Goal: Task Accomplishment & Management: Manage account settings

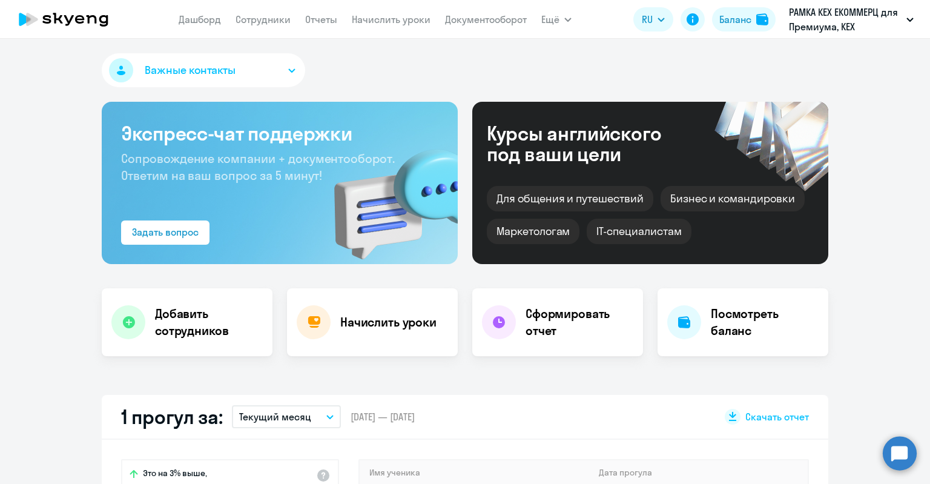
select select "30"
click at [266, 20] on link "Сотрудники" at bounding box center [262, 19] width 55 height 12
select select "30"
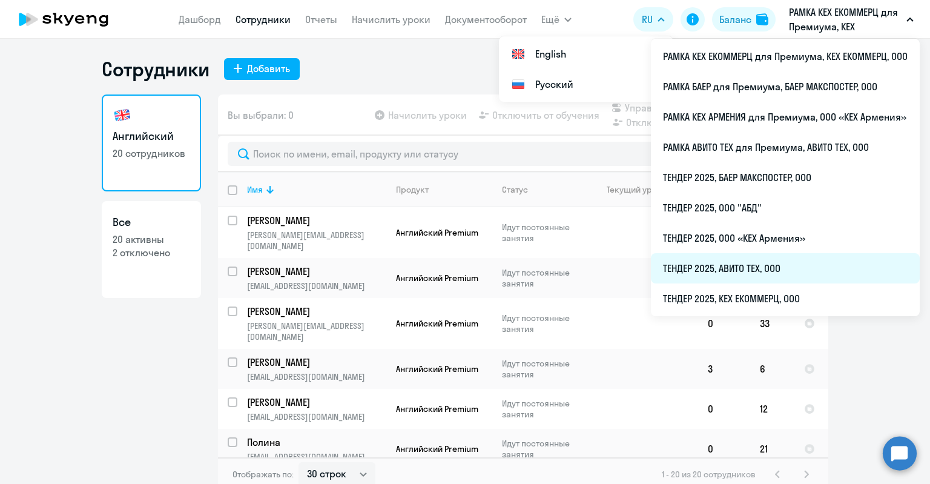
click at [706, 268] on li "ТЕНДЕР 2025, АВИТО ТЕХ, ООО" at bounding box center [785, 268] width 269 height 30
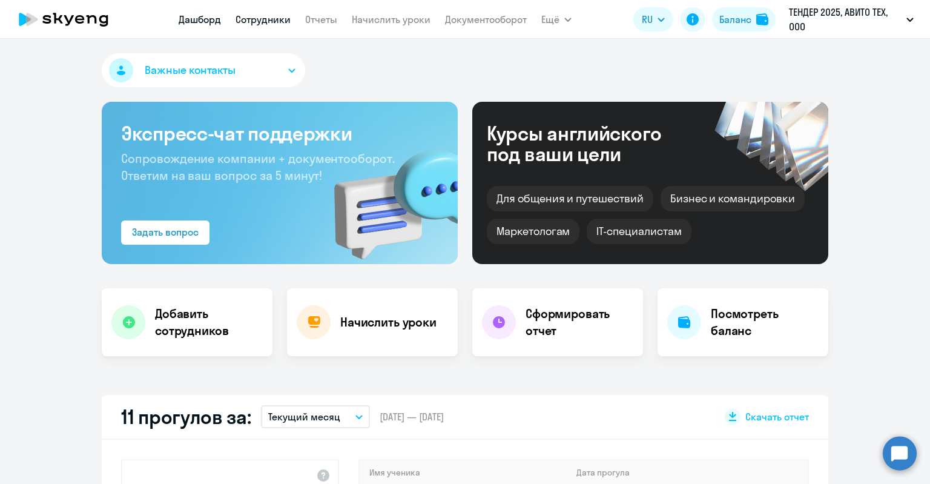
click at [241, 16] on link "Сотрудники" at bounding box center [262, 19] width 55 height 12
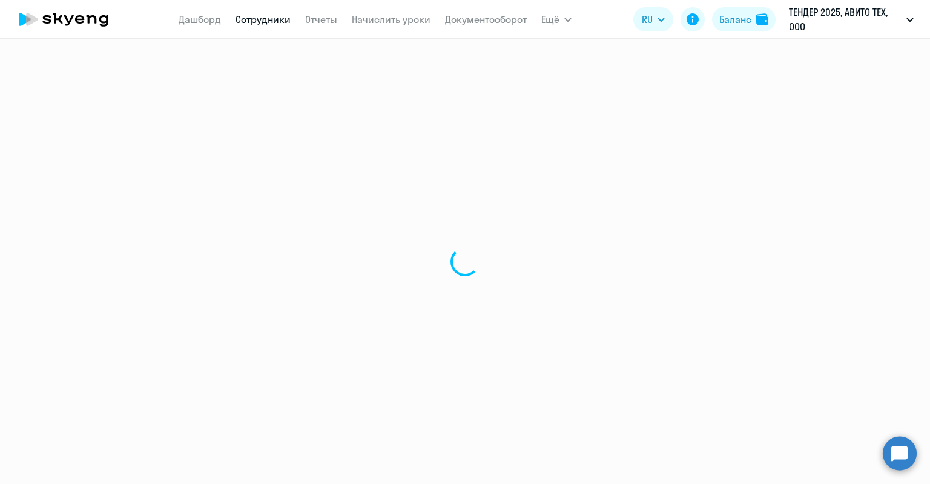
select select "30"
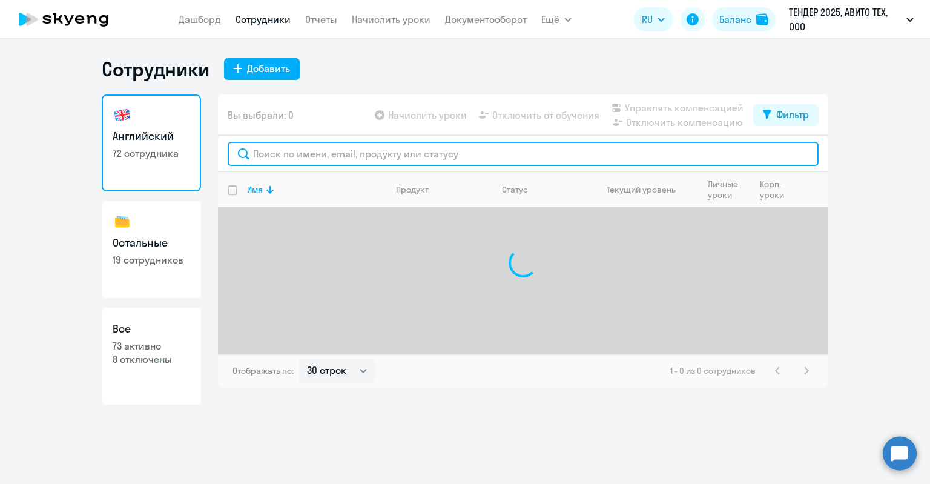
click at [254, 145] on input "text" at bounding box center [523, 154] width 591 height 24
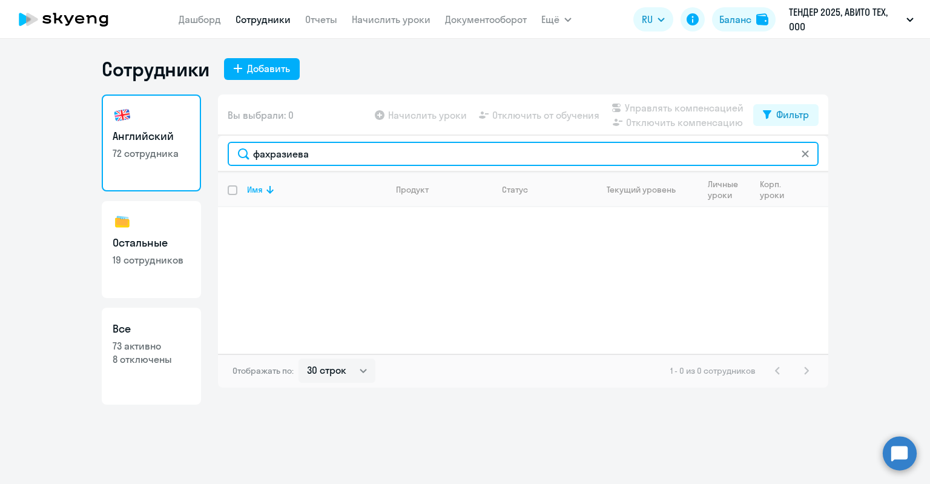
type input "фахразиева"
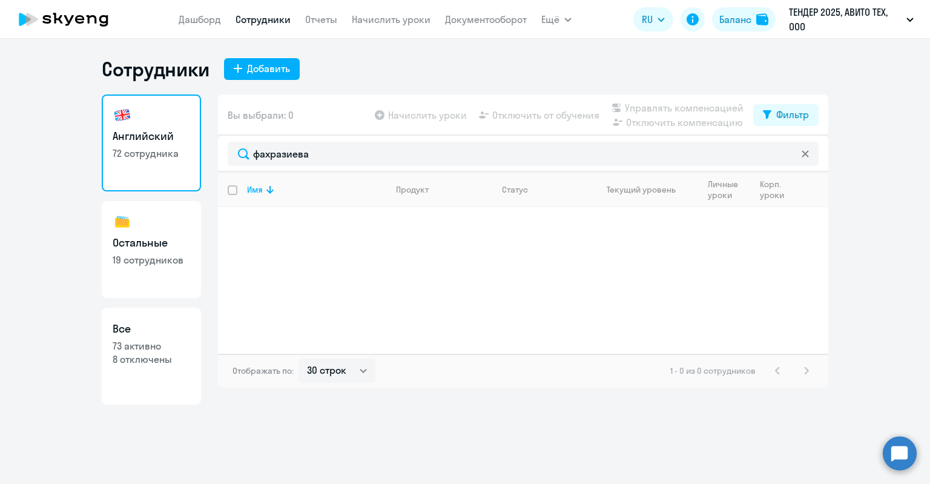
click at [163, 314] on link "Все 73 активно 8 отключены" at bounding box center [151, 355] width 99 height 97
select select "30"
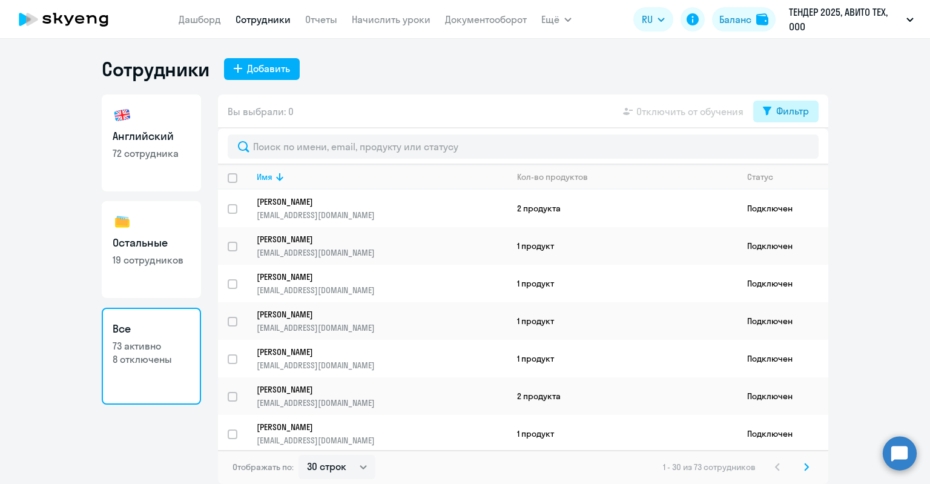
click at [772, 110] on button "Фильтр" at bounding box center [785, 111] width 65 height 22
click at [784, 147] on div "Показать отключенных от обучения" at bounding box center [721, 154] width 176 height 22
drag, startPoint x: 793, startPoint y: 148, endPoint x: 776, endPoint y: 148, distance: 17.0
click at [793, 148] on span at bounding box center [798, 151] width 21 height 12
click at [788, 150] on input "checkbox" at bounding box center [787, 150] width 1 height 1
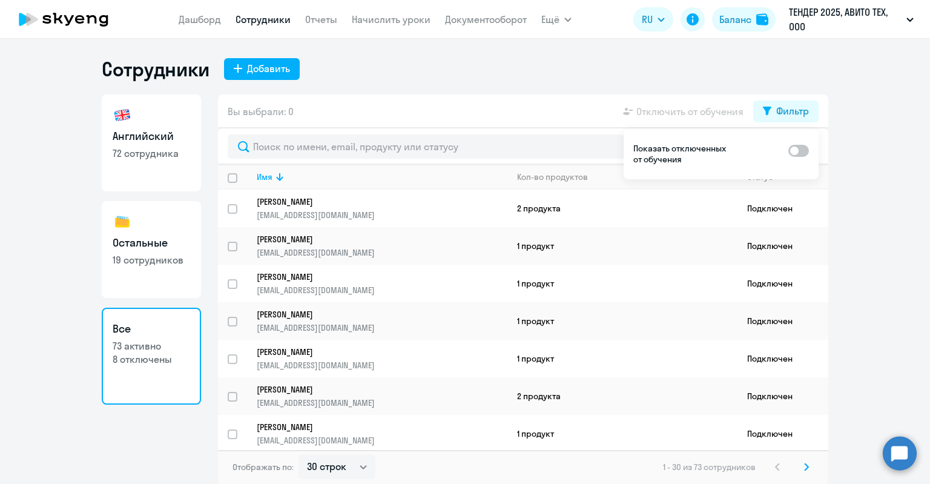
checkbox input "true"
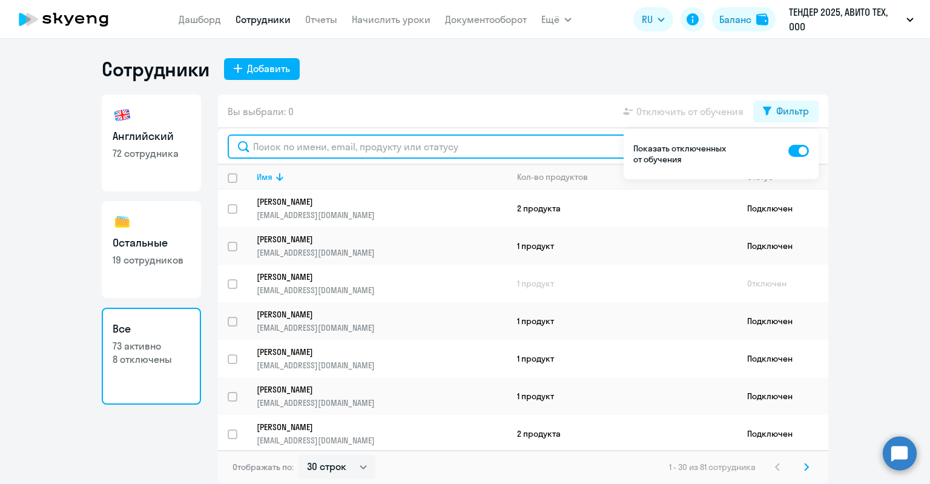
click at [519, 142] on input "text" at bounding box center [523, 146] width 591 height 24
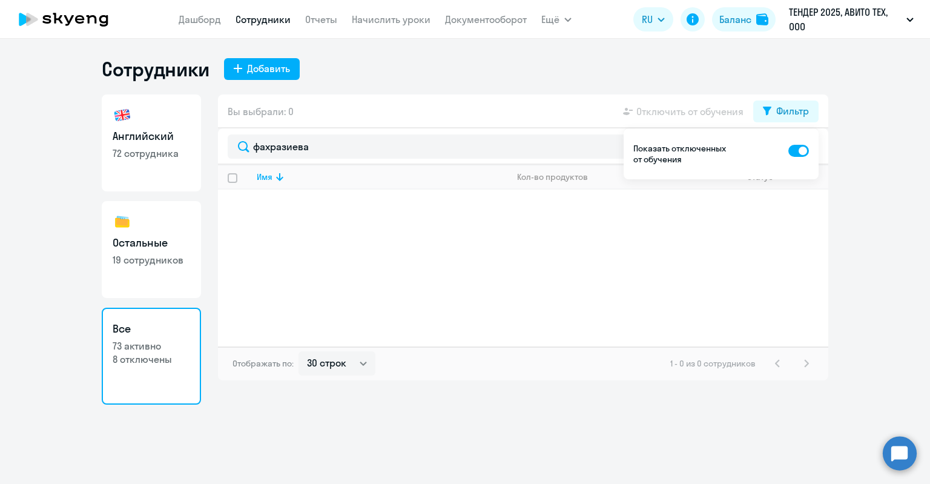
click at [490, 89] on div "Сотрудники Добавить Английский 72 сотрудника Остальные 19 сотрудников Все 73 ак…" at bounding box center [465, 230] width 726 height 347
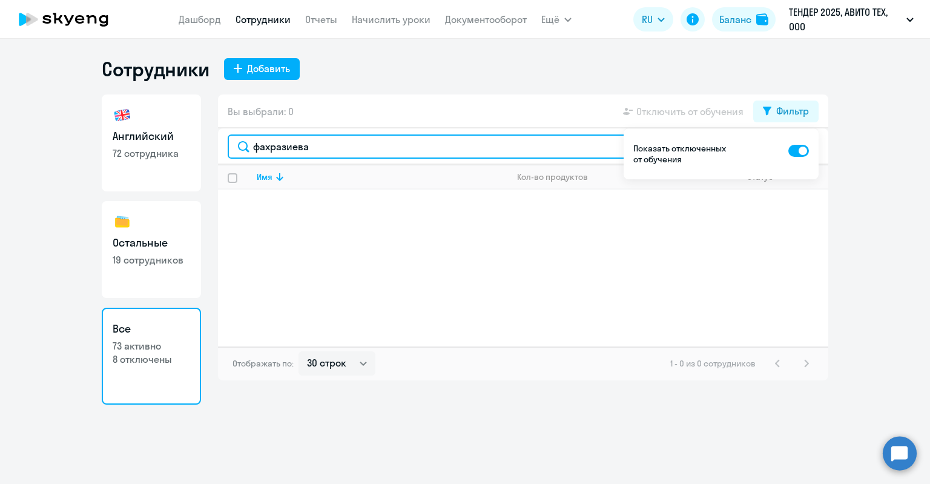
drag, startPoint x: 334, startPoint y: 145, endPoint x: 214, endPoint y: 139, distance: 120.6
click at [214, 139] on div "Английский 72 сотрудника Остальные 19 сотрудников Все 73 активно 8 отключены Вы…" at bounding box center [465, 249] width 726 height 310
type input "ольга"
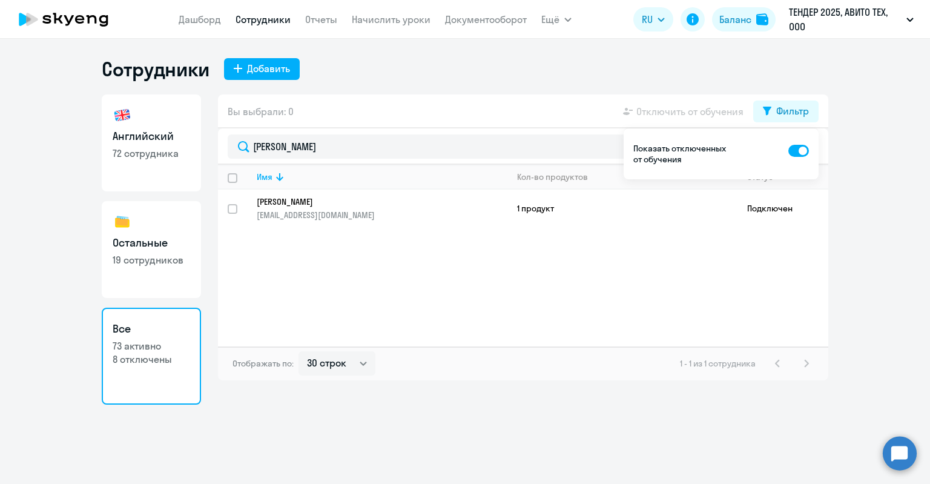
click at [420, 79] on div "Сотрудники Добавить" at bounding box center [465, 69] width 726 height 24
click at [761, 105] on button "Фильтр" at bounding box center [785, 111] width 65 height 22
click at [418, 125] on div "Вы выбрали: 0 Отключить от обучения Фильтр" at bounding box center [523, 111] width 610 height 34
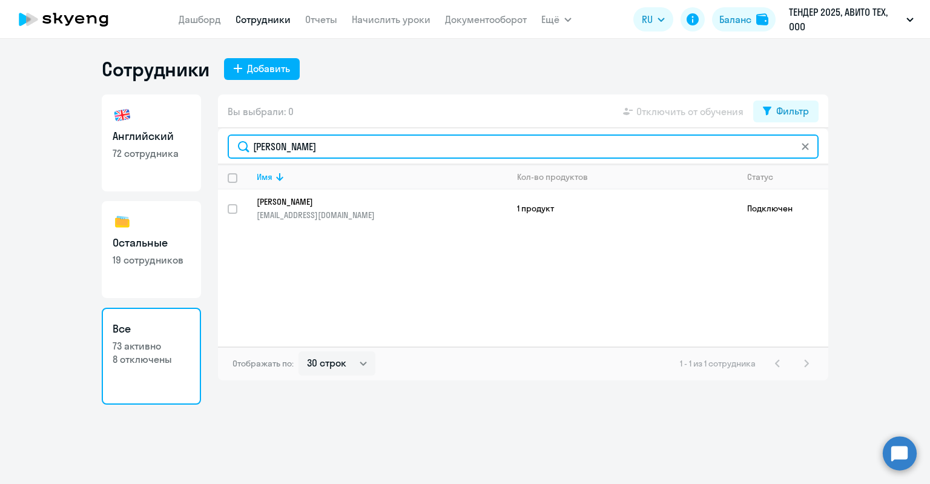
click at [416, 140] on input "ольга" at bounding box center [523, 146] width 591 height 24
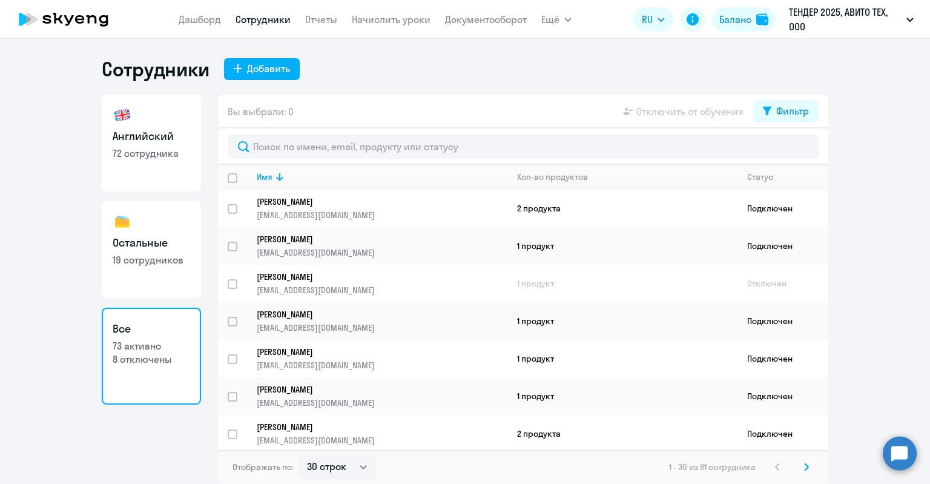
click at [439, 108] on div "Вы выбрали: 0 Отключить от обучения Фильтр" at bounding box center [523, 111] width 610 height 34
click at [339, 457] on select "30 строк 50 строк 100 строк" at bounding box center [336, 467] width 77 height 24
select select "100"
click at [298, 455] on select "30 строк 50 строк 100 строк" at bounding box center [336, 467] width 77 height 24
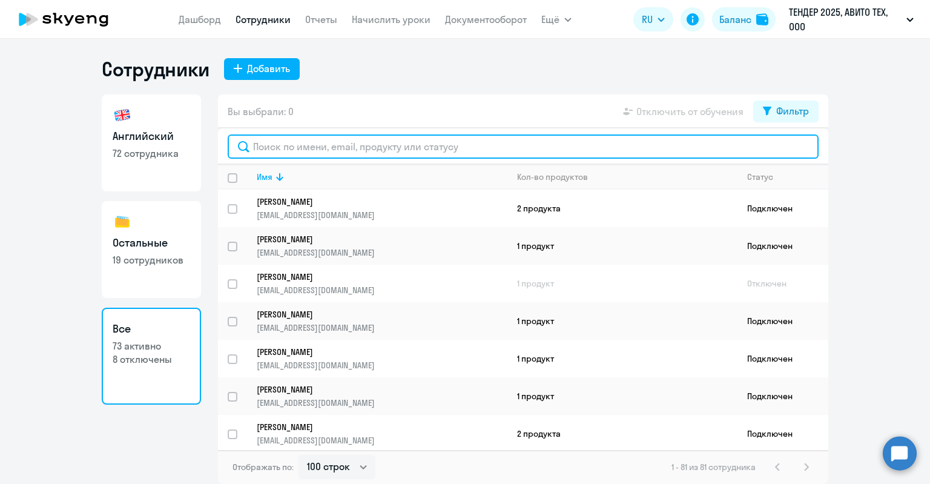
click at [303, 141] on input "text" at bounding box center [523, 146] width 591 height 24
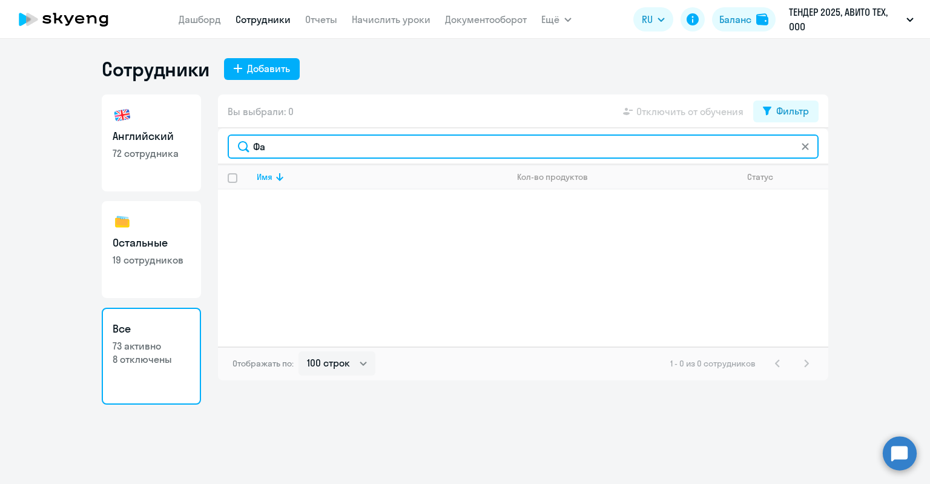
type input "Ф"
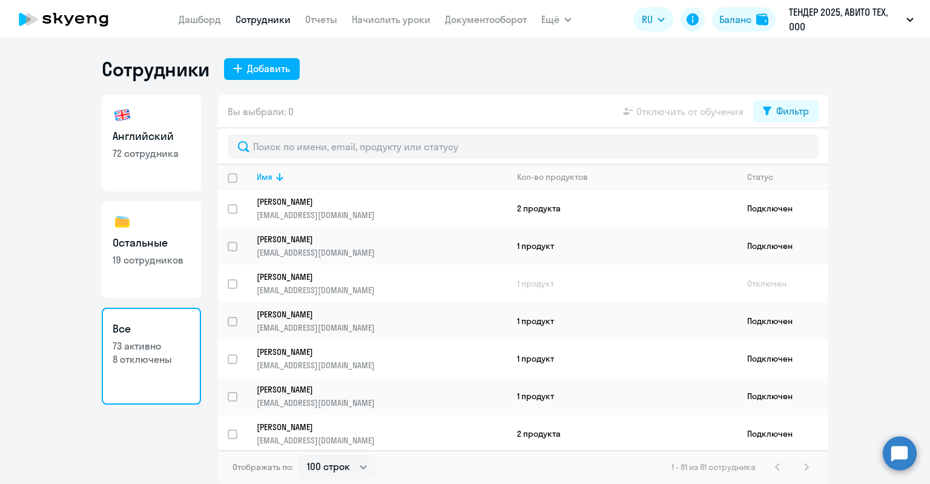
click at [328, 116] on div "Вы выбрали: 0 Отключить от обучения Фильтр" at bounding box center [523, 111] width 610 height 34
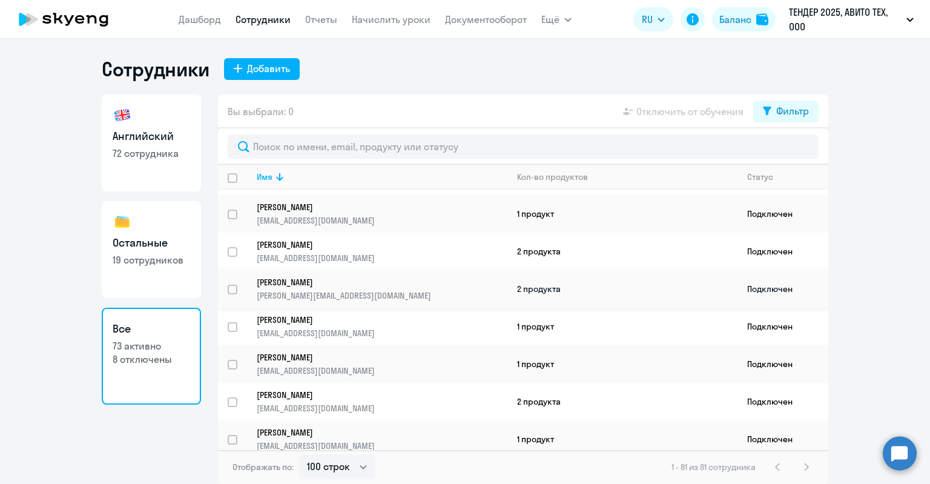
scroll to position [2739, 0]
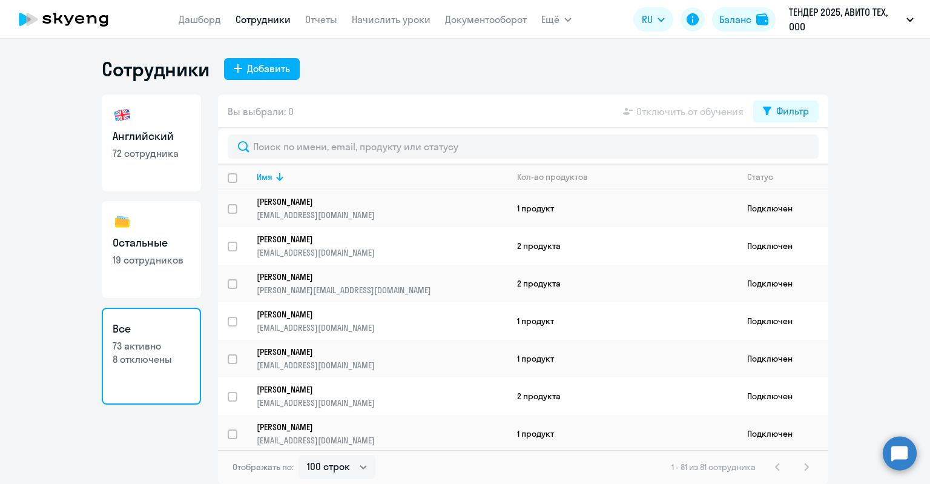
click at [801, 465] on div "1 - 81 из 81 сотрудника" at bounding box center [742, 466] width 142 height 15
click at [806, 465] on div "1 - 81 из 81 сотрудника" at bounding box center [742, 466] width 142 height 15
click at [280, 69] on div "Добавить" at bounding box center [268, 68] width 43 height 15
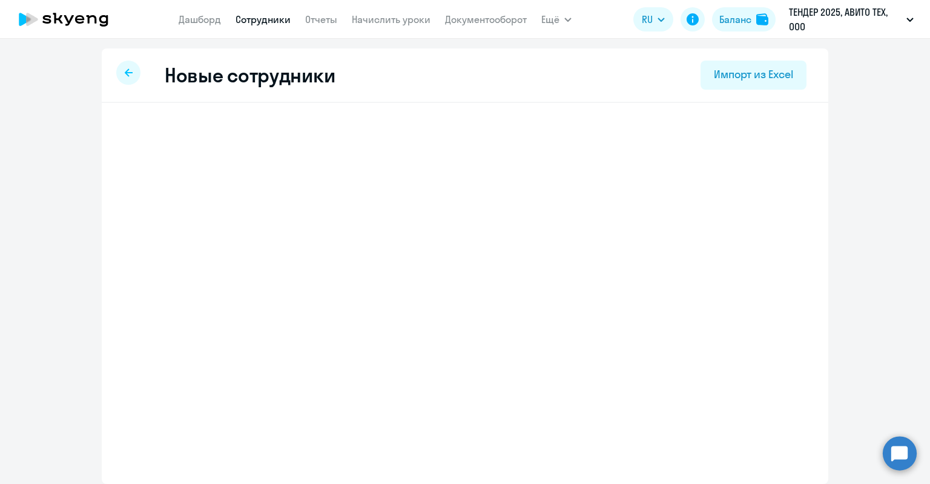
select select "english_adult_not_native_speaker"
select select "3"
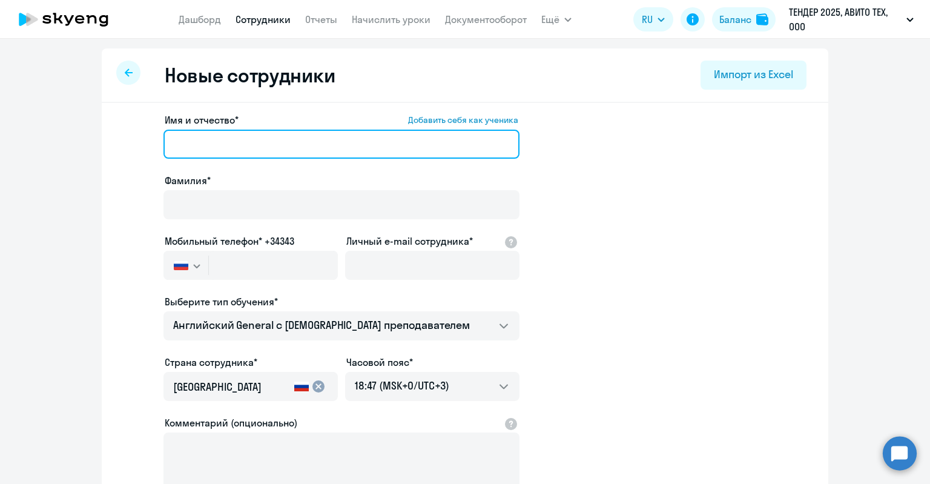
click at [303, 147] on input "Имя и отчество* Добавить себя как ученика" at bounding box center [341, 144] width 356 height 29
paste input "7160"
type input "7160"
drag, startPoint x: 191, startPoint y: 153, endPoint x: 137, endPoint y: 150, distance: 54.5
click at [137, 150] on app-new-student-form "Имя и отчество* Добавить себя как ученика 7160 Фамилия* Мобильный телефон* +343…" at bounding box center [465, 329] width 688 height 432
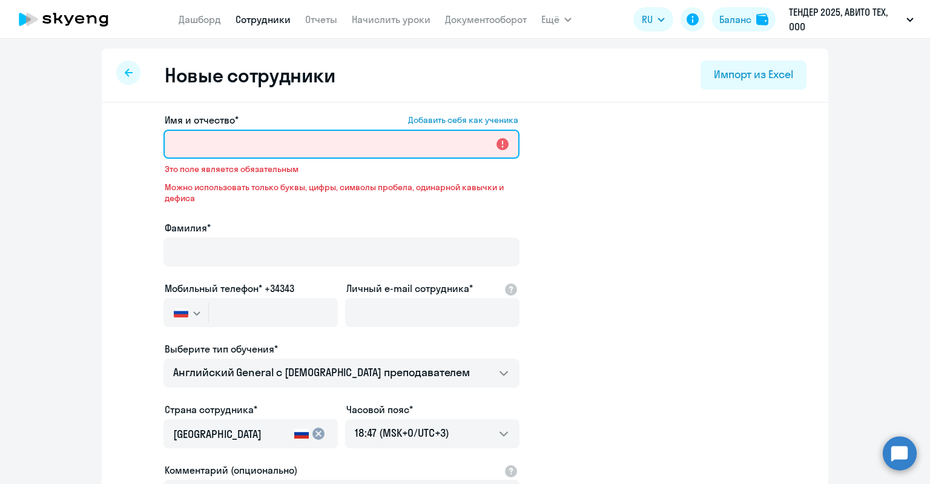
paste input "Ольга Фахразиева"
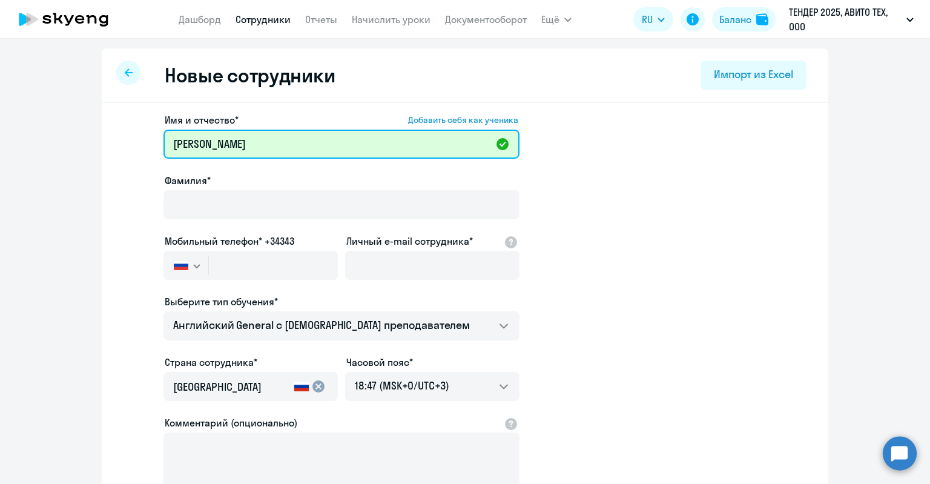
drag, startPoint x: 267, startPoint y: 143, endPoint x: 199, endPoint y: 145, distance: 68.4
click at [199, 145] on input "Ольга Фахразиева" at bounding box center [341, 144] width 356 height 29
type input "Ольга"
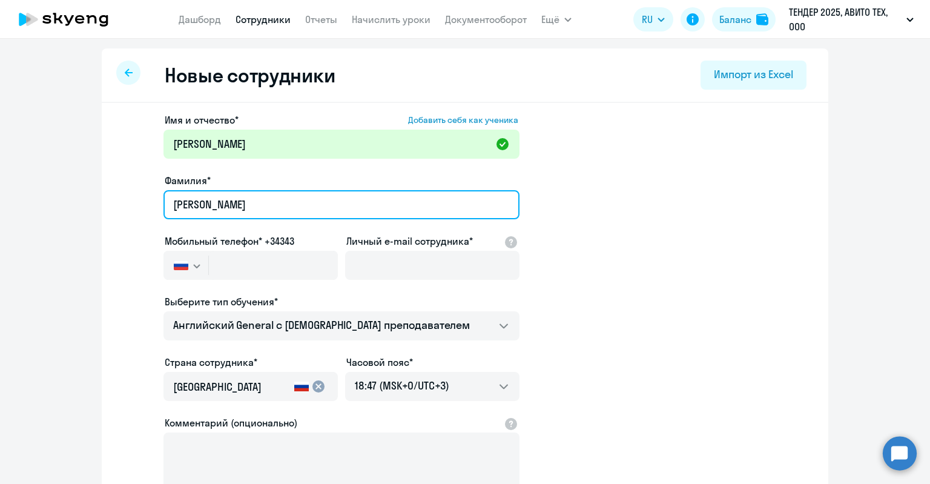
type input "Фахразиева"
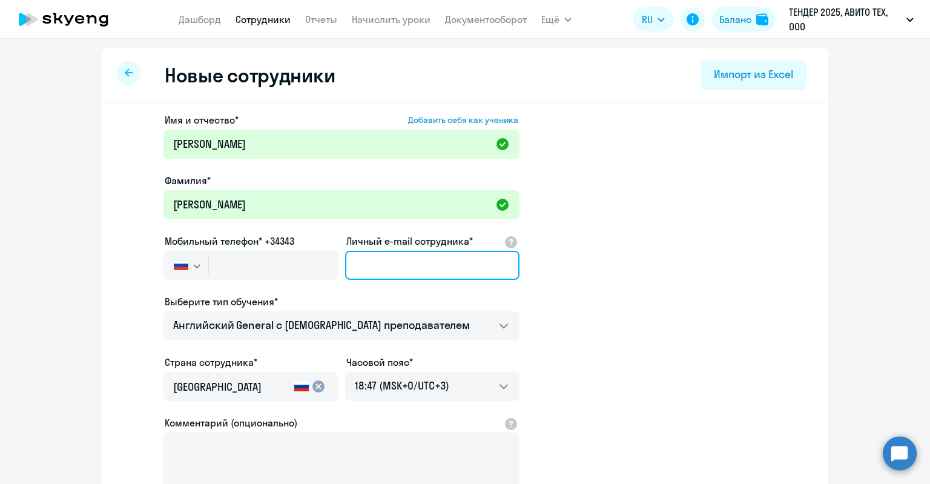
click at [410, 260] on input "Личный e-mail сотрудника*" at bounding box center [432, 265] width 174 height 29
paste input "ovfakhrazieva@avito.ru"
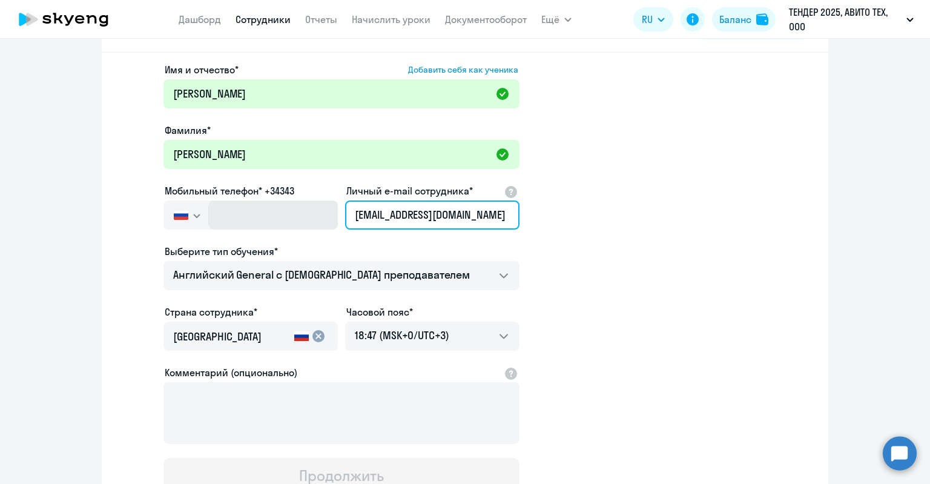
scroll to position [61, 0]
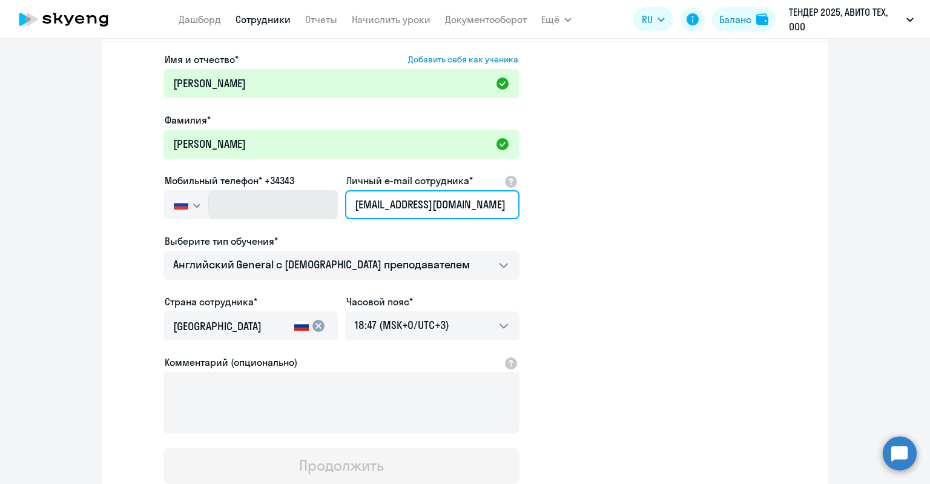
type input "ovfakhrazieva@avito.ru"
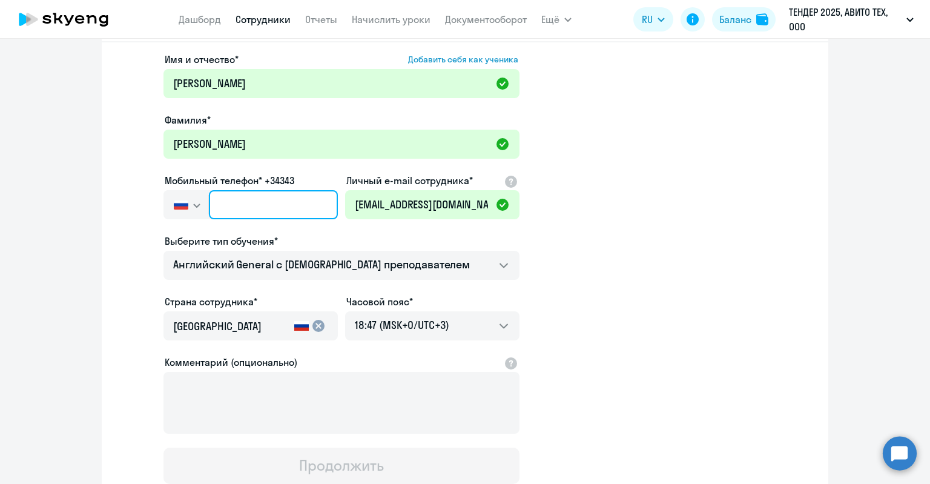
click at [302, 212] on input "text" at bounding box center [273, 204] width 129 height 29
paste input "+7 951 674-03-35"
type input "+7 951 674-03-35"
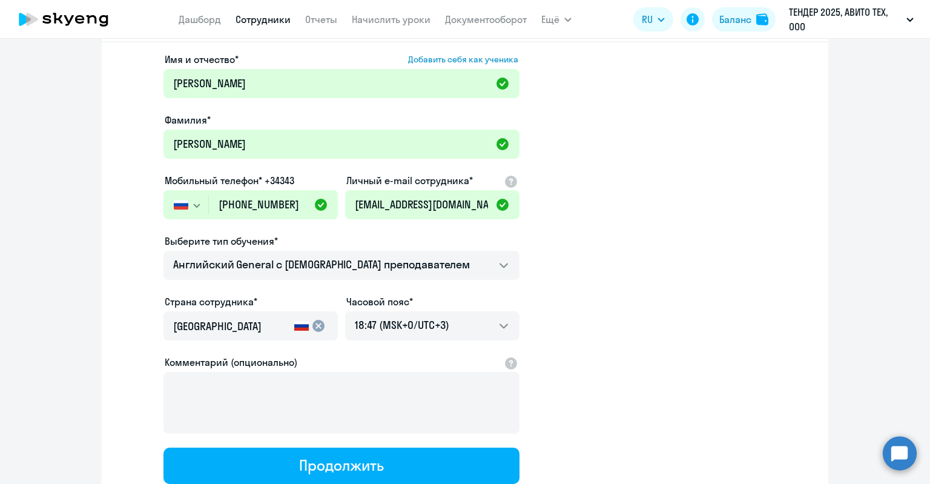
click at [309, 222] on div at bounding box center [250, 221] width 174 height 5
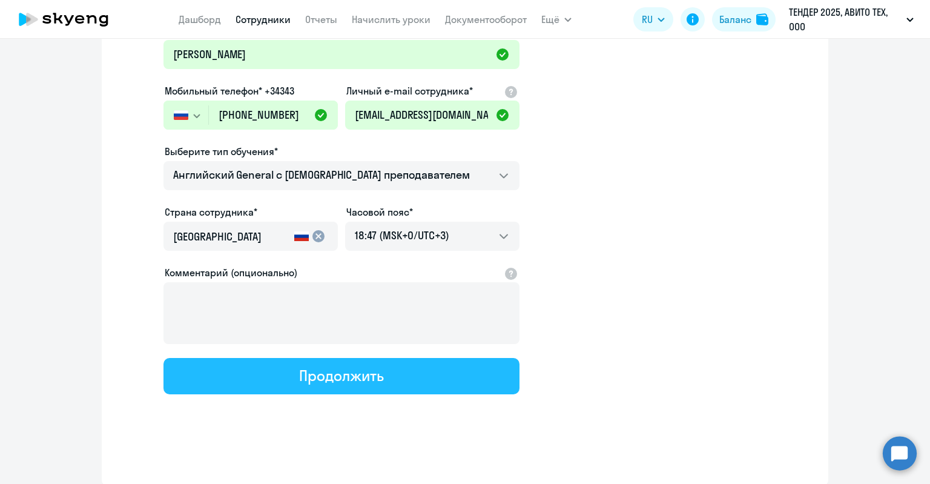
click at [335, 362] on button "Продолжить" at bounding box center [341, 376] width 356 height 36
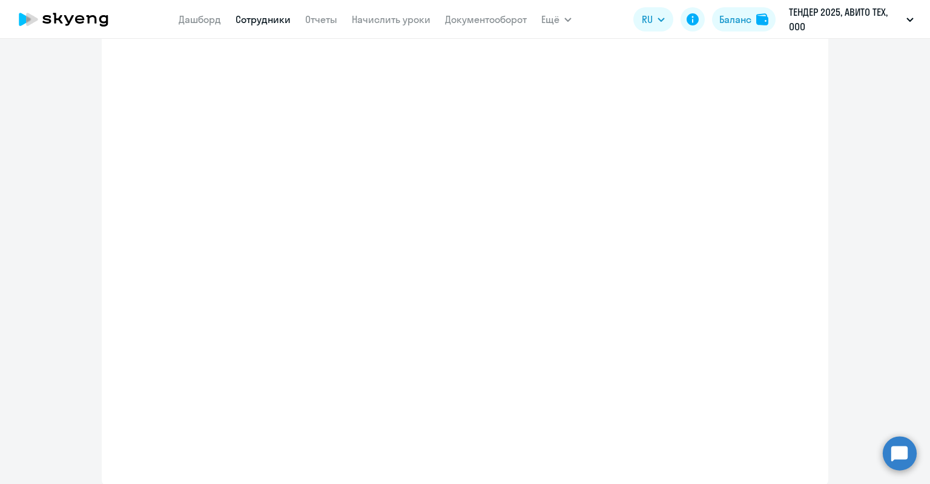
select select "english_adult_not_native_speaker"
select select "3"
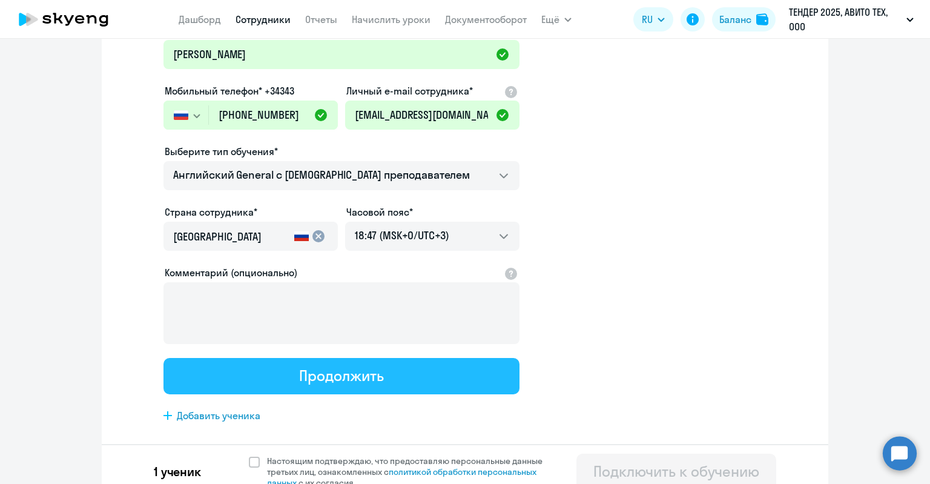
scroll to position [0, 0]
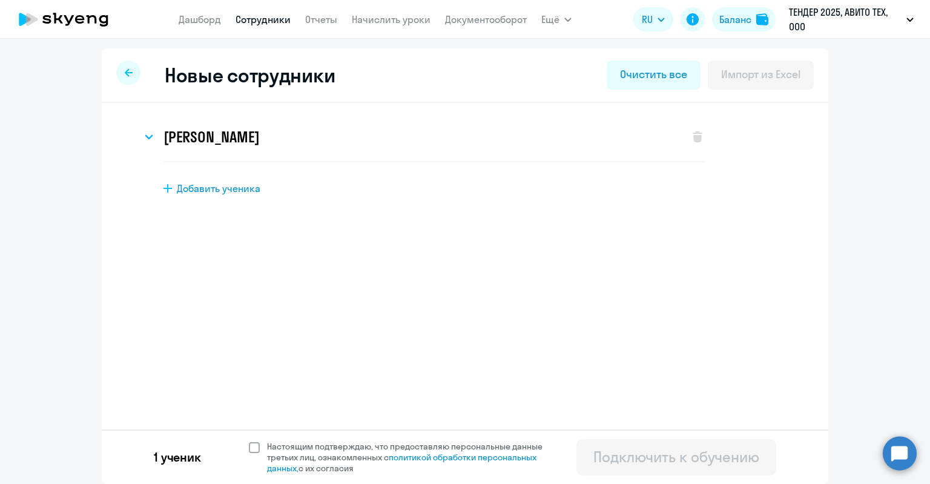
click at [394, 446] on span "Настоящим подтверждаю, что предоставляю персональные данные третьих лиц, ознако…" at bounding box center [412, 457] width 290 height 33
click at [249, 441] on input "Настоящим подтверждаю, что предоставляю персональные данные третьих лиц, ознако…" at bounding box center [248, 440] width 1 height 1
checkbox input "true"
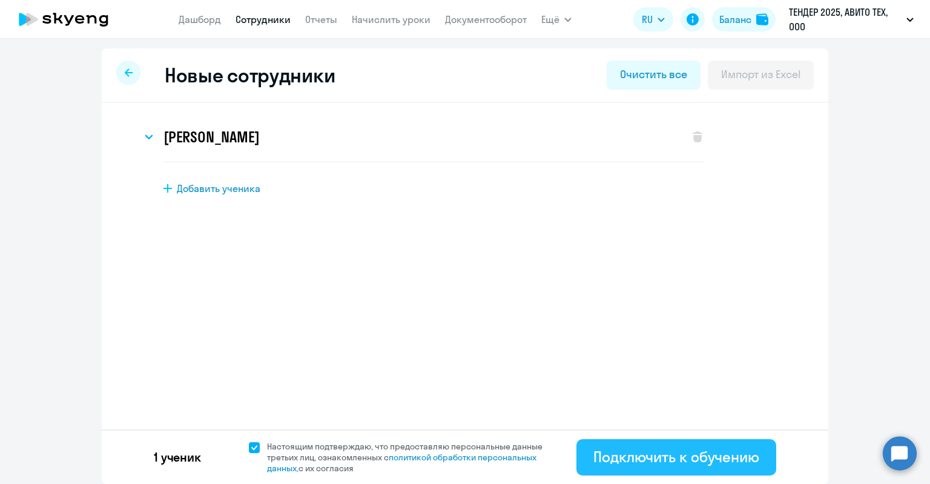
click at [635, 451] on div "Подключить к обучению" at bounding box center [676, 456] width 166 height 19
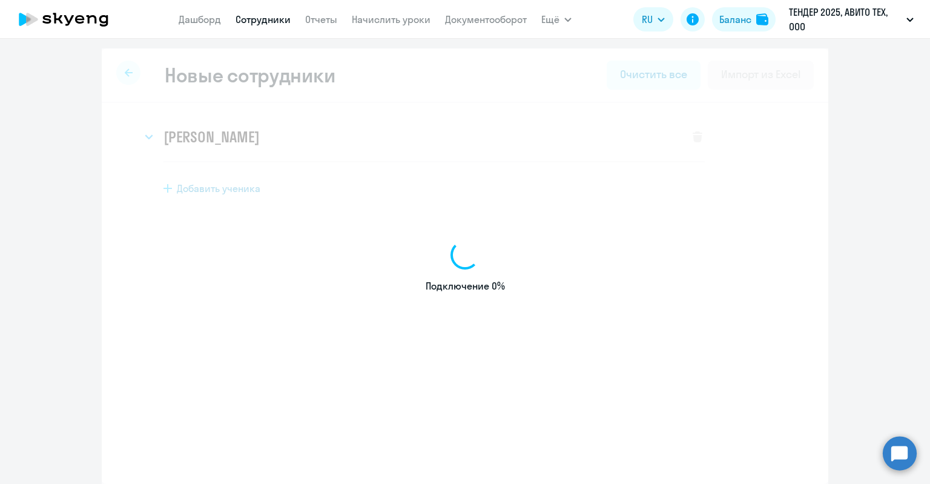
select select "english_adult_not_native_speaker"
select select "3"
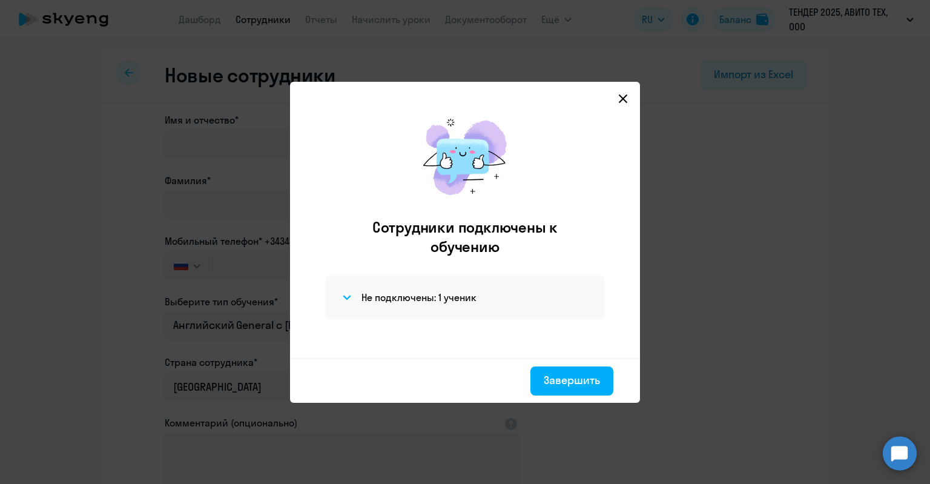
click at [393, 287] on div "Не подключены: 1 ученик" at bounding box center [465, 297] width 280 height 44
click at [395, 303] on h4 "Не подключены: 1 ученик" at bounding box center [418, 297] width 115 height 13
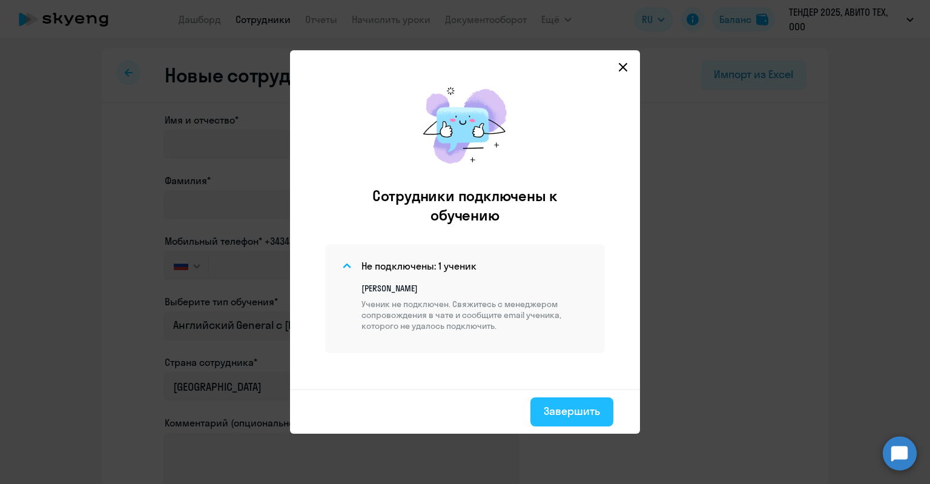
click at [569, 413] on div "Завершить" at bounding box center [572, 411] width 56 height 16
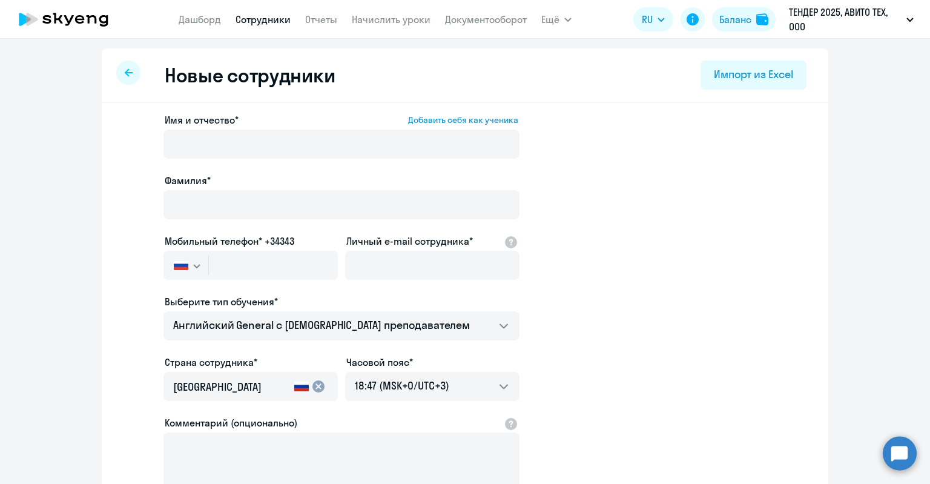
select select "30"
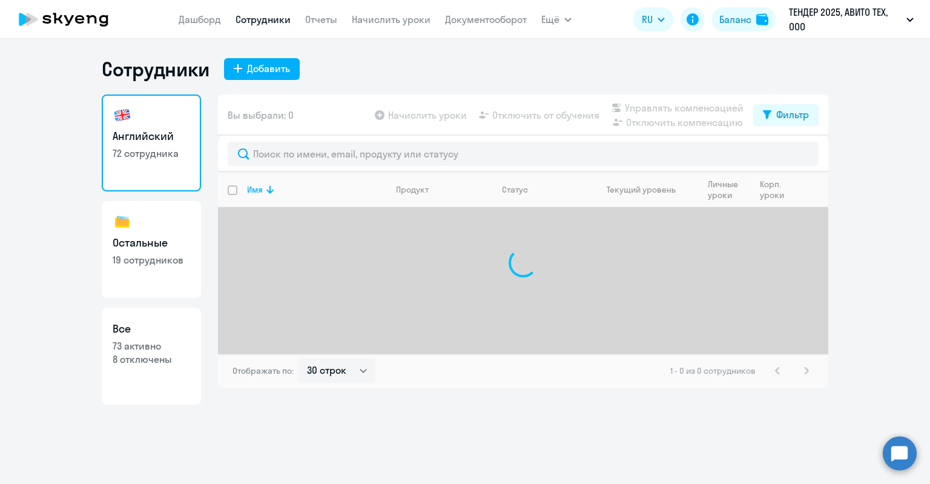
click at [888, 444] on circle at bounding box center [899, 453] width 34 height 34
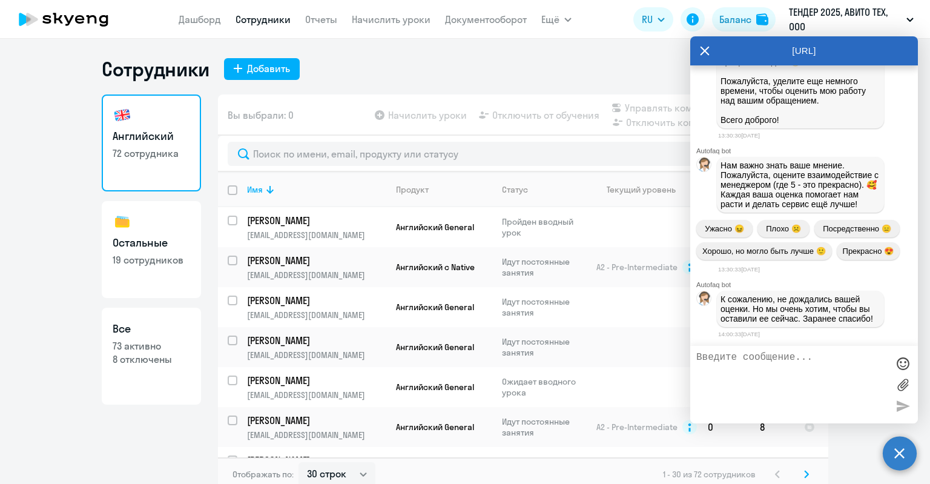
click at [787, 360] on textarea at bounding box center [791, 384] width 191 height 65
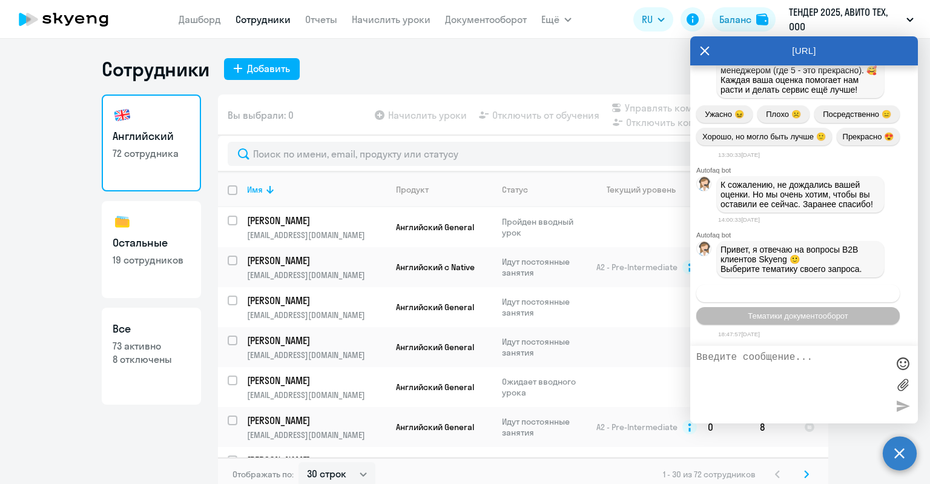
click at [777, 295] on span "Операционное сопровождение" at bounding box center [798, 293] width 114 height 9
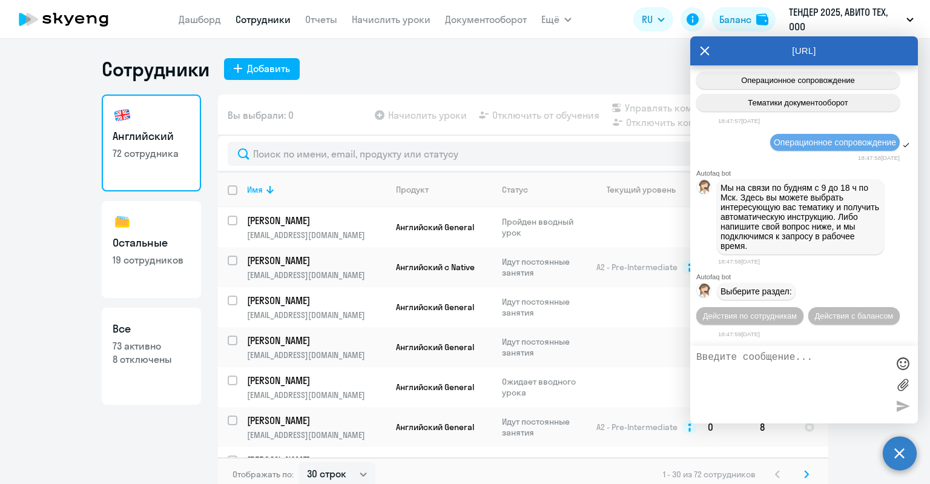
scroll to position [28508, 0]
click at [765, 320] on span "Действия по сотрудникам" at bounding box center [750, 315] width 94 height 9
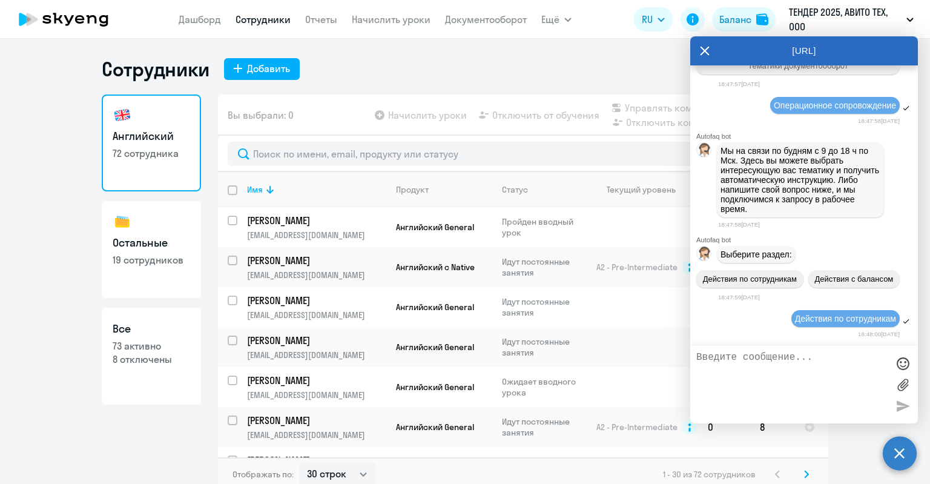
scroll to position [28687, 0]
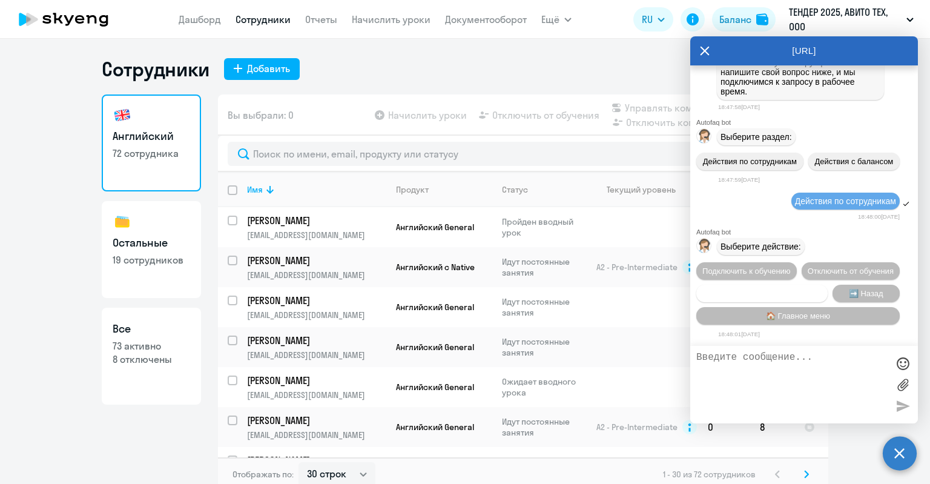
click at [766, 289] on span "Сотруднику нужна помощь" at bounding box center [761, 293] width 98 height 9
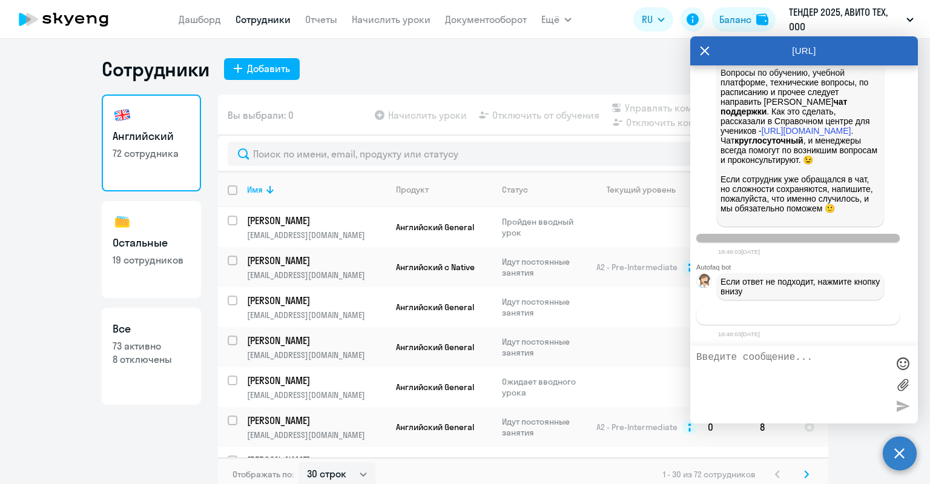
click at [787, 315] on span "Связаться с менеджером" at bounding box center [797, 315] width 93 height 9
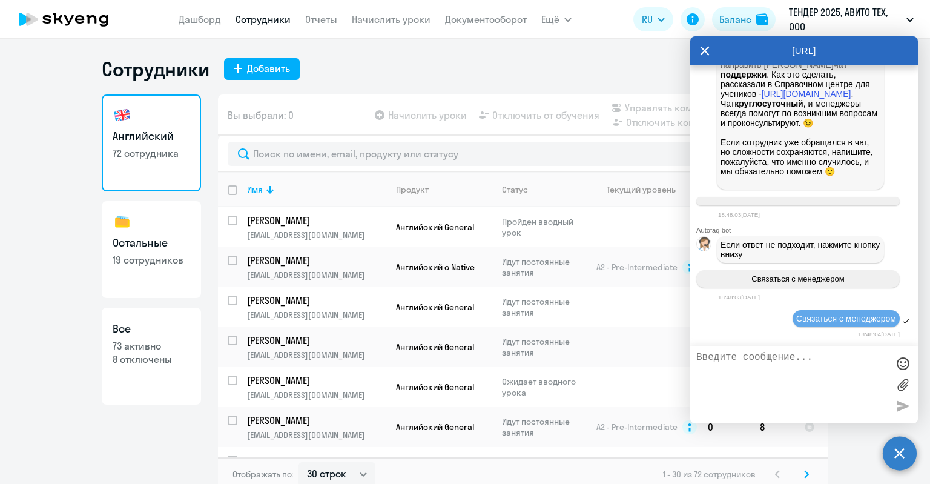
scroll to position [29143, 0]
click at [779, 358] on textarea at bounding box center [791, 384] width 191 height 65
paste textarea "7 951 674-03-35"
click at [859, 366] on textarea "Здравствуйте, подключите пожалуйста на новый контракт 7 951 674-03-35" at bounding box center [791, 384] width 191 height 65
paste textarea "Ольга Фахразиева"
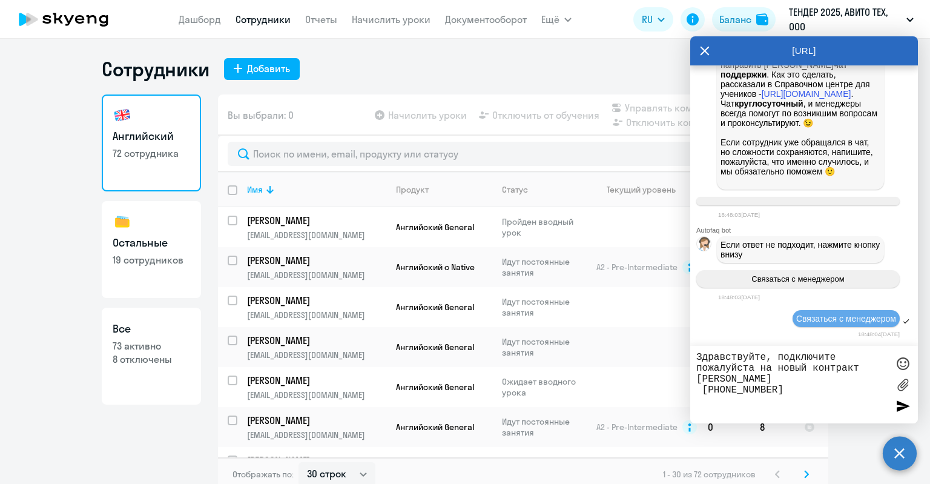
click at [796, 380] on textarea "Здравствуйте, подключите пожалуйста на новый контракт Ольга Фахразиева 7 951 67…" at bounding box center [791, 384] width 191 height 65
paste textarea "ovfakhrazieva@avito.ru"
click at [862, 370] on textarea "Здравствуйте, подключите пожалуйста на новый контракт Ольга Фахразиева - ovfakh…" at bounding box center [791, 384] width 191 height 65
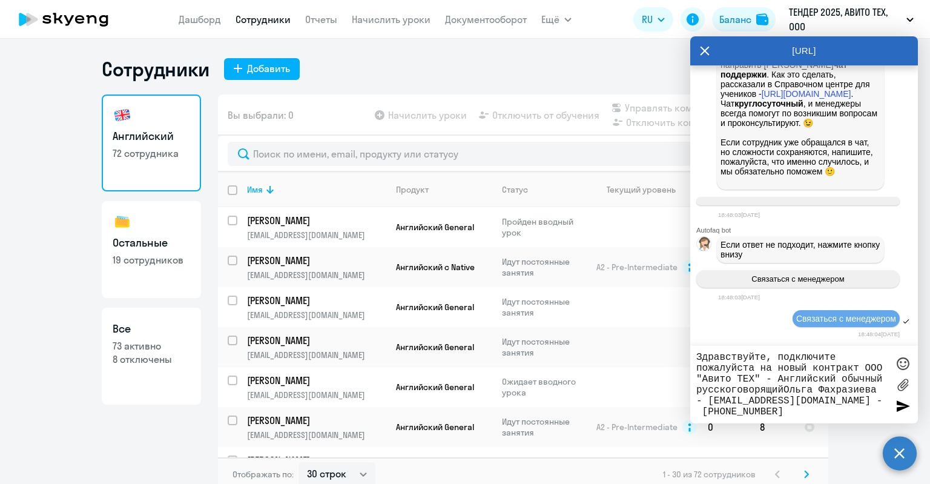
type textarea "Здравствуйте, подключите пожалуйста на новый контракт ООО "Авито ТЕХ" - Английс…"
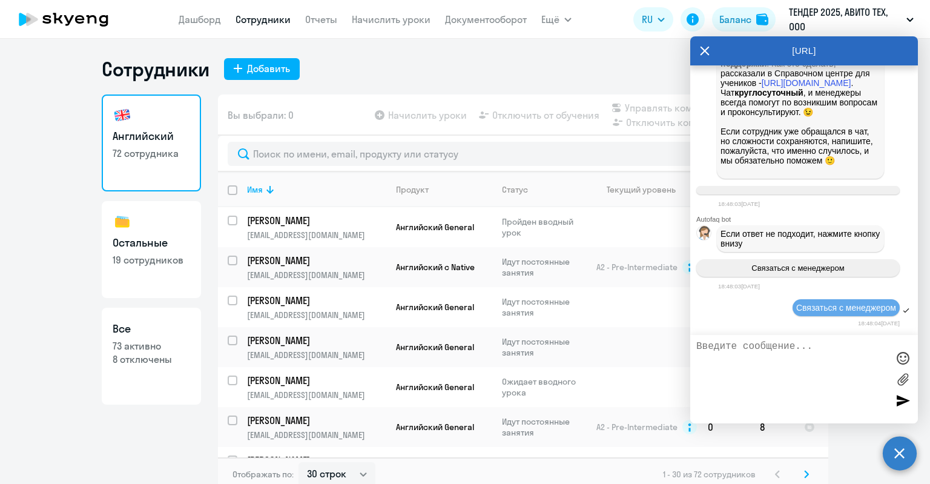
scroll to position [29229, 0]
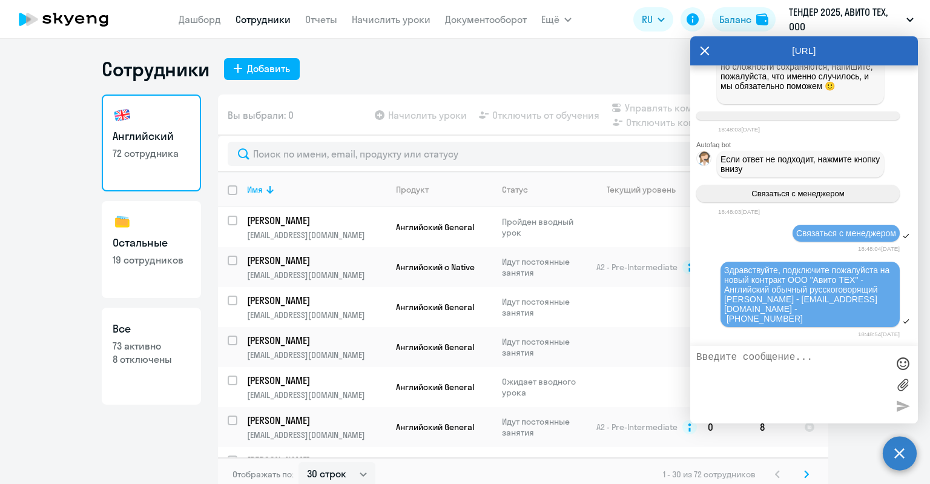
click at [789, 387] on textarea at bounding box center [791, 384] width 191 height 65
type textarea "И так же ей нужно начислить восемь занятий"
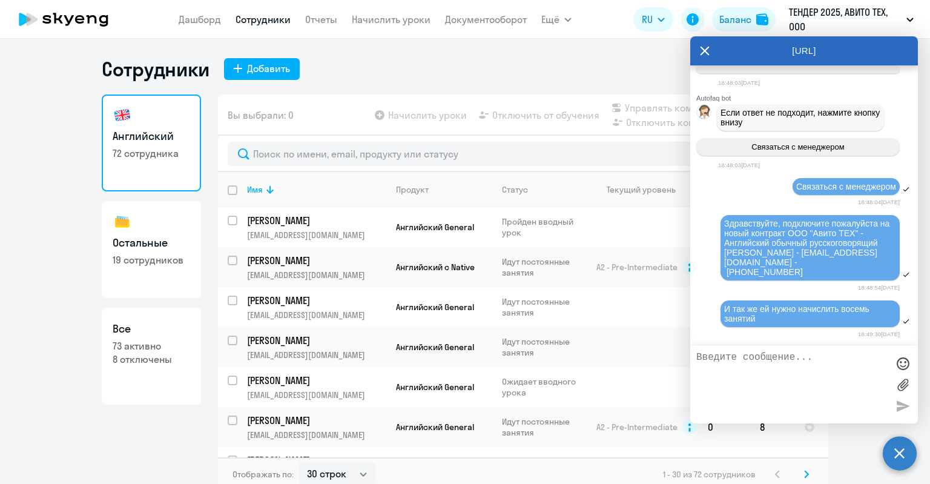
scroll to position [29275, 0]
click at [698, 51] on div "[URL]" at bounding box center [804, 50] width 228 height 29
click at [707, 44] on icon at bounding box center [705, 50] width 10 height 29
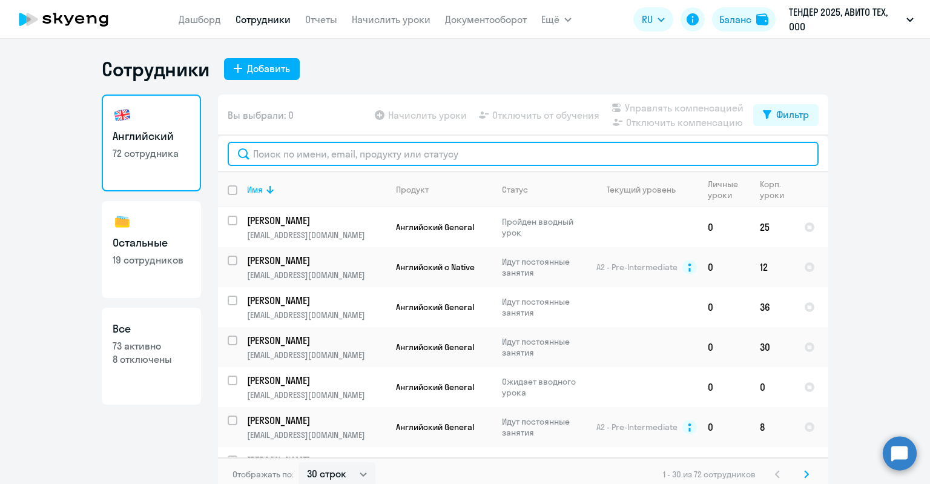
click at [324, 148] on input "text" at bounding box center [523, 154] width 591 height 24
paste input "Рябенко Екатерина"
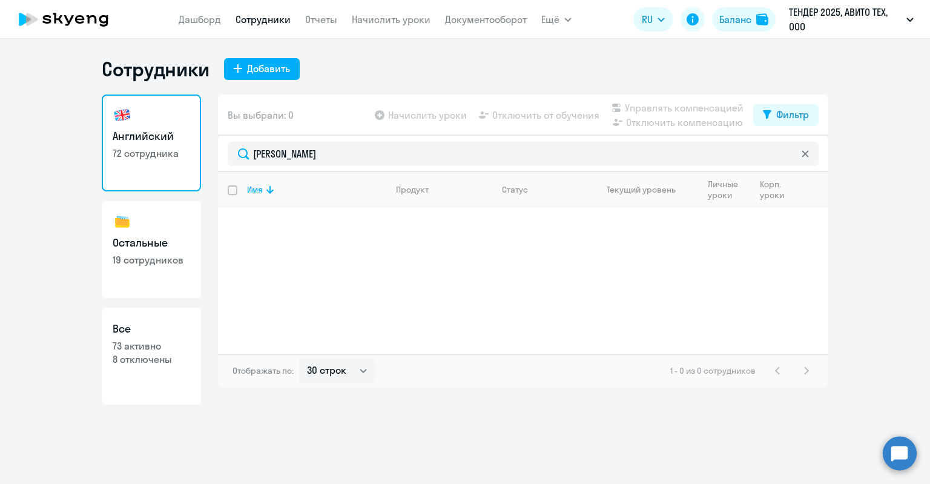
click at [893, 444] on circle at bounding box center [899, 453] width 34 height 34
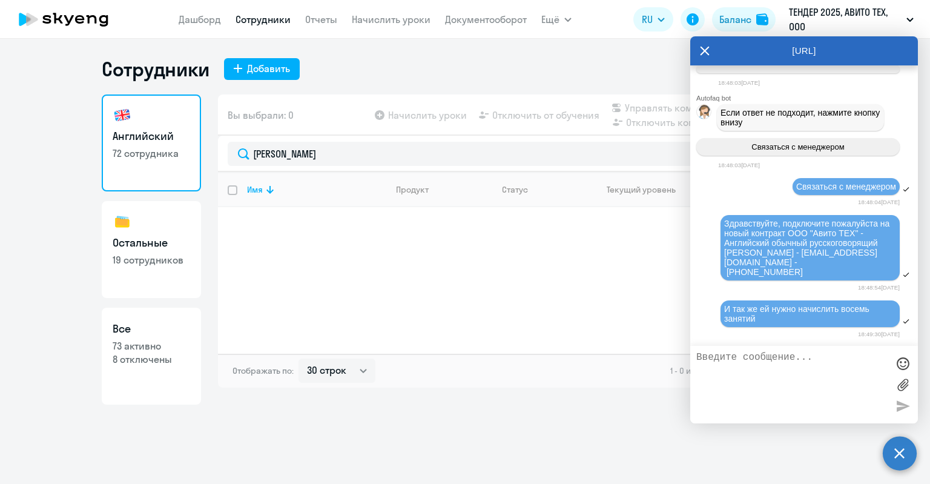
scroll to position [0, 0]
click at [893, 444] on circle at bounding box center [899, 453] width 34 height 34
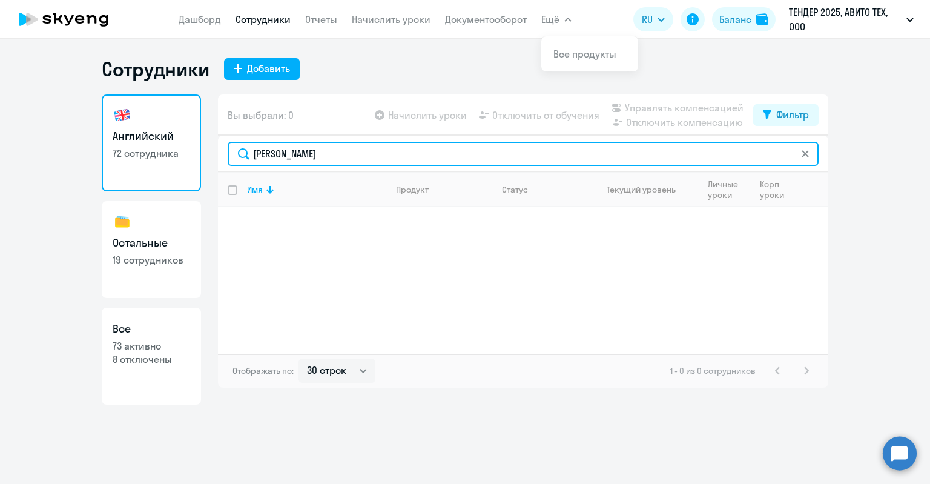
drag, startPoint x: 352, startPoint y: 148, endPoint x: 131, endPoint y: 145, distance: 220.9
click at [131, 145] on div "Английский 72 сотрудника Остальные 19 сотрудников Все 73 активно 8 отключены Вы…" at bounding box center [465, 249] width 726 height 310
paste input "kate.riabenko@yandex.com"
type input "kate.riabenko@yandex.com"
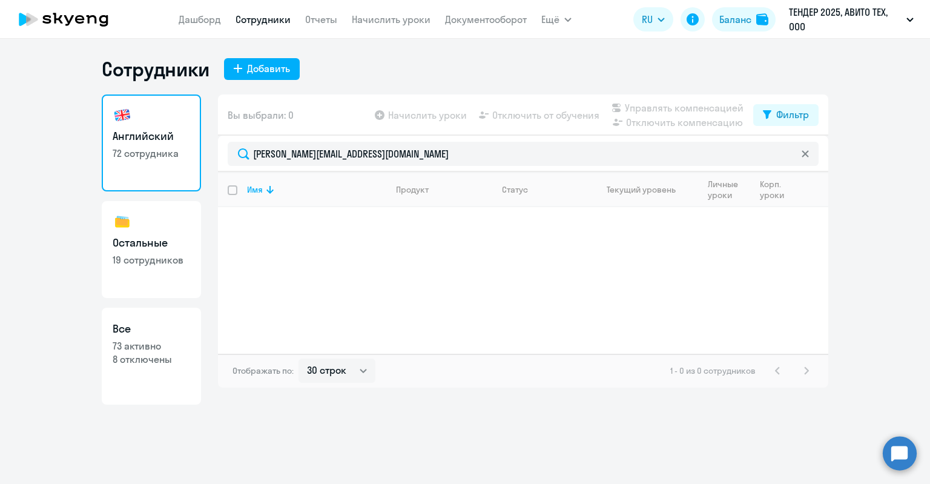
click at [178, 333] on h3 "Все" at bounding box center [151, 329] width 77 height 16
select select "30"
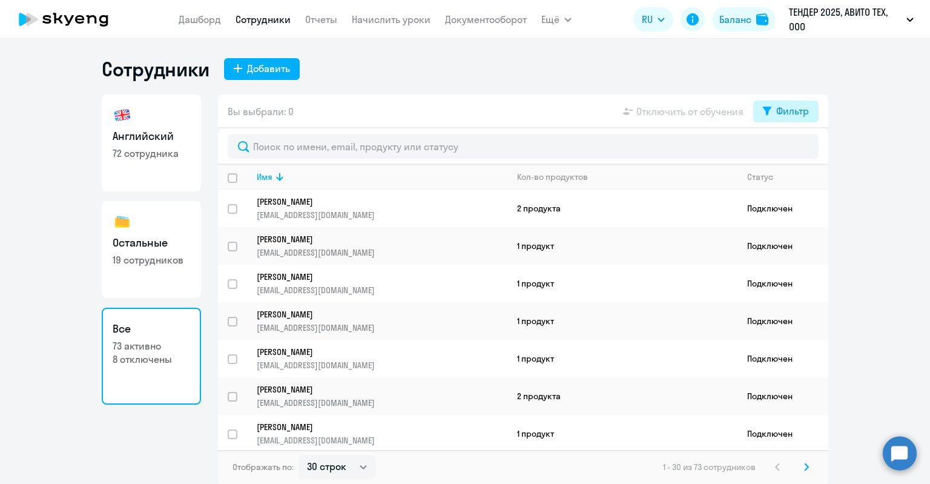
click at [766, 108] on icon at bounding box center [767, 111] width 8 height 8
click at [826, 147] on div at bounding box center [523, 146] width 610 height 36
click at [800, 147] on span at bounding box center [798, 151] width 21 height 12
click at [788, 150] on input "checkbox" at bounding box center [787, 150] width 1 height 1
checkbox input "true"
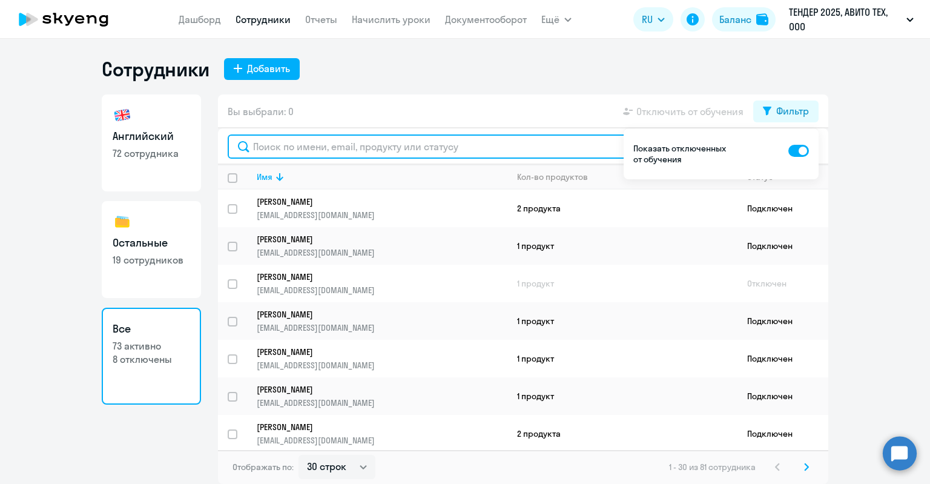
click at [537, 147] on input "text" at bounding box center [523, 146] width 591 height 24
paste input "kate.riabenko@yandex.com"
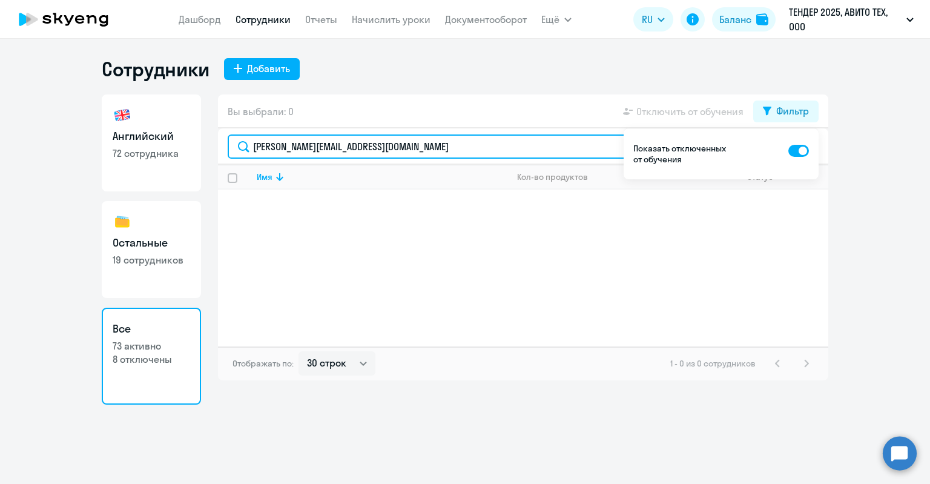
drag, startPoint x: 415, startPoint y: 157, endPoint x: 91, endPoint y: 171, distance: 324.7
click at [78, 174] on ng-component "Сотрудники Добавить Английский 72 сотрудника Остальные 19 сотрудников Все 73 ак…" at bounding box center [465, 230] width 930 height 347
paste input "eariabenko@avito.ru"
drag, startPoint x: 265, startPoint y: 146, endPoint x: 194, endPoint y: 149, distance: 70.9
click at [194, 149] on div "Английский 72 сотрудника Остальные 19 сотрудников Все 73 активно 8 отключены Вы…" at bounding box center [465, 249] width 726 height 310
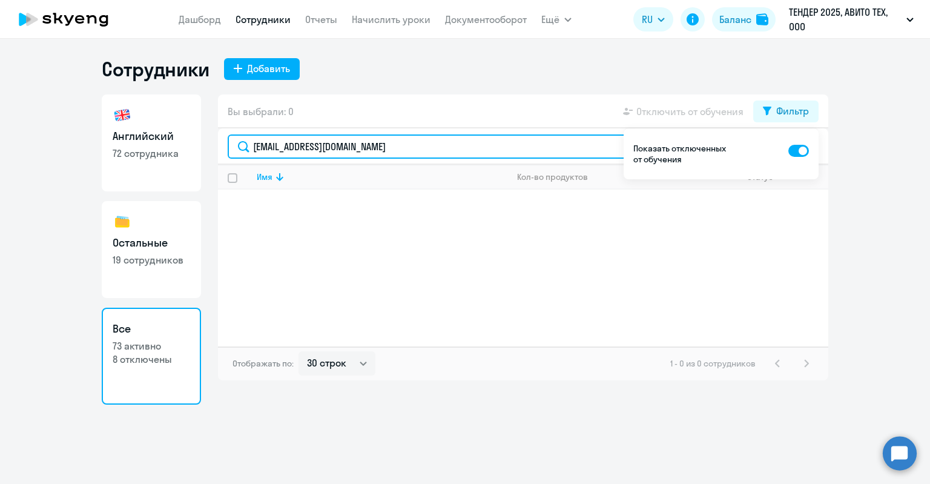
click at [383, 143] on input "eariabenko@avito.ru" at bounding box center [523, 146] width 591 height 24
drag, startPoint x: 409, startPoint y: 149, endPoint x: 56, endPoint y: 148, distance: 352.9
click at [56, 148] on ng-component "Сотрудники Добавить Английский 72 сотрудника Остальные 19 сотрудников Все 73 ак…" at bounding box center [465, 230] width 930 height 347
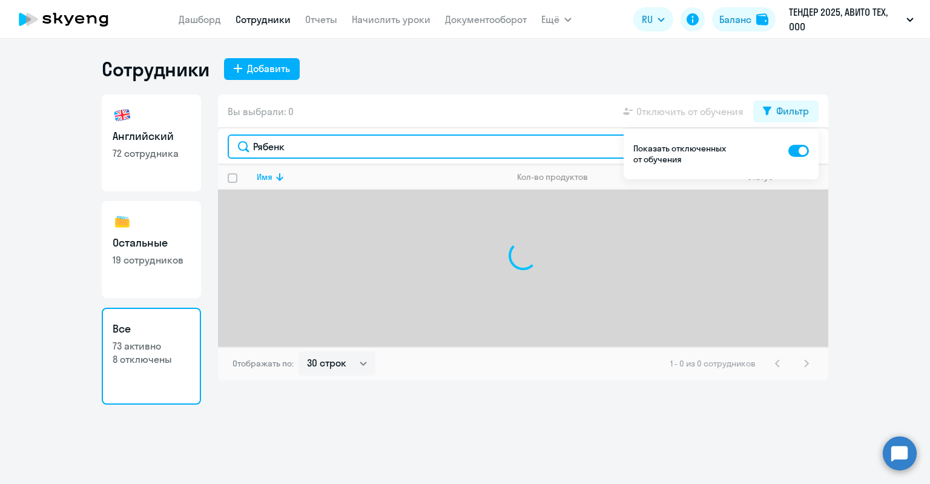
type input "Рябенко"
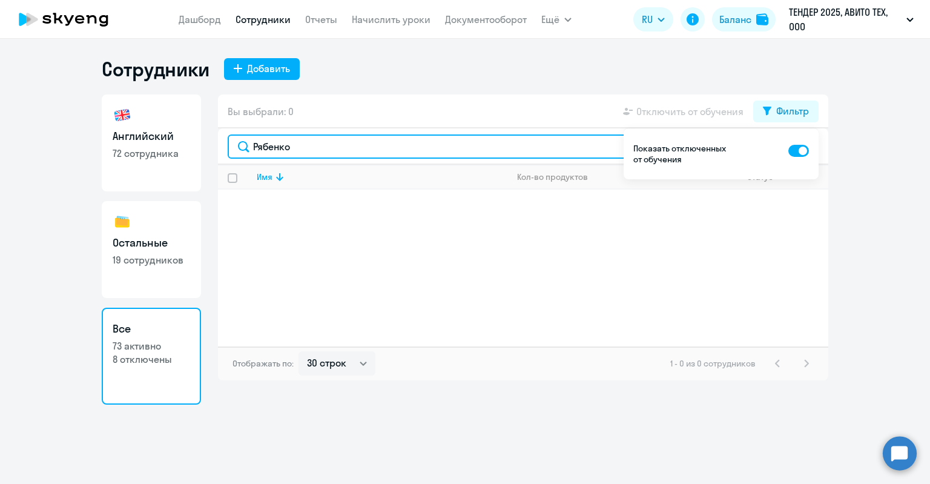
click at [316, 152] on input "Рябенко" at bounding box center [523, 146] width 591 height 24
drag, startPoint x: 316, startPoint y: 152, endPoint x: 178, endPoint y: 140, distance: 138.5
click at [178, 140] on div "Английский 72 сотрудника Остальные 19 сотрудников Все 73 активно 8 отключены Вы…" at bounding box center [465, 249] width 726 height 310
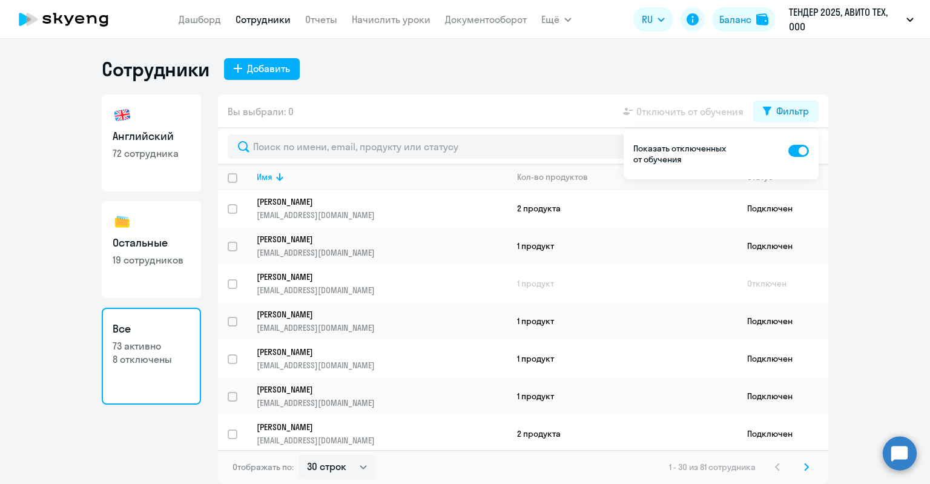
click at [409, 102] on div "Вы выбрали: 0 Отключить от обучения Фильтр" at bounding box center [523, 111] width 610 height 34
click at [250, 67] on div "Добавить" at bounding box center [268, 68] width 43 height 15
select select "english_adult_not_native_speaker"
select select "3"
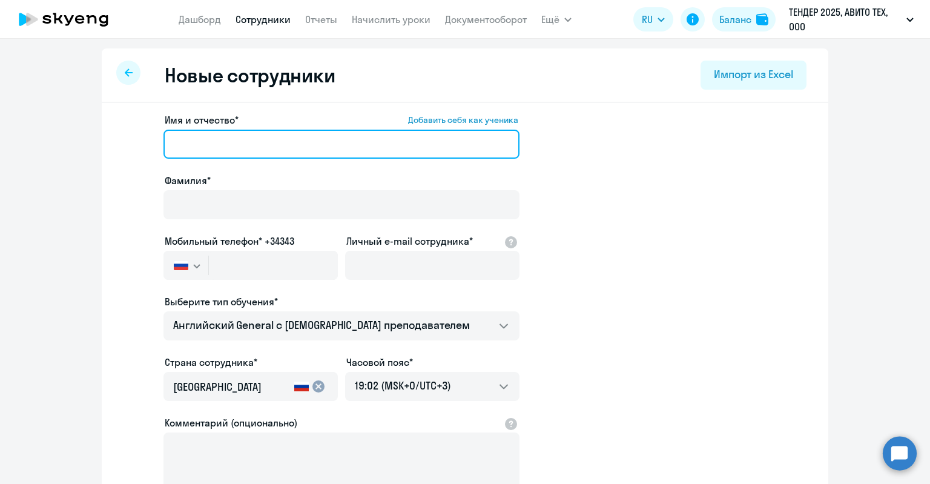
click at [264, 154] on input "Имя и отчество* Добавить себя как ученика" at bounding box center [341, 144] width 356 height 29
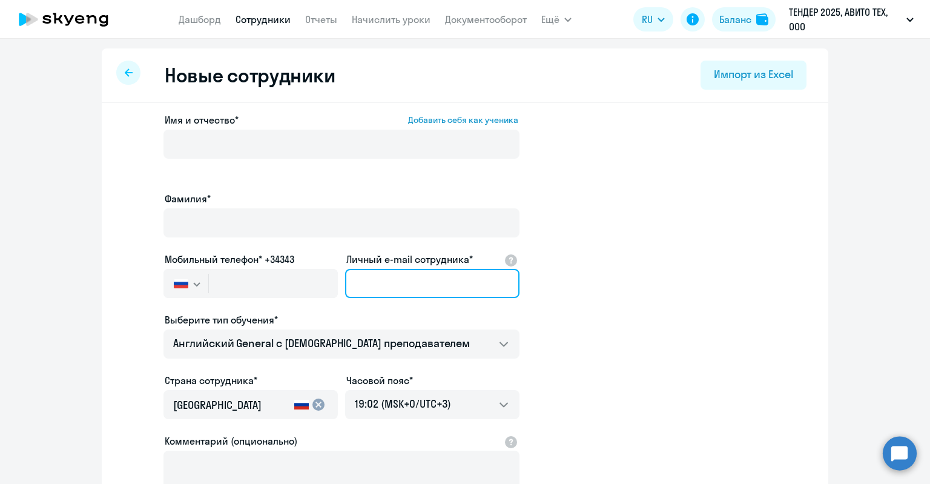
click at [369, 269] on input "Личный e-mail сотрудника*" at bounding box center [432, 283] width 174 height 29
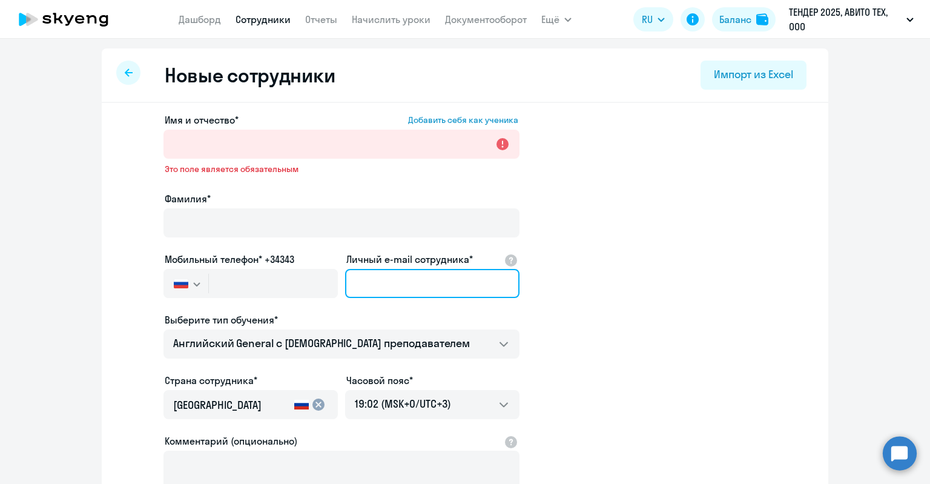
paste input "eariabenko@avito.ru"
drag, startPoint x: 369, startPoint y: 286, endPoint x: 266, endPoint y: 274, distance: 103.5
click at [266, 274] on div "Имя и отчество* Добавить себя как ученика Это поле является обязательным Фамили…" at bounding box center [341, 338] width 356 height 450
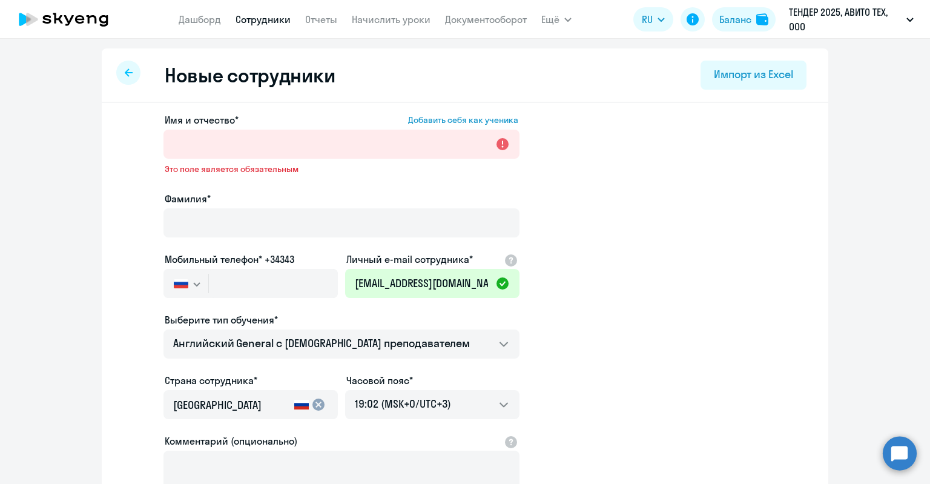
click at [383, 263] on label "Личный e-mail сотрудника*" at bounding box center [409, 259] width 126 height 15
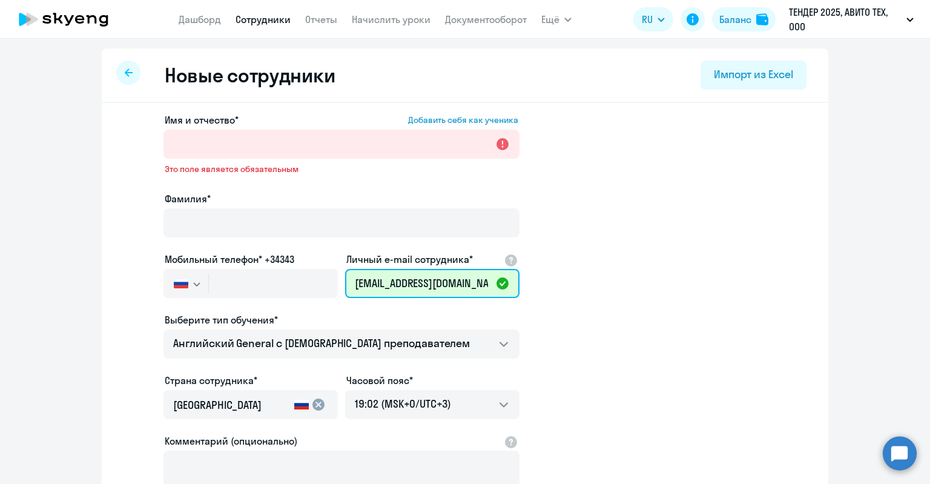
click at [383, 269] on input "eariabenko@avito.ru" at bounding box center [432, 283] width 174 height 29
drag, startPoint x: 439, startPoint y: 278, endPoint x: 153, endPoint y: 288, distance: 287.1
click at [153, 288] on app-new-student-form "Имя и отчество* Добавить себя как ученика Это поле является обязательным Фамили…" at bounding box center [465, 338] width 688 height 450
paste input "kate.riabenko@yandex.com"
drag, startPoint x: 424, startPoint y: 279, endPoint x: 211, endPoint y: 286, distance: 212.6
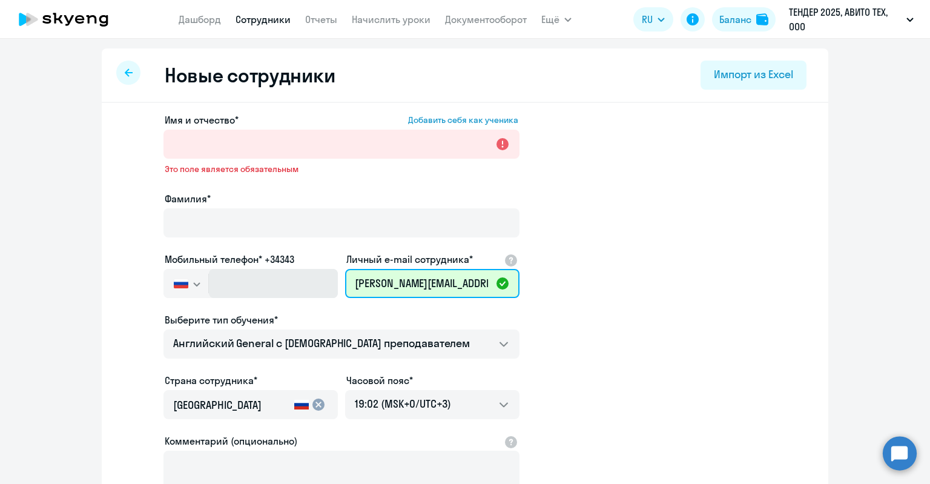
click at [211, 286] on div "Имя и отчество* Добавить себя как ученика Это поле является обязательным Фамили…" at bounding box center [341, 338] width 356 height 450
type input "kate.riabenko@yandex.com"
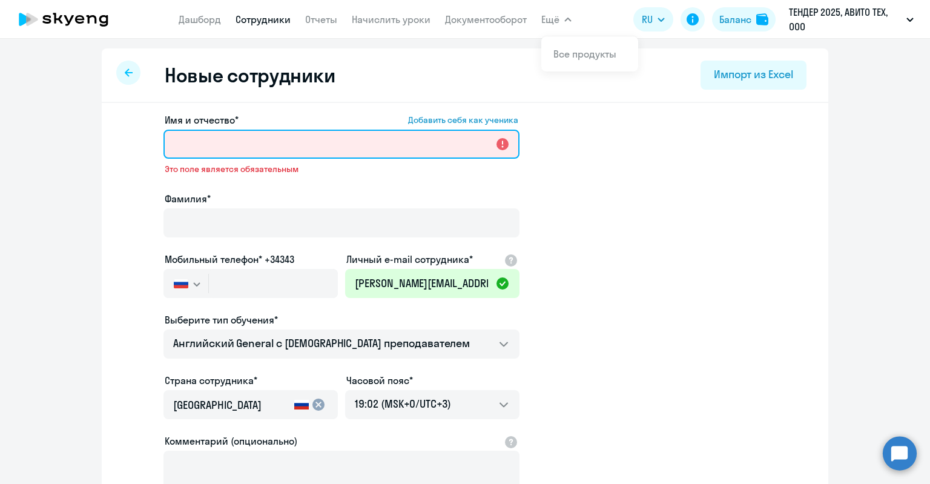
click at [288, 142] on input "Имя и отчество* Добавить себя как ученика" at bounding box center [341, 144] width 356 height 29
paste input "Рябенко Екатерина"
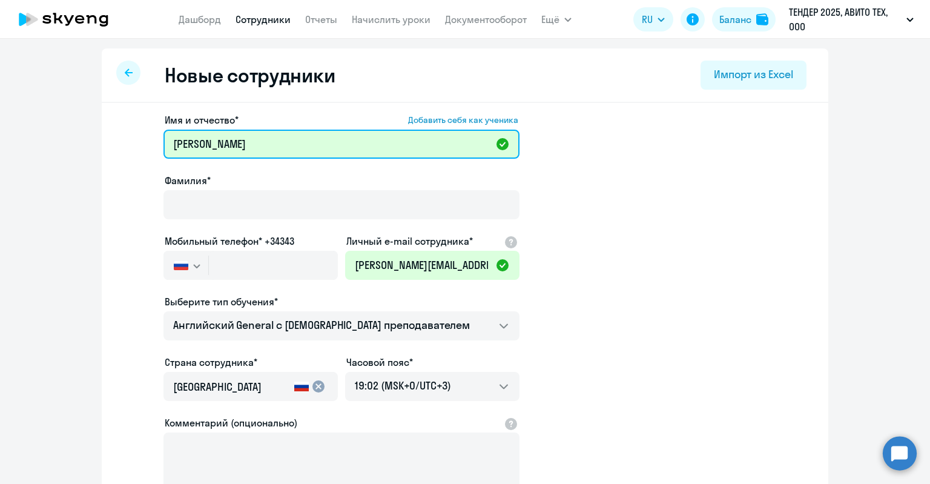
click at [191, 147] on input "Рябенко Екатерина" at bounding box center [341, 144] width 356 height 29
click at [188, 147] on input "Рябенко Екатерина" at bounding box center [341, 144] width 356 height 29
drag, startPoint x: 190, startPoint y: 147, endPoint x: 93, endPoint y: 151, distance: 96.9
click at [88, 149] on ng-component "Новые сотрудники Импорт из Excel Имя и отчество* Добавить себя как ученика Рябе…" at bounding box center [465, 341] width 930 height 586
drag, startPoint x: 211, startPoint y: 145, endPoint x: 169, endPoint y: 141, distance: 42.6
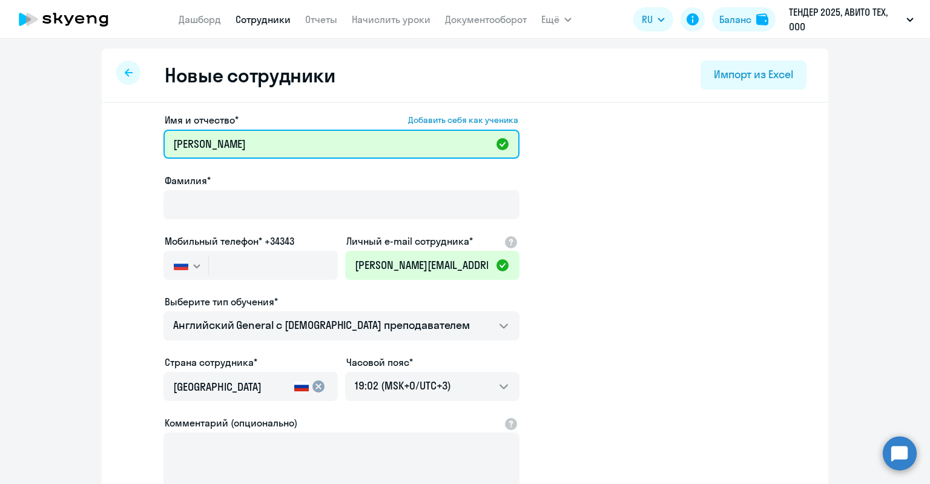
click at [169, 141] on input "Рябенко Екатерина" at bounding box center [341, 144] width 356 height 29
type input "Екатерина"
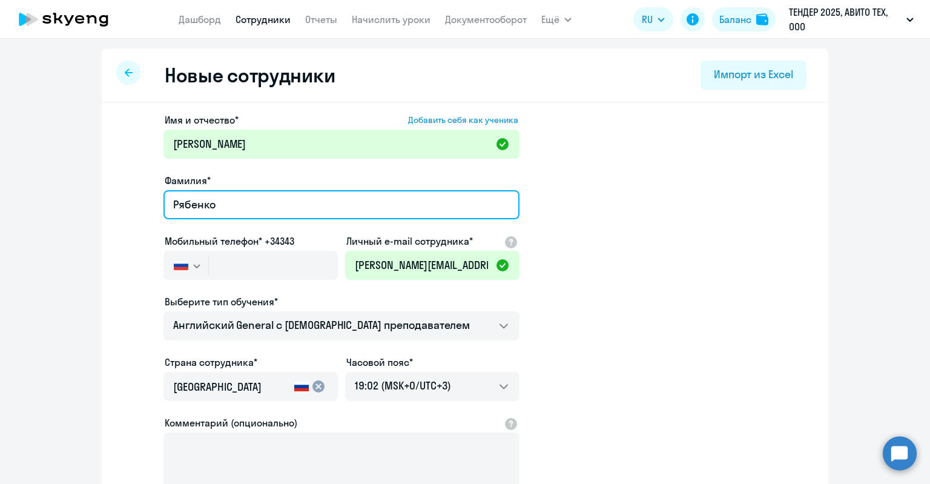
type input "Рябенко"
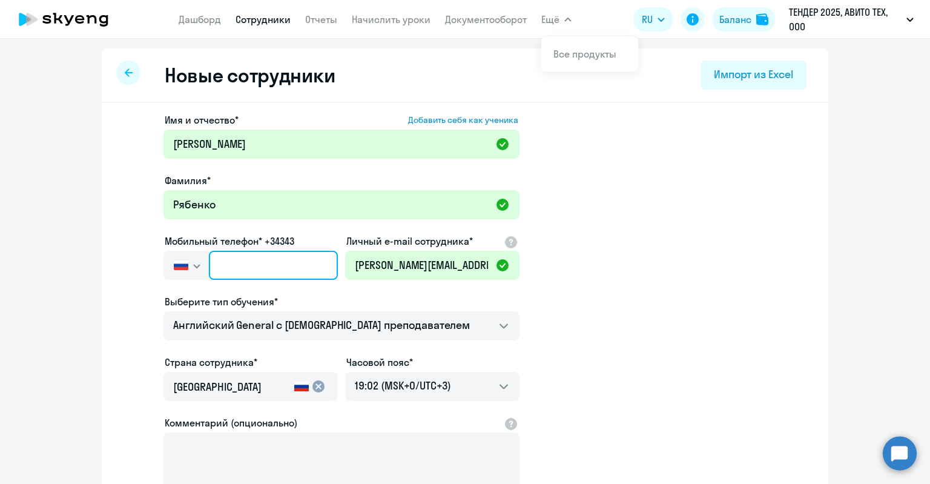
paste input "+7 950 562-90-80"
type input "+7 950 562-90-80"
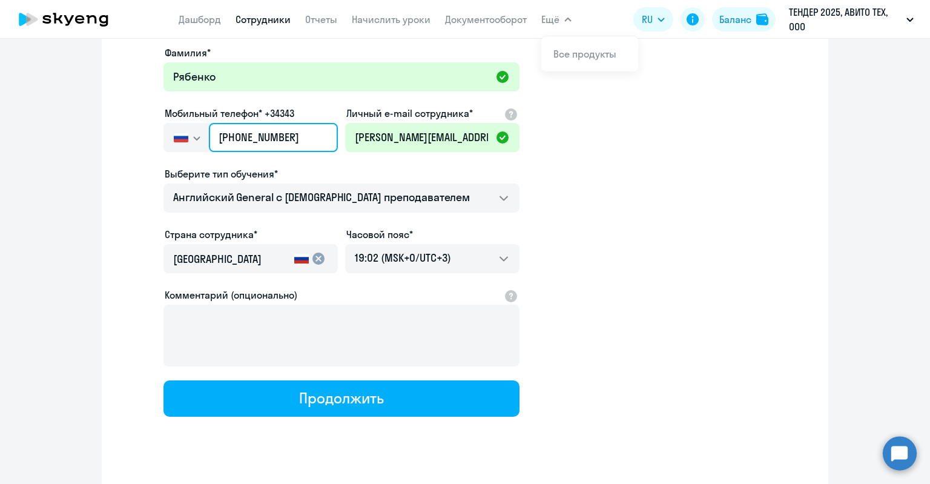
scroll to position [150, 0]
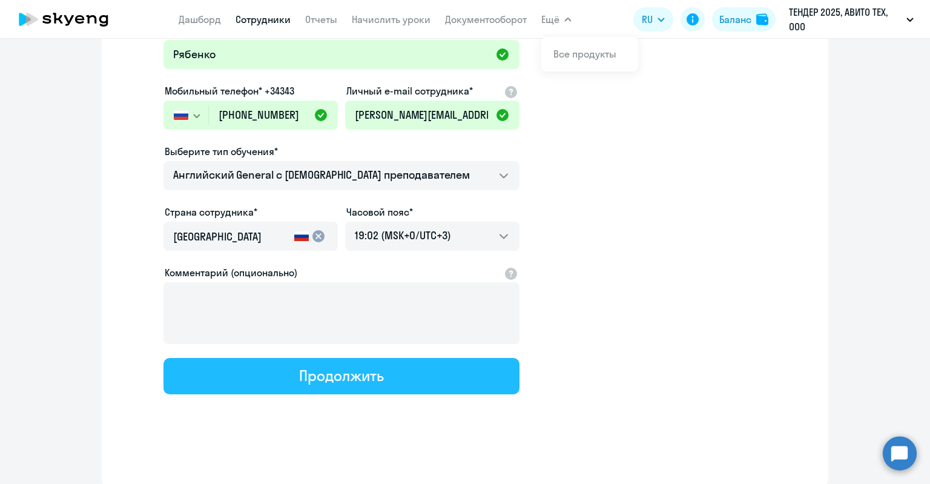
click at [286, 370] on button "Продолжить" at bounding box center [341, 376] width 356 height 36
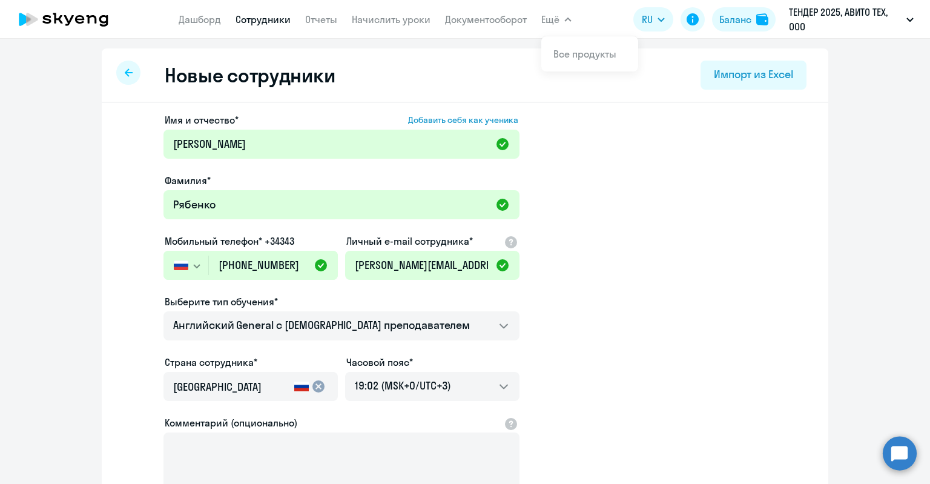
select select "english_adult_not_native_speaker"
select select "3"
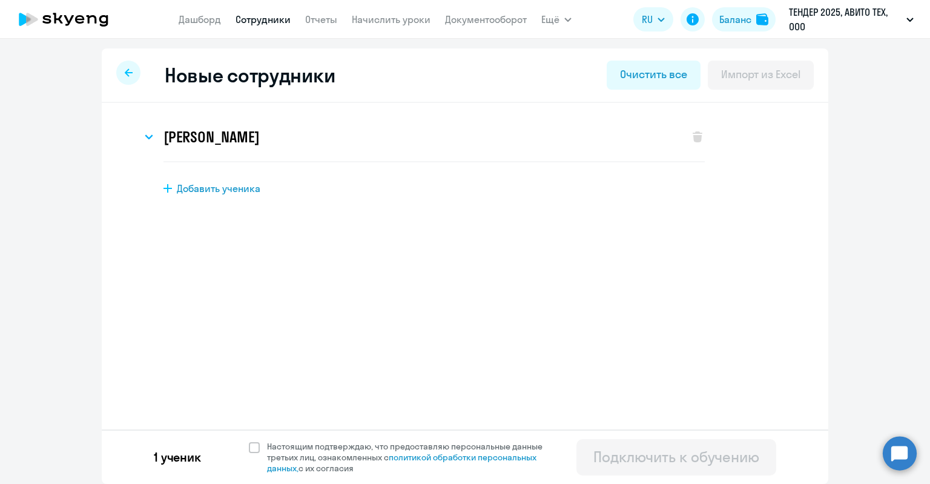
scroll to position [0, 0]
click at [458, 440] on div "1 ученик Настоящим подтверждаю, что предоставляю персональные данные третьих ли…" at bounding box center [465, 456] width 726 height 54
click at [458, 444] on span "Настоящим подтверждаю, что предоставляю персональные данные третьих лиц, ознако…" at bounding box center [412, 457] width 290 height 33
click at [347, 455] on span "Настоящим подтверждаю, что предоставляю персональные данные третьих лиц, ознако…" at bounding box center [412, 457] width 290 height 33
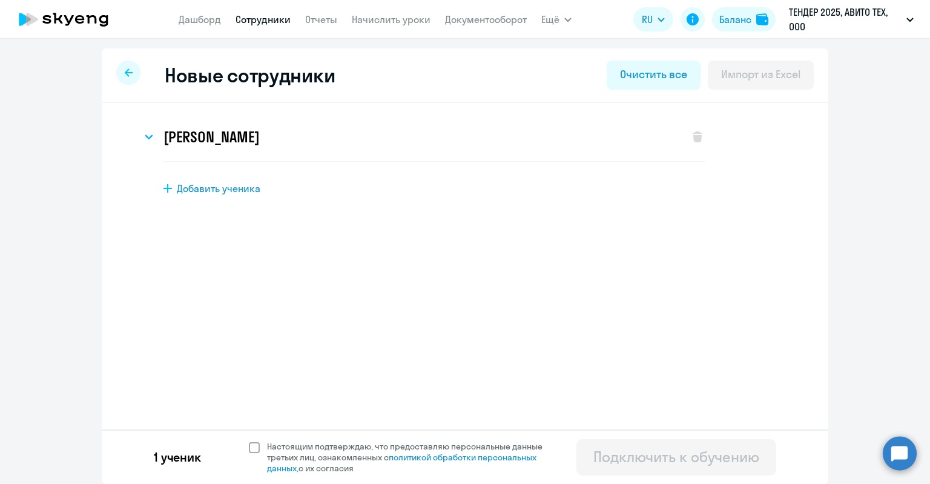
click at [249, 441] on input "Настоящим подтверждаю, что предоставляю персональные данные третьих лиц, ознако…" at bounding box center [248, 440] width 1 height 1
checkbox input "true"
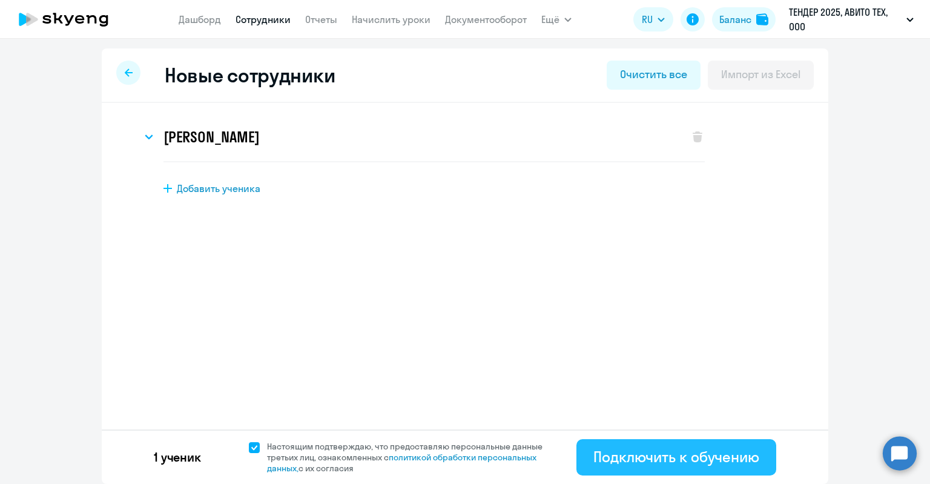
click at [609, 453] on div "Подключить к обучению" at bounding box center [676, 456] width 166 height 19
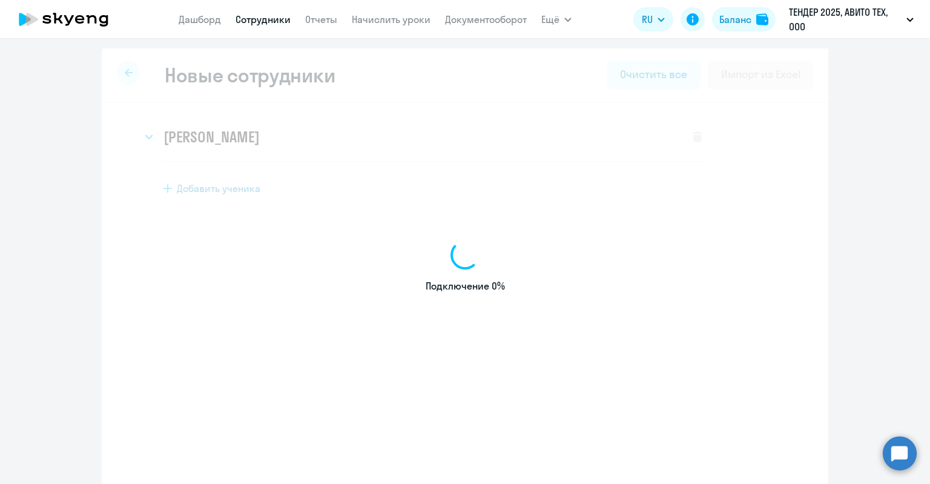
select select "english_adult_not_native_speaker"
select select "3"
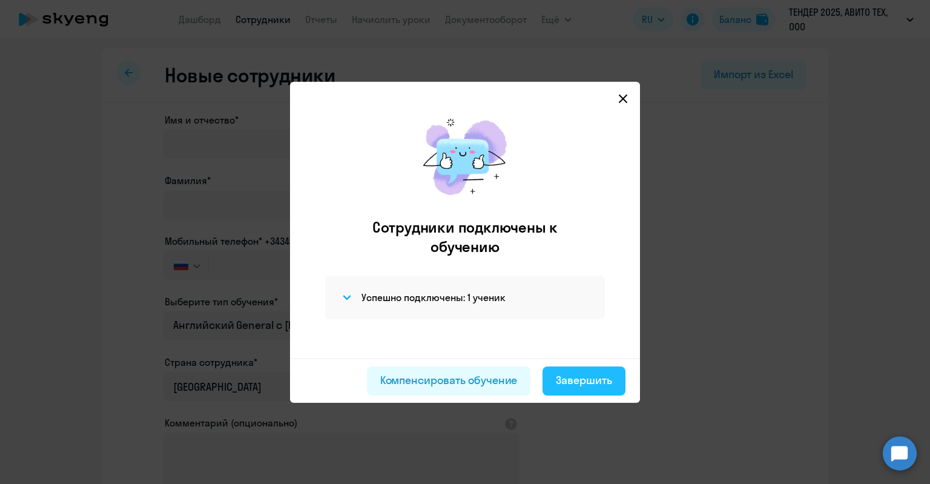
click at [579, 381] on div "Завершить" at bounding box center [584, 380] width 56 height 16
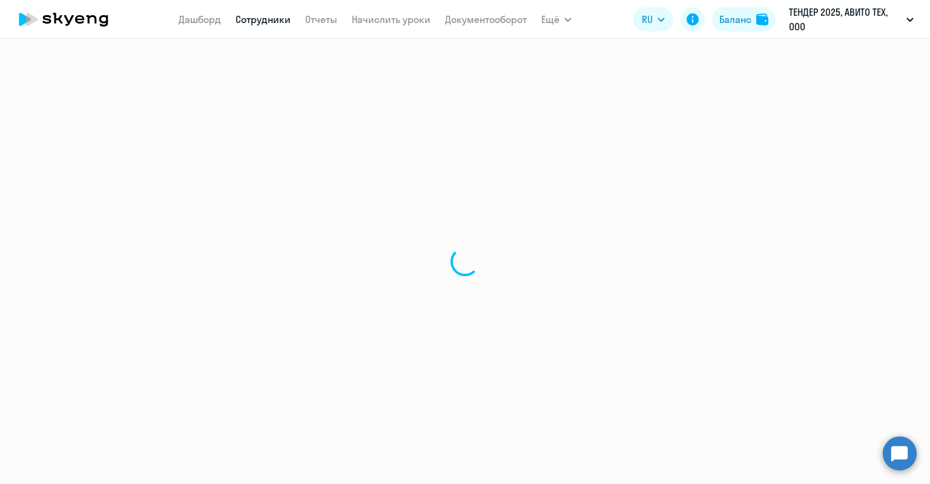
select select "30"
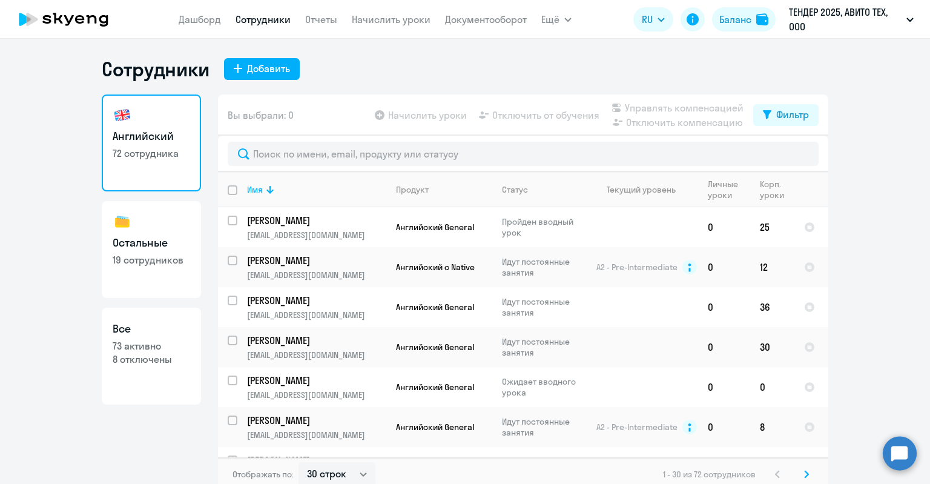
click at [149, 352] on p "73 активно" at bounding box center [151, 345] width 77 height 13
select select "30"
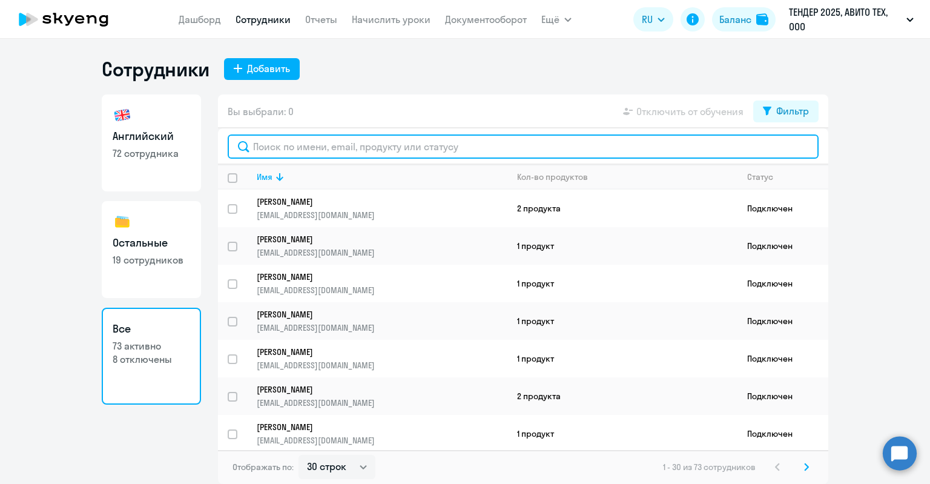
click at [281, 154] on input "text" at bounding box center [523, 146] width 591 height 24
paste input "79505629080"
type input "79505629080"
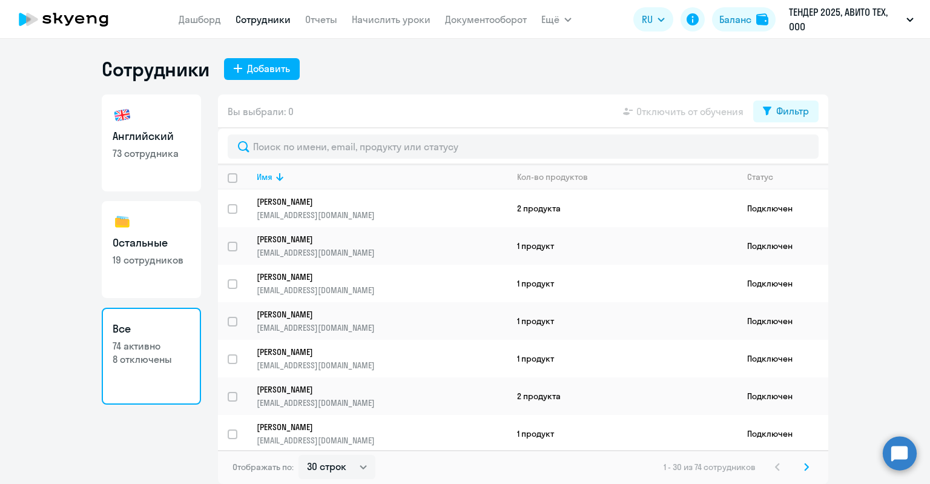
select select "30"
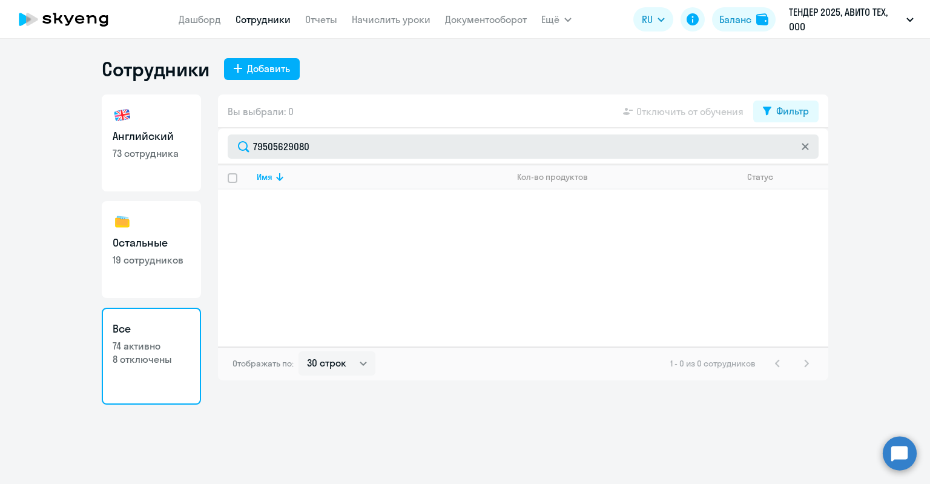
drag, startPoint x: 0, startPoint y: 0, endPoint x: 232, endPoint y: 137, distance: 270.0
click at [232, 137] on input "79505629080" at bounding box center [523, 146] width 591 height 24
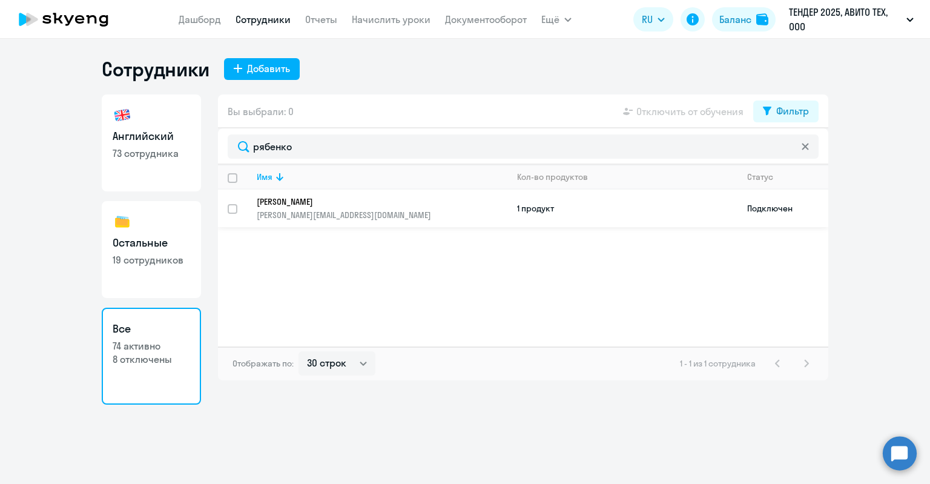
type input "рябенко"
click at [366, 211] on p "[PERSON_NAME][EMAIL_ADDRESS][DOMAIN_NAME]" at bounding box center [382, 214] width 250 height 11
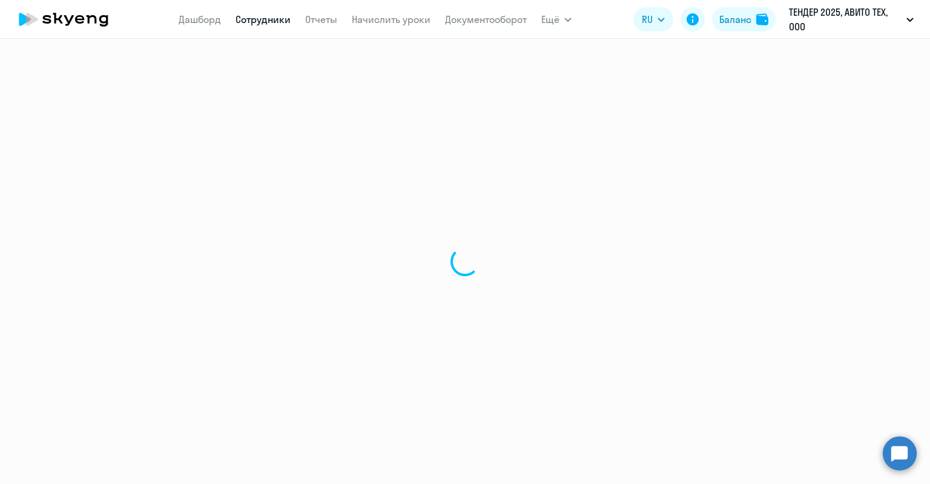
select select "english"
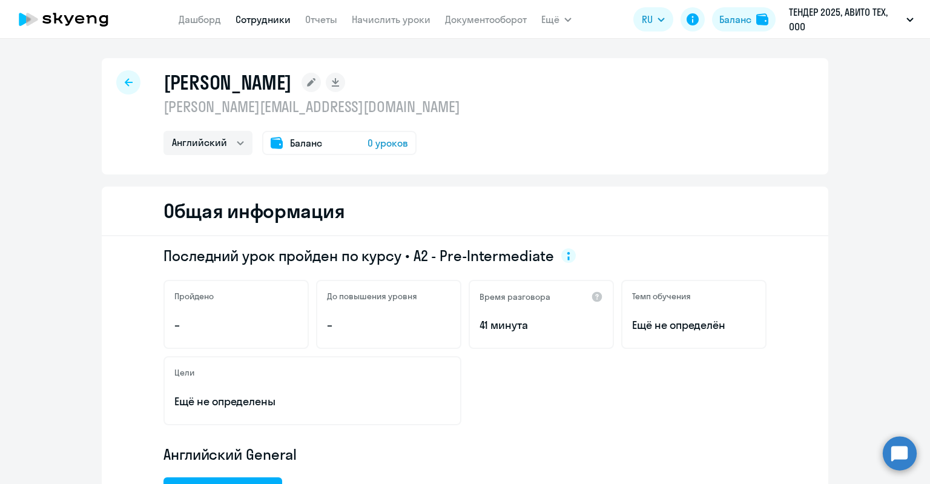
click at [300, 139] on span "Баланс" at bounding box center [306, 143] width 32 height 15
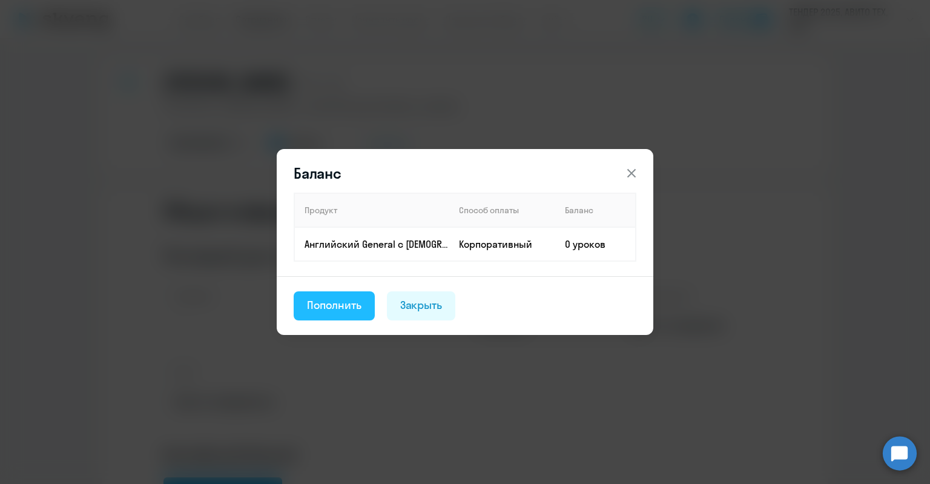
click at [335, 314] on button "Пополнить" at bounding box center [334, 305] width 81 height 29
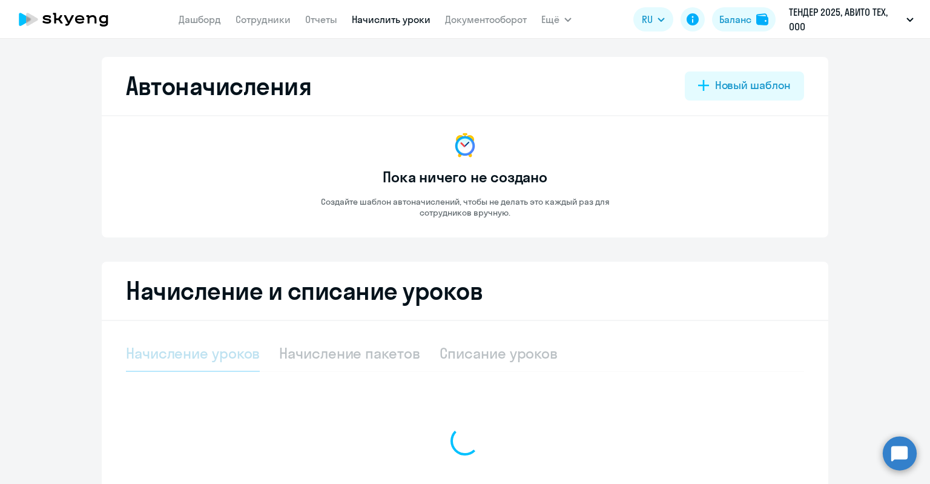
select select "10"
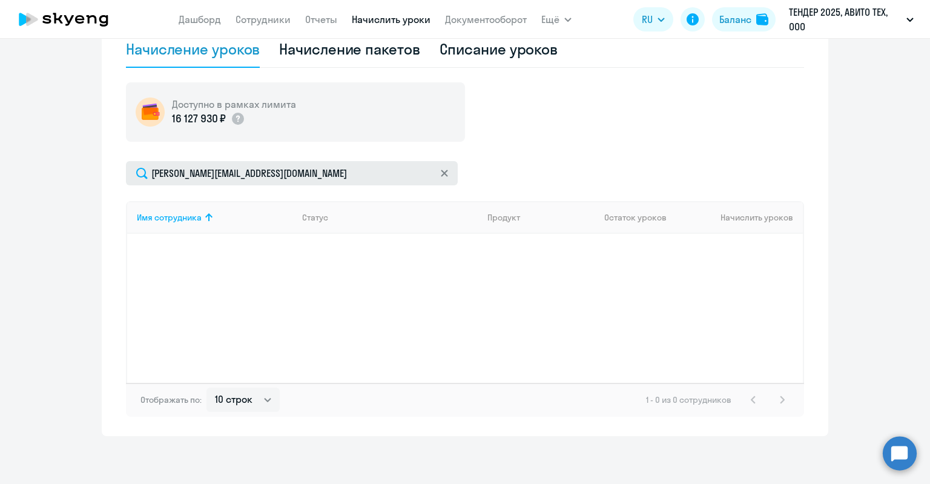
scroll to position [183, 0]
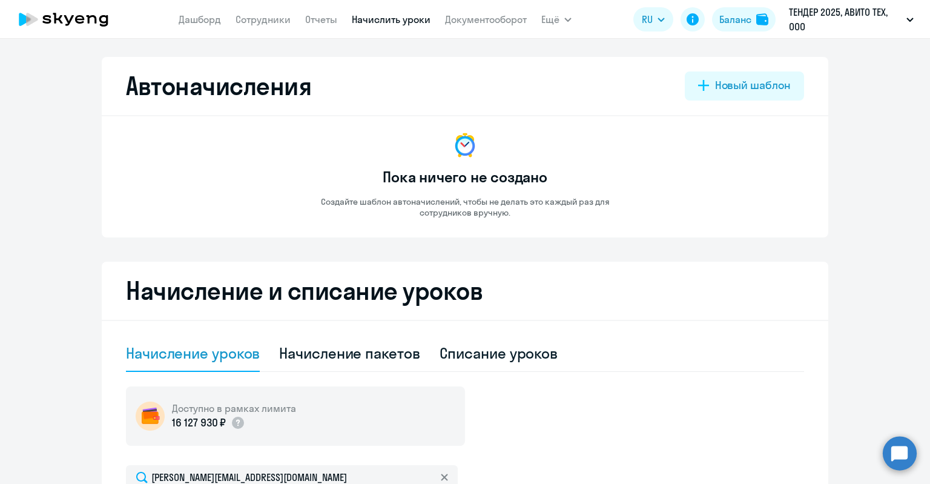
select select "english"
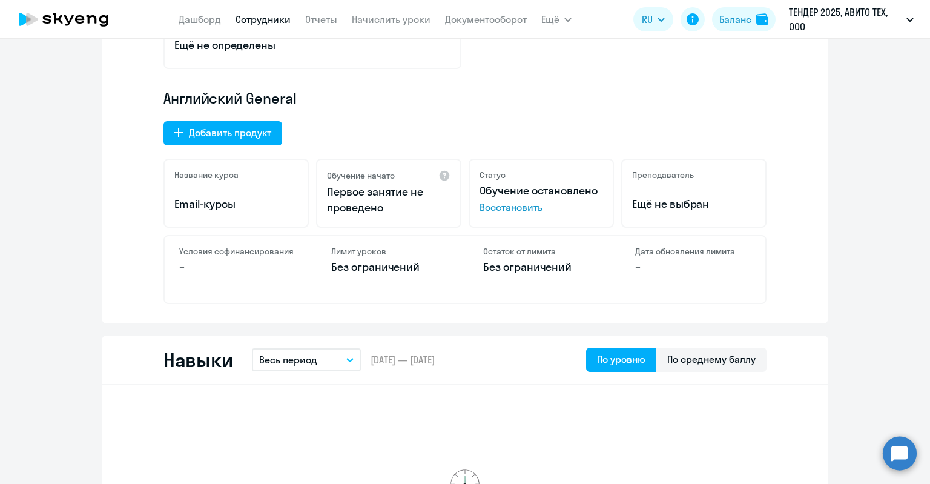
scroll to position [363, 0]
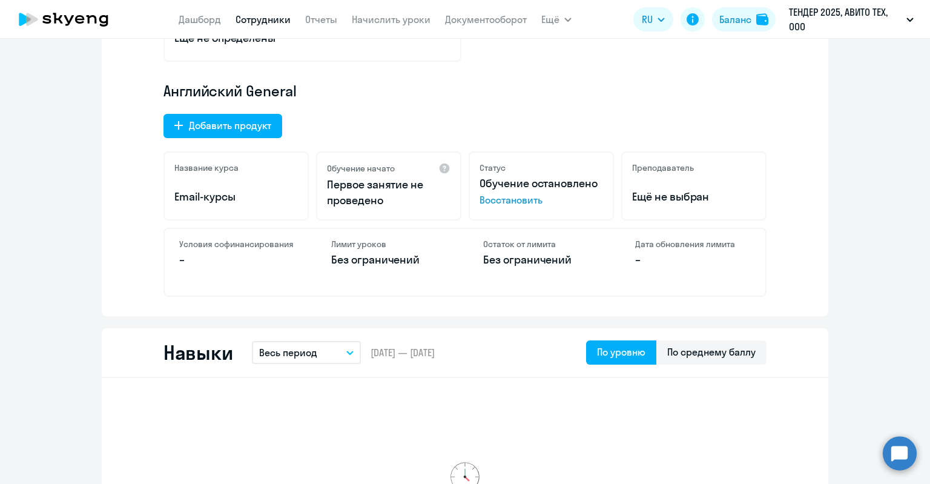
click at [514, 199] on span "Восстановить" at bounding box center [540, 199] width 123 height 15
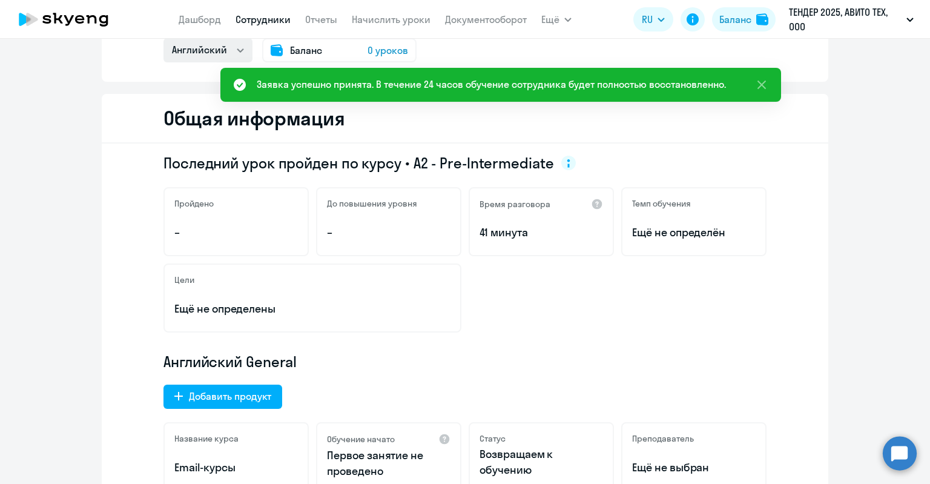
scroll to position [0, 0]
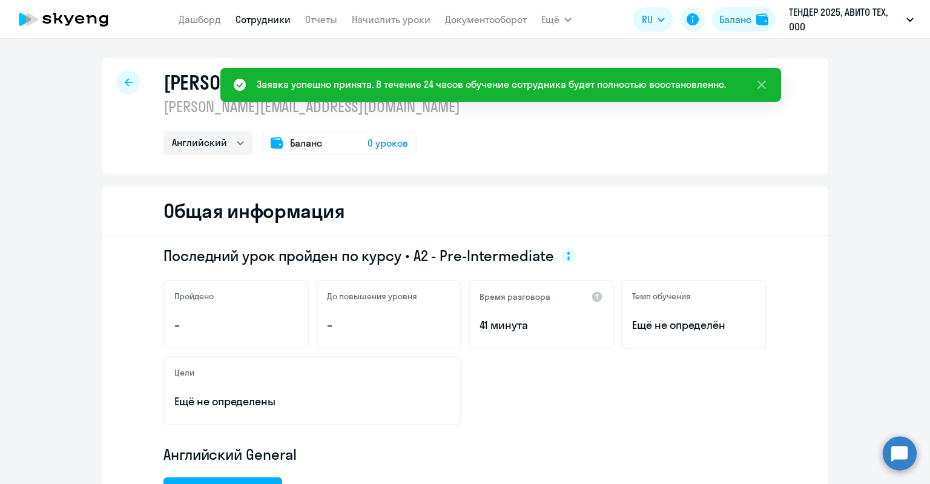
click at [313, 140] on span "Баланс" at bounding box center [306, 143] width 32 height 15
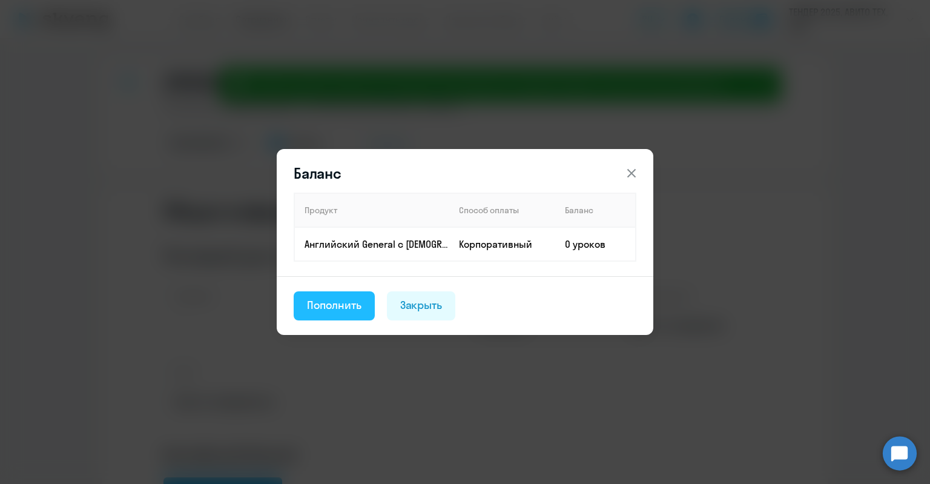
click at [338, 300] on div "Пополнить" at bounding box center [334, 305] width 54 height 16
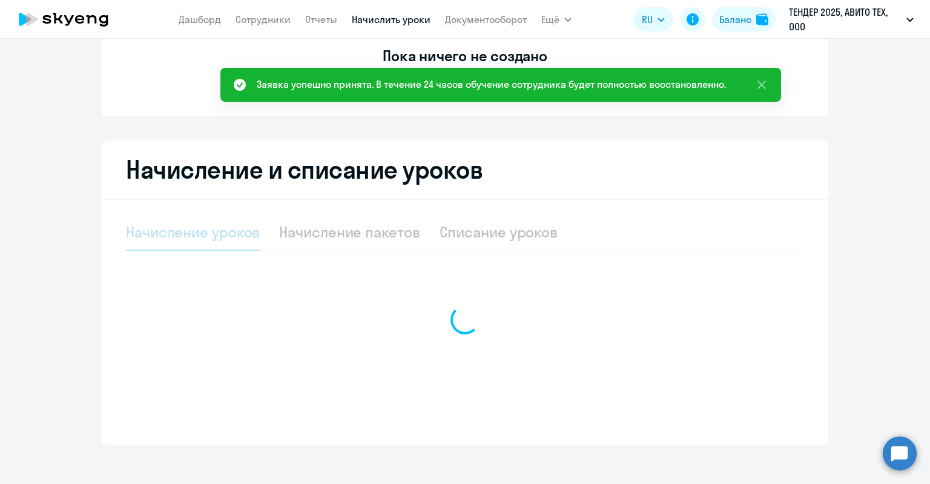
select select "10"
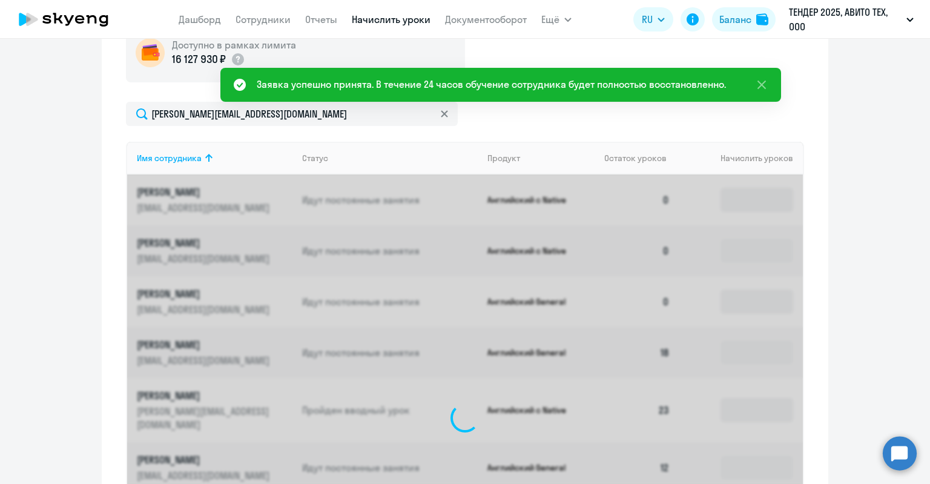
scroll to position [304, 0]
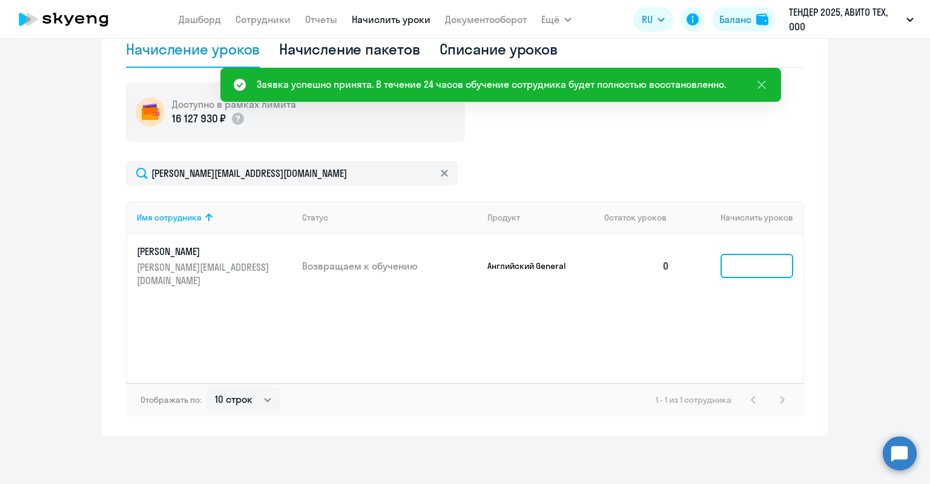
click at [751, 255] on input at bounding box center [756, 266] width 73 height 24
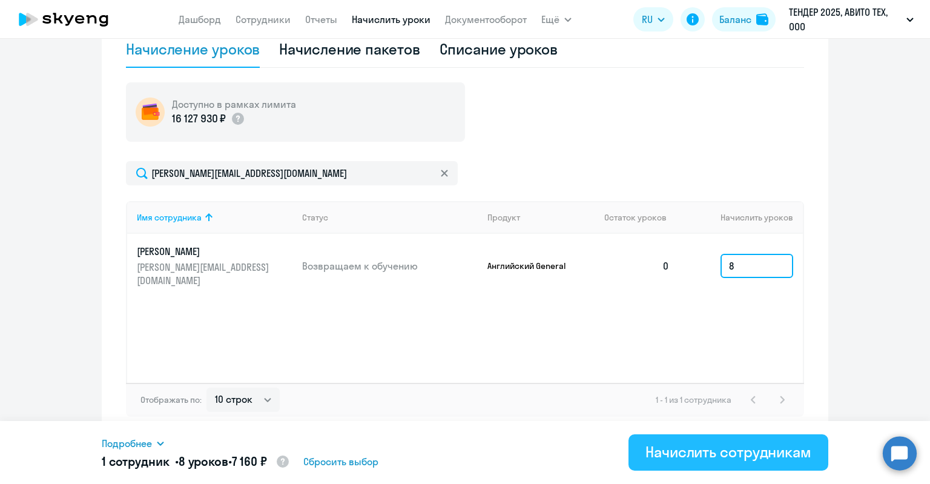
type input "8"
click at [700, 445] on div "Начислить сотрудникам" at bounding box center [728, 451] width 166 height 19
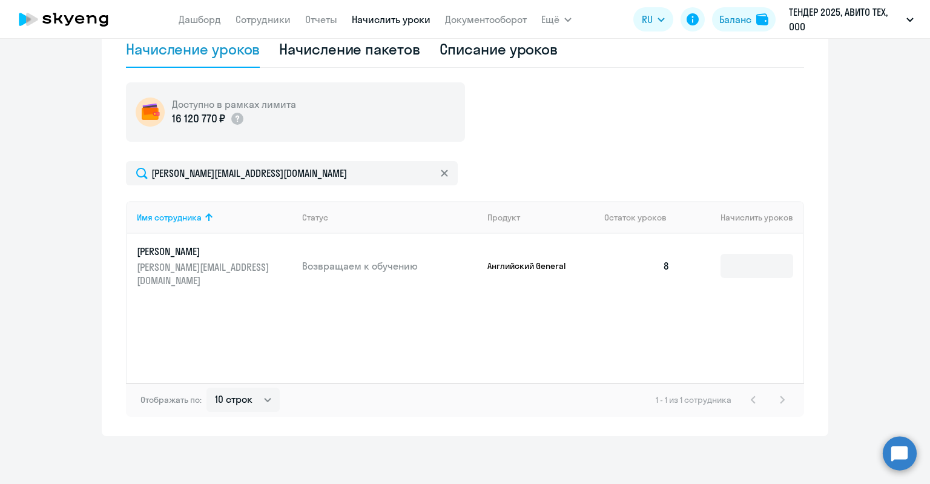
scroll to position [183, 0]
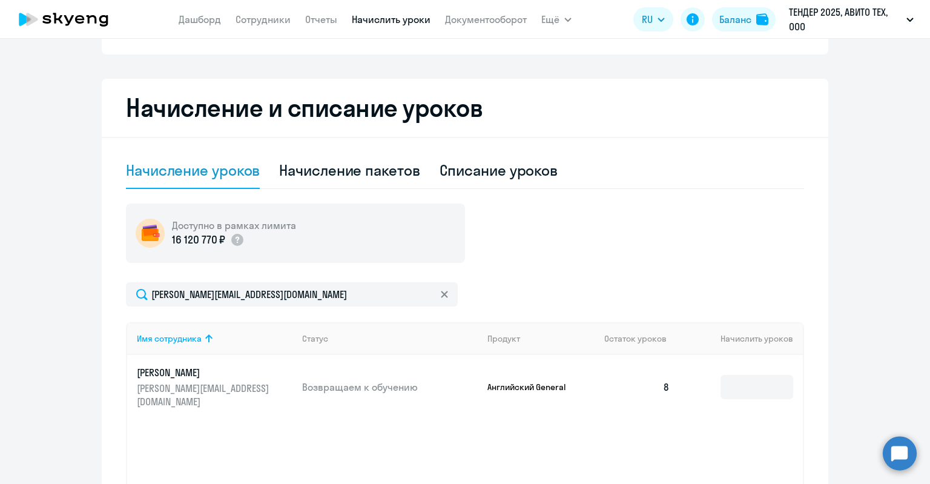
click at [268, 27] on nav "[PERSON_NAME] Отчеты Начислить уроки Документооборот" at bounding box center [353, 19] width 348 height 24
click at [269, 22] on link "Сотрудники" at bounding box center [262, 19] width 55 height 12
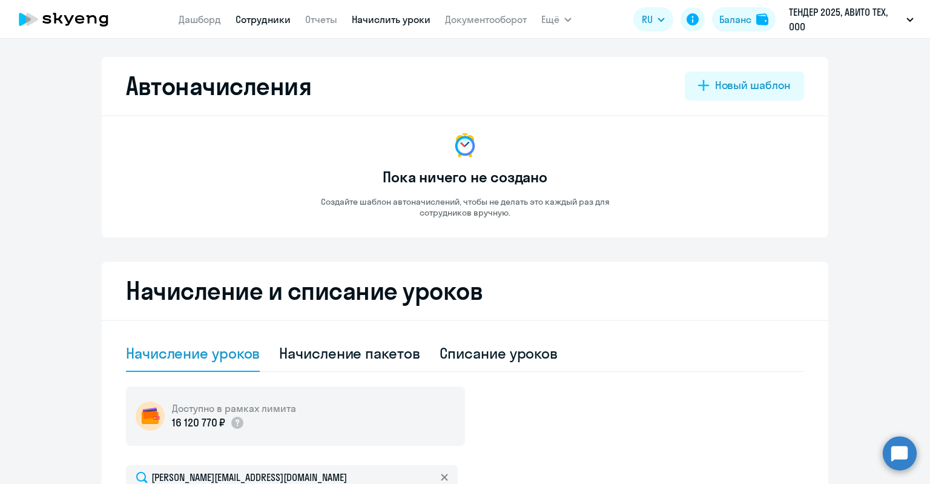
select select "30"
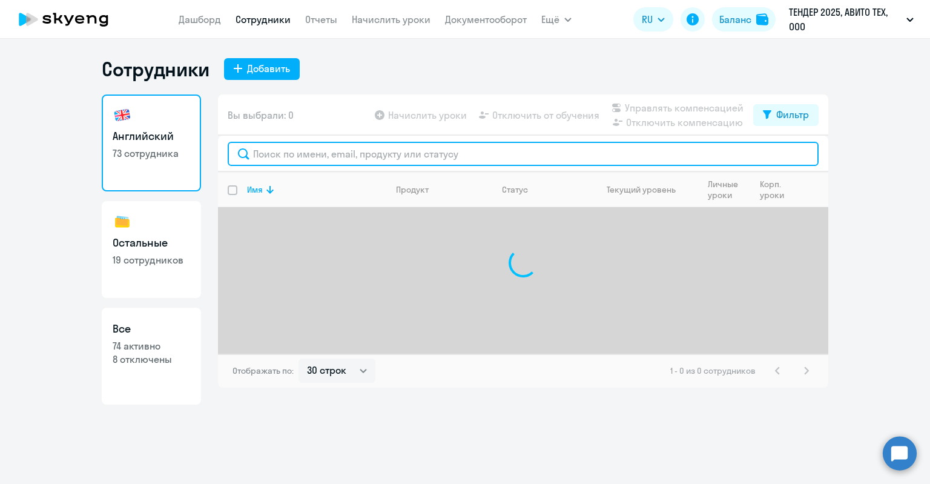
click at [297, 151] on input "text" at bounding box center [523, 154] width 591 height 24
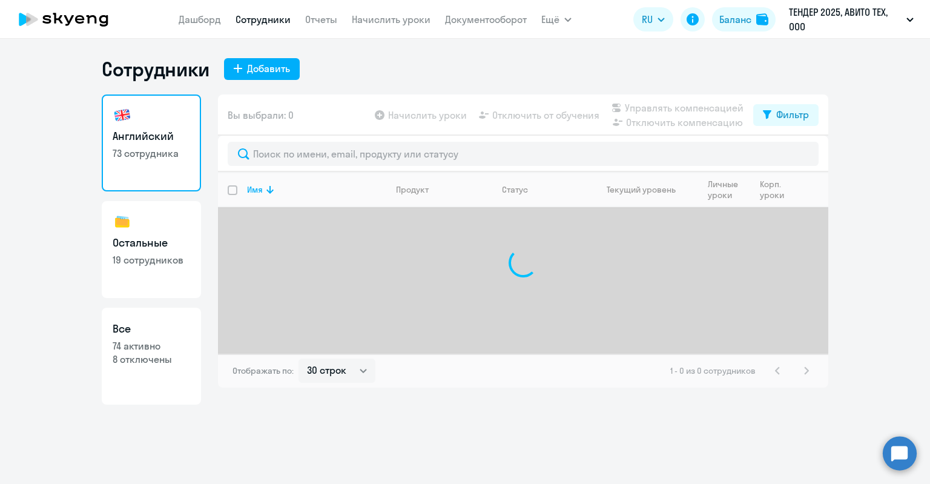
click at [157, 330] on h3 "Все" at bounding box center [151, 329] width 77 height 16
select select "30"
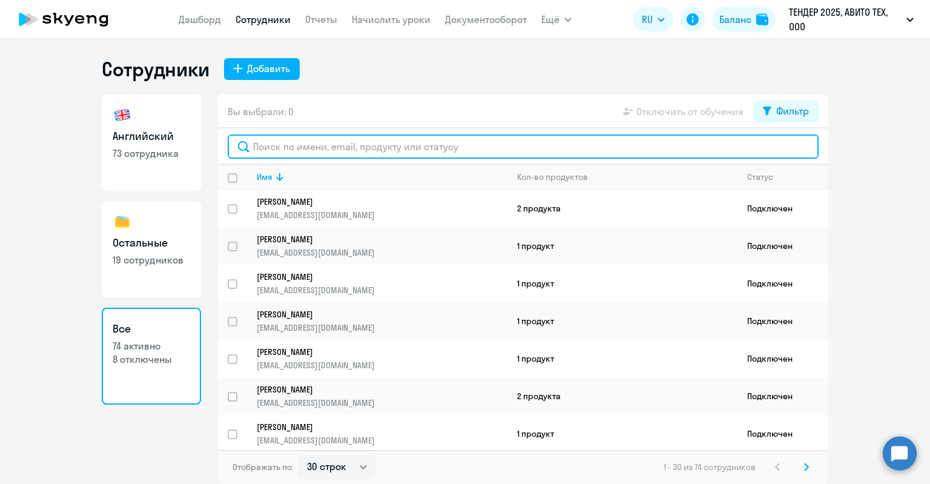
click at [301, 149] on input "text" at bounding box center [523, 146] width 591 height 24
paste input "[PERSON_NAME]"
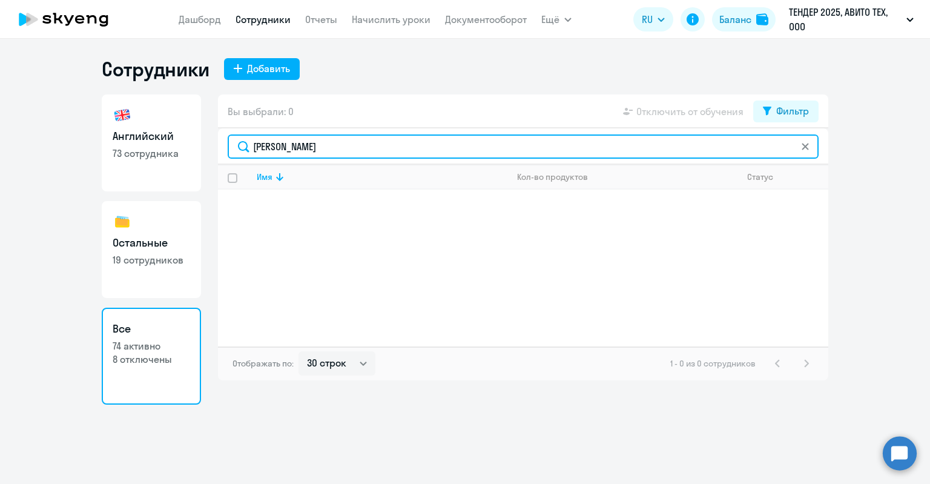
drag, startPoint x: 354, startPoint y: 148, endPoint x: 295, endPoint y: 142, distance: 59.6
click at [295, 142] on input "[PERSON_NAME]" at bounding box center [523, 146] width 591 height 24
type input "[PERSON_NAME]"
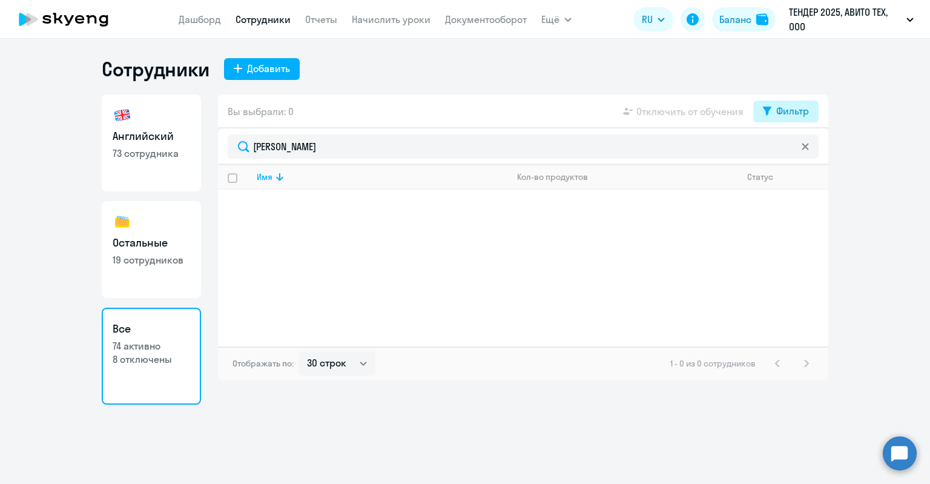
click at [792, 103] on div "Фильтр" at bounding box center [792, 110] width 33 height 15
click at [794, 148] on span at bounding box center [798, 151] width 21 height 12
click at [788, 150] on input "checkbox" at bounding box center [787, 150] width 1 height 1
checkbox input "true"
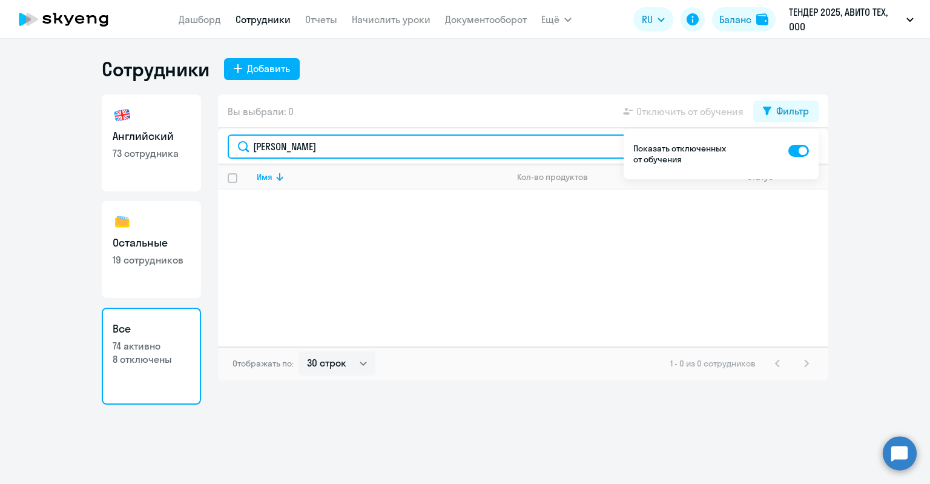
click at [381, 146] on input "[PERSON_NAME]" at bounding box center [523, 146] width 591 height 24
click at [384, 149] on input "[PERSON_NAME]" at bounding box center [523, 146] width 591 height 24
type input "[PERSON_NAME]"
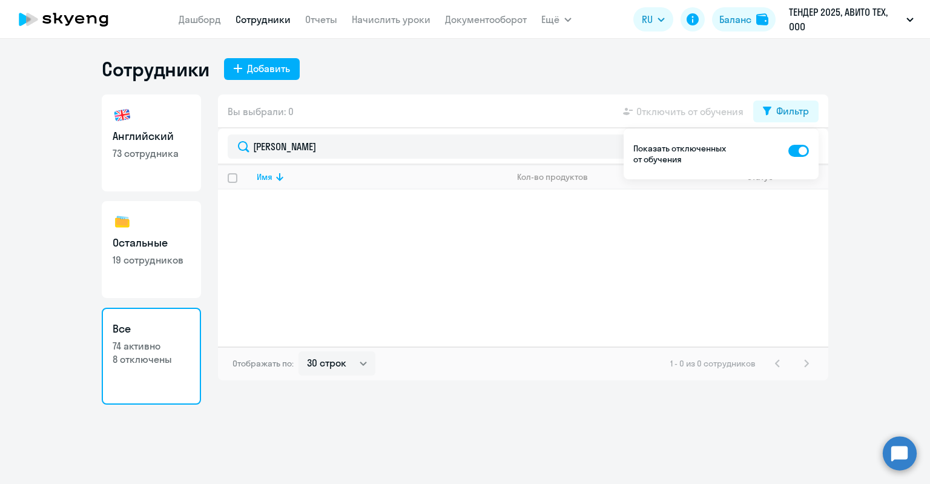
click at [374, 212] on div "Имя Кол-во продуктов Статус" at bounding box center [523, 256] width 610 height 182
click at [235, 61] on button "Добавить" at bounding box center [262, 69] width 76 height 22
select select "english_adult_not_native_speaker"
select select "3"
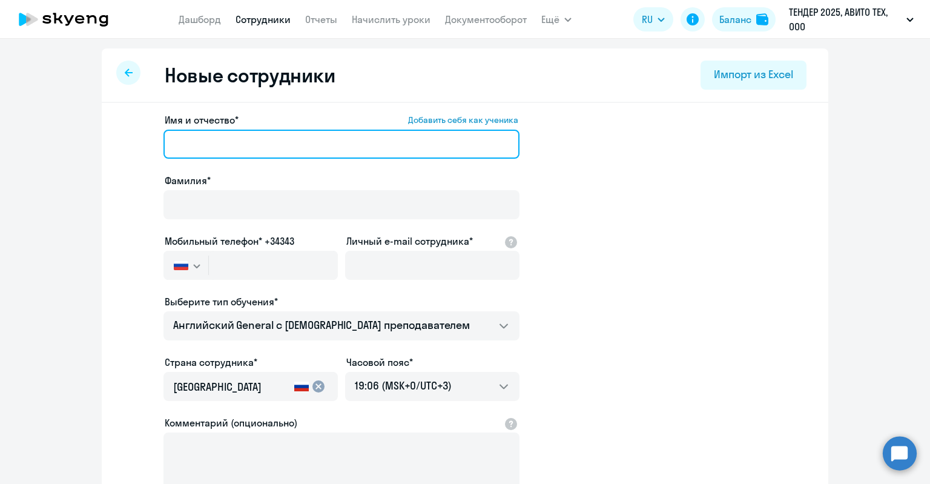
click at [311, 143] on input "Имя и отчество* Добавить себя как ученика" at bounding box center [341, 144] width 356 height 29
paste input "[PERSON_NAME]"
drag, startPoint x: 213, startPoint y: 146, endPoint x: 166, endPoint y: 143, distance: 46.7
click at [165, 143] on input "[PERSON_NAME]" at bounding box center [341, 144] width 356 height 29
type input "[PERSON_NAME]"
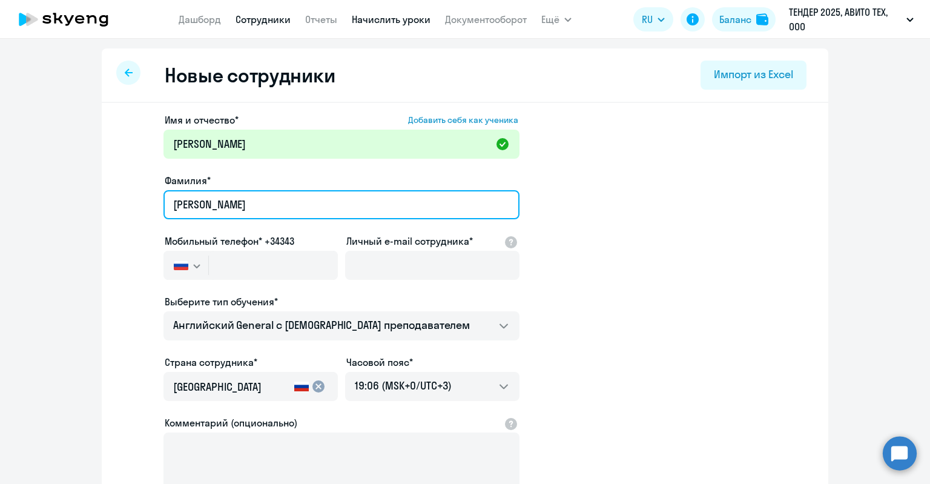
type input "[PERSON_NAME]"
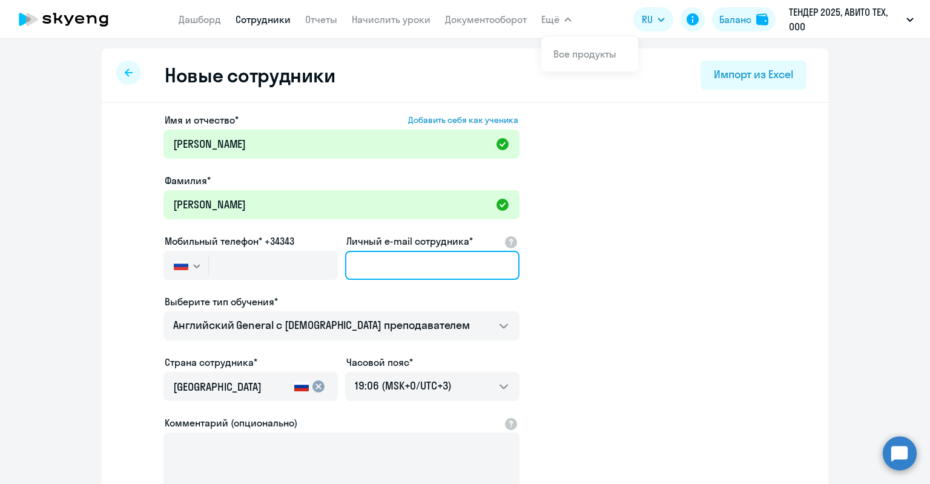
click at [379, 256] on input "Личный e-mail сотрудника*" at bounding box center [432, 265] width 174 height 29
paste input "[EMAIL_ADDRESS][DOMAIN_NAME]"
type input "[EMAIL_ADDRESS][DOMAIN_NAME]"
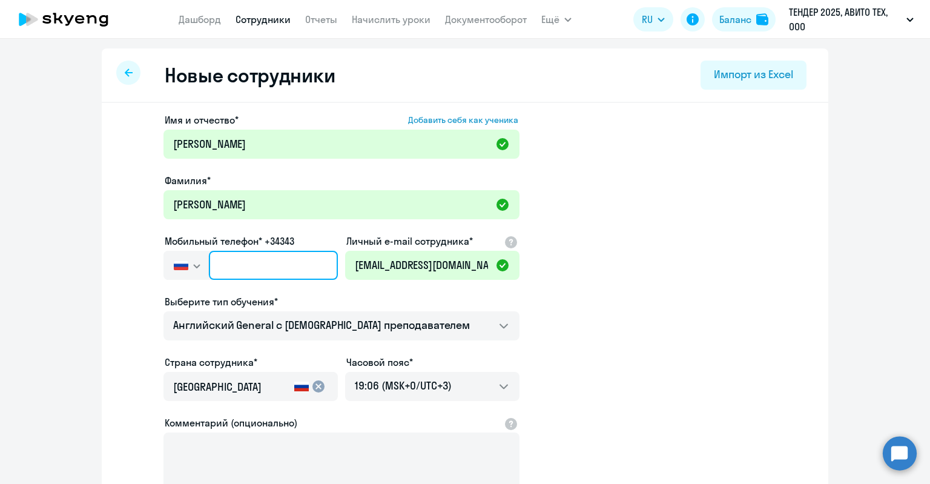
click at [310, 252] on input "text" at bounding box center [273, 265] width 129 height 29
paste input "[PHONE_NUMBER]"
type input "[PHONE_NUMBER]"
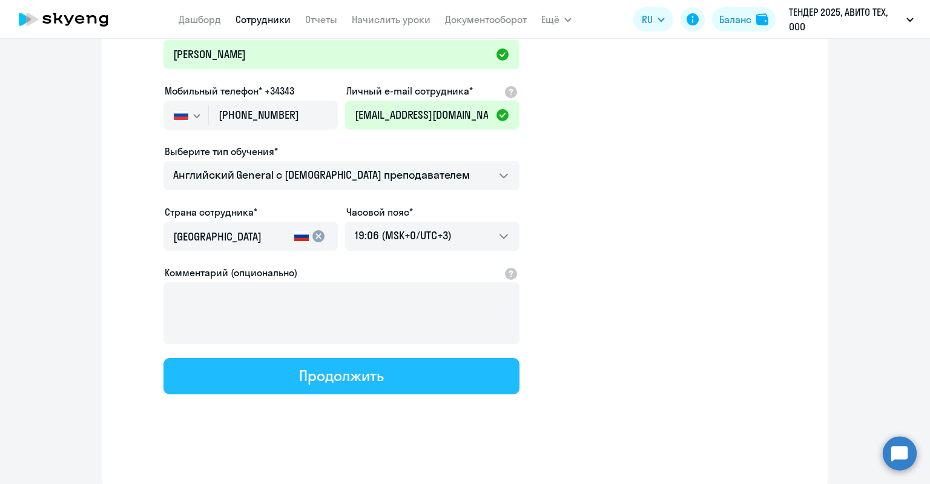
click at [369, 373] on div "Продолжить" at bounding box center [341, 375] width 84 height 19
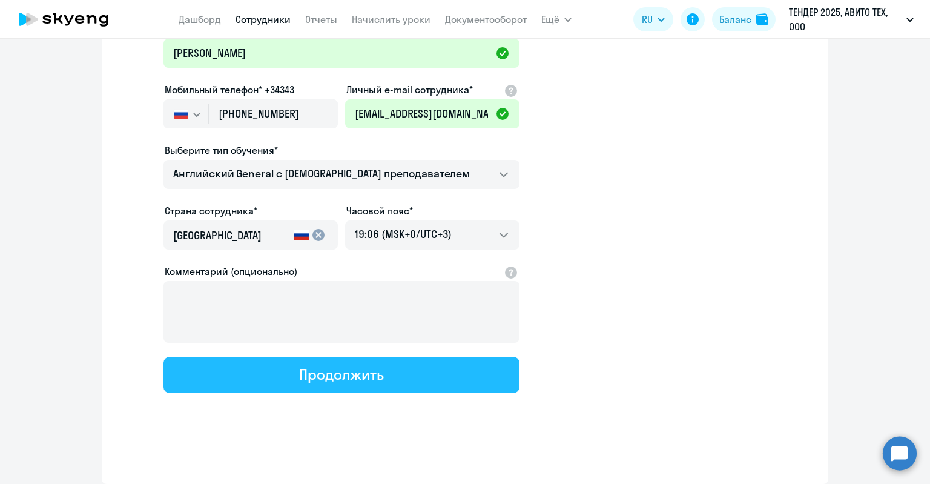
select select "english_adult_not_native_speaker"
select select "3"
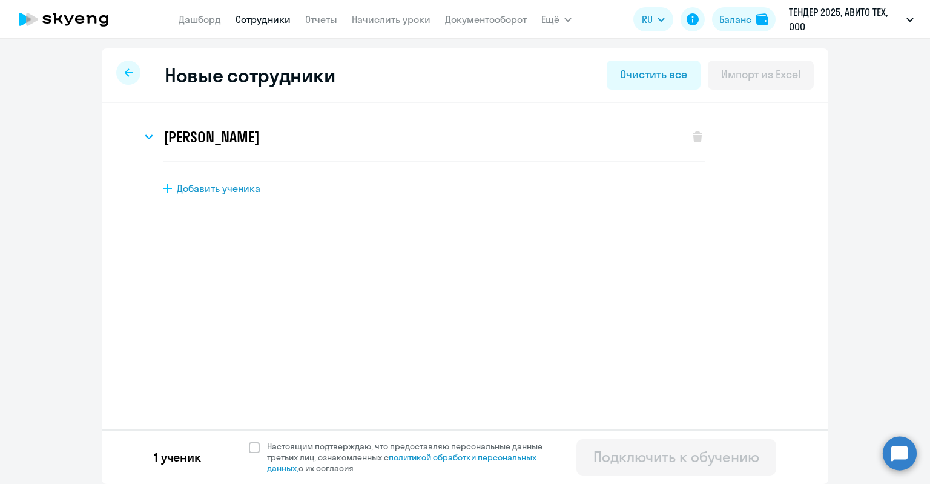
scroll to position [0, 0]
click at [372, 455] on span "Настоящим подтверждаю, что предоставляю персональные данные третьих лиц, ознако…" at bounding box center [412, 457] width 290 height 33
click at [249, 441] on input "Настоящим подтверждаю, что предоставляю персональные данные третьих лиц, ознако…" at bounding box center [248, 440] width 1 height 1
checkbox input "true"
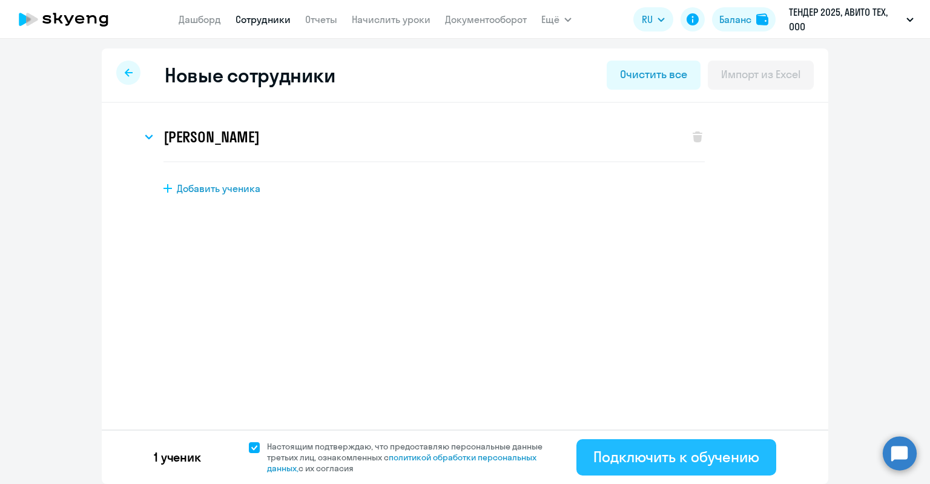
click at [668, 467] on button "Подключить к обучению" at bounding box center [676, 457] width 200 height 36
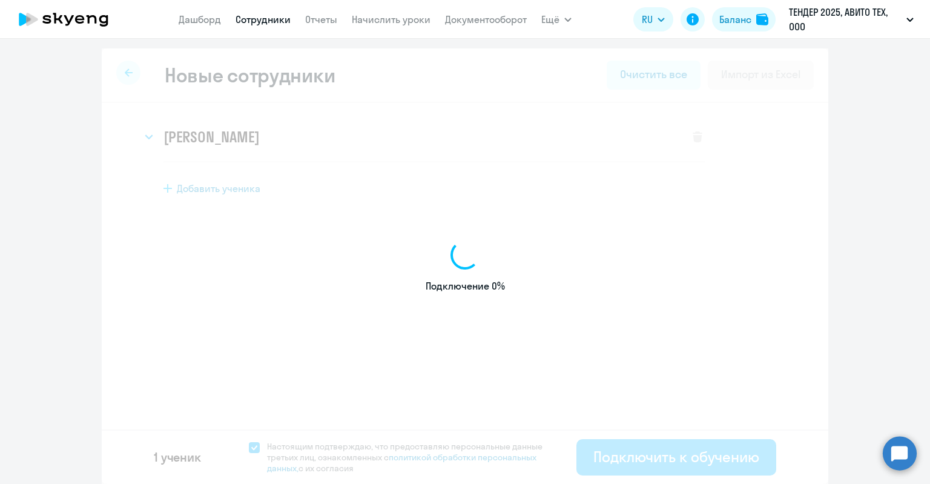
select select "english_adult_not_native_speaker"
select select "3"
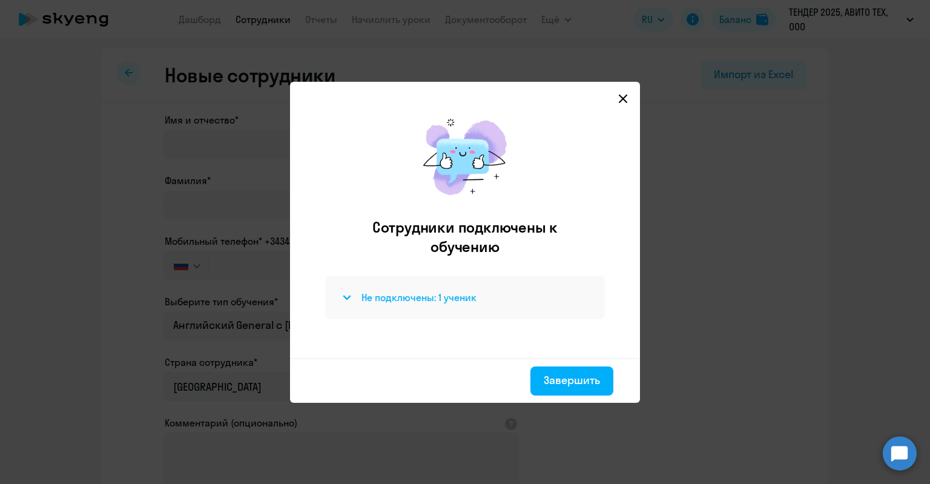
click at [488, 291] on div "Не подключены: 1 ученик" at bounding box center [465, 297] width 251 height 15
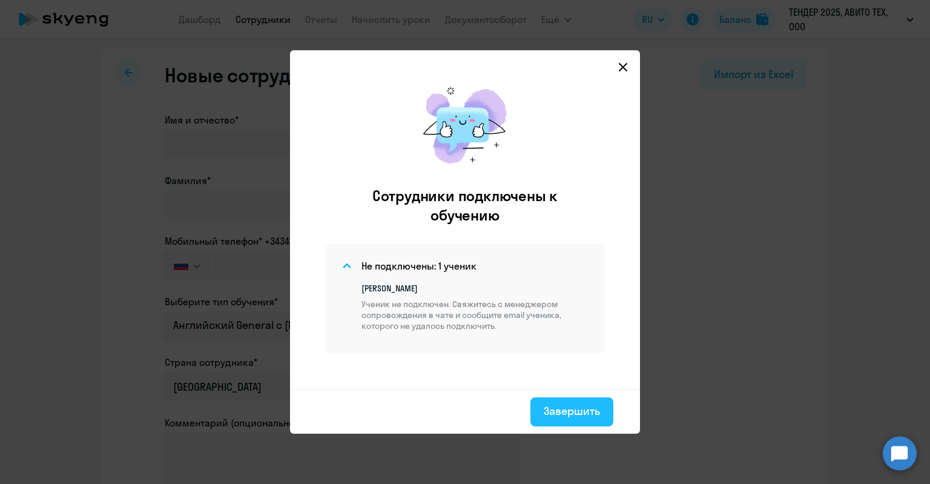
click at [588, 415] on div "Завершить" at bounding box center [572, 411] width 56 height 16
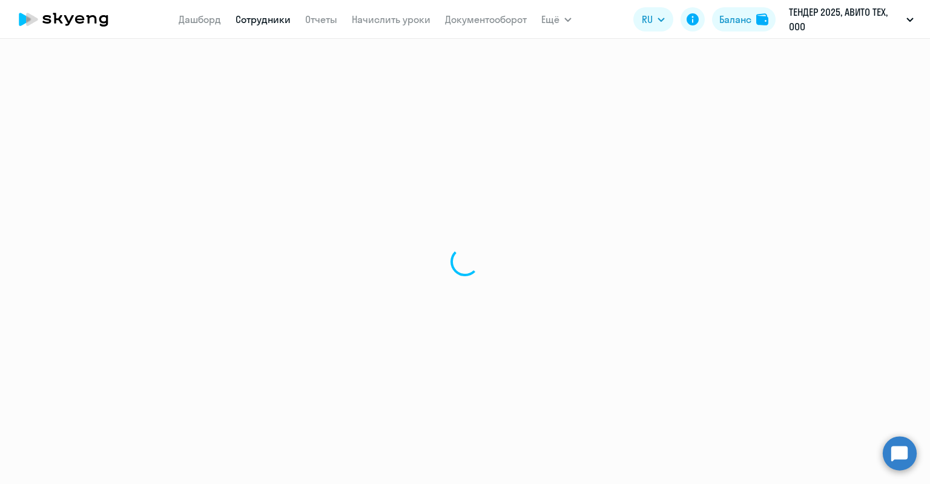
select select "30"
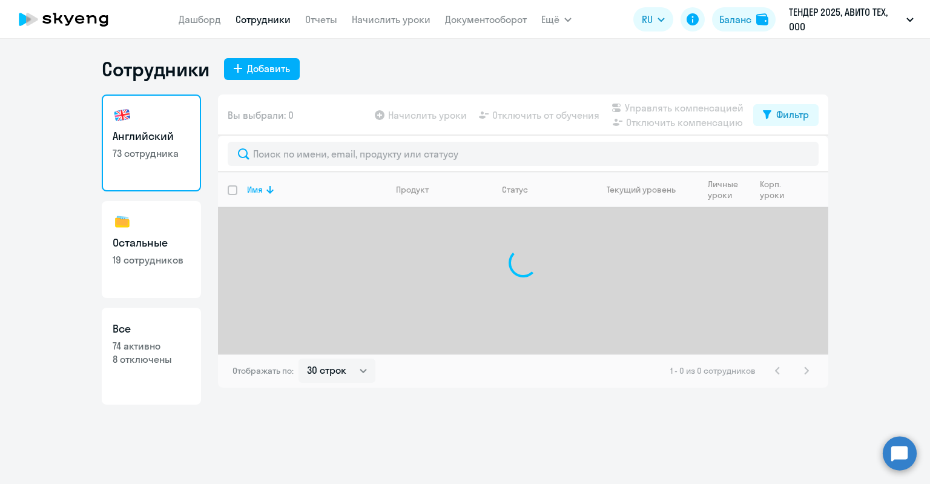
click at [913, 463] on circle at bounding box center [899, 453] width 34 height 34
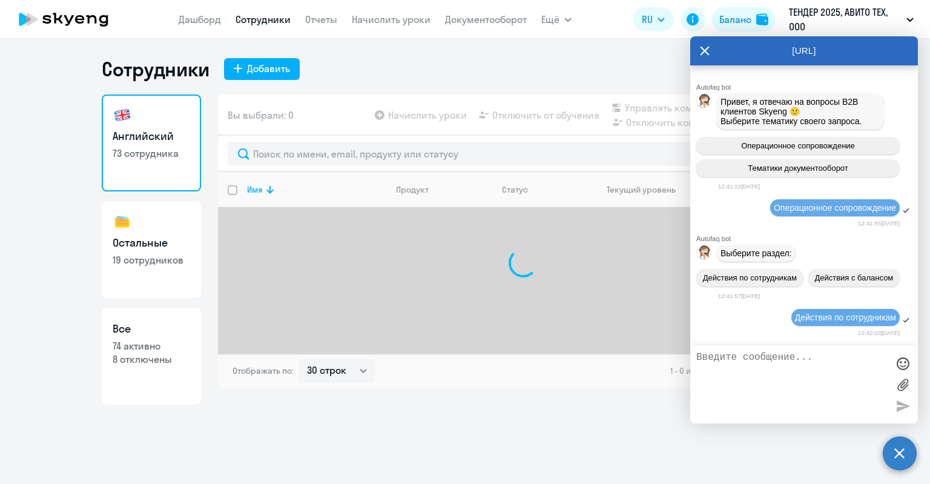
scroll to position [29275, 0]
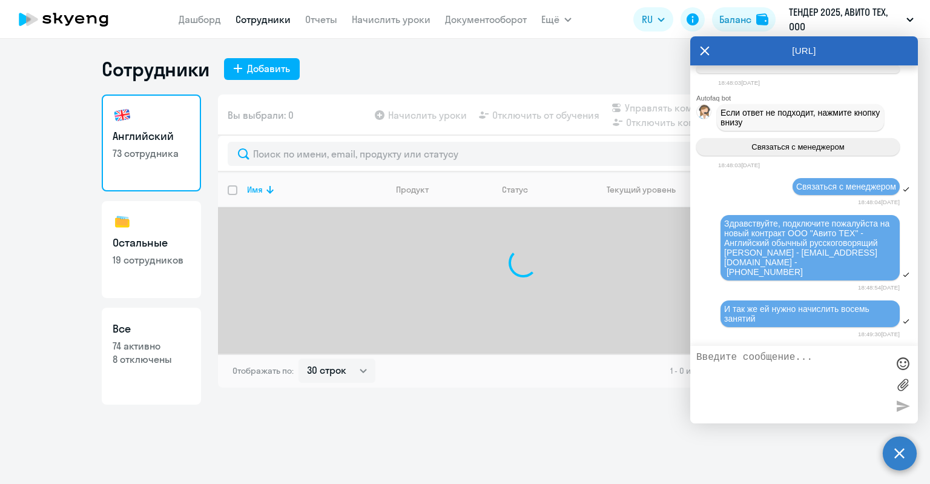
click at [803, 356] on textarea at bounding box center [791, 384] width 191 height 65
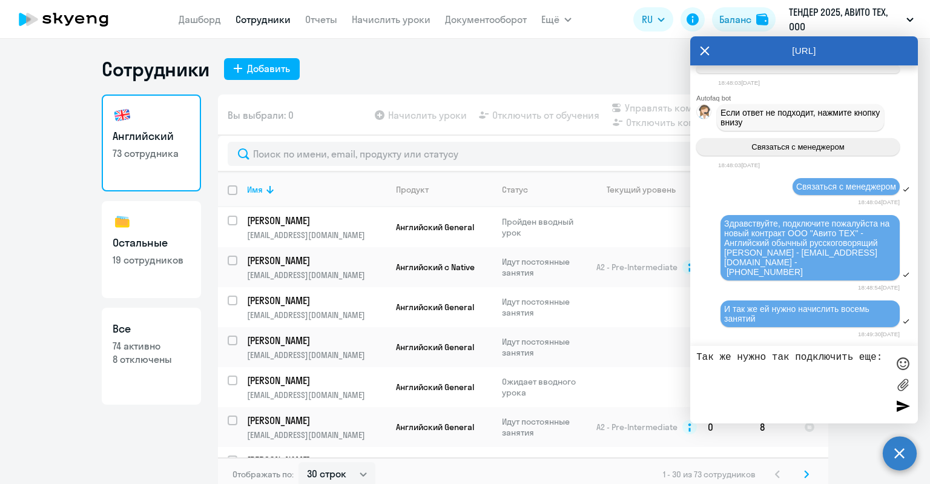
paste textarea "79153349034"
drag, startPoint x: 742, startPoint y: 369, endPoint x: 695, endPoint y: 374, distance: 47.5
click at [695, 374] on div "Так же нужно так подключить еще: 79153349034" at bounding box center [804, 384] width 228 height 77
paste textarea "Калинин Дмитрий Игорьевич Email: digkalinin@avito.ru"
drag, startPoint x: 732, startPoint y: 367, endPoint x: 684, endPoint y: 367, distance: 48.4
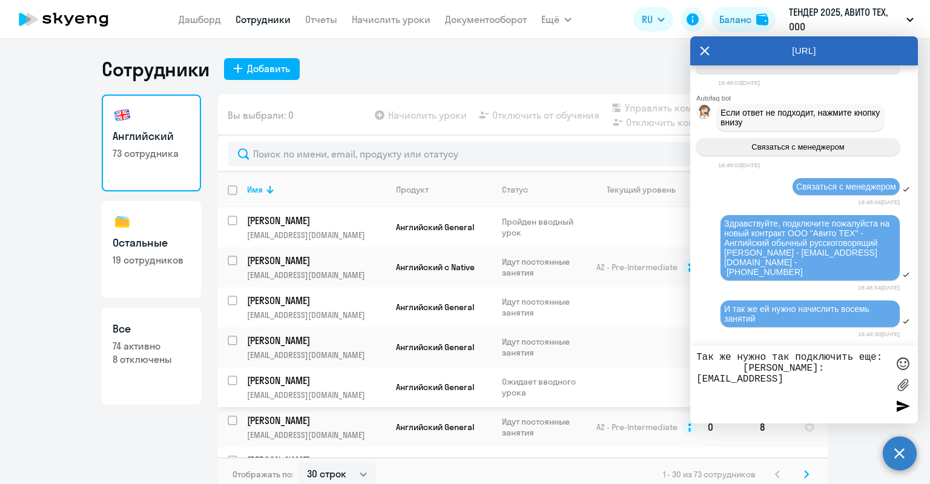
click at [684, 367] on body "Дашборд Сотрудники Отчеты Начислить уроки Документооборот Ещё Дашборд Сотрудник…" at bounding box center [465, 242] width 930 height 484
drag, startPoint x: 841, startPoint y: 369, endPoint x: 789, endPoint y: 366, distance: 52.2
click at [789, 366] on textarea "Так же нужно так подключить еще: Калинин Дмитрий Игорьевич Email: digkalinin@av…" at bounding box center [791, 384] width 191 height 65
click at [809, 389] on textarea "Так же нужно так подключить еще: Калинин Дмитрий Email: digkalinin@avito.ru7915…" at bounding box center [791, 384] width 191 height 65
click at [806, 386] on textarea "Так же нужно так подключить еще: Калинин Дмитрий Email: digkalinin@avito.ru7915…" at bounding box center [791, 384] width 191 height 65
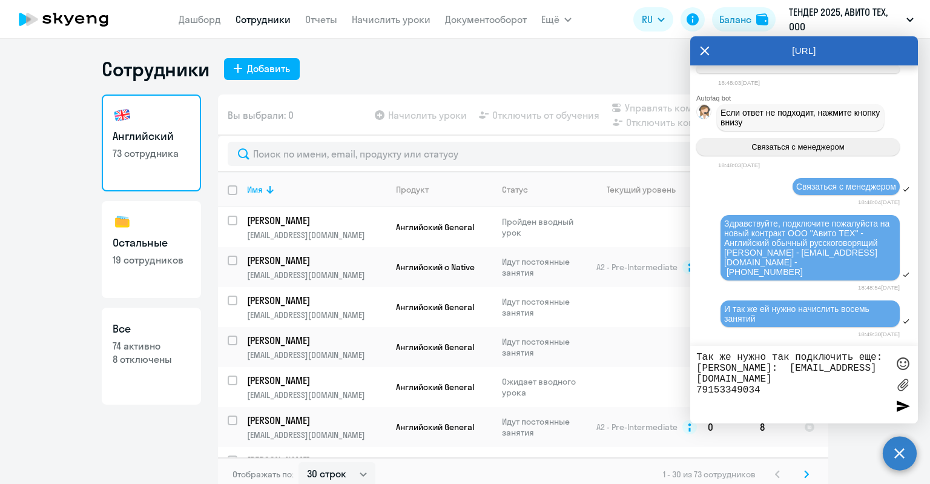
click at [806, 390] on textarea "Так же нужно так подключить еще: Калинин Дмитрий Email: digkalinin@avito.ru 791…" at bounding box center [791, 384] width 191 height 65
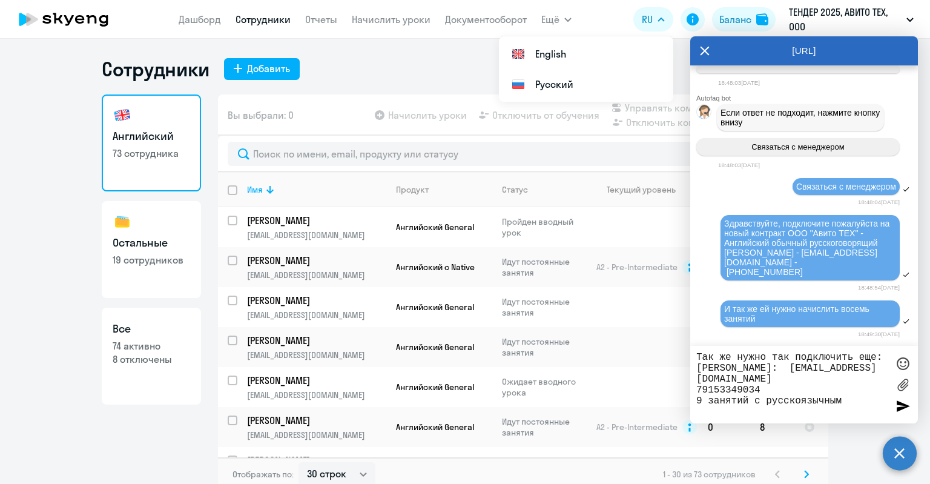
click at [882, 358] on textarea "Так же нужно так подключить еще: Калинин Дмитрий Email: digkalinin@avito.ru 791…" at bounding box center [791, 384] width 191 height 65
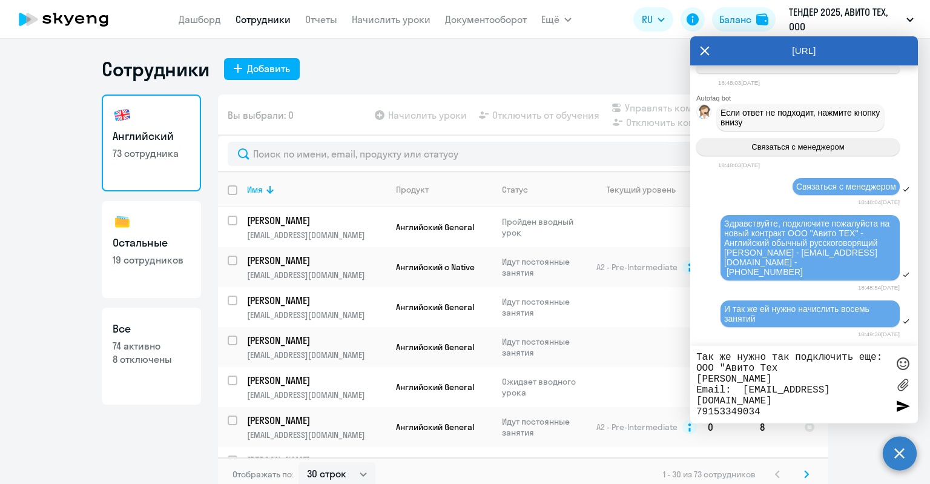
type textarea "Так же нужно так подключить еще: ООО "Авито Тех" Калинин Дмитрий Email: digkali…"
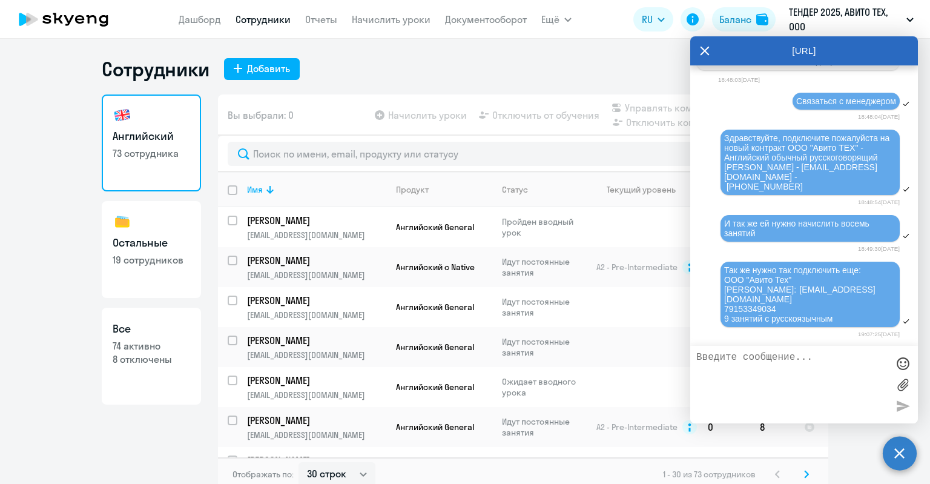
scroll to position [29361, 0]
click at [703, 50] on icon at bounding box center [704, 50] width 9 height 9
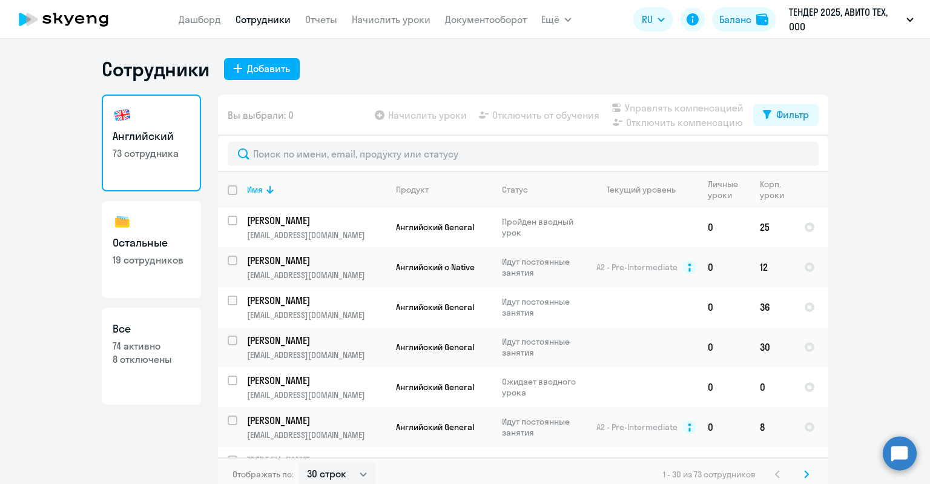
drag, startPoint x: 892, startPoint y: 448, endPoint x: 888, endPoint y: 440, distance: 8.4
click at [892, 447] on circle at bounding box center [899, 453] width 34 height 34
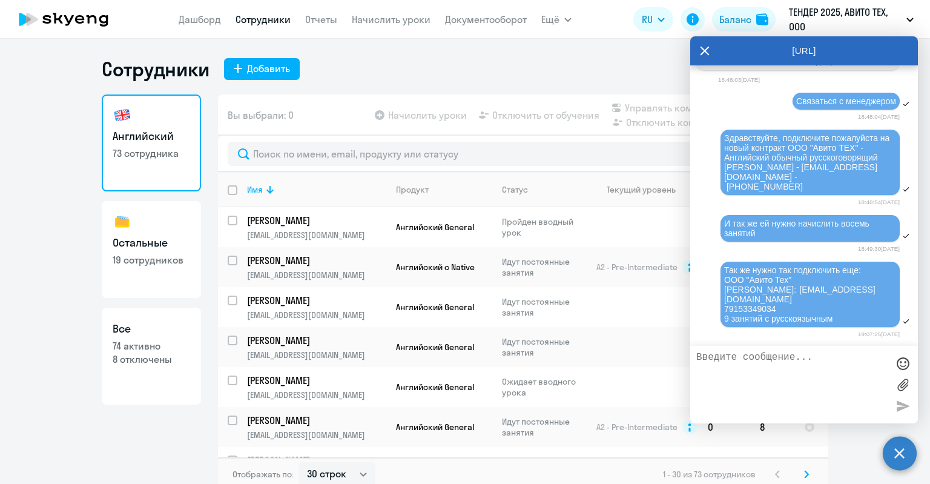
click at [706, 53] on icon at bounding box center [705, 50] width 10 height 29
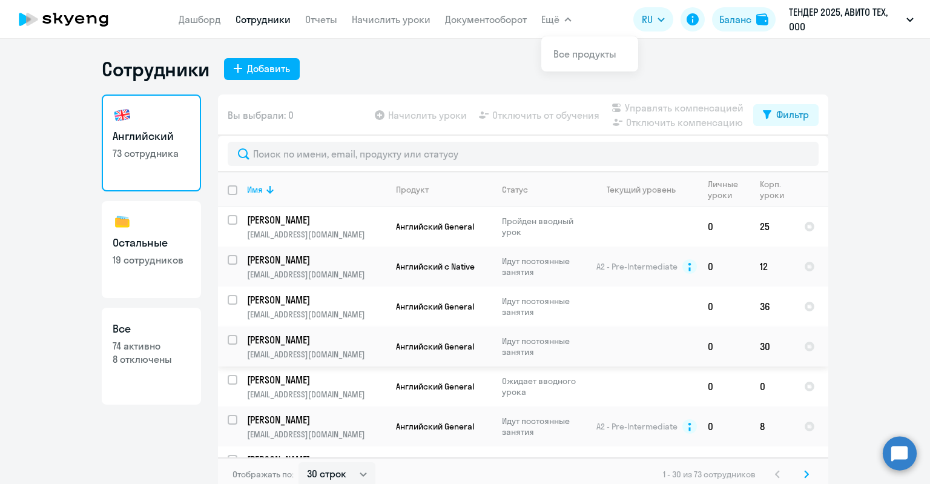
scroll to position [0, 0]
click at [421, 74] on div "Сотрудники Добавить" at bounding box center [465, 69] width 726 height 24
click at [257, 68] on div "Добавить" at bounding box center [268, 68] width 43 height 15
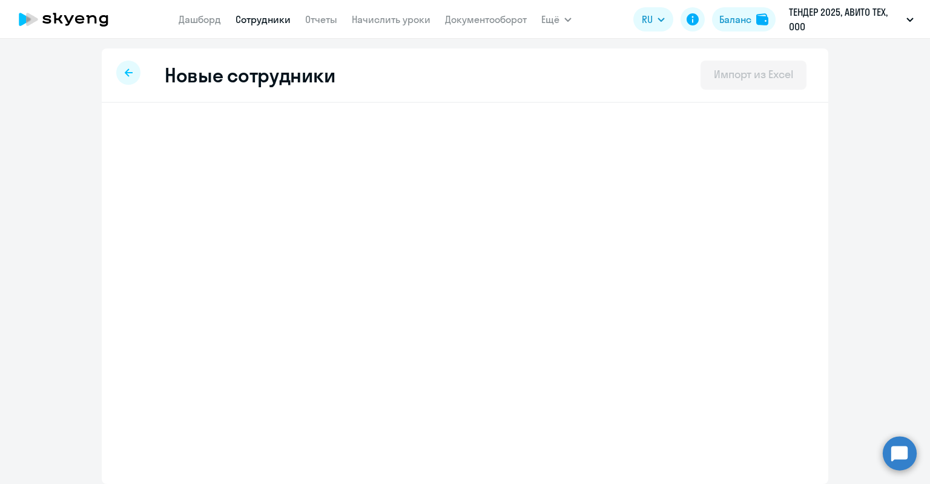
select select "english_adult_not_native_speaker"
select select "3"
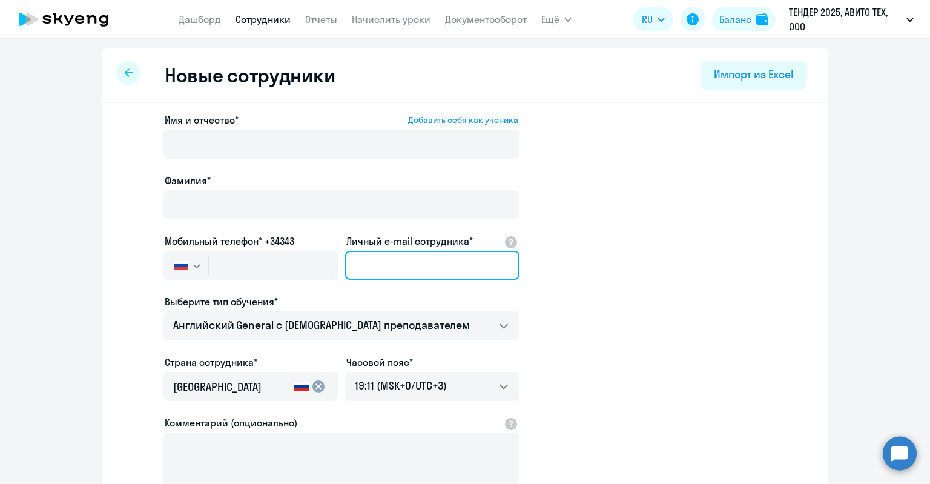
click at [411, 271] on input "Личный e-mail сотрудника*" at bounding box center [432, 265] width 174 height 29
paste input "mvmelnikova@avito.ru"
type input "mvmelnikova@avito.ru"
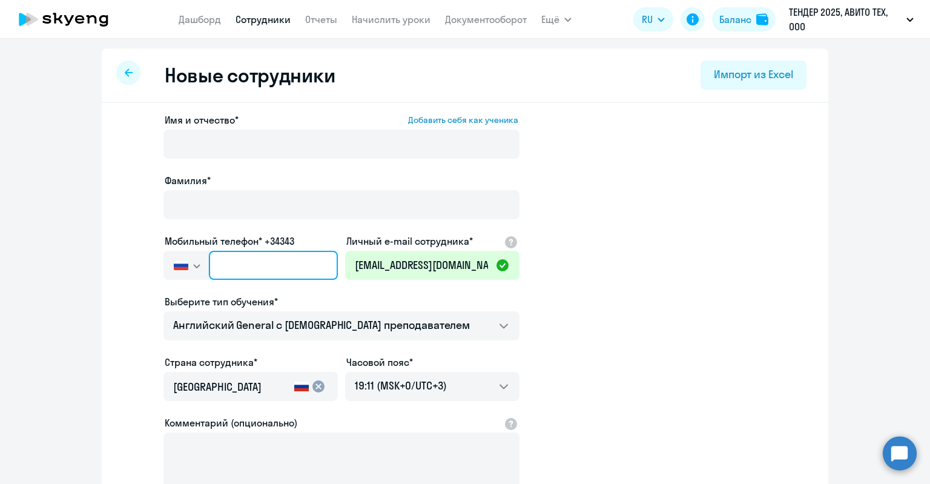
click at [274, 254] on input "text" at bounding box center [273, 265] width 129 height 29
paste input "+7 999 962-84-88"
type input "+7 999 962-84-88"
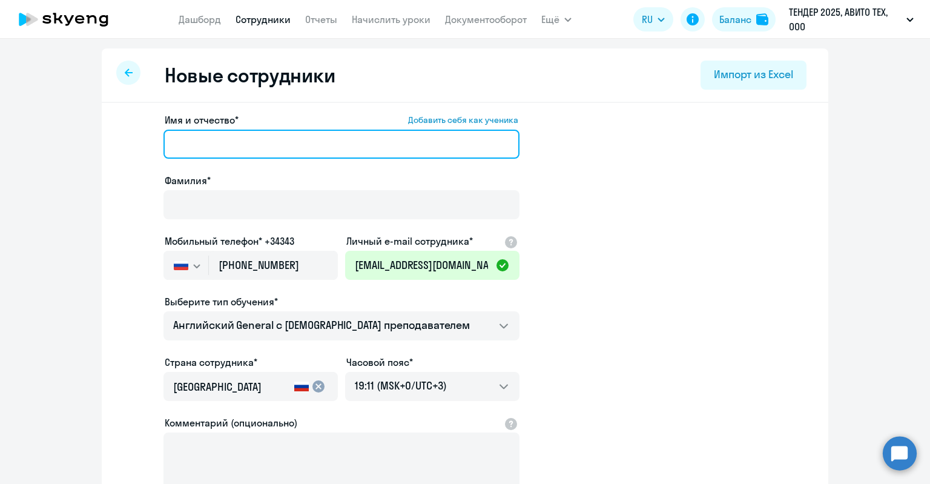
click at [281, 157] on input "Имя и отчество* Добавить себя как ученика" at bounding box center [341, 144] width 356 height 29
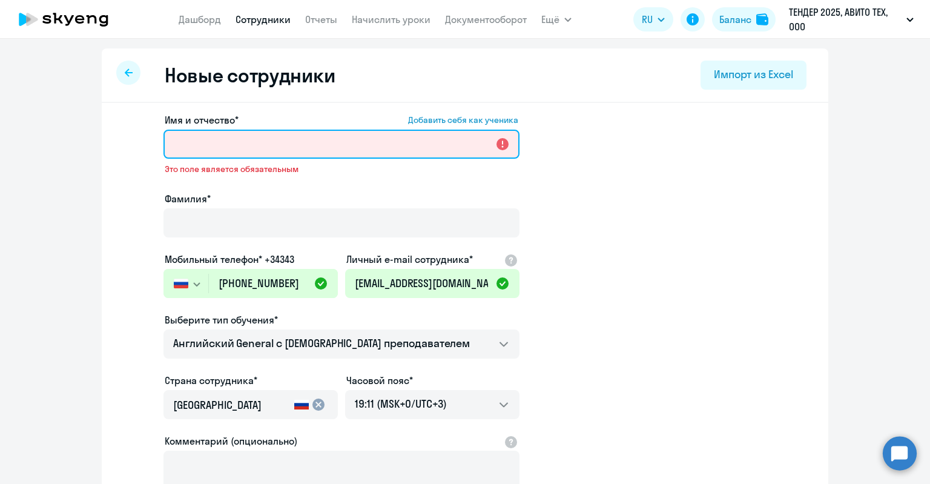
paste input "Мельникова Мария Владимировна"
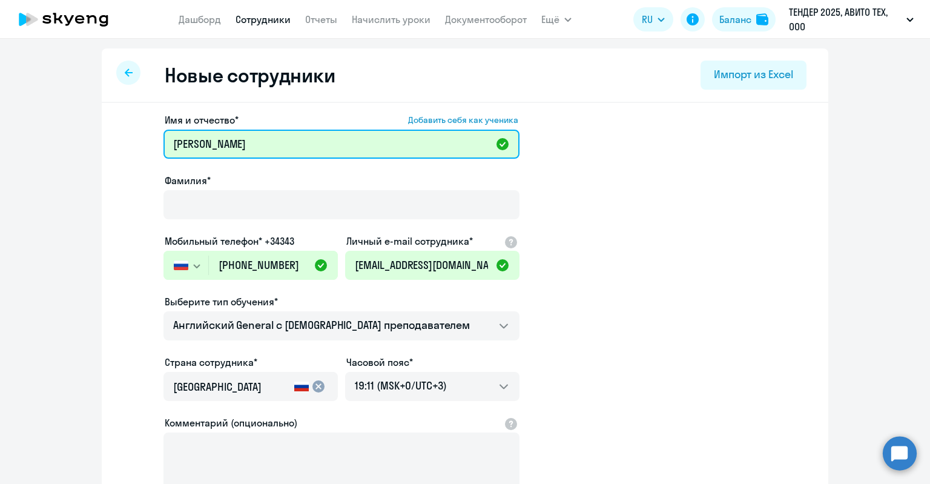
drag, startPoint x: 385, startPoint y: 139, endPoint x: 293, endPoint y: 142, distance: 92.0
click at [293, 142] on input "Мельникова Мария Владимировна" at bounding box center [341, 144] width 356 height 29
drag, startPoint x: 288, startPoint y: 141, endPoint x: 372, endPoint y: 144, distance: 83.6
click at [373, 144] on input "Мельникова Мария Владимировна" at bounding box center [341, 144] width 356 height 29
drag, startPoint x: 254, startPoint y: 149, endPoint x: 190, endPoint y: 145, distance: 64.3
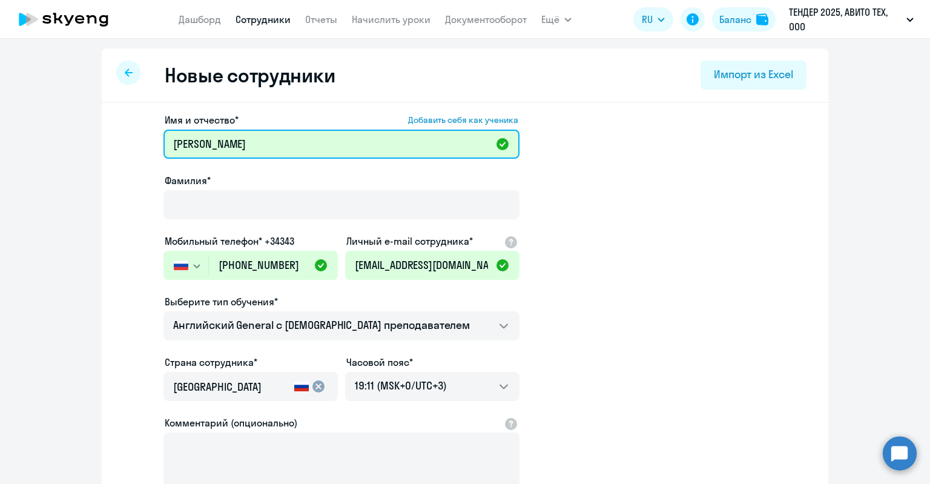
click at [190, 145] on input "Мельникова Мария" at bounding box center [341, 144] width 356 height 29
type input "Мария"
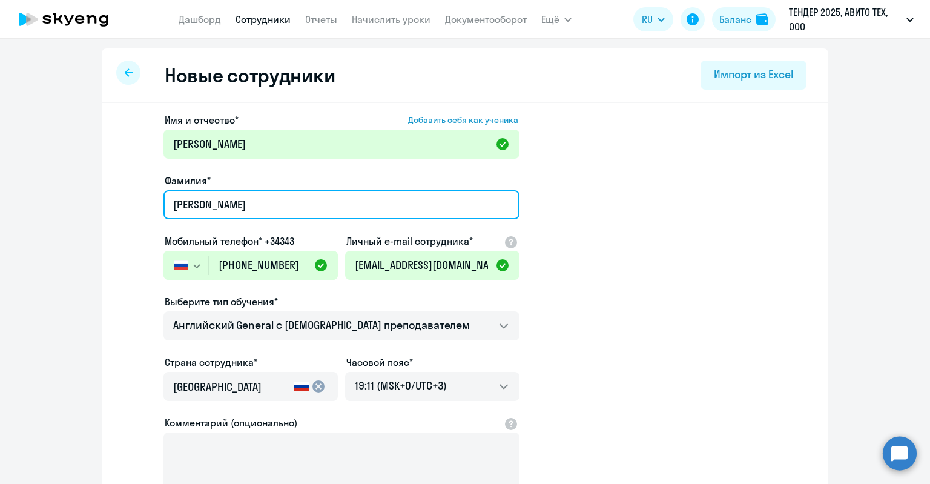
type input "Мельникова"
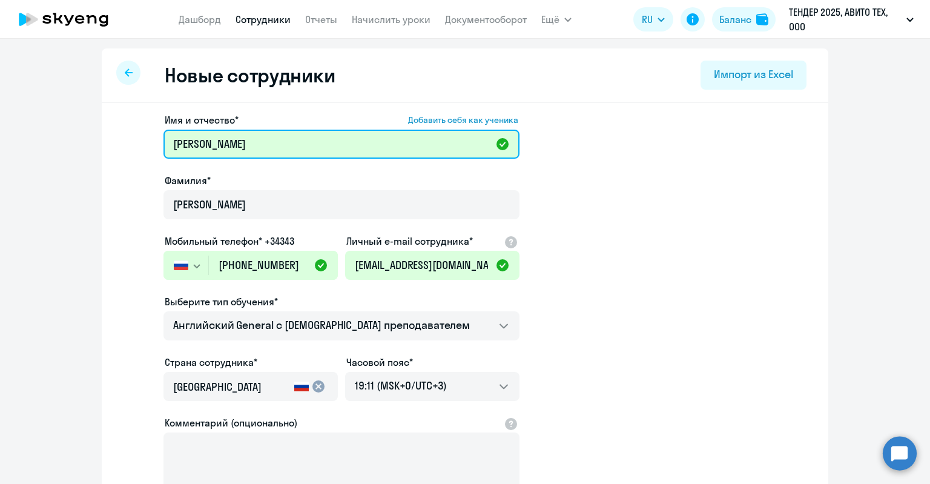
click at [272, 143] on input "Мария" at bounding box center [341, 144] width 356 height 29
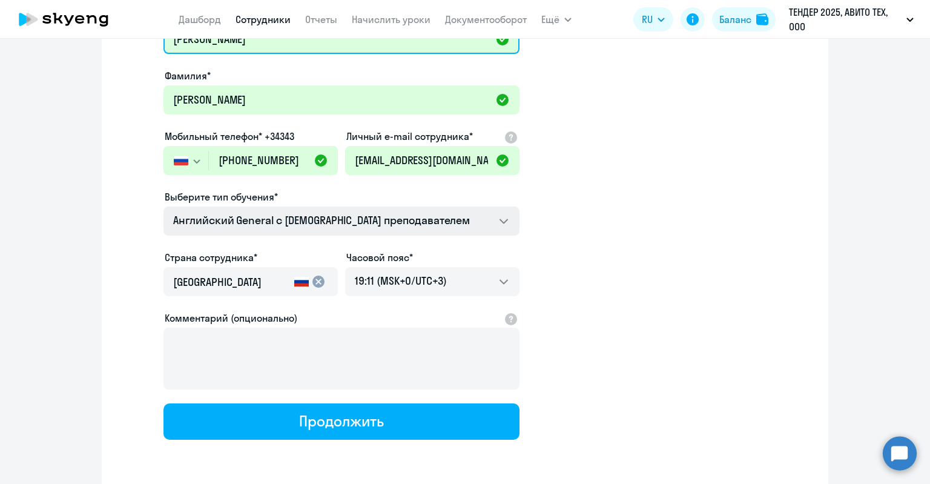
scroll to position [150, 0]
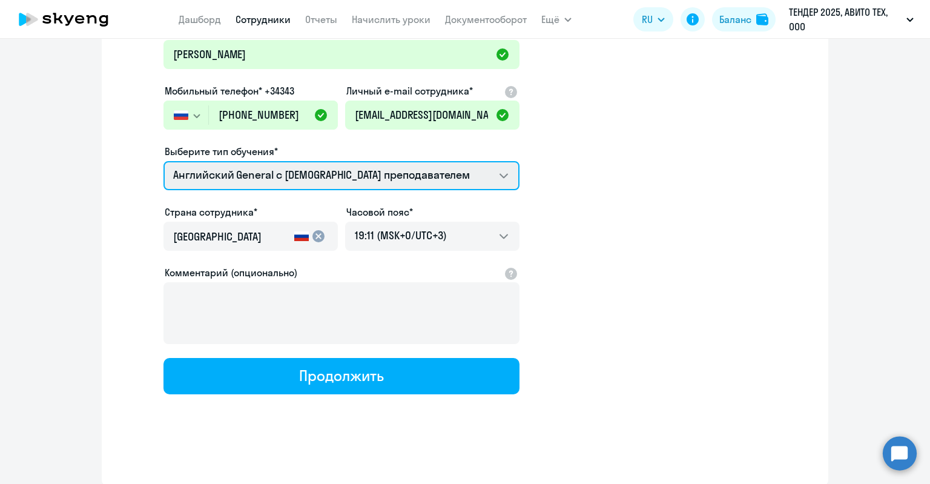
drag, startPoint x: 329, startPoint y: 166, endPoint x: 328, endPoint y: 178, distance: 11.6
click at [329, 166] on select "Screening Test Английский General с англоговорящим преподавателем Английский Ge…" at bounding box center [341, 175] width 356 height 29
select select "english_adult_native_speaker"
click at [163, 161] on select "Screening Test Английский General с англоговорящим преподавателем Английский Ge…" at bounding box center [341, 175] width 356 height 29
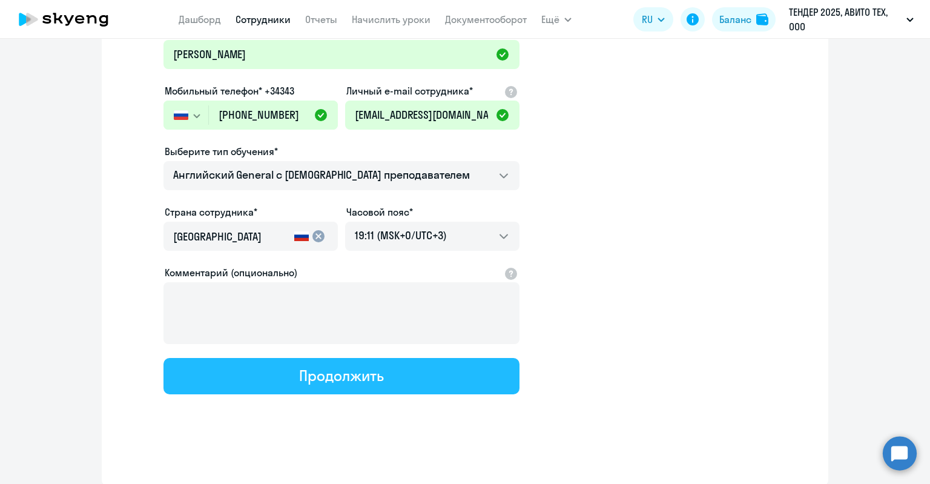
click at [342, 382] on div "Продолжить" at bounding box center [341, 375] width 84 height 19
select select "english_adult_native_speaker"
select select "3"
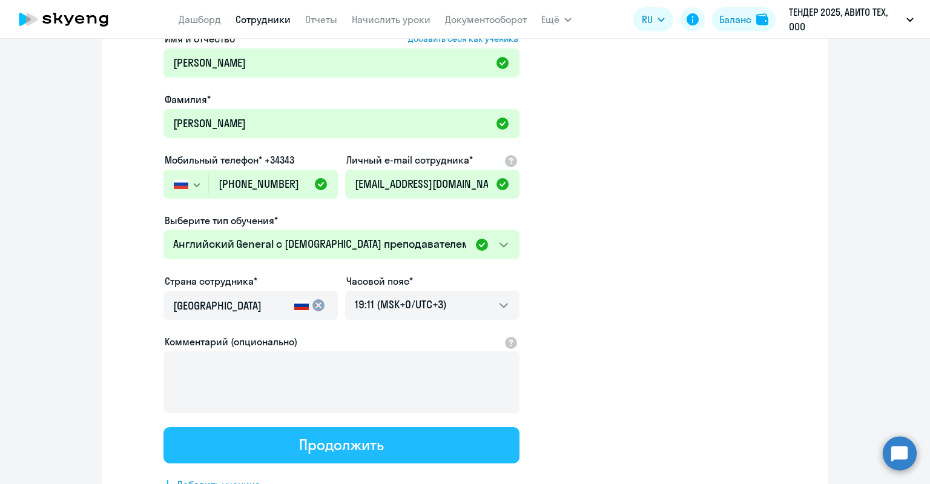
scroll to position [0, 0]
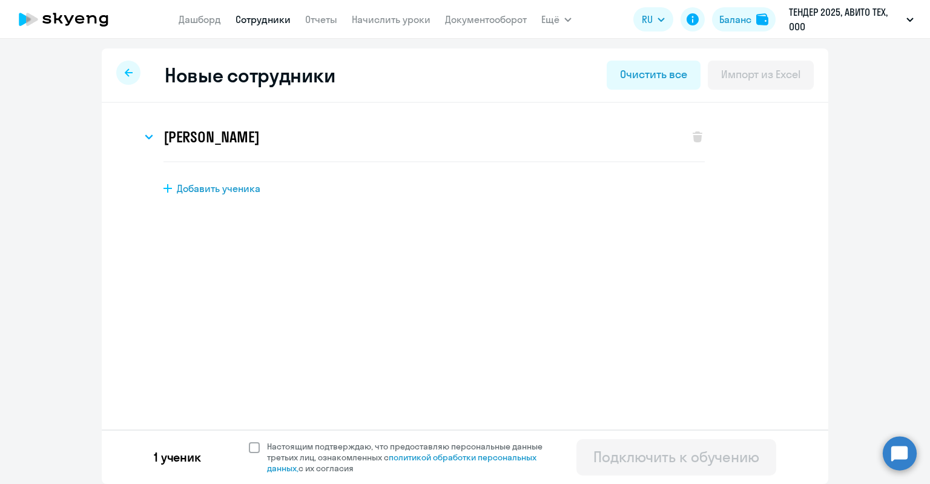
click at [376, 451] on span "Настоящим подтверждаю, что предоставляю персональные данные третьих лиц, ознако…" at bounding box center [412, 457] width 290 height 33
click at [249, 441] on input "Настоящим подтверждаю, что предоставляю персональные данные третьих лиц, ознако…" at bounding box center [248, 440] width 1 height 1
checkbox input "true"
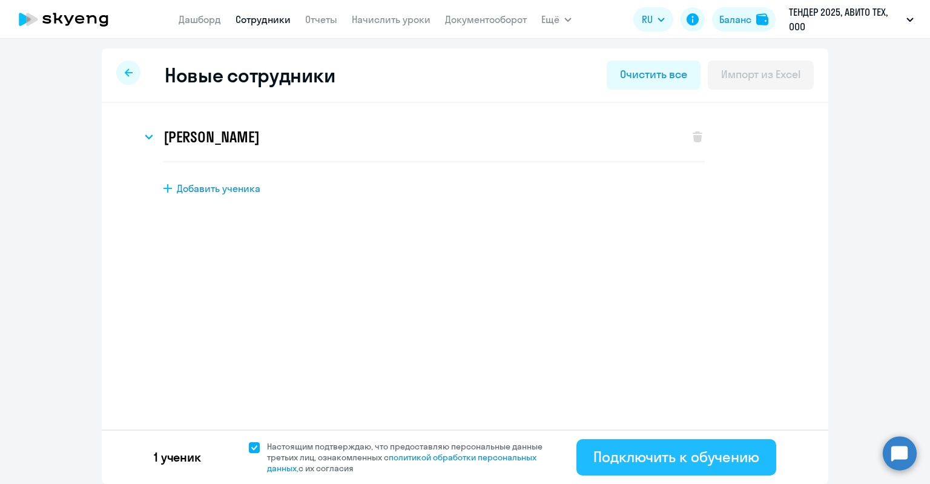
click at [657, 444] on button "Подключить к обучению" at bounding box center [676, 457] width 200 height 36
select select "english_adult_native_speaker"
select select "3"
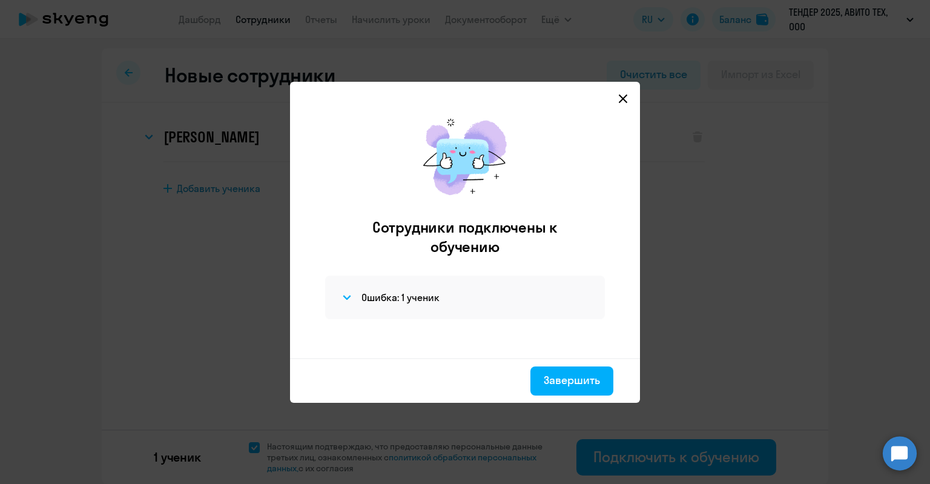
drag, startPoint x: 398, startPoint y: 248, endPoint x: 398, endPoint y: 280, distance: 32.7
click at [397, 252] on h2 "Сотрудники подключены к обучению" at bounding box center [465, 236] width 234 height 39
click at [397, 287] on div "Ошибка: 1 ученик" at bounding box center [465, 297] width 280 height 44
click at [396, 297] on h4 "Ошибка: 1 ученик" at bounding box center [400, 297] width 78 height 13
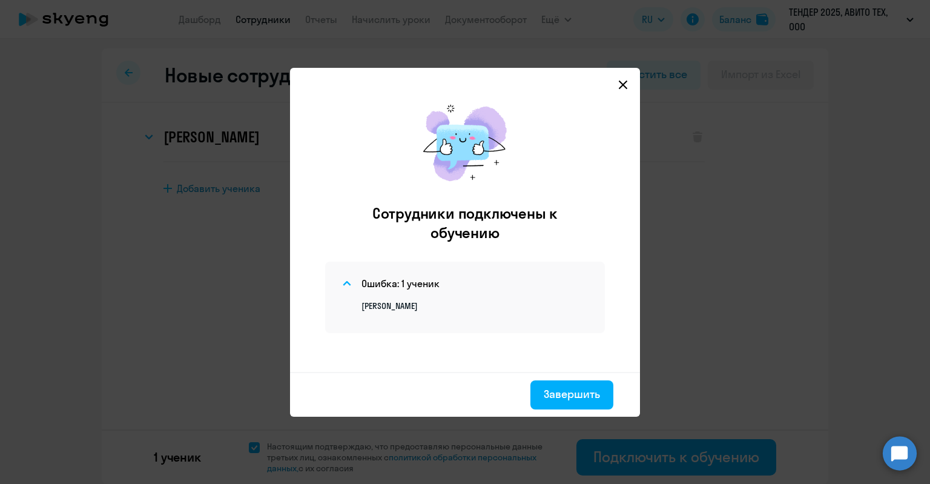
click at [415, 311] on div "Ошибка: 1 ученик Мария Мельникова" at bounding box center [465, 296] width 280 height 71
click at [565, 386] on div "Завершить" at bounding box center [572, 394] width 56 height 16
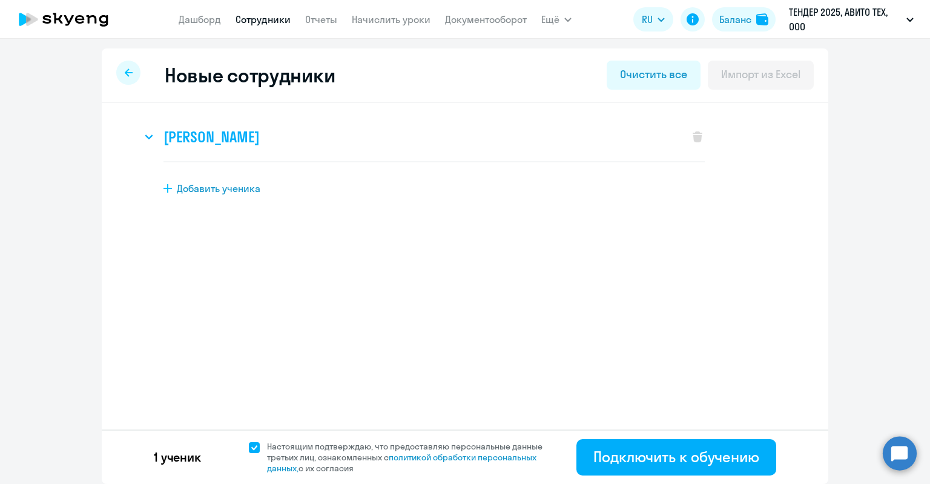
click at [214, 140] on h3 "Мария Мельникова" at bounding box center [211, 136] width 96 height 19
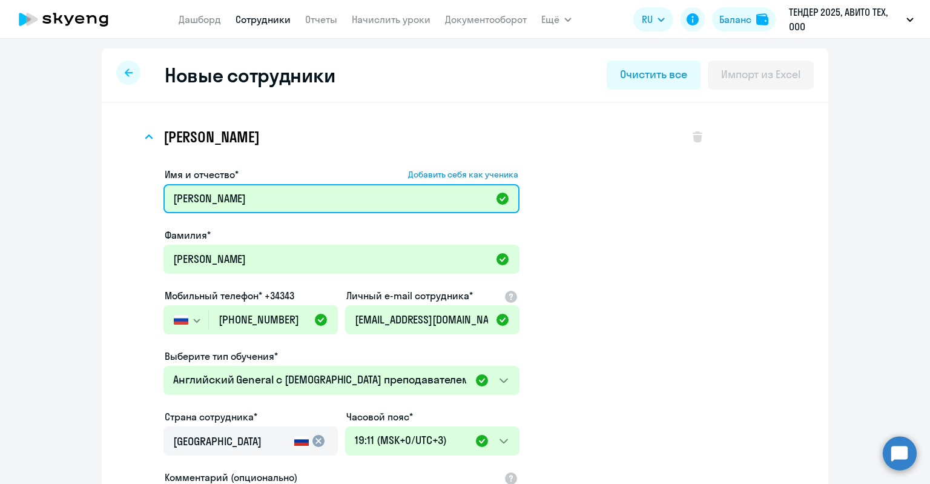
drag, startPoint x: 189, startPoint y: 194, endPoint x: 117, endPoint y: 184, distance: 72.2
click at [128, 192] on div "Мария Мельникова Имя и отчество* Добавить себя как ученика Мария Фамилия* Мельн…" at bounding box center [465, 368] width 688 height 511
type input "Мария"
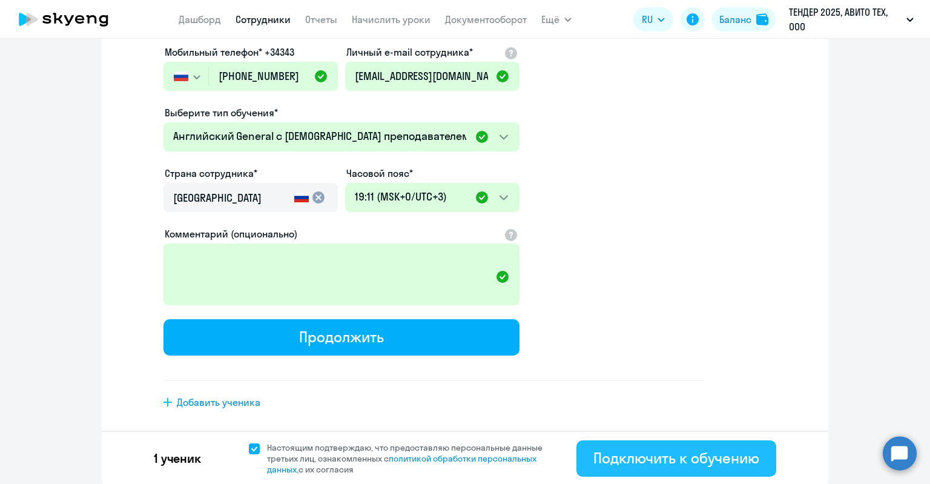
click at [653, 445] on button "Подключить к обучению" at bounding box center [676, 458] width 200 height 36
select select "english_adult_native_speaker"
select select "3"
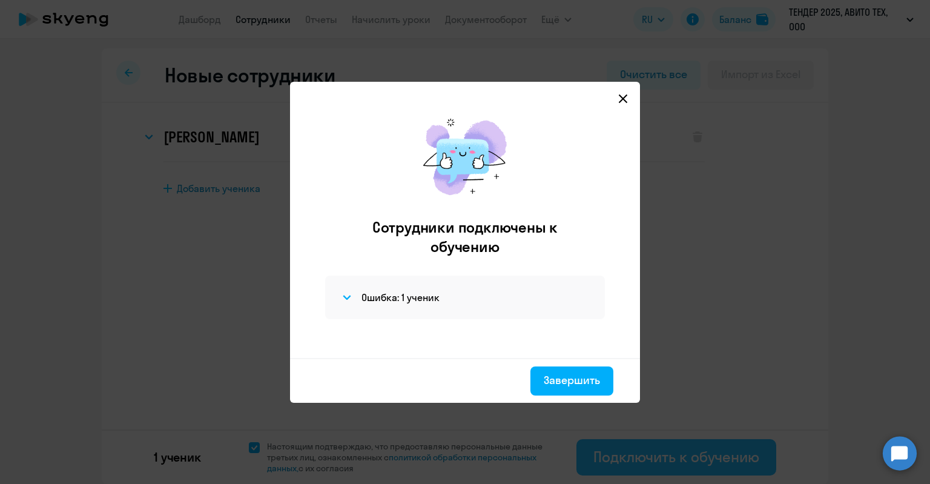
scroll to position [0, 0]
click at [490, 315] on div "Ошибка: 1 ученик" at bounding box center [465, 297] width 280 height 44
click at [482, 301] on div "Ошибка: 1 ученик" at bounding box center [465, 297] width 251 height 15
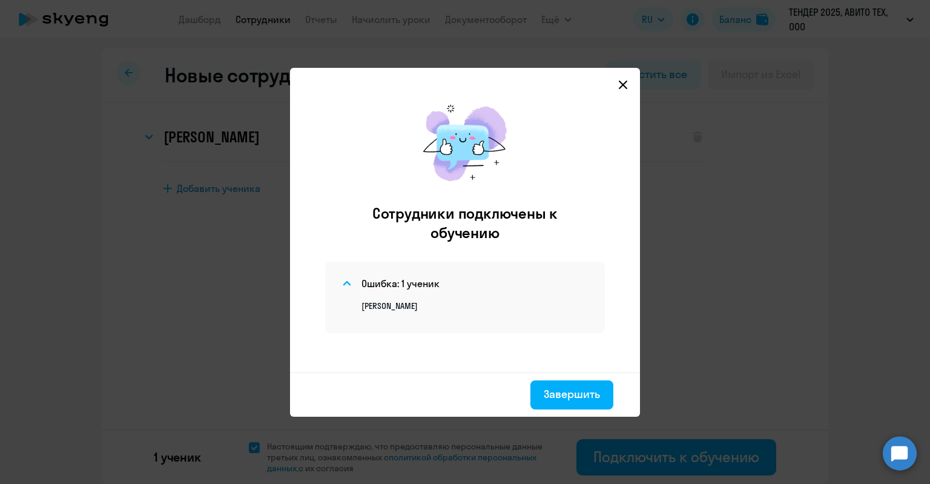
click at [554, 376] on div "Завершить" at bounding box center [465, 394] width 350 height 45
click at [557, 387] on div "Завершить" at bounding box center [572, 394] width 56 height 16
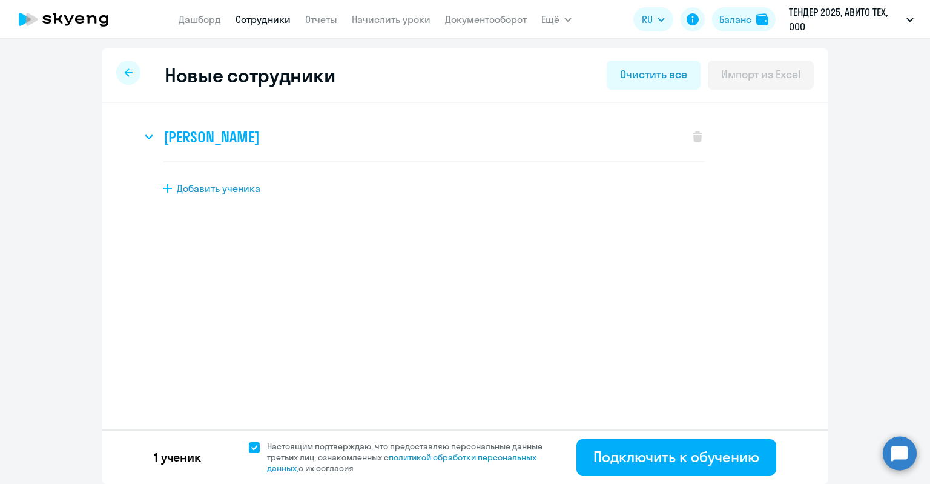
click at [258, 139] on h3 "Мария Мельникова" at bounding box center [211, 136] width 96 height 19
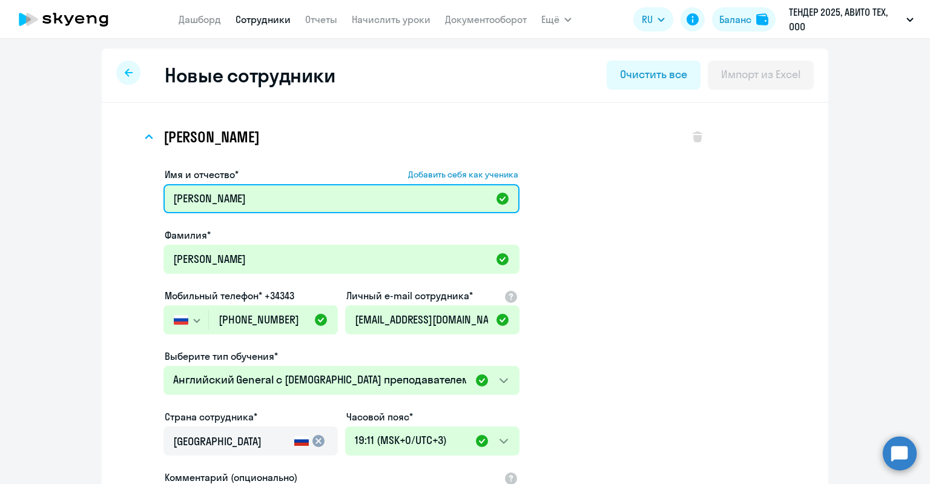
drag, startPoint x: 189, startPoint y: 204, endPoint x: 153, endPoint y: 203, distance: 36.3
click at [153, 203] on div "Имя и отчество* Добавить себя как ученика Мария Фамилия* Мельникова Мобильный т…" at bounding box center [423, 393] width 563 height 462
type input "Мария"
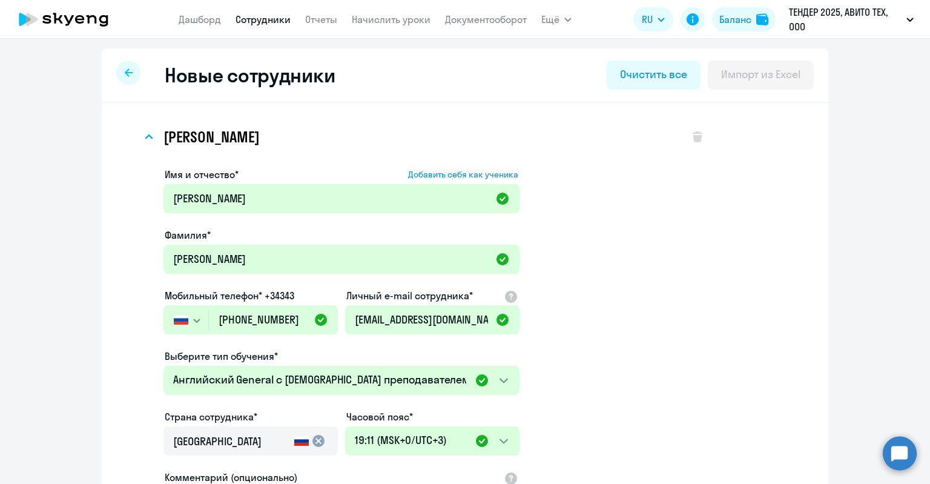
click at [557, 186] on app-new-student-form "Имя и отчество* Добавить себя как ученика Мария Фамилия* Мельникова Мобильный т…" at bounding box center [433, 395] width 541 height 457
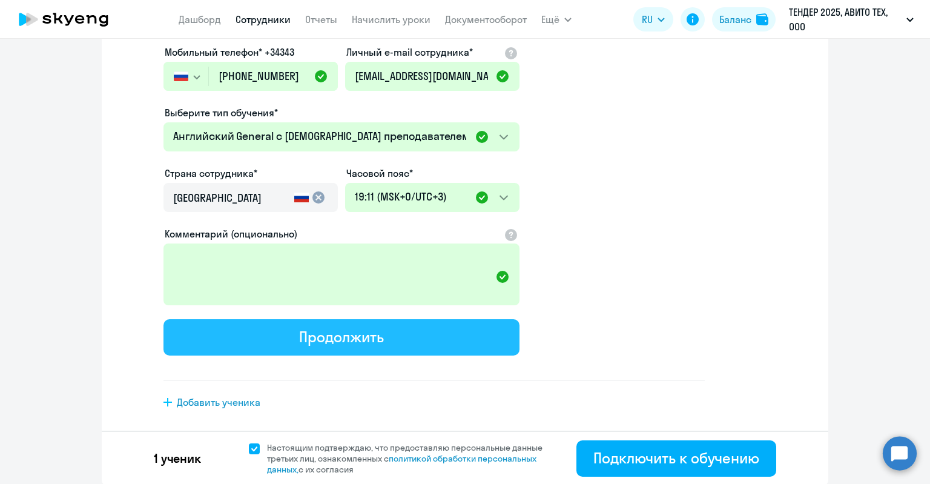
click at [439, 337] on button "Продолжить" at bounding box center [341, 337] width 356 height 36
select select "english_adult_native_speaker"
select select "3"
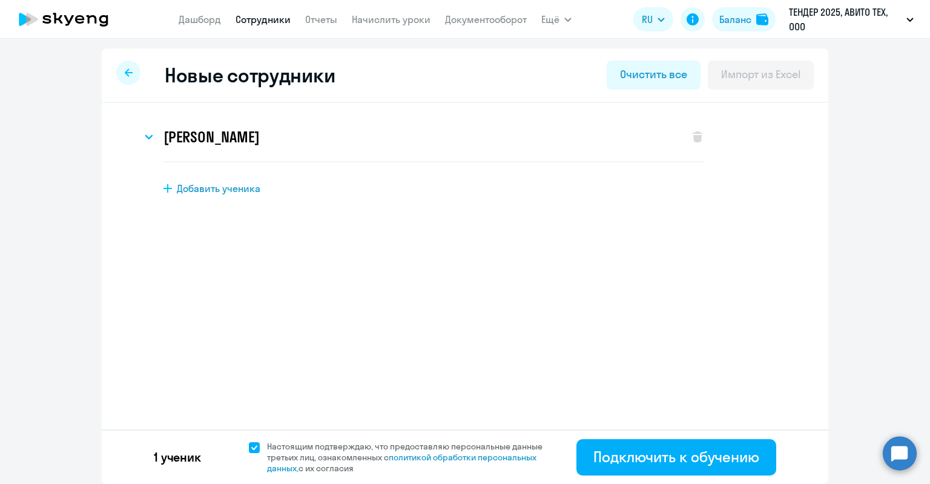
scroll to position [0, 0]
click at [259, 129] on h3 "Мария Мельникова" at bounding box center [211, 136] width 96 height 19
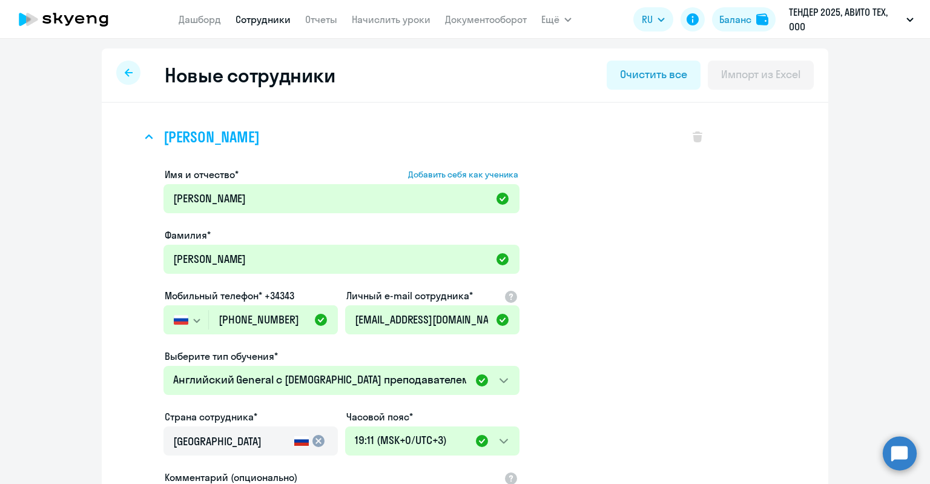
click at [259, 130] on h3 "Мария Мельникова" at bounding box center [211, 136] width 96 height 19
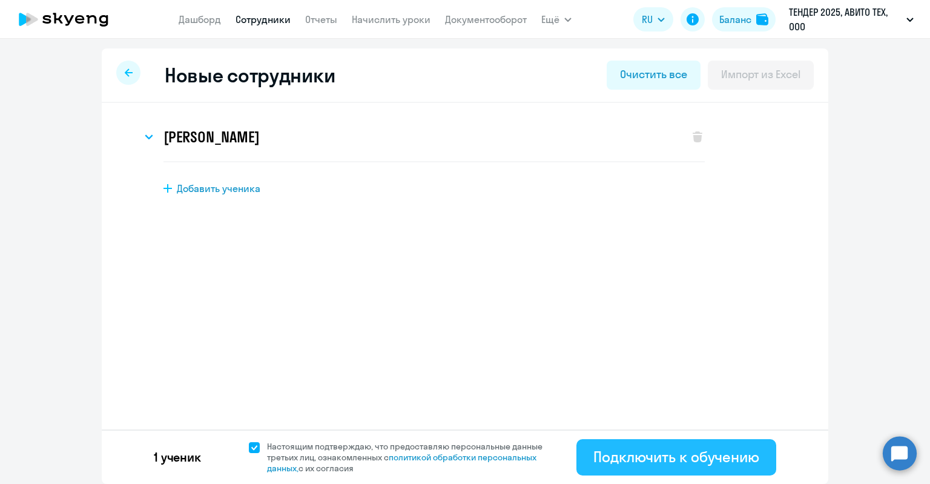
click at [626, 462] on div "Подключить к обучению" at bounding box center [676, 456] width 166 height 19
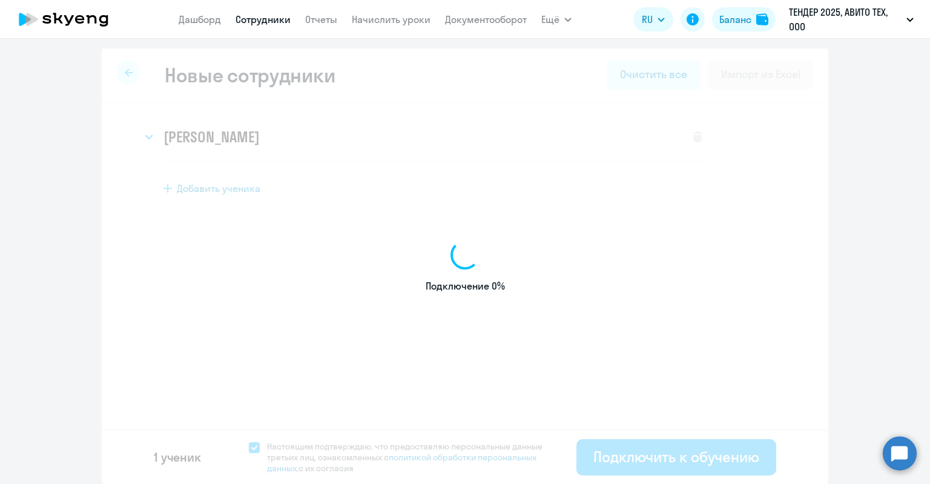
select select "english_adult_not_native_speaker"
select select "3"
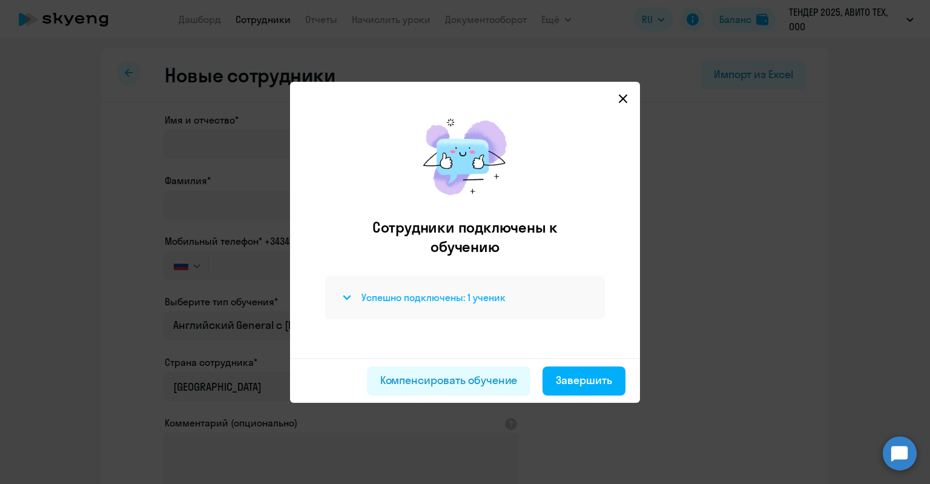
click at [493, 291] on h4 "Успешно подключены: 1 ученик" at bounding box center [433, 297] width 144 height 13
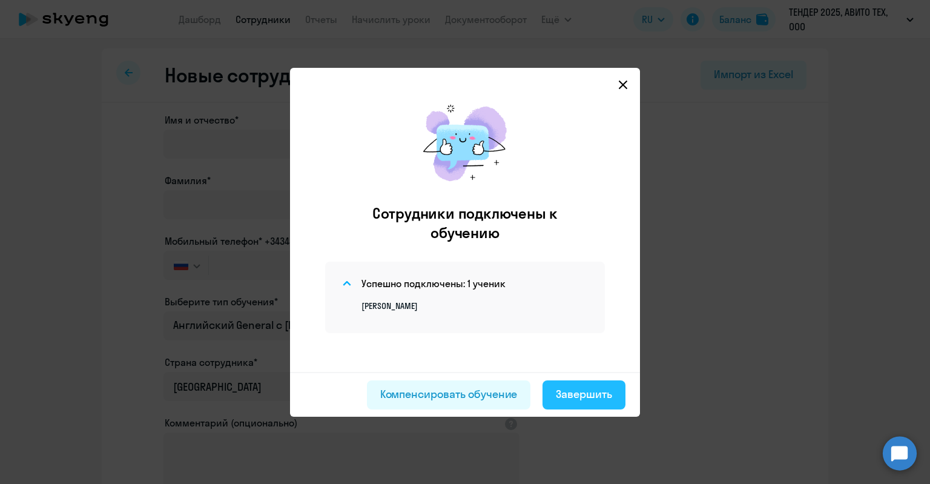
click at [570, 393] on div "Завершить" at bounding box center [584, 394] width 56 height 16
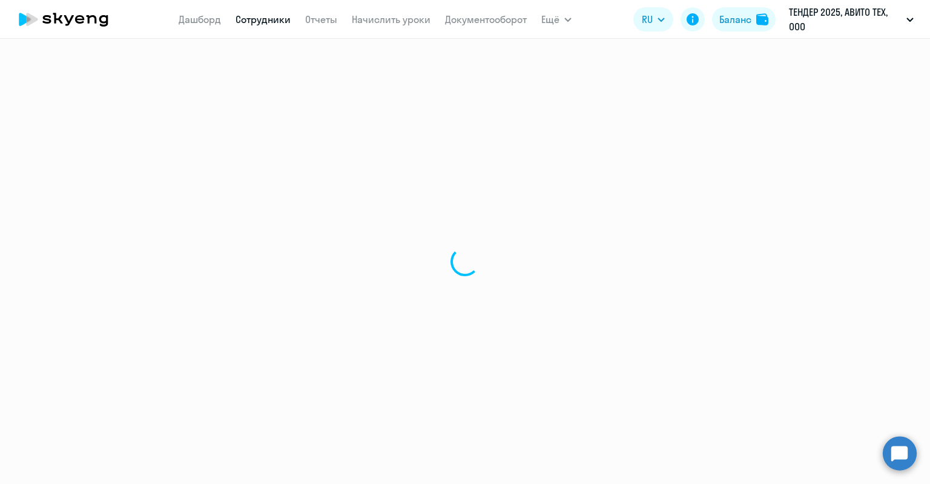
select select "30"
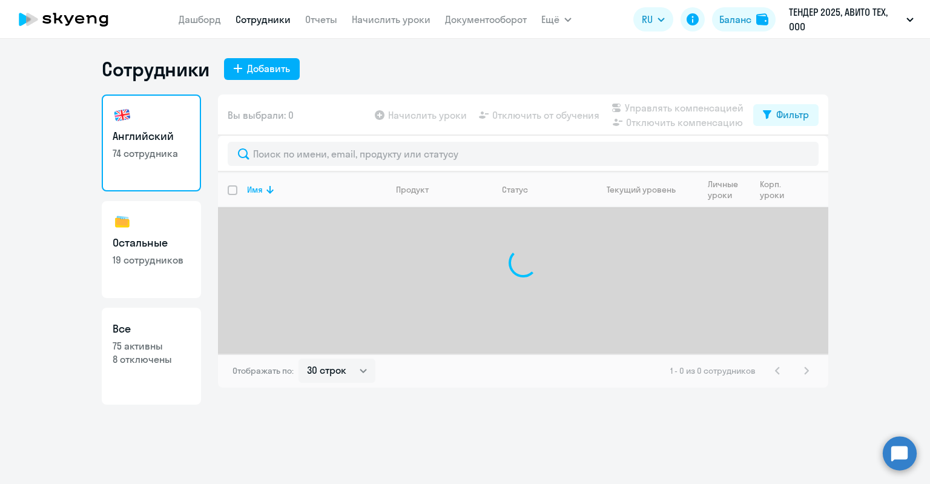
click at [162, 308] on link "Все 75 активны 8 отключены" at bounding box center [151, 355] width 99 height 97
select select "30"
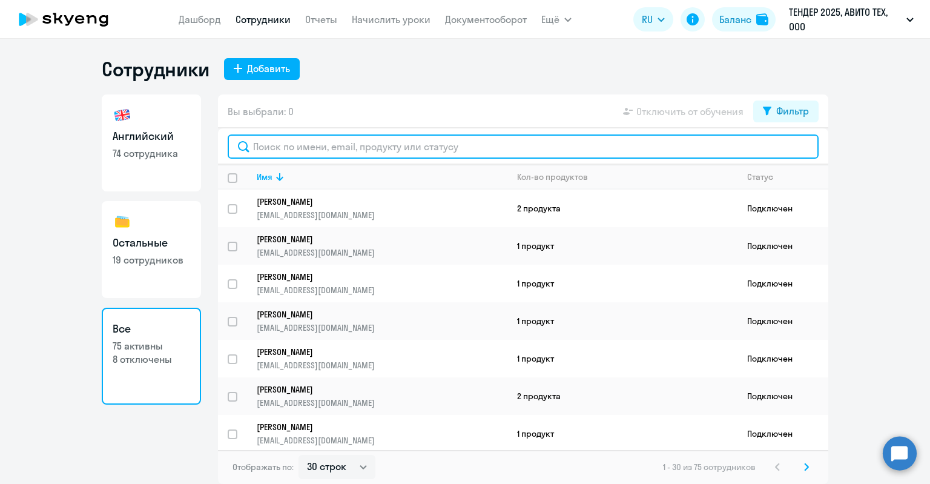
click at [312, 142] on input "text" at bounding box center [523, 146] width 591 height 24
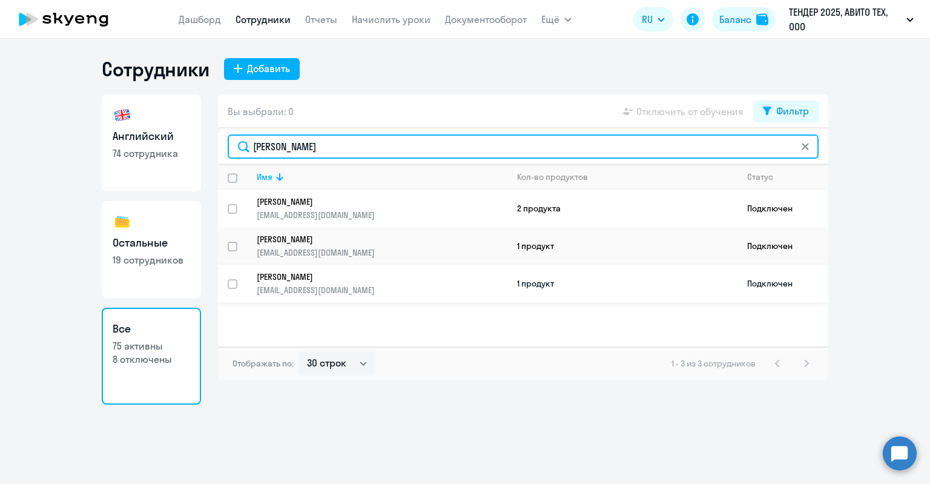
type input "мария"
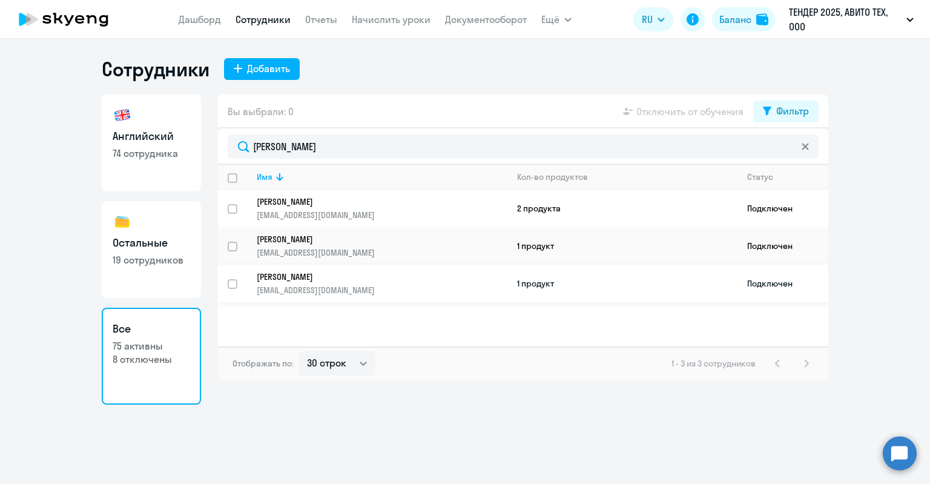
click at [349, 281] on link "Мария 9070sberbank@mail.ru" at bounding box center [382, 283] width 250 height 24
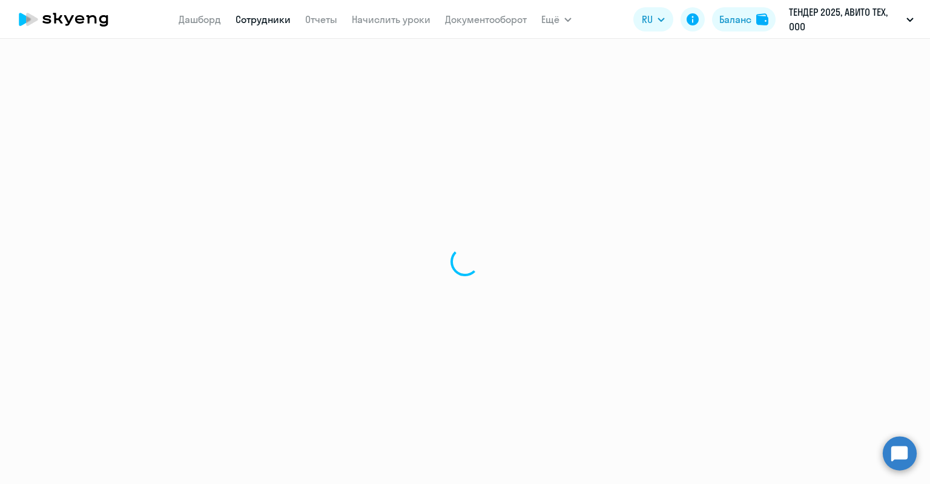
select select "english"
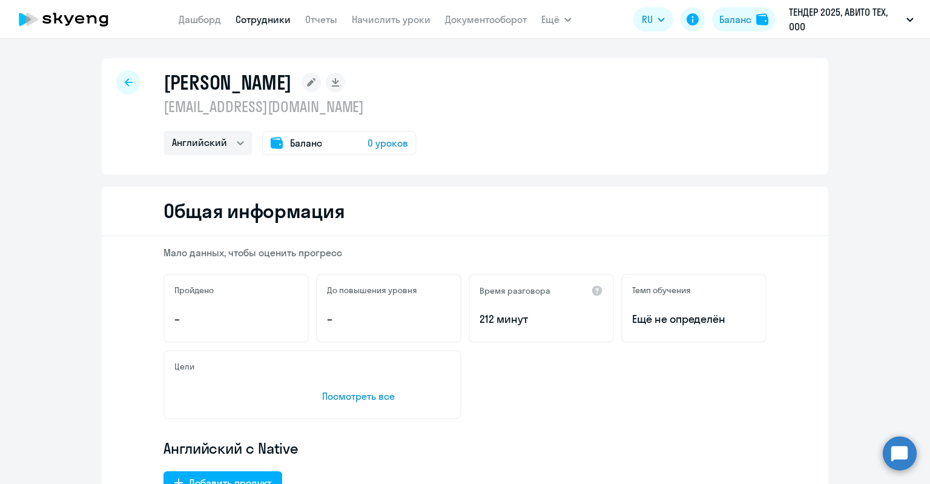
click at [301, 74] on rect at bounding box center [310, 82] width 19 height 19
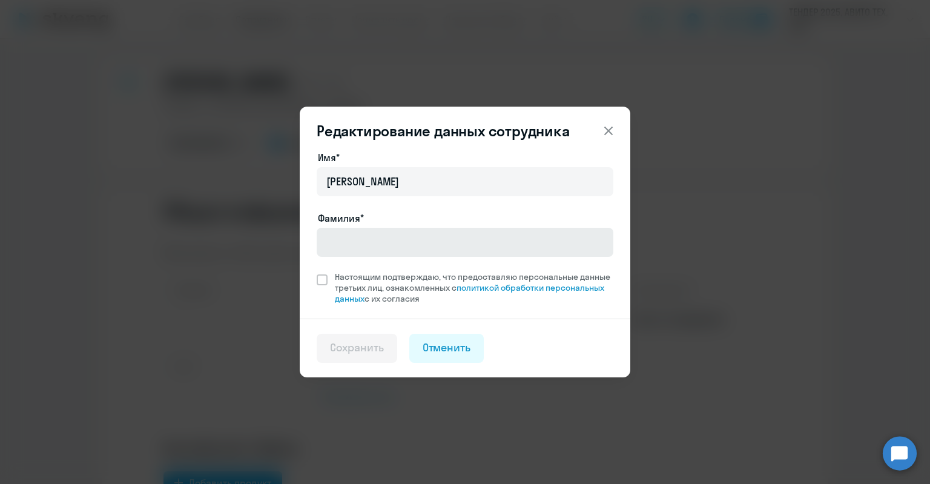
drag, startPoint x: 381, startPoint y: 258, endPoint x: 369, endPoint y: 248, distance: 15.9
click at [381, 258] on div at bounding box center [465, 259] width 297 height 5
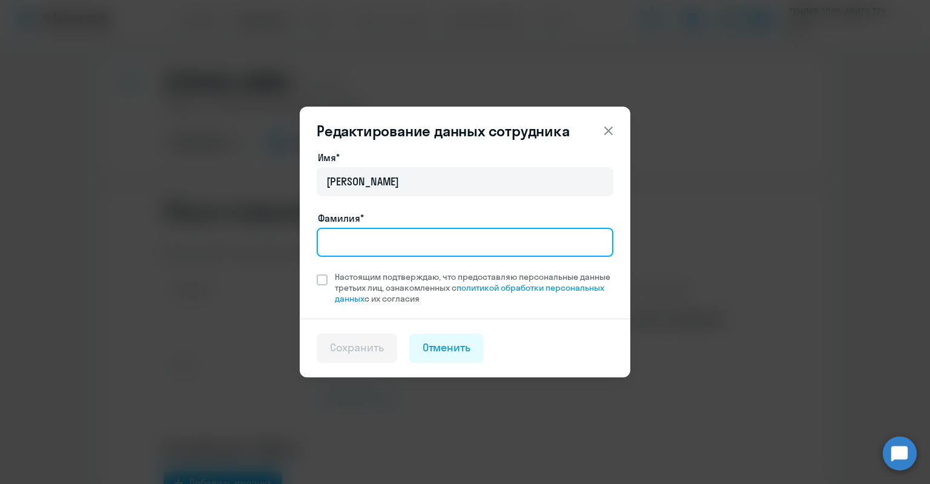
click at [369, 248] on input "Фамилия*" at bounding box center [465, 242] width 297 height 29
type input "Мельникова"
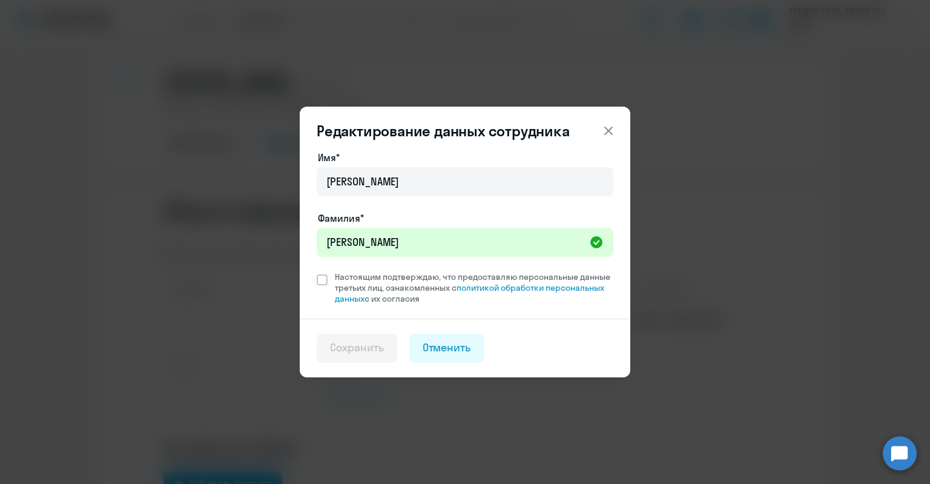
click at [368, 271] on div "Имя* Мария Фамилия* Мельникова Настоящим подтверждаю, что предоставляю персонал…" at bounding box center [465, 227] width 297 height 154
click at [366, 282] on span "Настоящим подтверждаю, что предоставляю персональные данные третьих лиц, ознако…" at bounding box center [474, 287] width 278 height 33
click at [317, 271] on input "Настоящим подтверждаю, что предоставляю персональные данные третьих лиц, ознако…" at bounding box center [316, 271] width 1 height 1
checkbox input "true"
click at [351, 351] on div "Сохранить" at bounding box center [357, 348] width 54 height 16
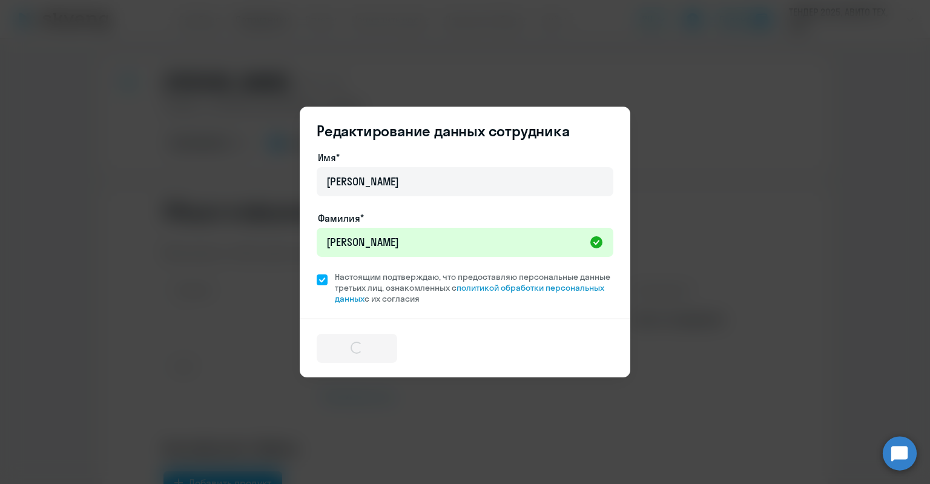
select select "english"
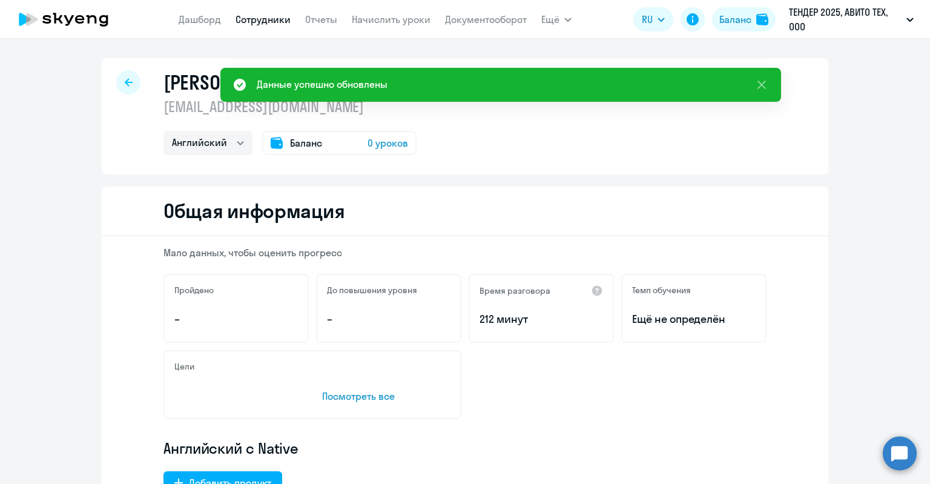
scroll to position [363, 0]
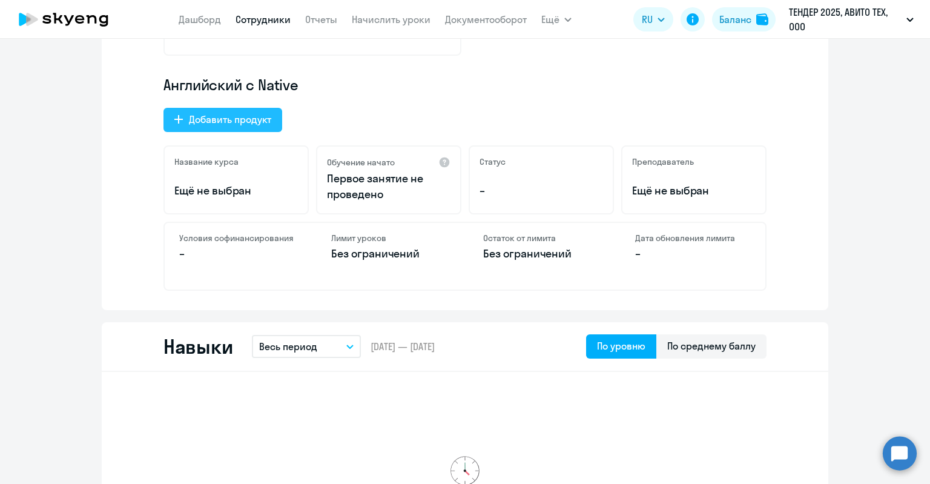
click at [195, 122] on div "Добавить продукт" at bounding box center [230, 119] width 82 height 15
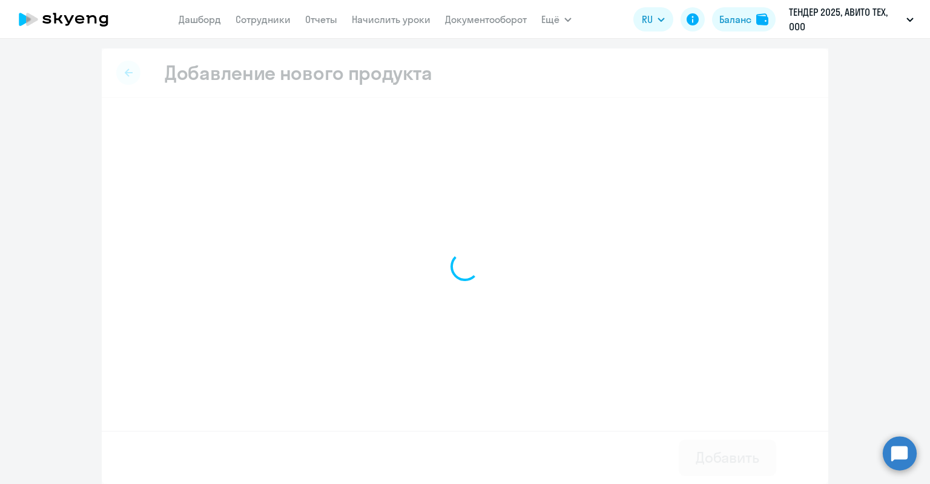
select select "english_adult_not_native_speaker"
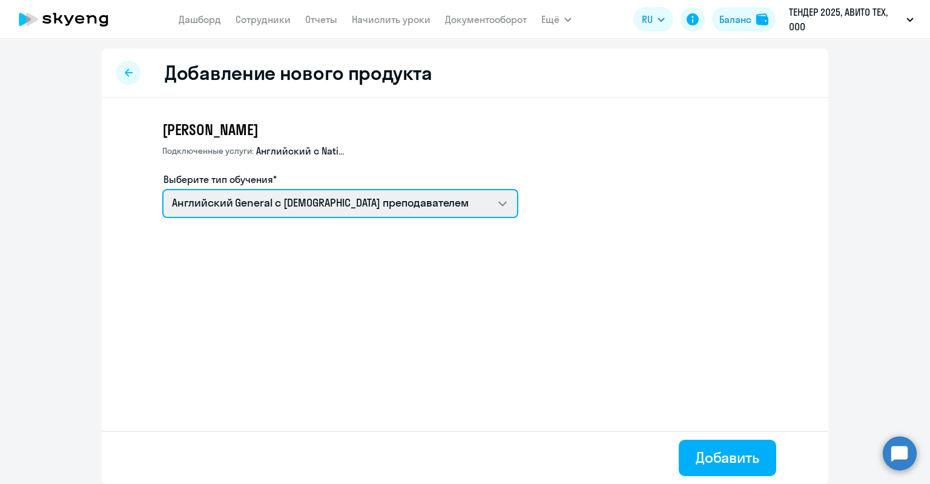
click at [381, 209] on select "Screening Test Английский General с русскоговорящим преподавателем" at bounding box center [340, 203] width 356 height 29
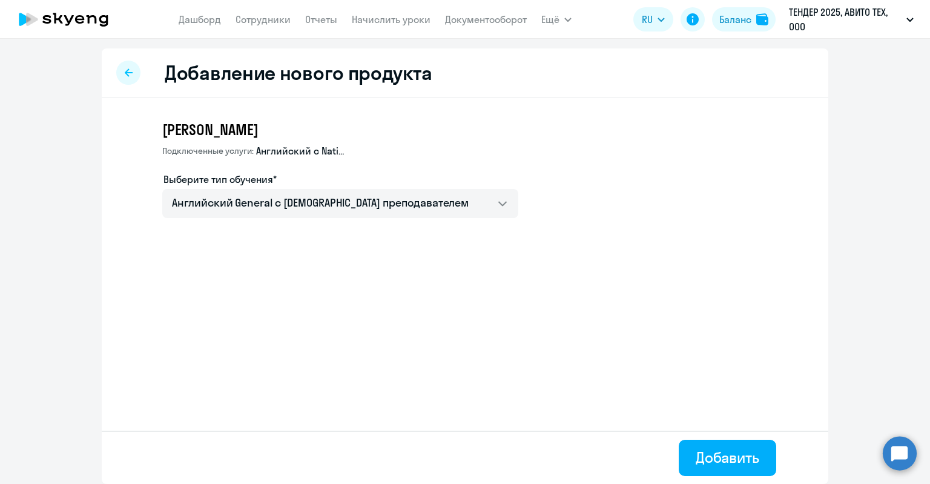
select select "english"
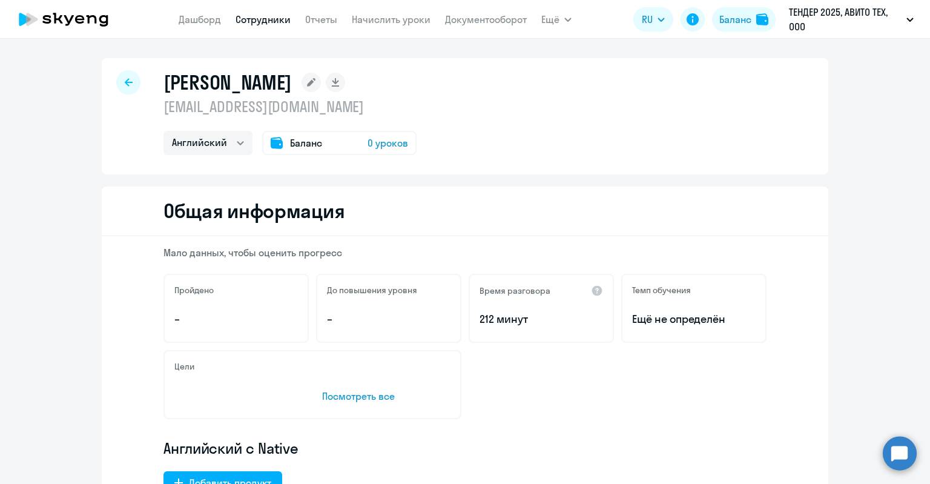
click at [315, 148] on span "Баланс" at bounding box center [306, 143] width 32 height 15
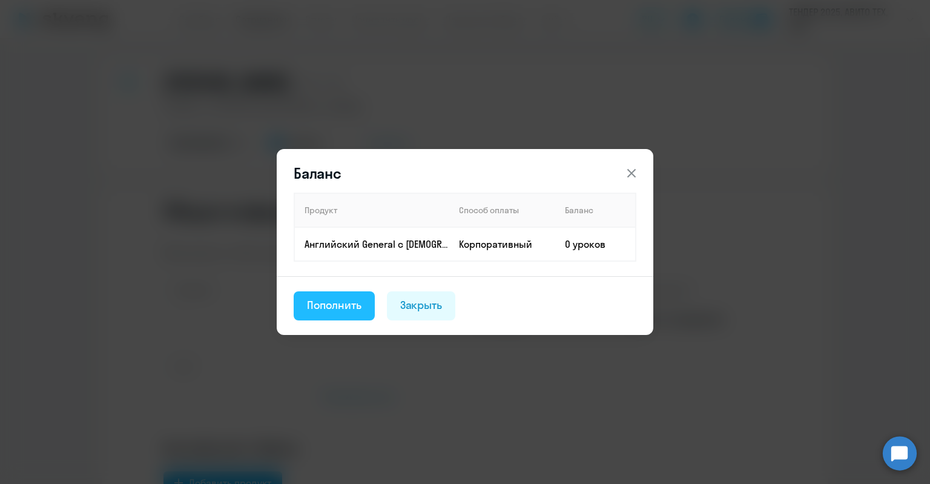
click at [349, 302] on div "Пополнить" at bounding box center [334, 305] width 54 height 16
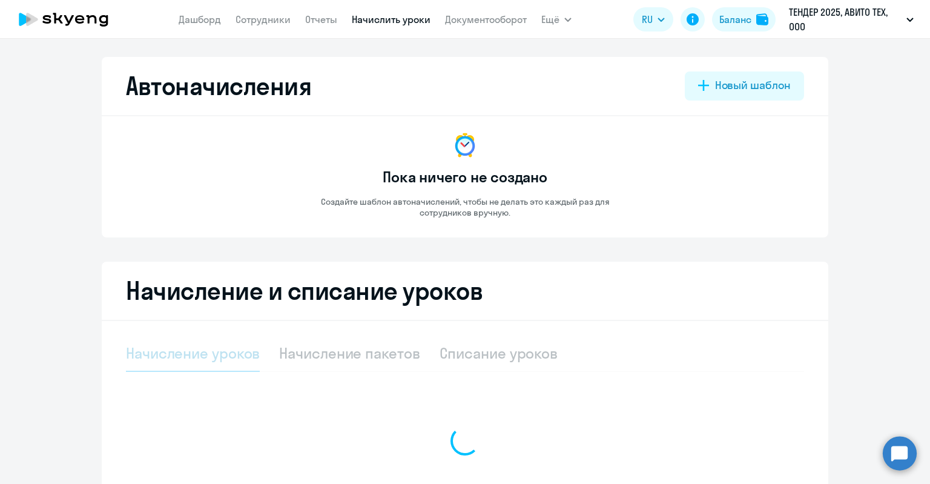
select select "10"
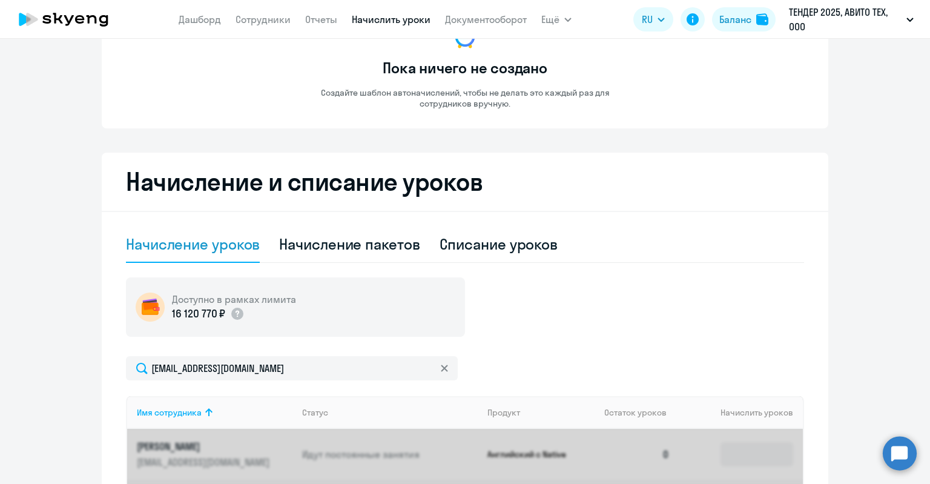
scroll to position [303, 0]
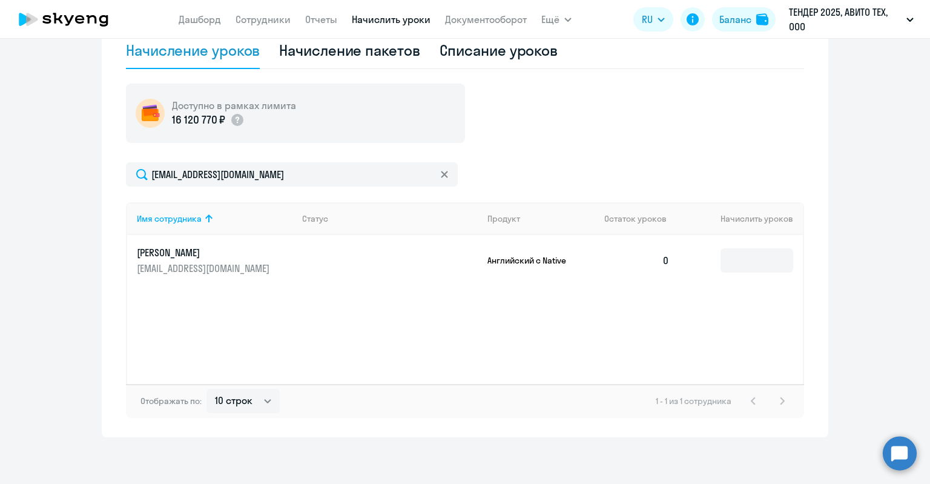
click at [769, 246] on td at bounding box center [740, 260] width 123 height 51
click at [769, 277] on td at bounding box center [740, 260] width 123 height 51
click at [758, 263] on input at bounding box center [756, 260] width 73 height 24
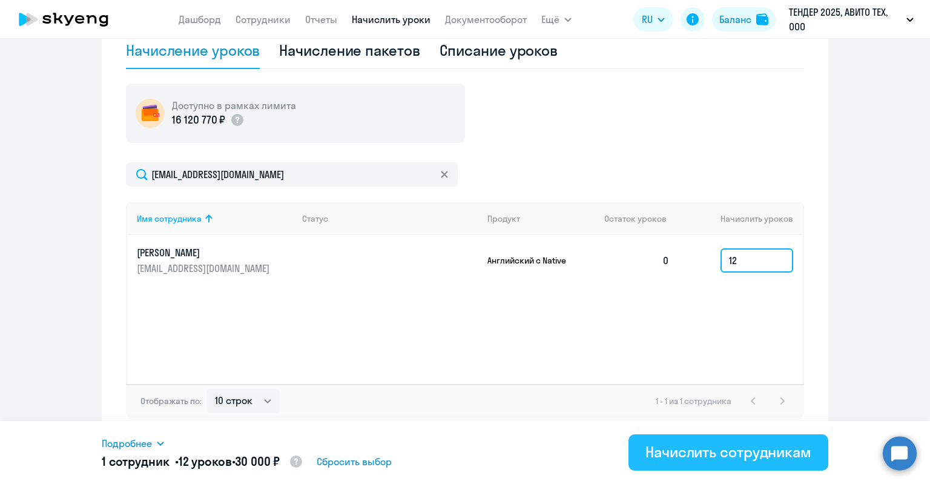
type input "12"
click at [732, 456] on div "Начислить сотрудникам" at bounding box center [728, 451] width 166 height 19
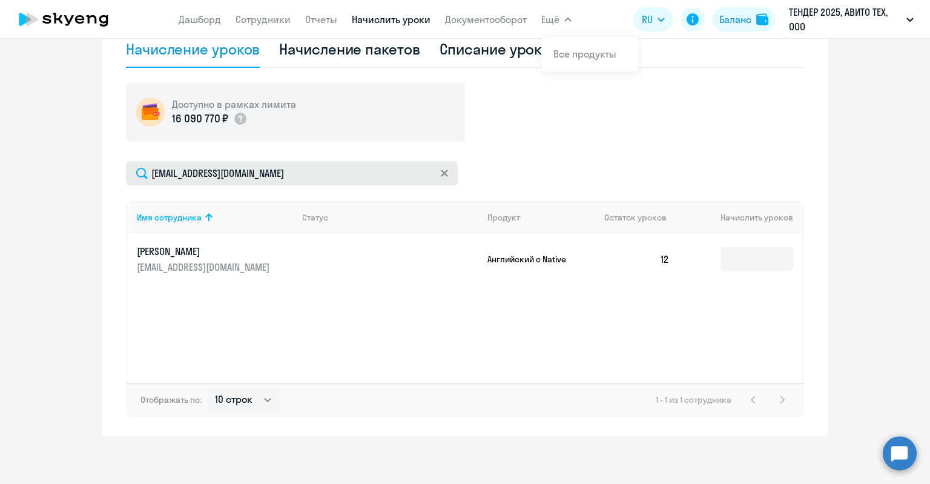
scroll to position [0, 0]
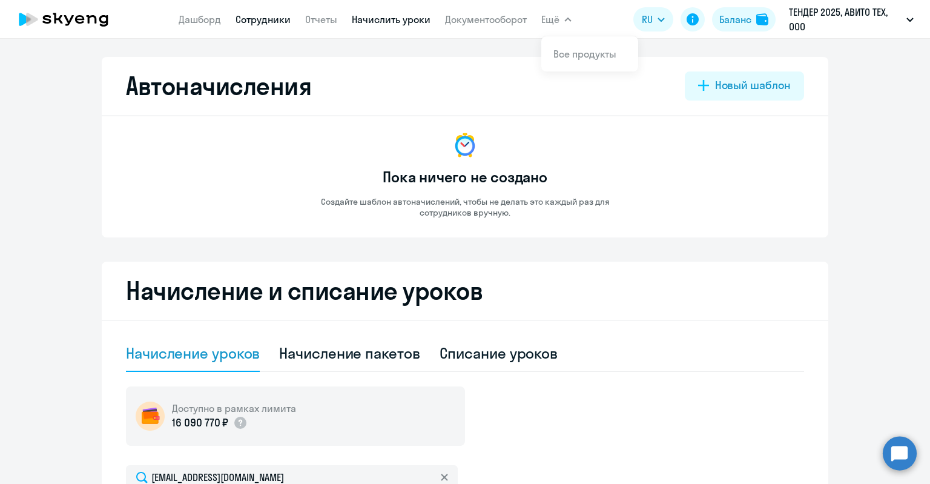
click at [281, 15] on link "Сотрудники" at bounding box center [262, 19] width 55 height 12
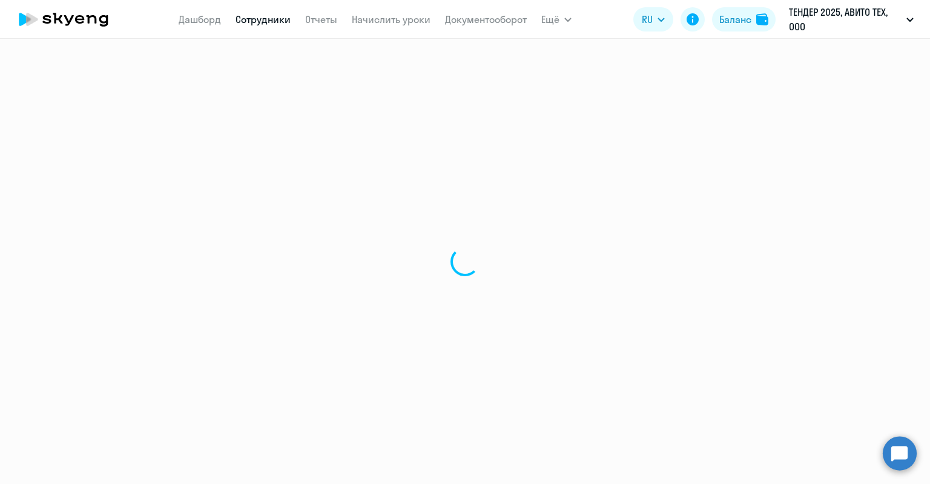
select select "30"
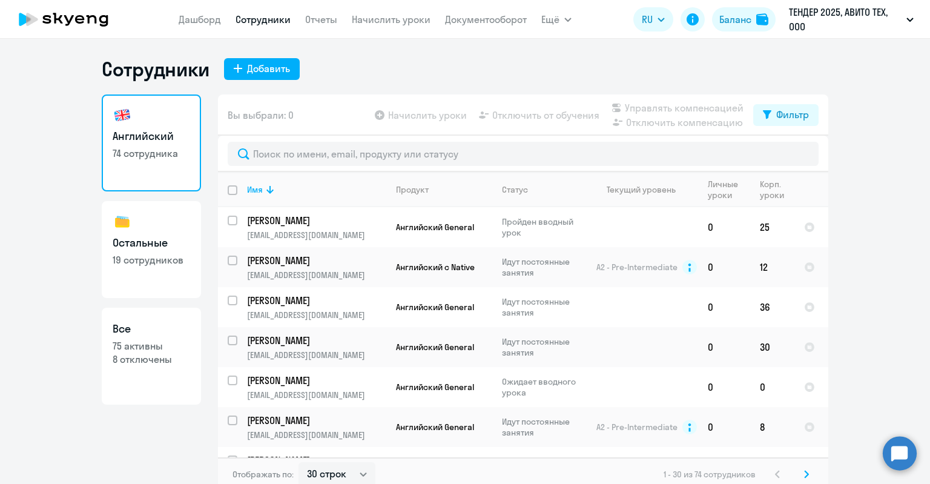
click at [149, 332] on h3 "Все" at bounding box center [151, 329] width 77 height 16
select select "30"
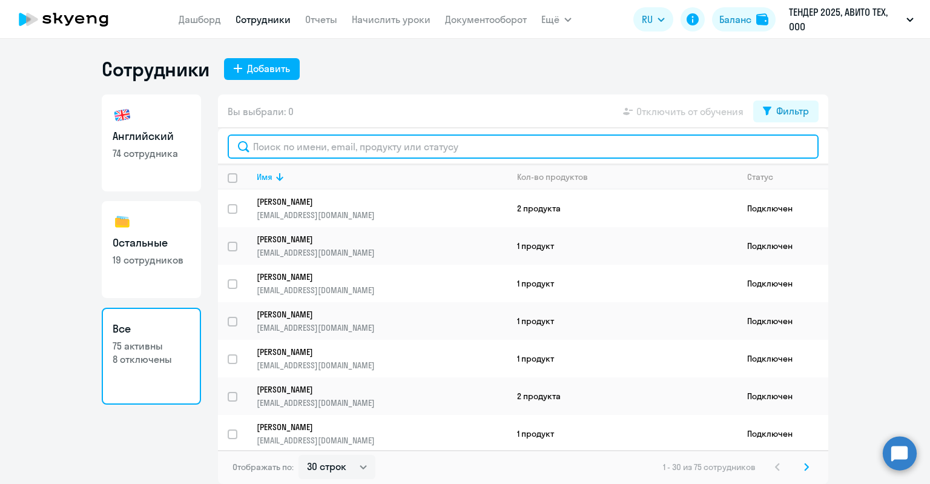
click at [344, 146] on input "text" at bounding box center [523, 146] width 591 height 24
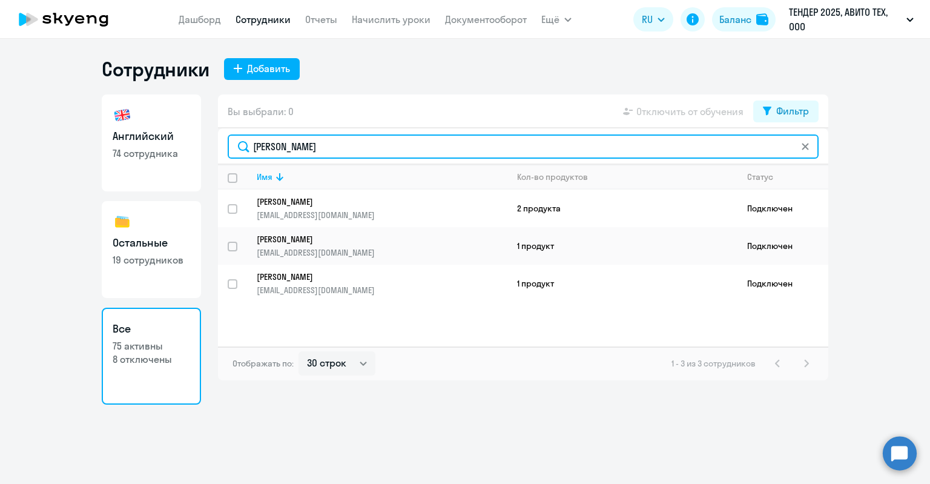
drag, startPoint x: 287, startPoint y: 146, endPoint x: 225, endPoint y: 142, distance: 62.4
click at [225, 142] on div "мария" at bounding box center [523, 146] width 610 height 36
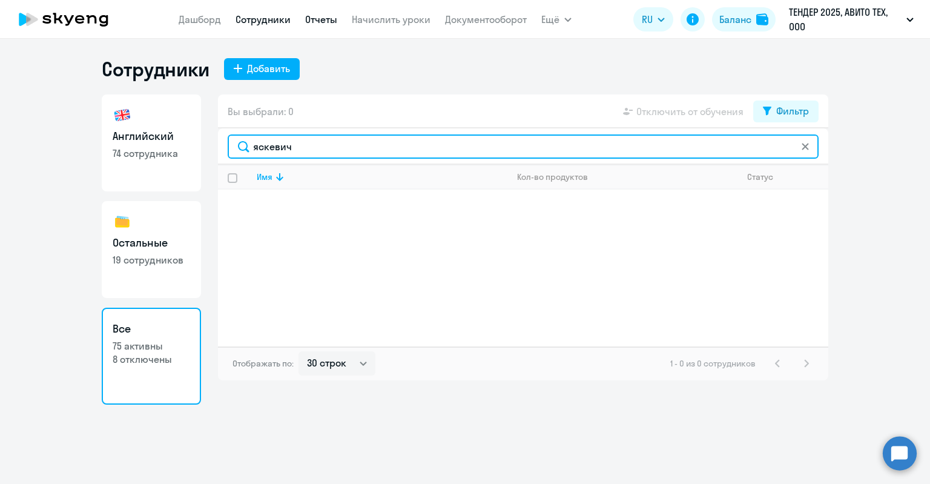
type input "яскевич"
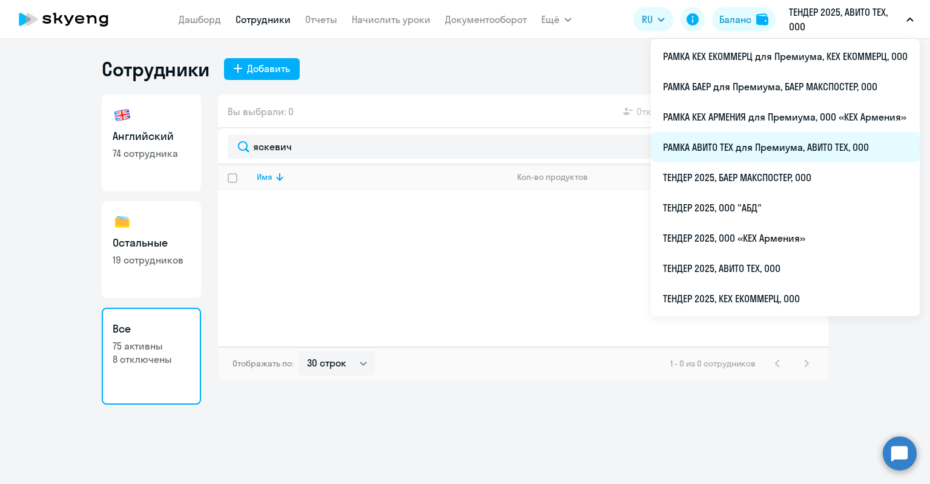
click at [698, 145] on li "РАМКА АВИТО ТЕХ для Премиума, АВИТО ТЕХ, ООО" at bounding box center [785, 147] width 269 height 30
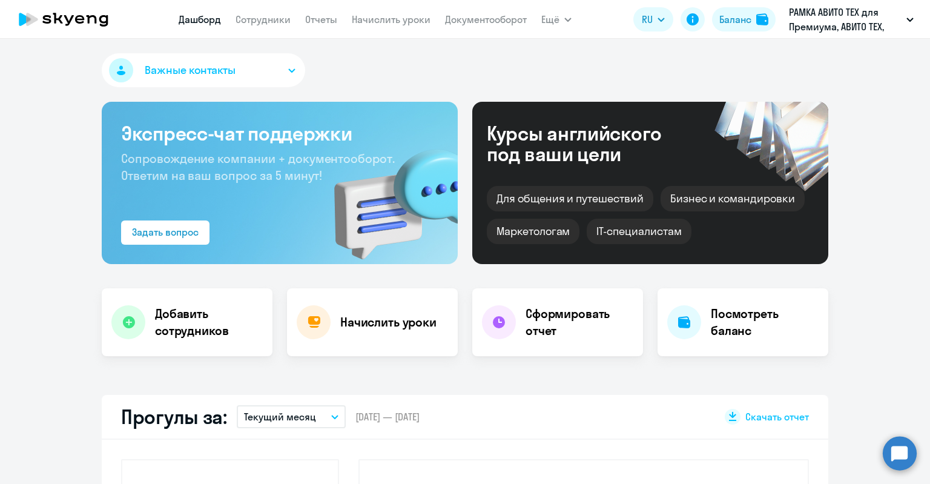
click at [245, 28] on nav "Дашборд Сотрудники Отчеты Начислить уроки Документооборот" at bounding box center [353, 19] width 348 height 24
select select "30"
click at [246, 16] on link "Сотрудники" at bounding box center [262, 19] width 55 height 12
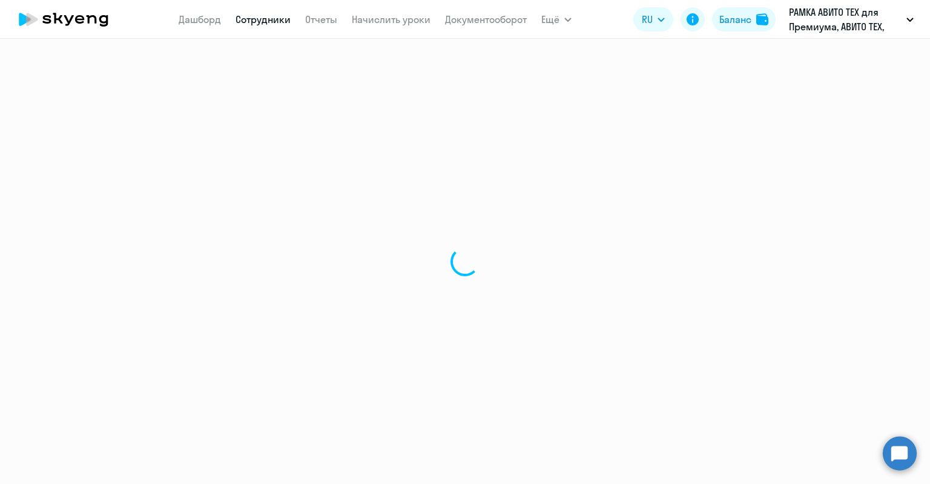
select select "30"
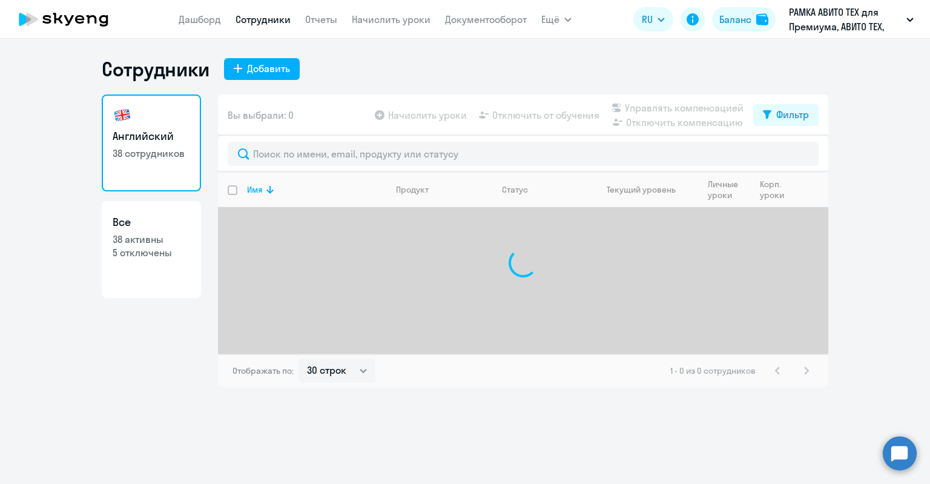
click at [136, 282] on link "Все 38 активны 5 отключены" at bounding box center [151, 249] width 99 height 97
select select "30"
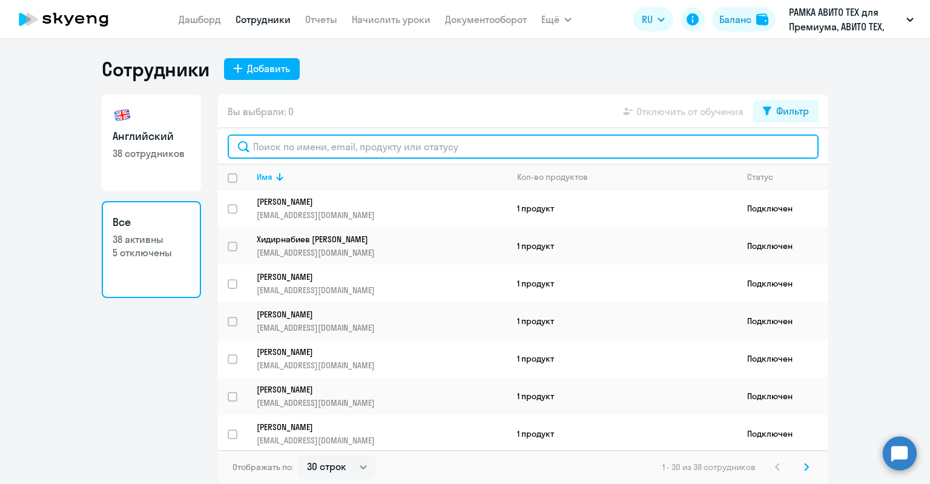
click at [268, 153] on input "text" at bounding box center [523, 146] width 591 height 24
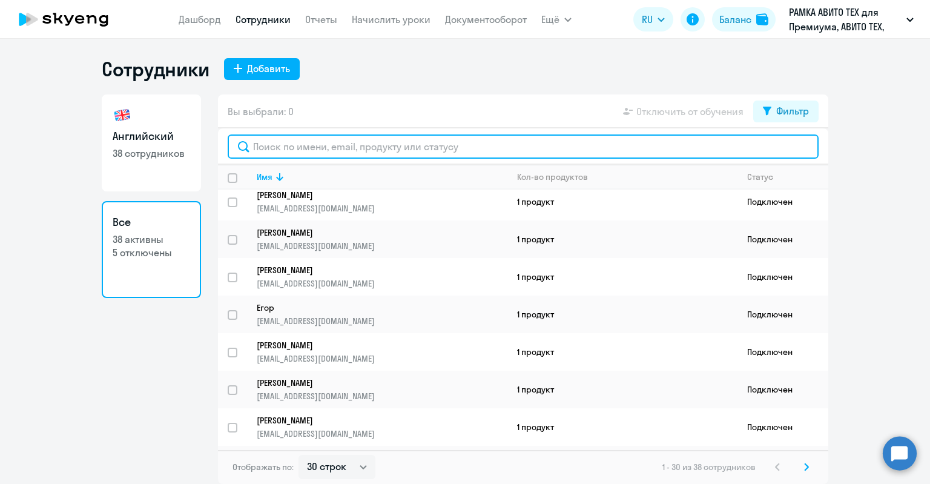
scroll to position [850, 0]
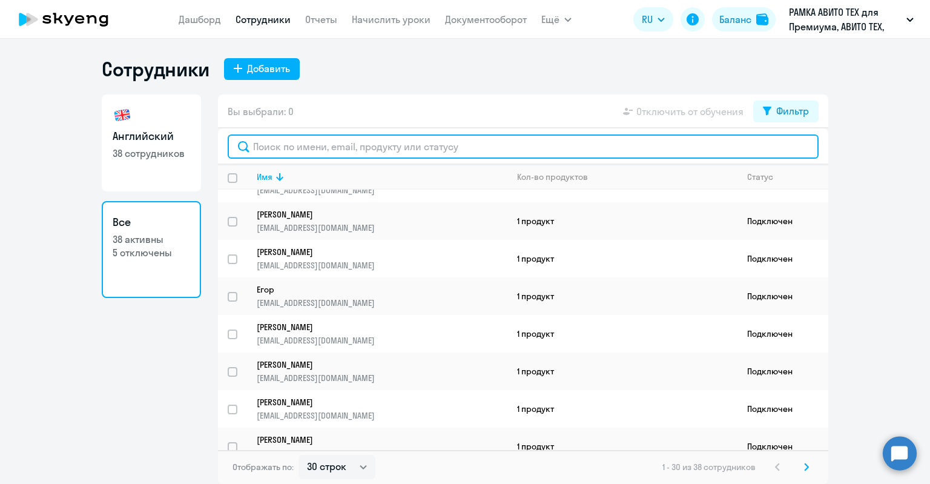
click at [344, 151] on input "text" at bounding box center [523, 146] width 591 height 24
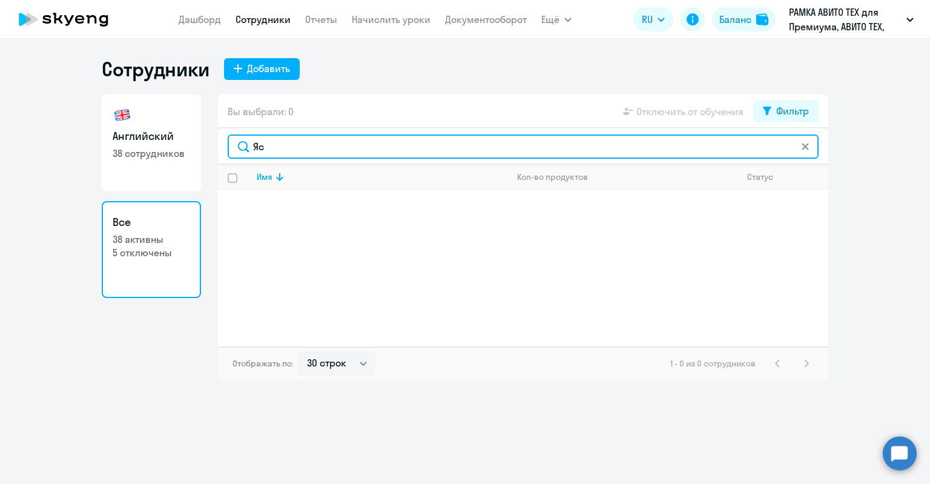
drag, startPoint x: 344, startPoint y: 151, endPoint x: 197, endPoint y: 146, distance: 147.1
click at [197, 146] on div "Английский 38 сотрудников Все 38 активны 5 отключены Вы выбрали: 0 Отключить от…" at bounding box center [465, 237] width 726 height 286
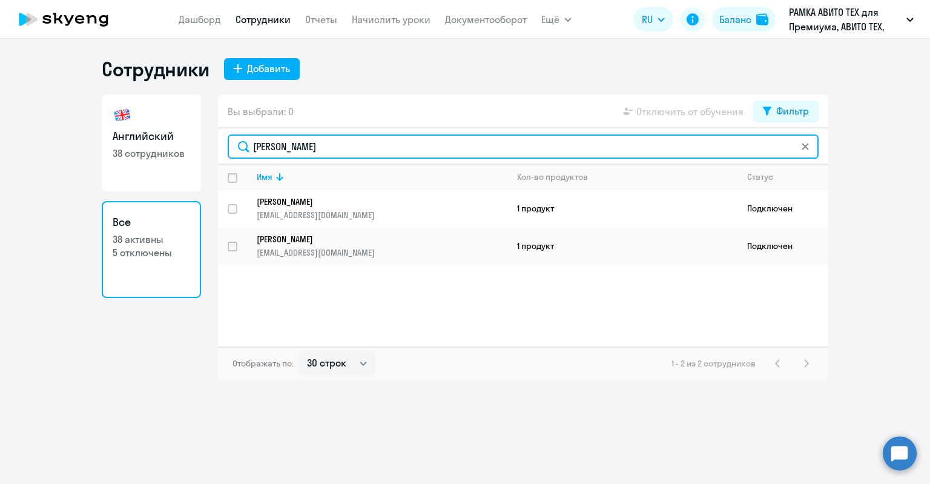
type input "Максим"
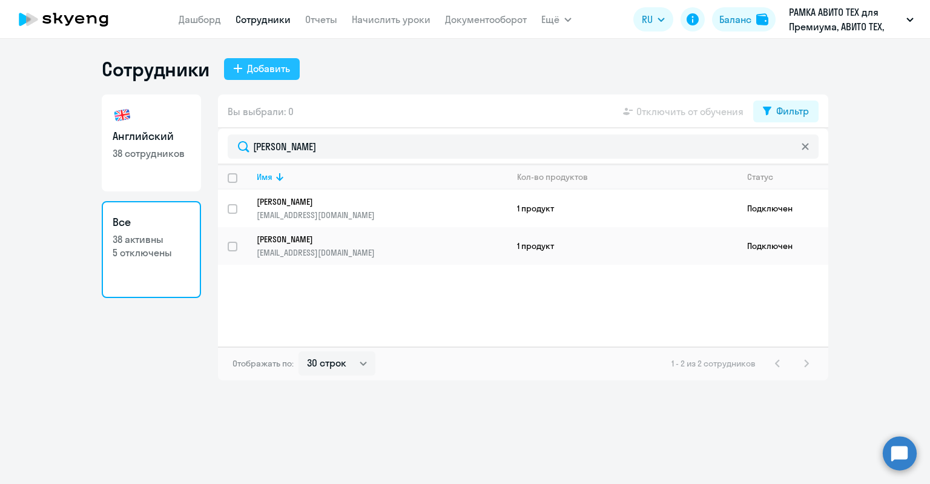
click at [249, 64] on div "Добавить" at bounding box center [268, 68] width 43 height 15
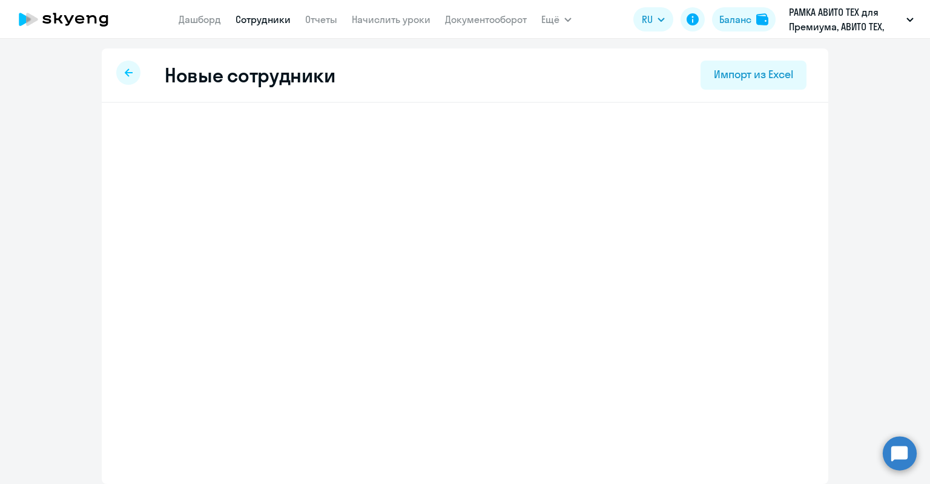
select select "english_adult_not_native_speaker_premium"
select select "3"
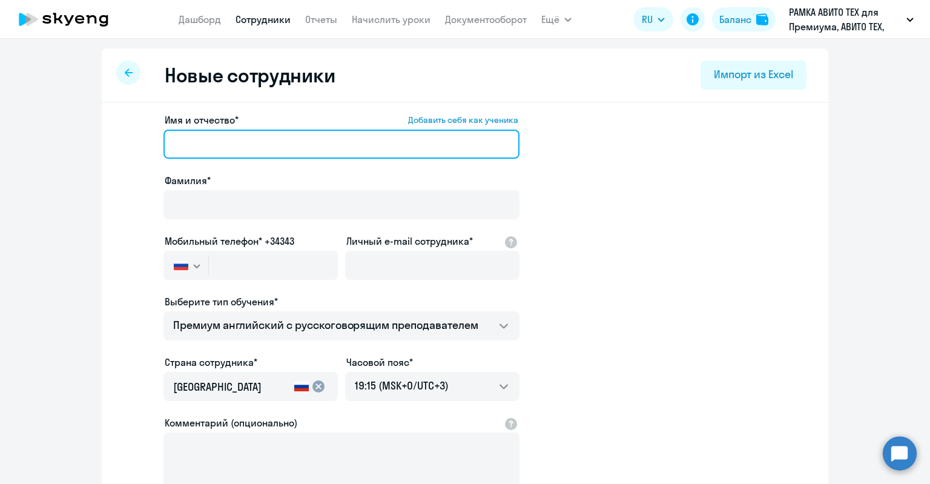
click at [277, 154] on input "Имя и отчество* Добавить себя как ученика" at bounding box center [341, 144] width 356 height 29
paste input "[PERSON_NAME]"
drag, startPoint x: 214, startPoint y: 143, endPoint x: 151, endPoint y: 146, distance: 62.4
click at [151, 146] on app-new-student-form "Имя и отчество* Добавить себя как ученика Яскевич Максим Фамилия* Мобильный тел…" at bounding box center [465, 329] width 688 height 432
type input "Максим"
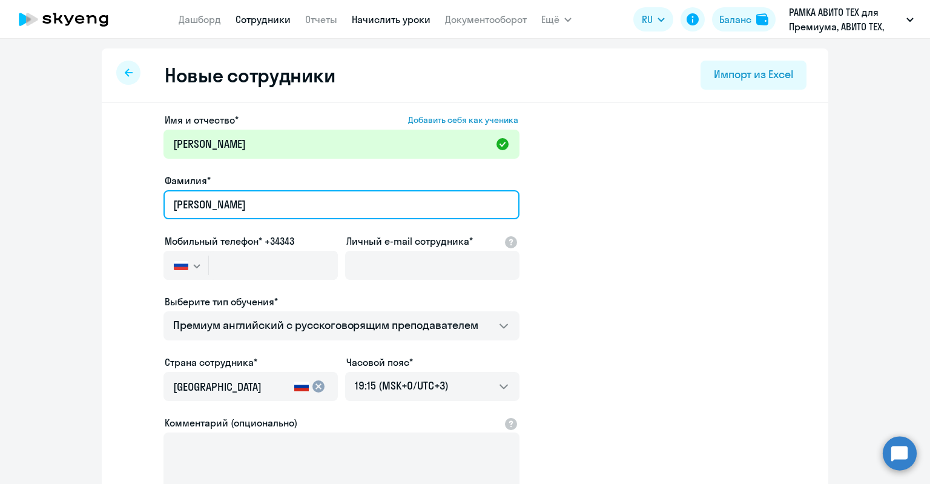
type input "Яскевич"
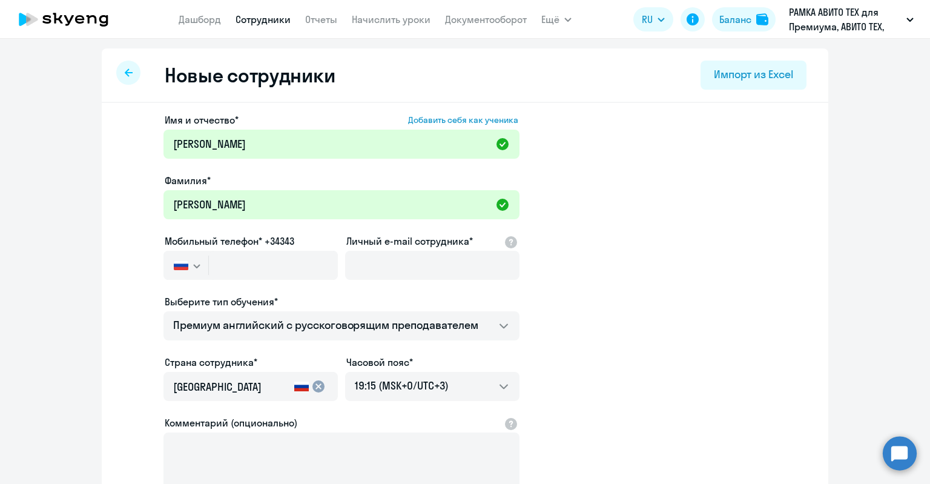
click at [387, 246] on label "Личный e-mail сотрудника*" at bounding box center [409, 241] width 126 height 15
click at [387, 251] on input "Личный e-mail сотрудника*" at bounding box center [432, 265] width 174 height 29
paste input "myaskevich@avito.ru"
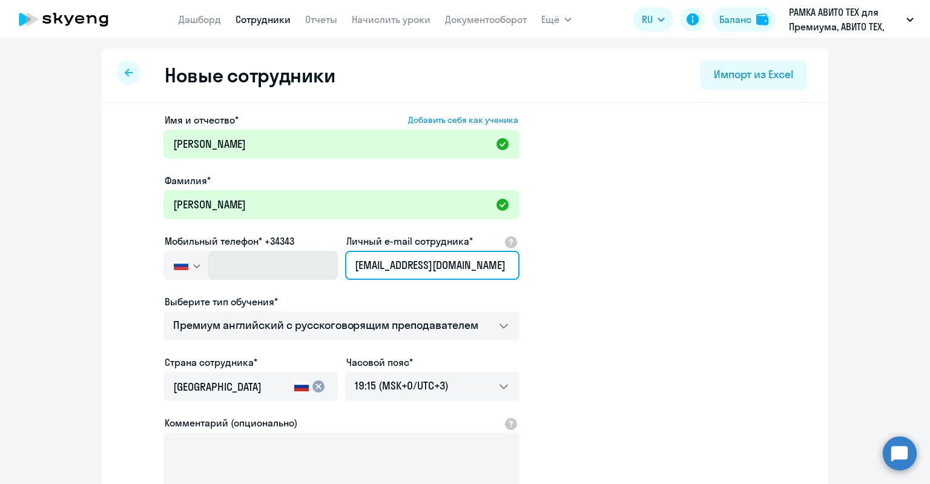
drag, startPoint x: 364, startPoint y: 264, endPoint x: 329, endPoint y: 265, distance: 35.1
click at [332, 266] on div "Имя и отчество* Добавить себя как ученика Максим Фамилия* Яскевич Мобильный тел…" at bounding box center [341, 329] width 356 height 432
type input "myaskevich@avito.ru"
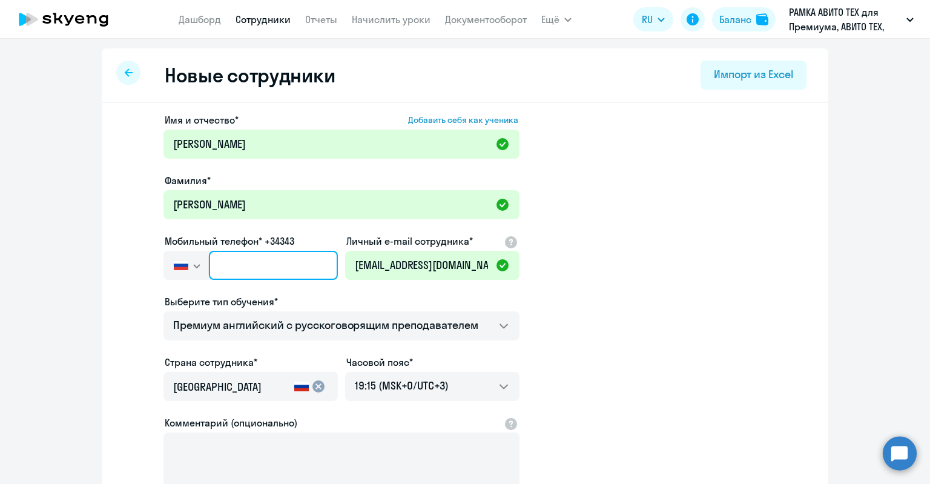
click at [302, 259] on input "text" at bounding box center [273, 265] width 129 height 29
paste input "+7 985 307-25-65"
type input "+7 985 307-25-65"
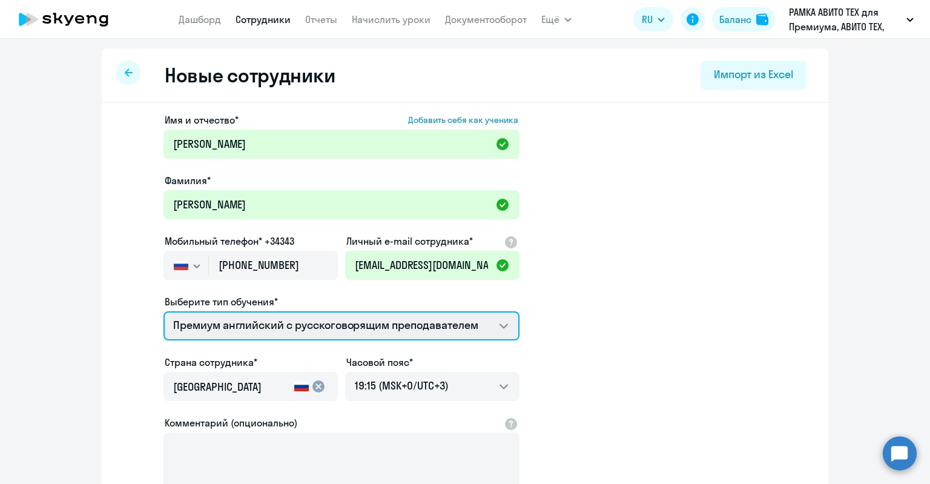
click at [280, 336] on select "Премиум английский с русскоговорящим преподавателем" at bounding box center [341, 325] width 356 height 29
click at [281, 335] on select "Премиум английский с русскоговорящим преподавателем" at bounding box center [341, 325] width 356 height 29
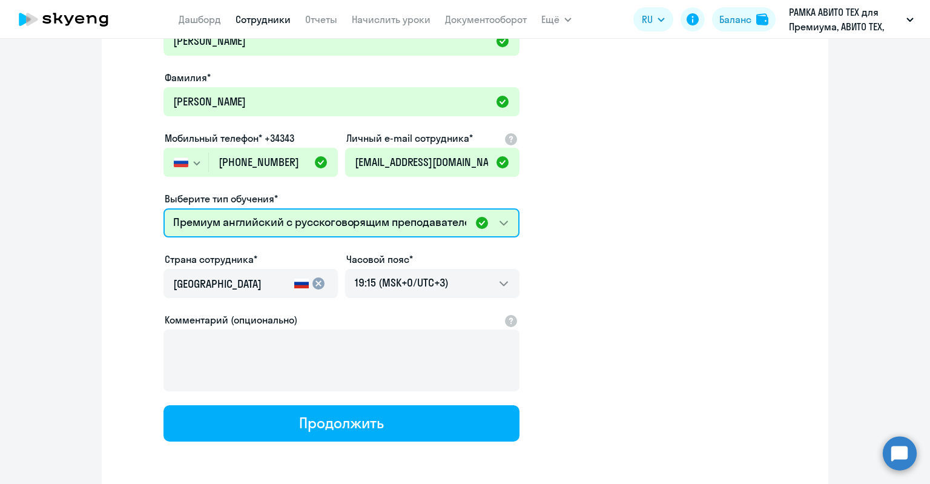
scroll to position [150, 0]
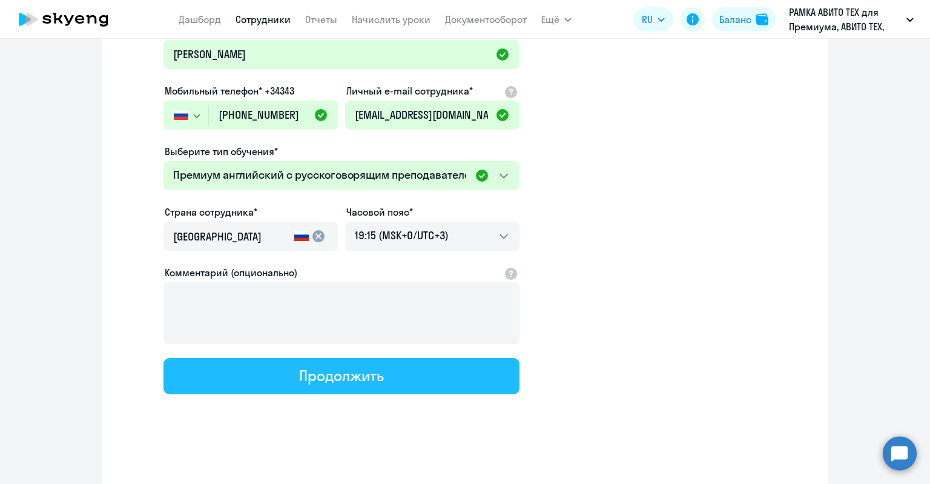
click at [406, 370] on button "Продолжить" at bounding box center [341, 376] width 356 height 36
select select "english_adult_not_native_speaker_premium"
select select "3"
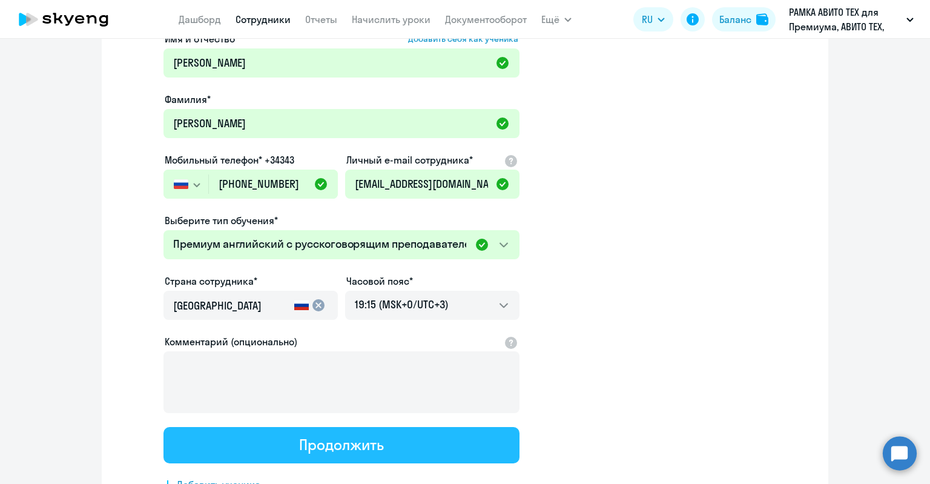
scroll to position [0, 0]
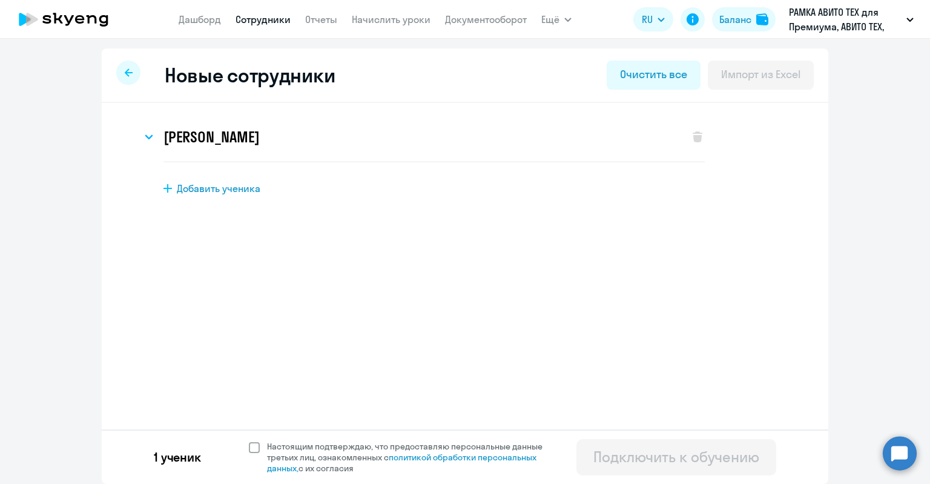
click at [355, 442] on span "Настоящим подтверждаю, что предоставляю персональные данные третьих лиц, ознако…" at bounding box center [412, 457] width 290 height 33
click at [249, 441] on input "Настоящим подтверждаю, что предоставляю персональные данные третьих лиц, ознако…" at bounding box center [248, 440] width 1 height 1
checkbox input "true"
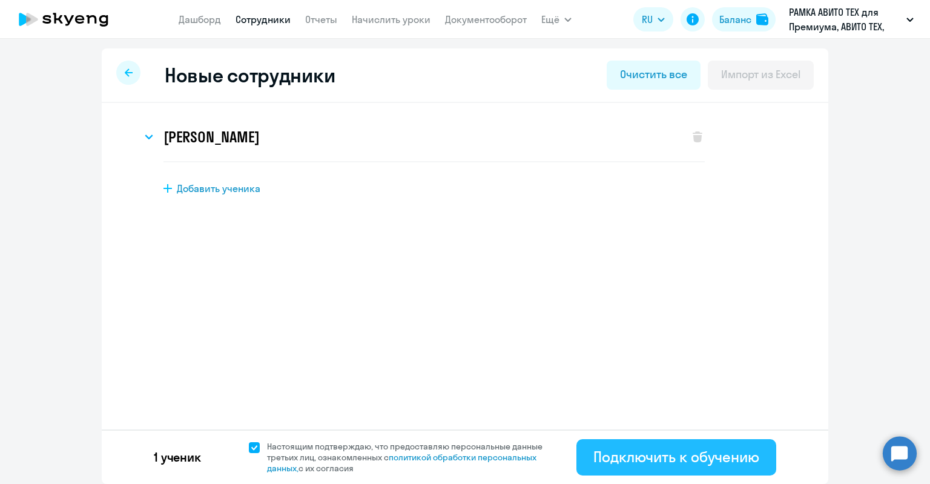
click at [652, 455] on div "Подключить к обучению" at bounding box center [676, 456] width 166 height 19
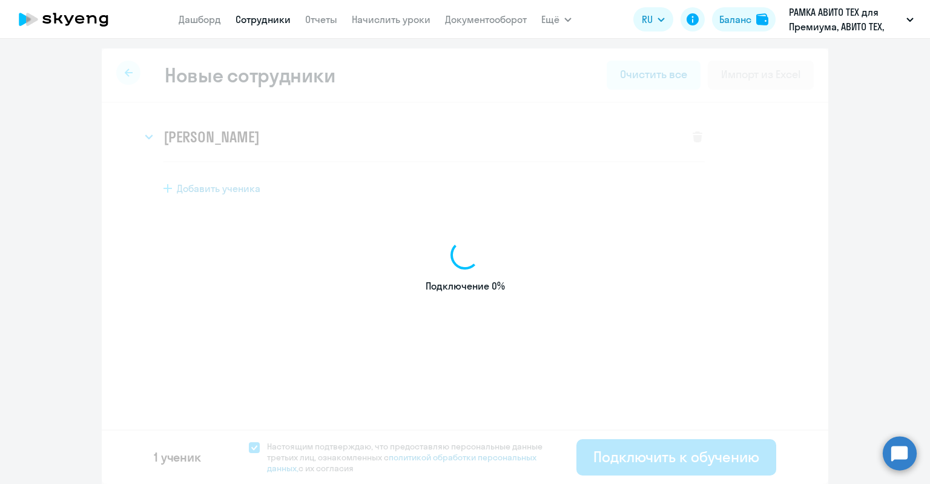
select select "english_adult_not_native_speaker_premium"
select select "3"
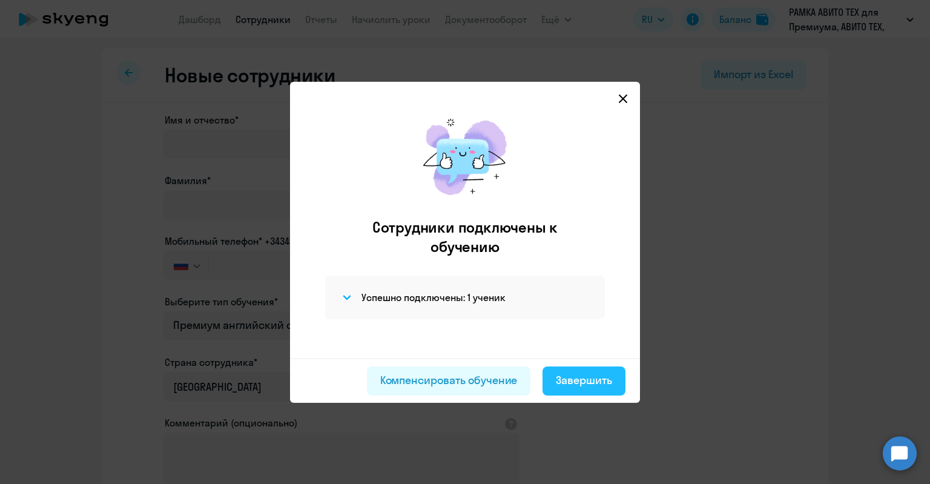
click at [575, 381] on div "Завершить" at bounding box center [584, 380] width 56 height 16
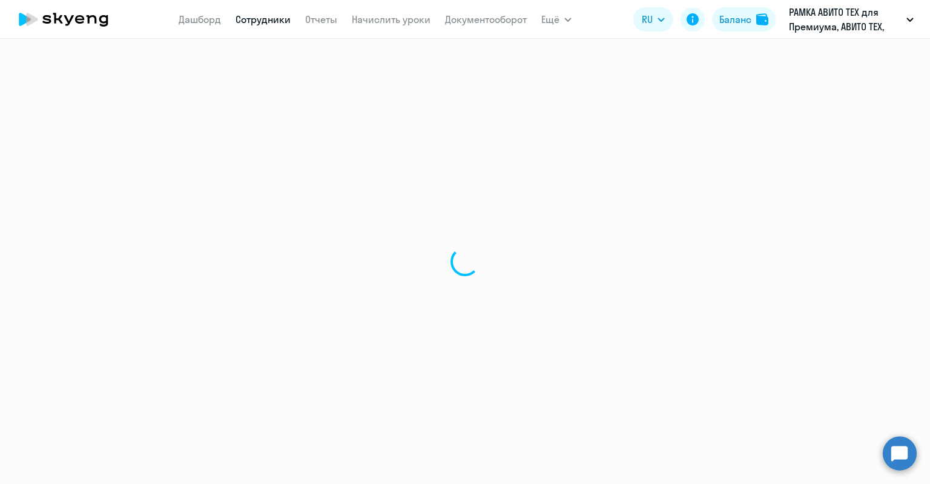
select select "30"
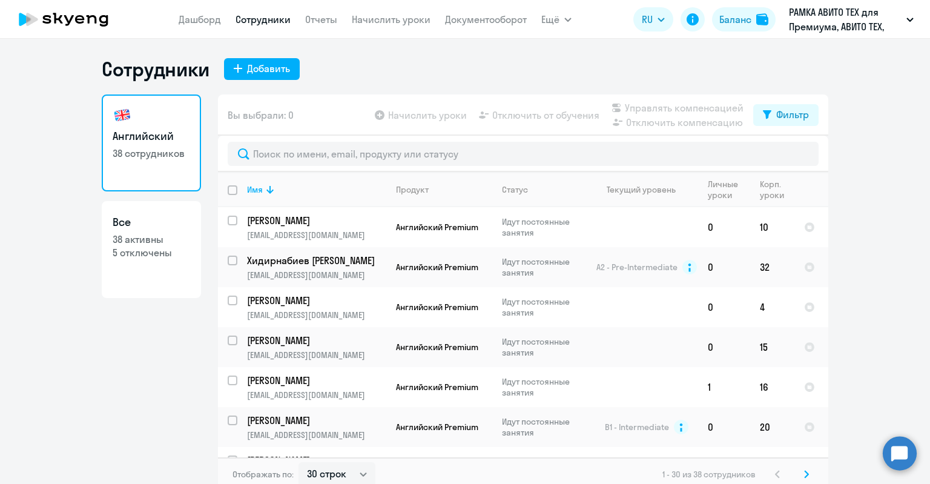
click at [140, 244] on p "38 активны" at bounding box center [151, 238] width 77 height 13
select select "30"
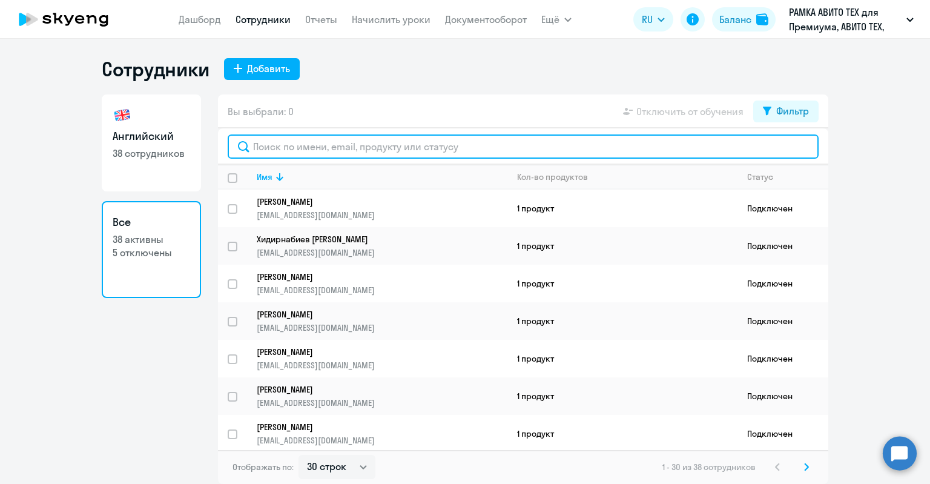
click at [285, 141] on input "text" at bounding box center [523, 146] width 591 height 24
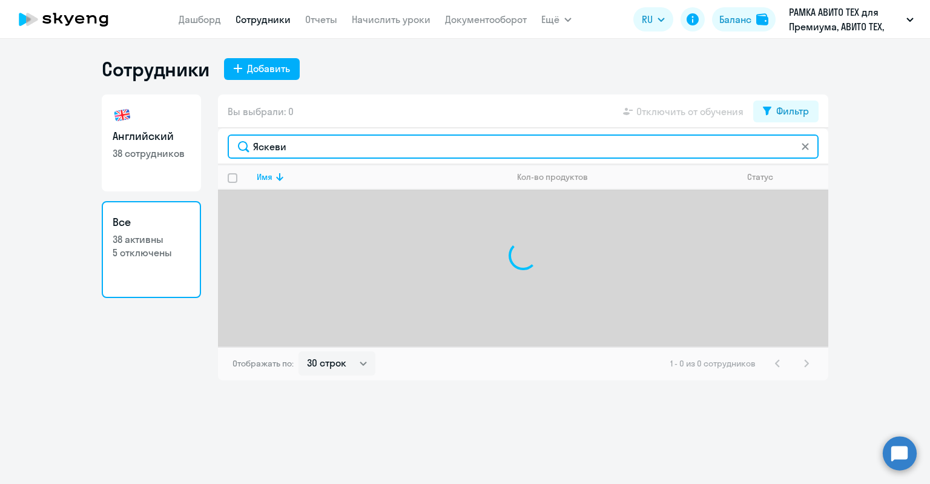
type input "Яскевич"
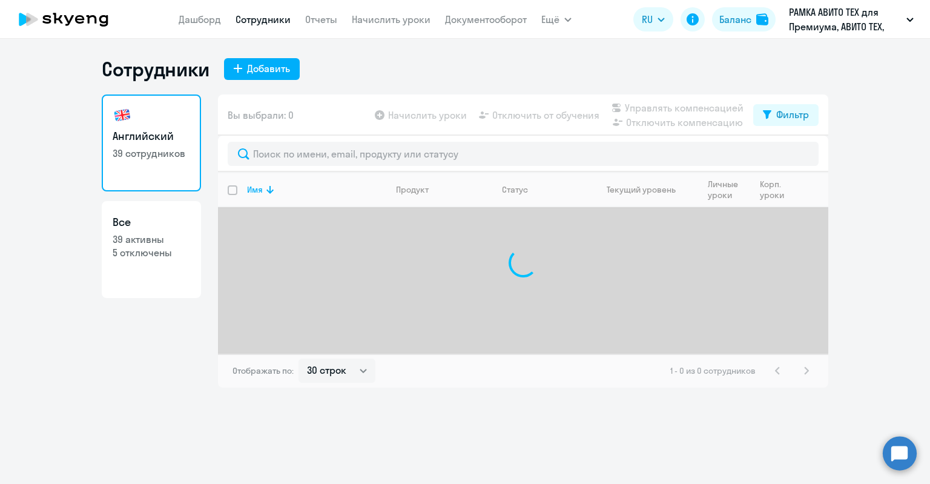
select select "30"
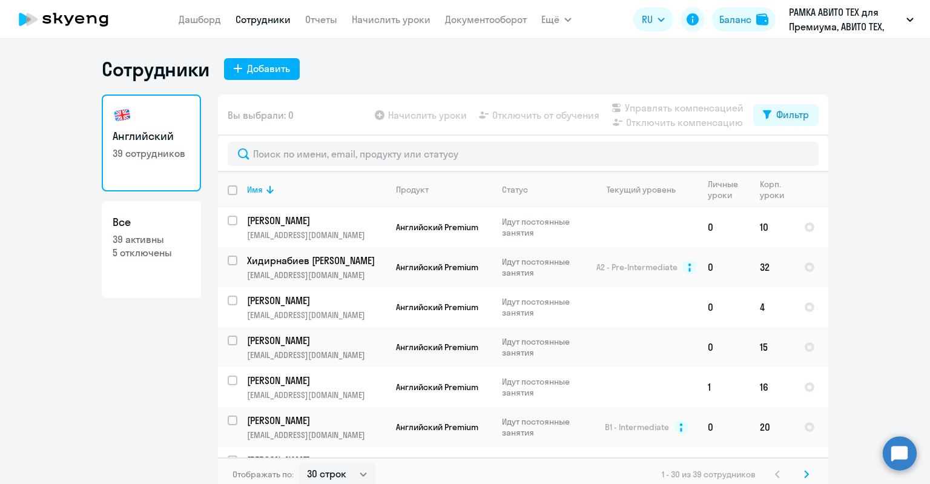
click at [143, 241] on p "39 активны" at bounding box center [151, 238] width 77 height 13
select select "30"
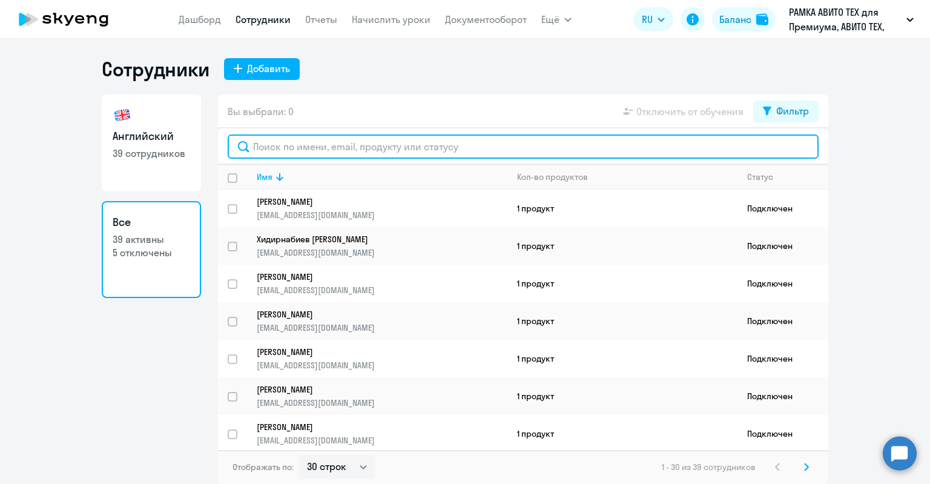
click at [317, 147] on input "text" at bounding box center [523, 146] width 591 height 24
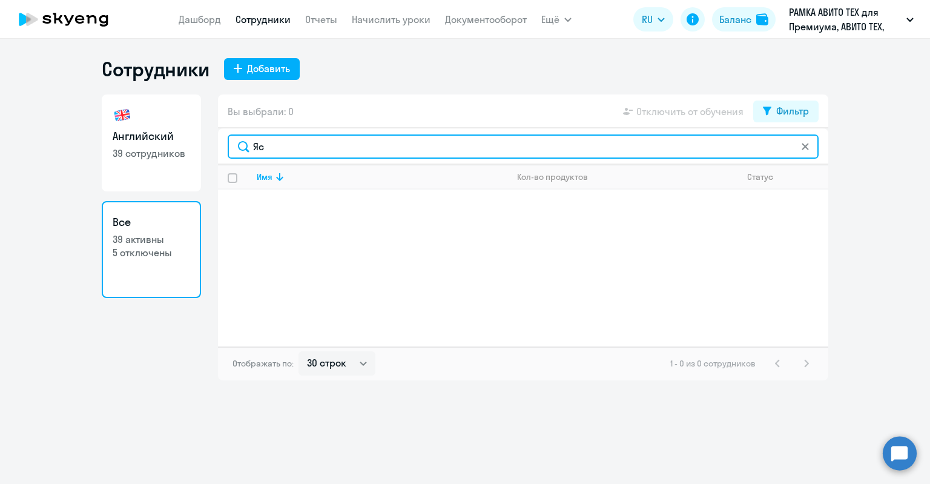
drag, startPoint x: 289, startPoint y: 149, endPoint x: 172, endPoint y: 147, distance: 117.4
click at [172, 147] on div "Английский 39 сотрудников Все 39 активны 5 отключены Вы выбрали: 0 Отключить от…" at bounding box center [465, 237] width 726 height 286
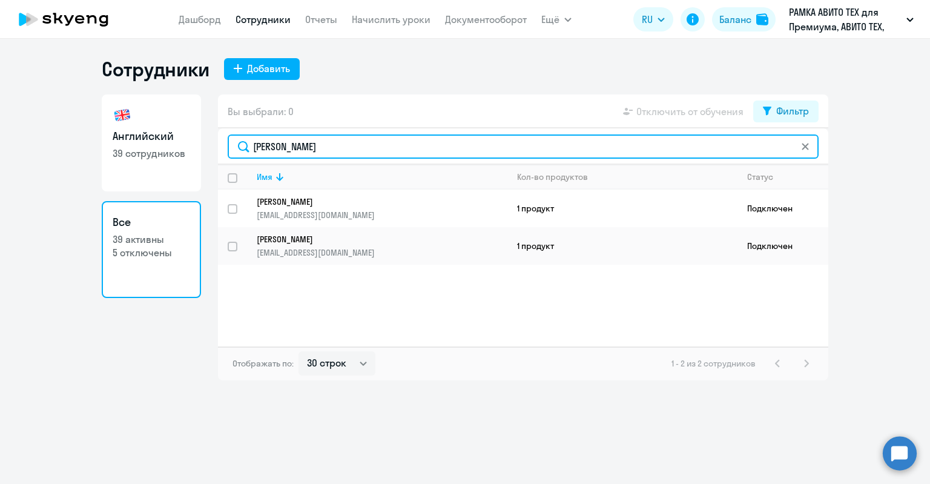
type input "максим"
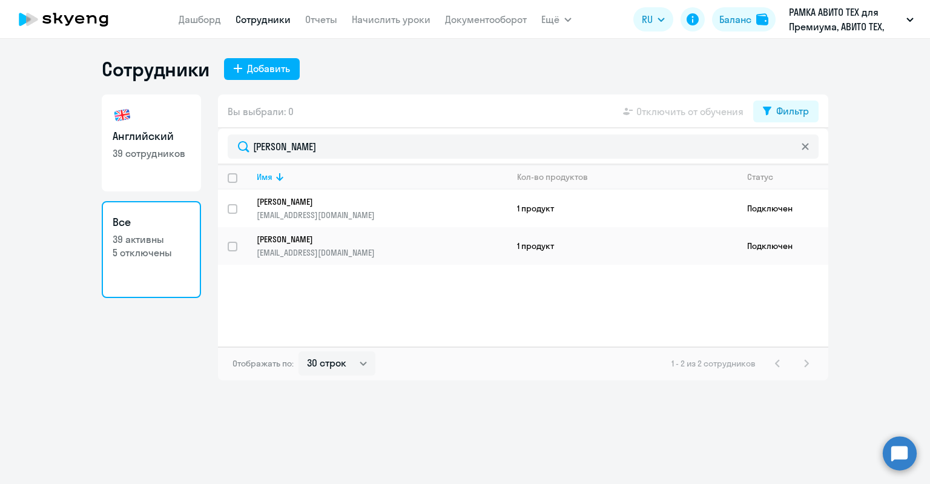
drag, startPoint x: 248, startPoint y: 137, endPoint x: 205, endPoint y: 138, distance: 42.4
click at [206, 138] on div "Английский 39 сотрудников Все 39 активны 5 отключены Вы выбрали: 0 Отключить от…" at bounding box center [465, 237] width 726 height 286
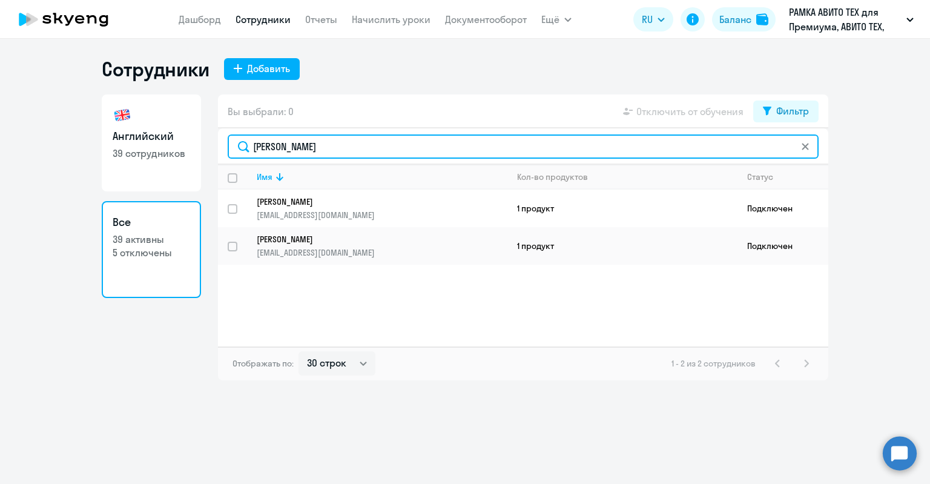
click at [303, 151] on input "максим" at bounding box center [523, 146] width 591 height 24
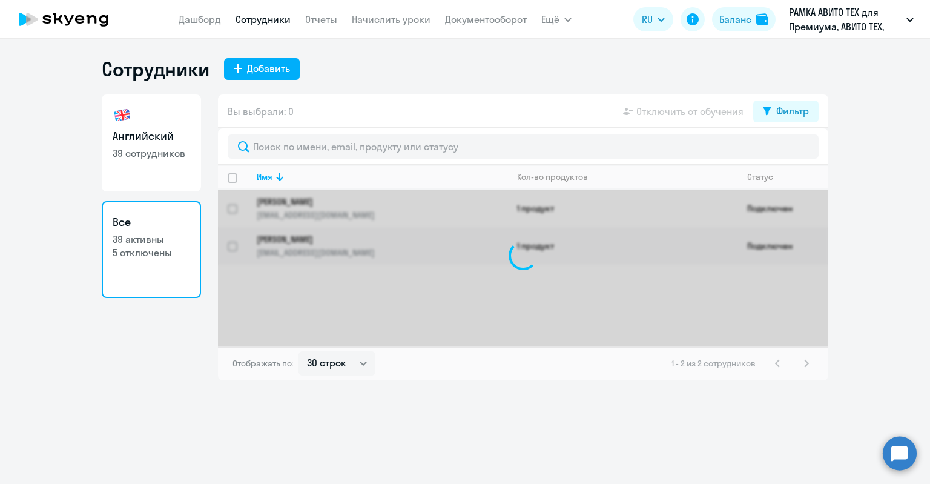
click at [363, 105] on div "Вы выбрали: 0 Отключить от обучения Фильтр" at bounding box center [523, 111] width 610 height 34
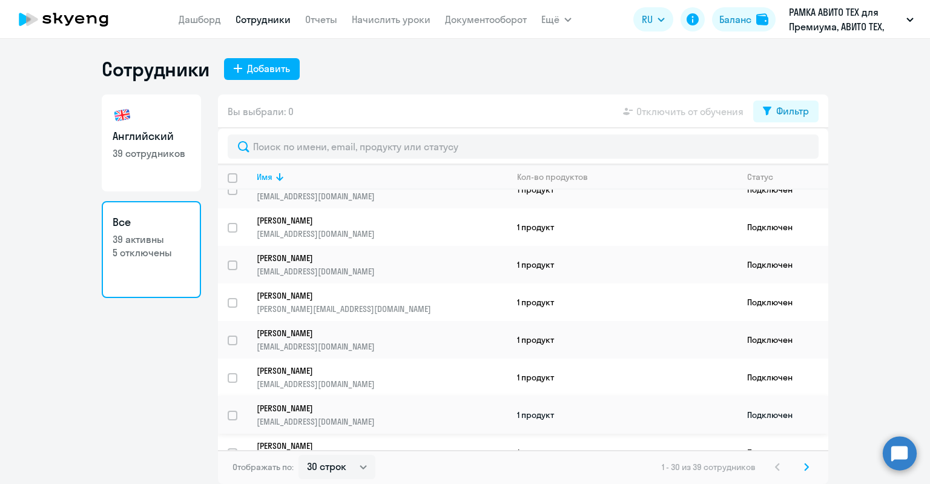
scroll to position [605, 0]
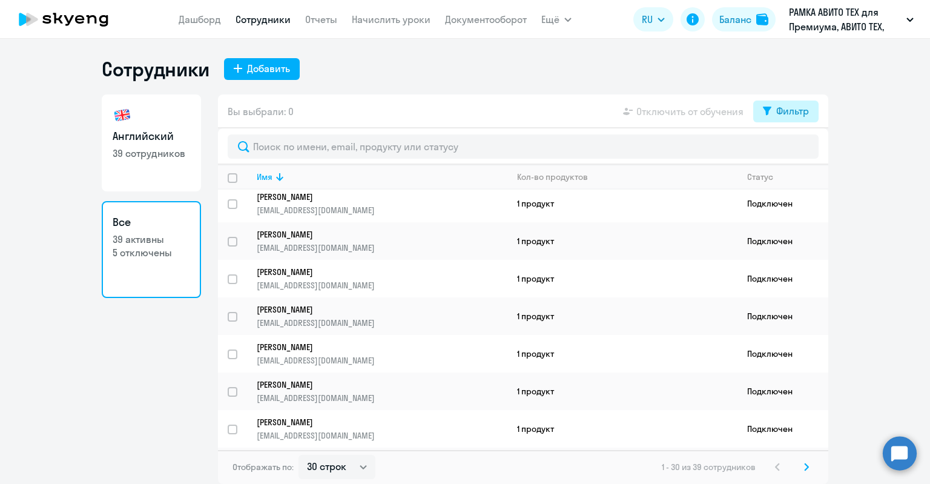
click at [788, 104] on div "Фильтр" at bounding box center [792, 110] width 33 height 15
click at [809, 151] on div "Показать отключенных от обучения" at bounding box center [720, 153] width 195 height 51
click at [801, 148] on span at bounding box center [798, 151] width 21 height 12
click at [788, 150] on input "checkbox" at bounding box center [787, 150] width 1 height 1
checkbox input "true"
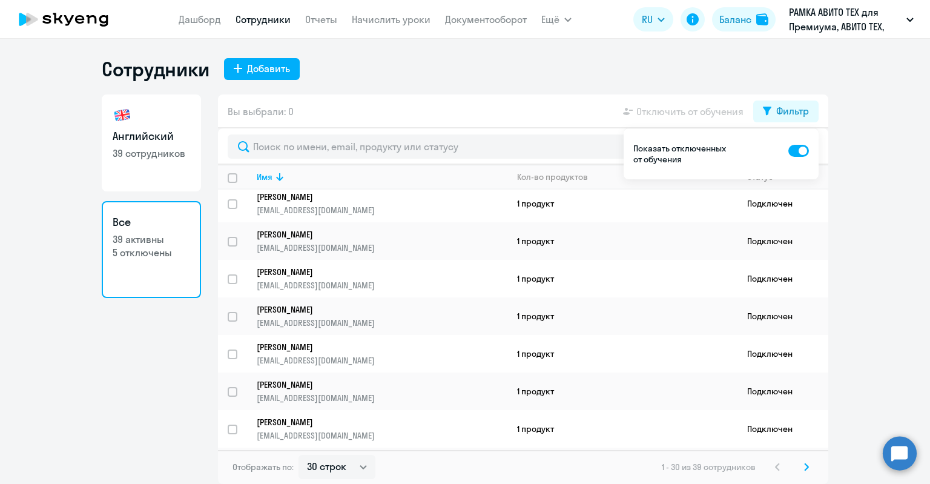
scroll to position [0, 0]
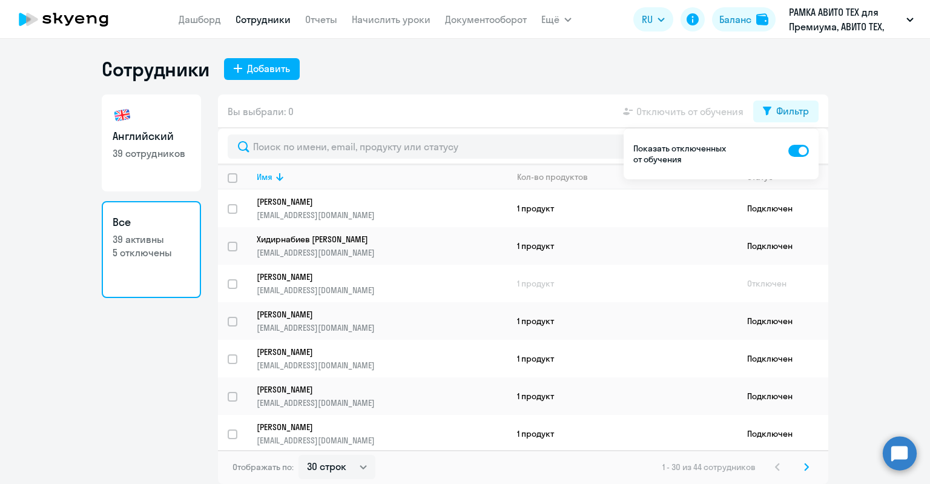
click at [533, 112] on div "Вы выбрали: 0 Отключить от обучения Фильтр" at bounding box center [523, 111] width 610 height 34
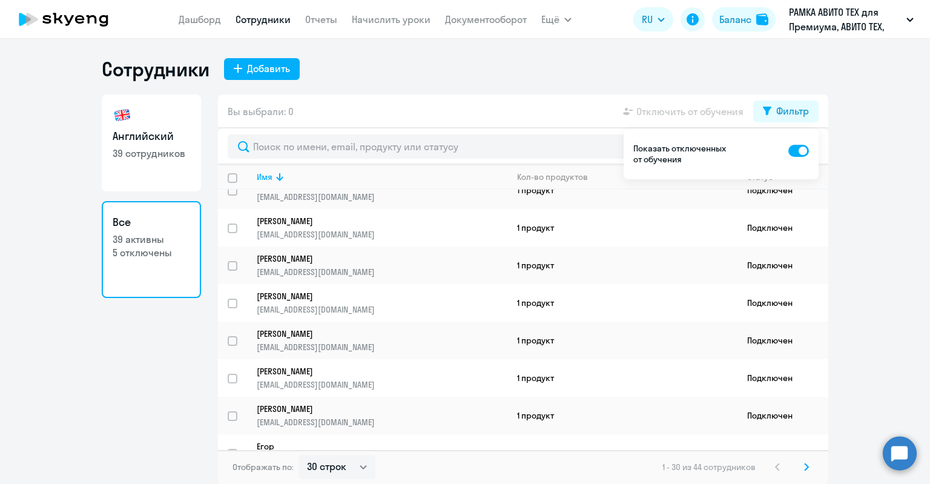
scroll to position [850, 0]
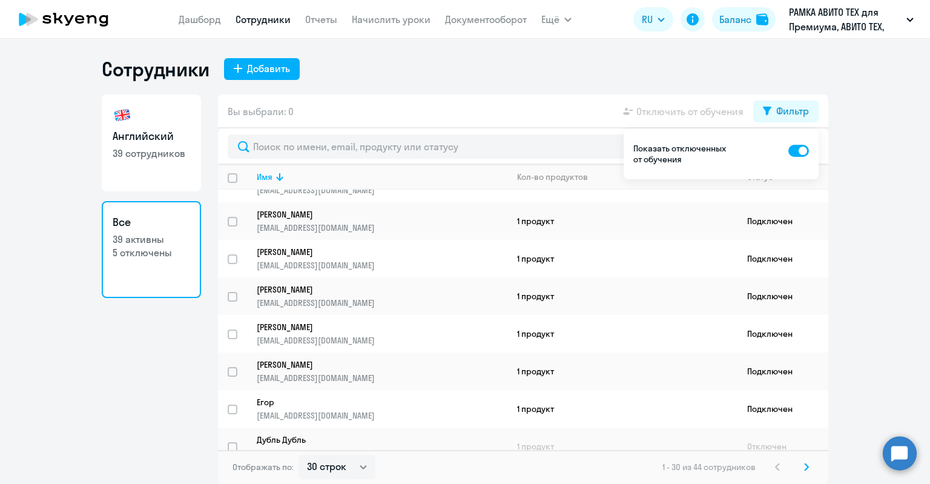
click at [807, 465] on icon at bounding box center [806, 466] width 4 height 7
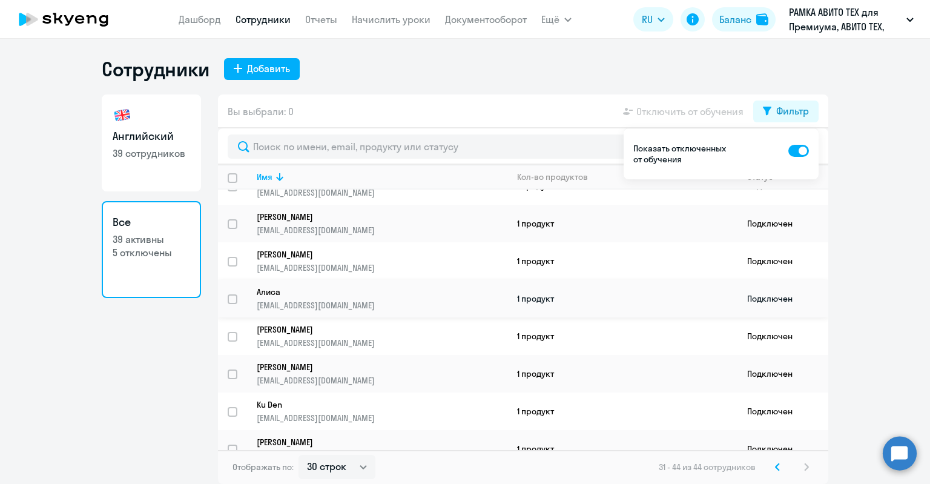
scroll to position [258, 0]
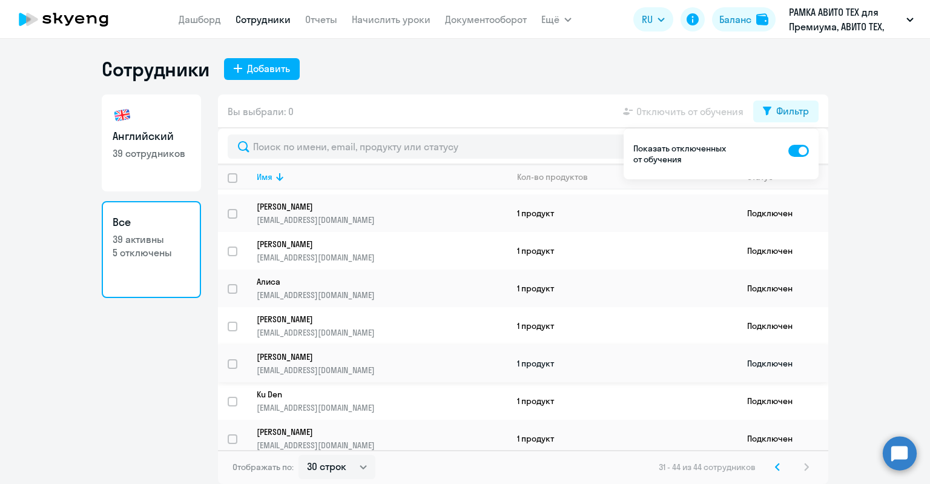
click at [364, 358] on link "Yaskevich Max max.ya@icloud.com" at bounding box center [382, 363] width 250 height 24
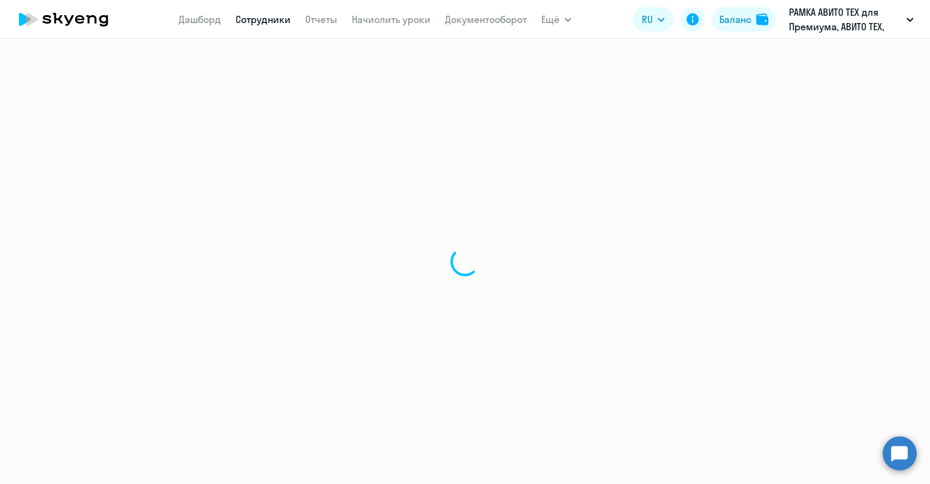
select select "english"
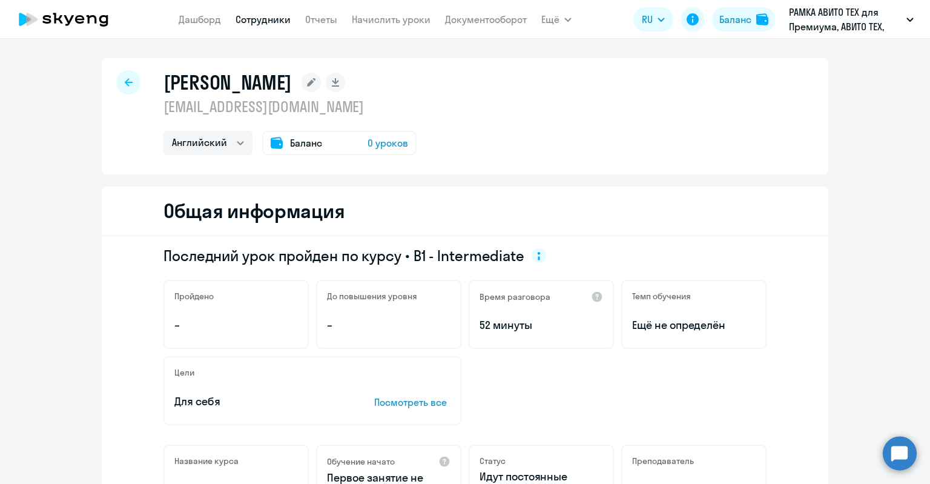
click at [307, 85] on icon at bounding box center [311, 82] width 8 height 8
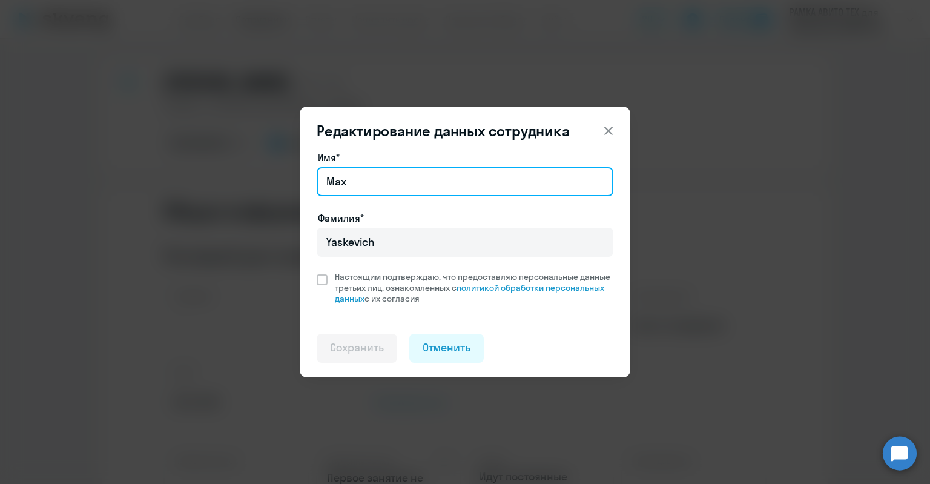
drag, startPoint x: 338, startPoint y: 167, endPoint x: 240, endPoint y: 174, distance: 98.3
click at [240, 174] on div "Редактирование данных сотрудника Имя* Max Фамилия* Yaskevich Настоящим подтверж…" at bounding box center [465, 242] width 586 height 339
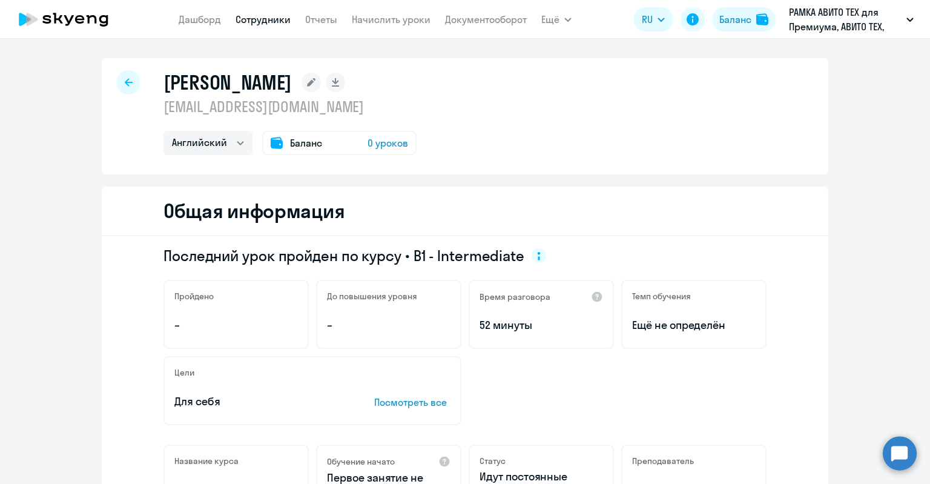
click at [307, 81] on rect at bounding box center [310, 82] width 19 height 19
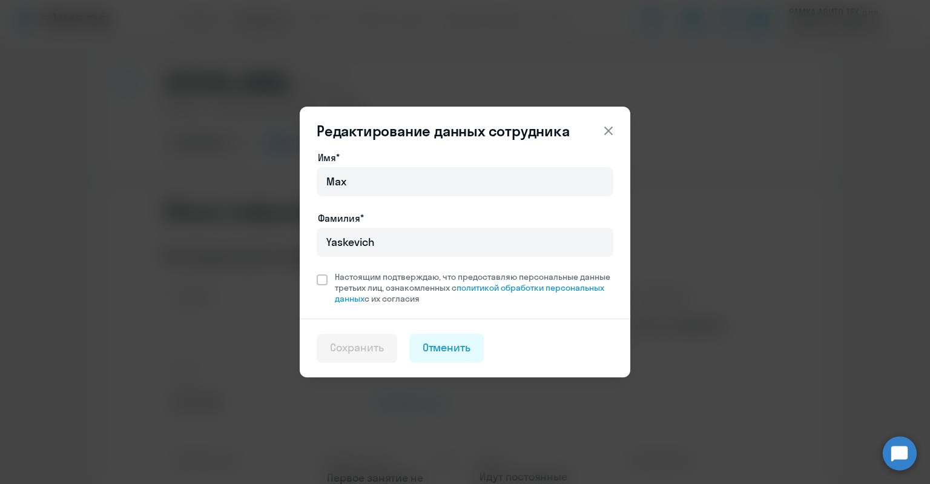
click at [360, 199] on div at bounding box center [465, 198] width 297 height 5
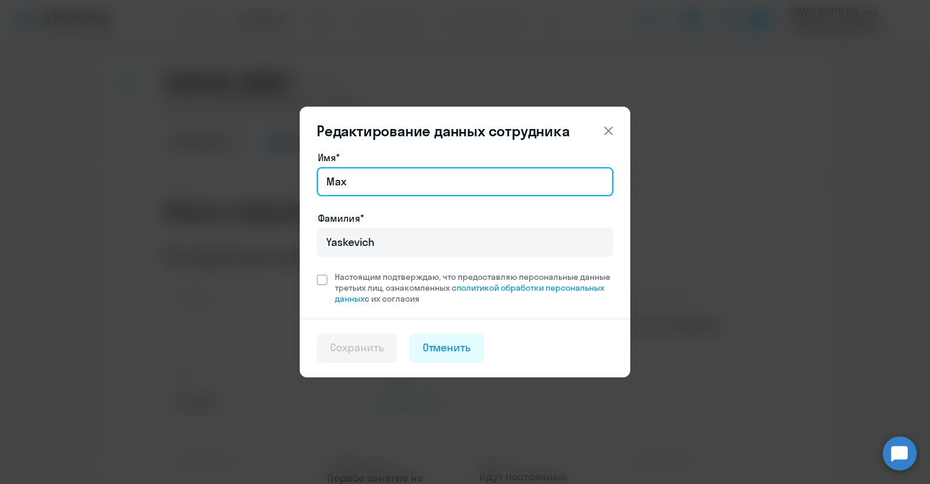
click at [358, 189] on input "Max" at bounding box center [465, 181] width 297 height 29
type input "M"
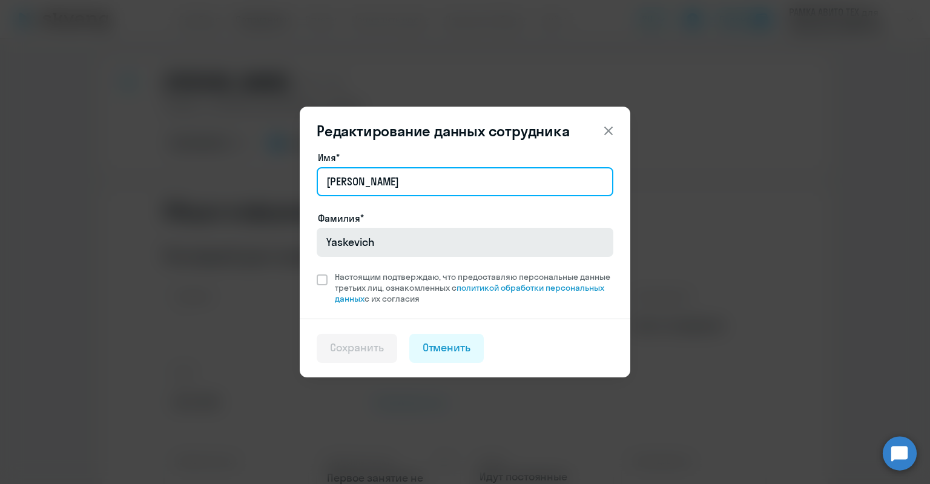
type input "[PERSON_NAME]"
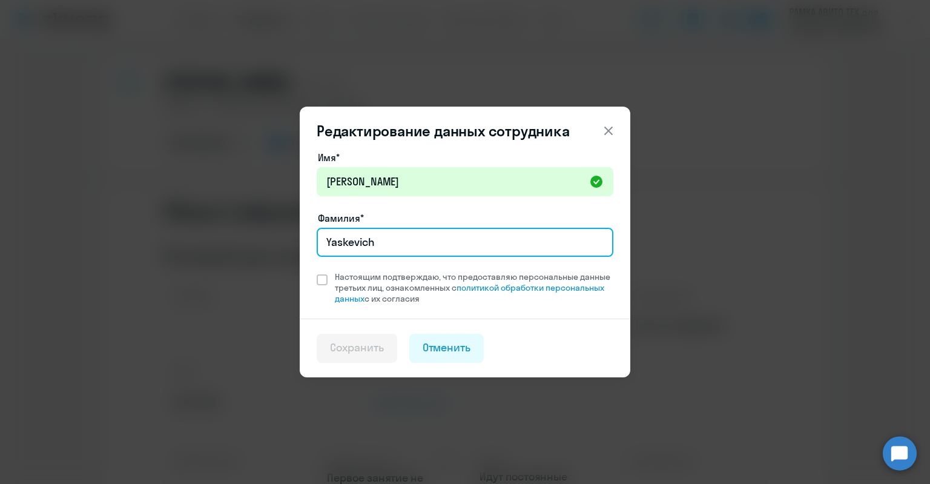
drag, startPoint x: 393, startPoint y: 247, endPoint x: 269, endPoint y: 229, distance: 125.3
click at [268, 233] on div "Редактирование данных сотрудника Имя* Максим Фамилия* Yaskevich Настоящим подтв…" at bounding box center [465, 242] width 586 height 339
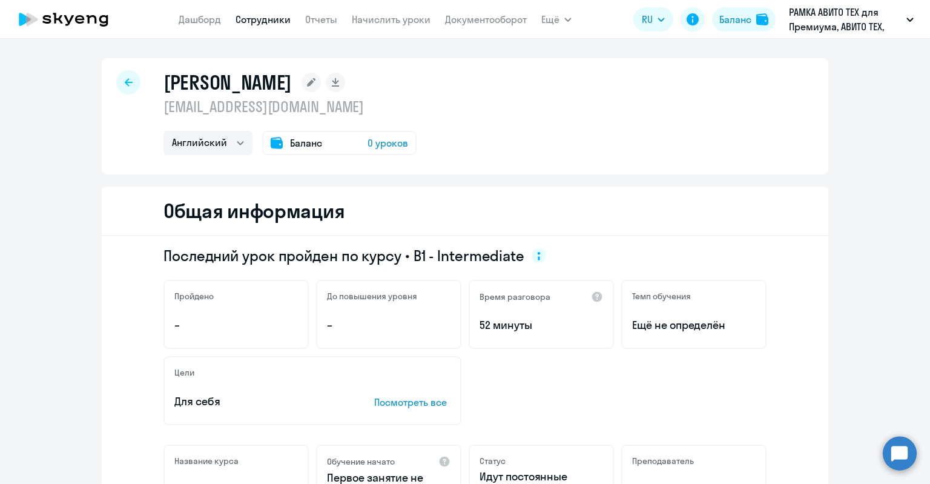
click at [310, 82] on rect at bounding box center [310, 82] width 19 height 19
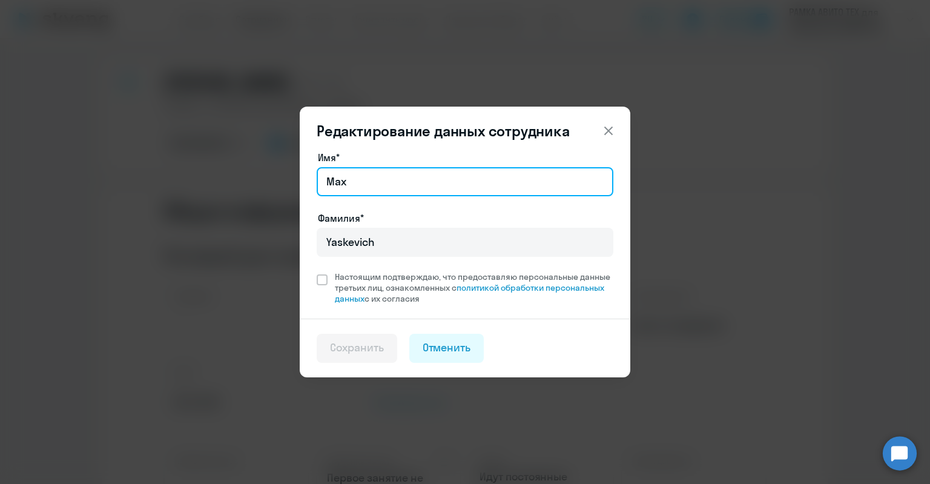
drag, startPoint x: 347, startPoint y: 183, endPoint x: 317, endPoint y: 183, distance: 30.3
click at [317, 183] on input "Max" at bounding box center [465, 181] width 297 height 29
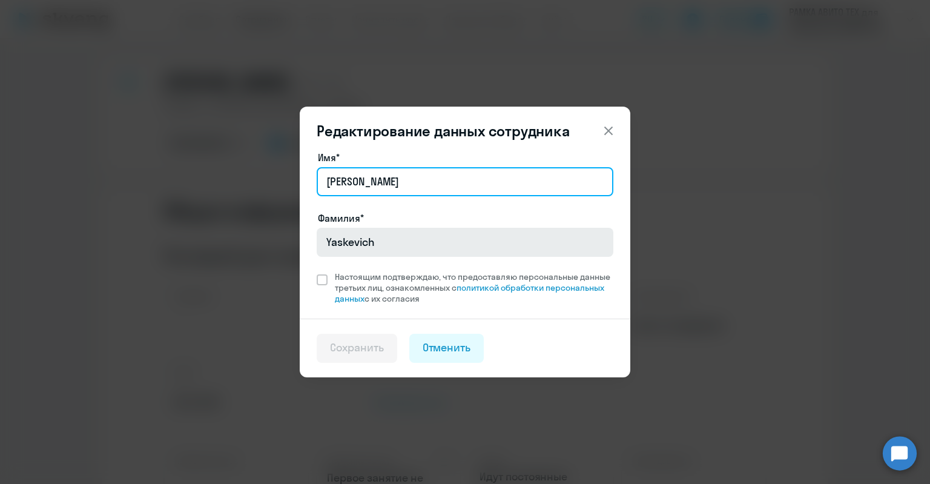
type input "[PERSON_NAME]"
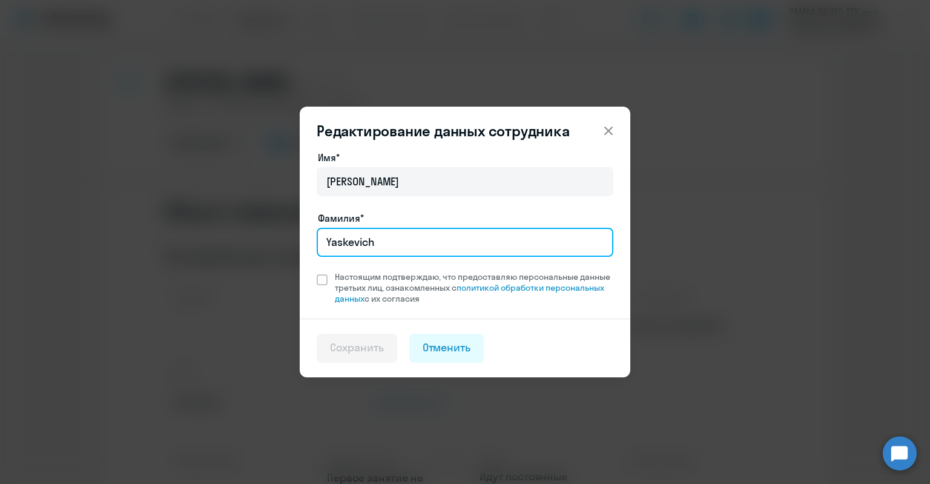
click at [350, 229] on input "Yaskevich" at bounding box center [465, 242] width 297 height 29
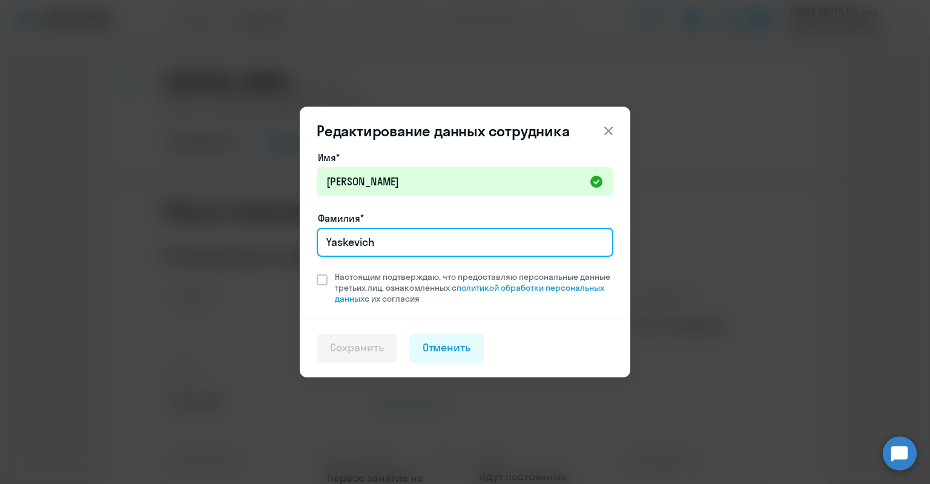
click at [353, 235] on input "Yaskevich" at bounding box center [465, 242] width 297 height 29
type input "[PERSON_NAME]"
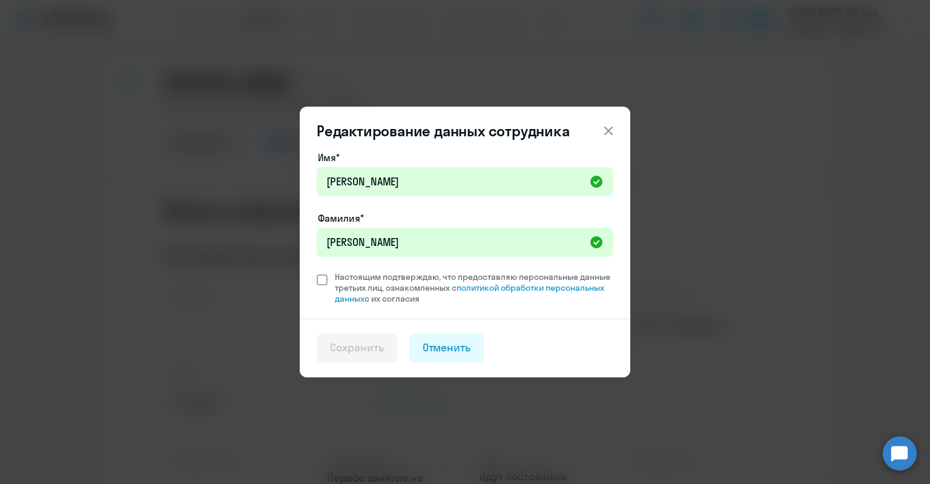
click at [338, 277] on span "Настоящим подтверждаю, что предоставляю персональные данные третьих лиц, ознако…" at bounding box center [474, 287] width 278 height 33
click at [317, 271] on input "Настоящим подтверждаю, что предоставляю персональные данные третьих лиц, ознако…" at bounding box center [316, 271] width 1 height 1
checkbox input "true"
click at [350, 344] on div "Сохранить" at bounding box center [357, 348] width 54 height 16
select select "english"
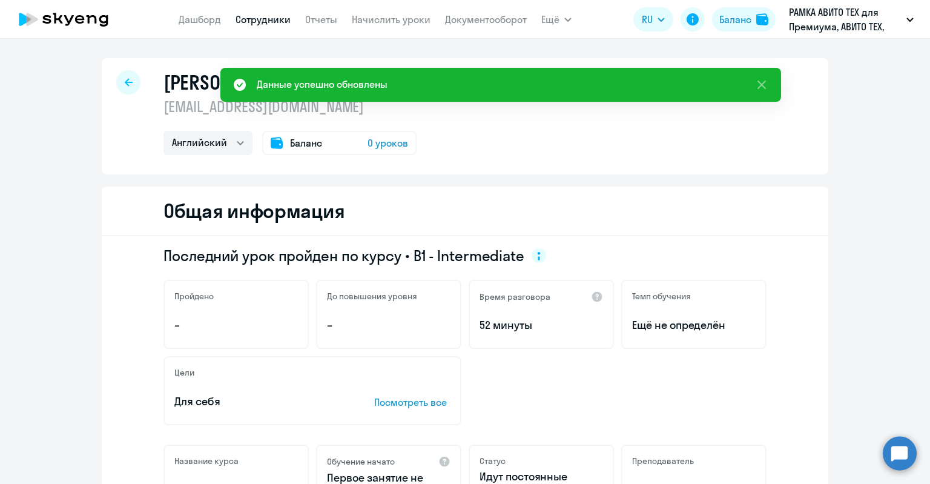
click at [315, 142] on span "Баланс" at bounding box center [306, 143] width 32 height 15
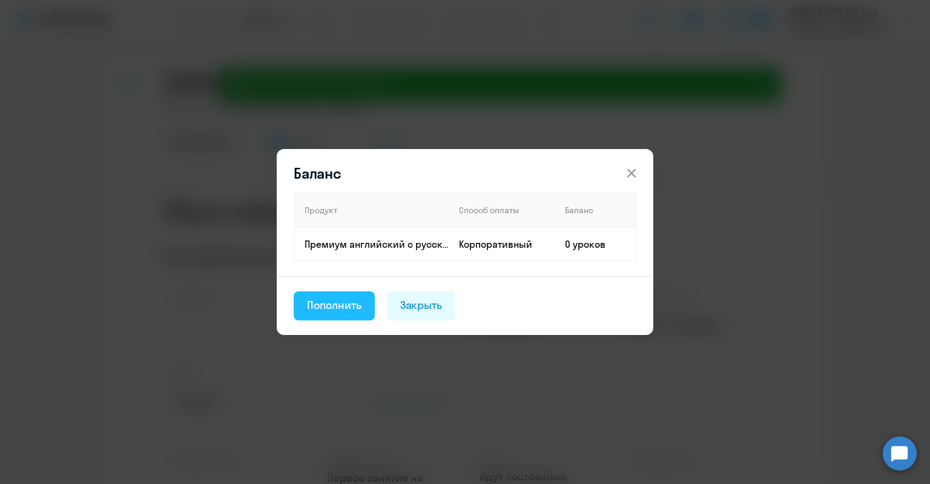
click at [335, 307] on div "Пополнить" at bounding box center [334, 305] width 54 height 16
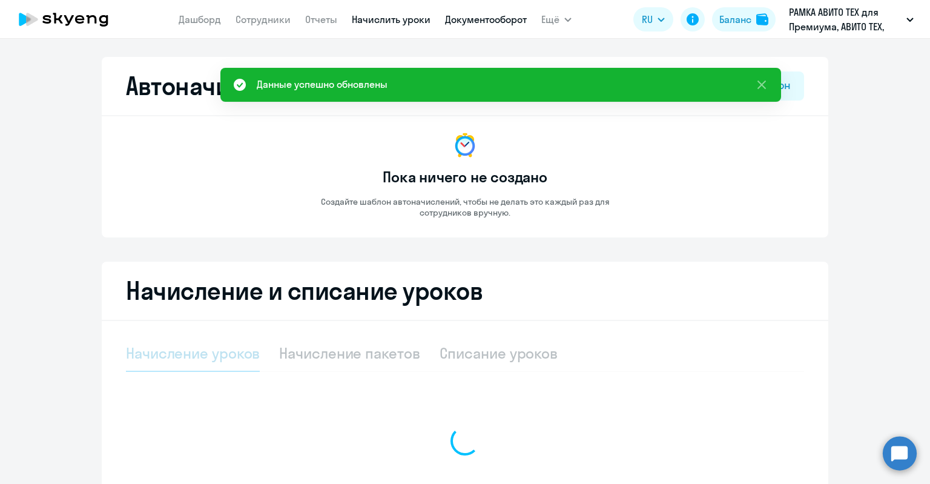
select select "10"
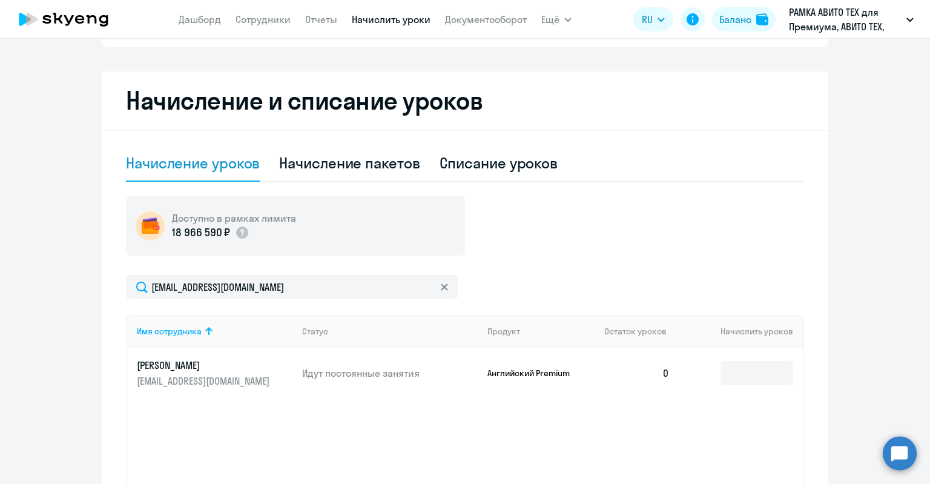
scroll to position [303, 0]
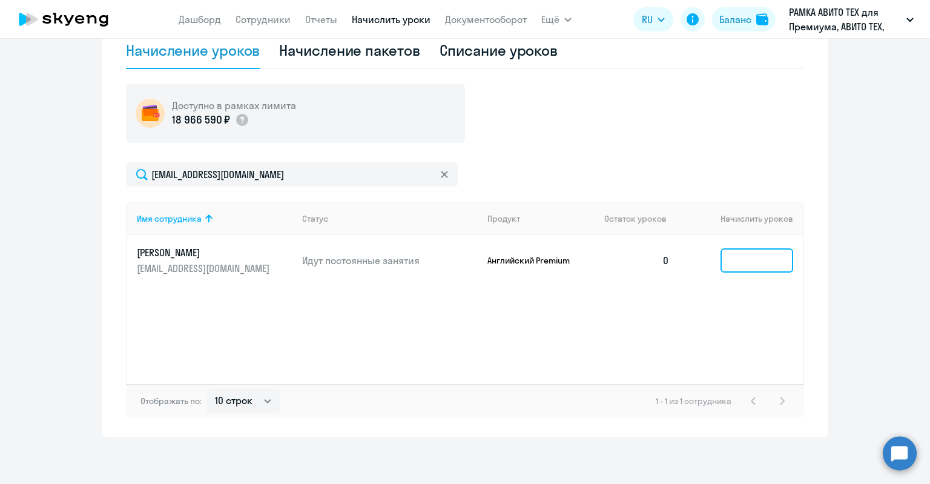
click at [748, 257] on input at bounding box center [756, 260] width 73 height 24
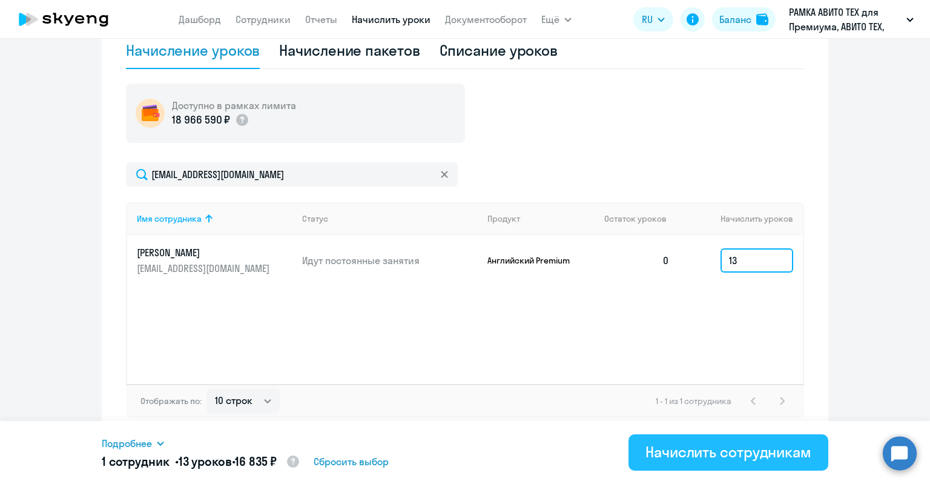
type input "13"
click at [728, 441] on button "Начислить сотрудникам" at bounding box center [728, 452] width 200 height 36
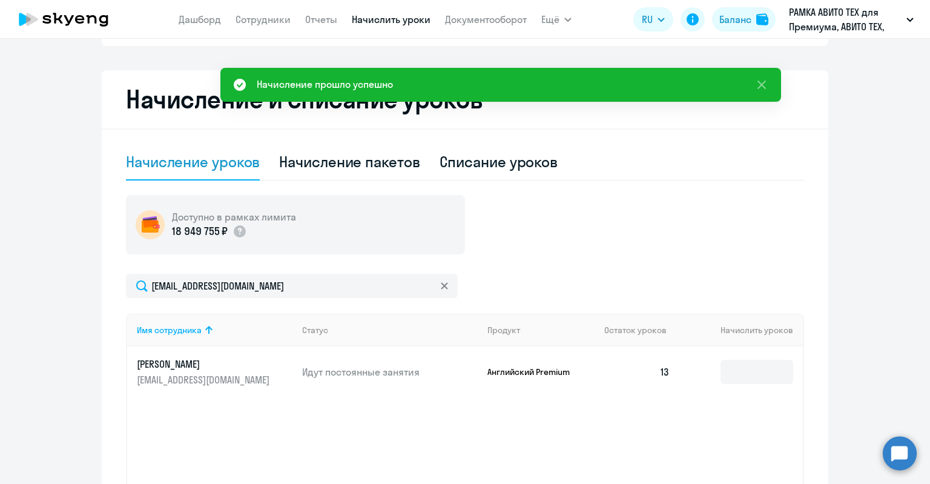
scroll to position [0, 0]
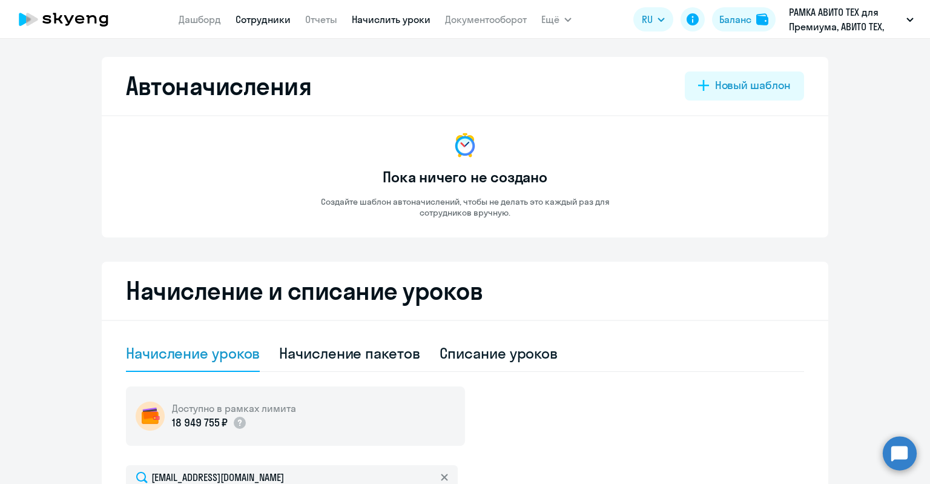
click at [268, 21] on link "Сотрудники" at bounding box center [262, 19] width 55 height 12
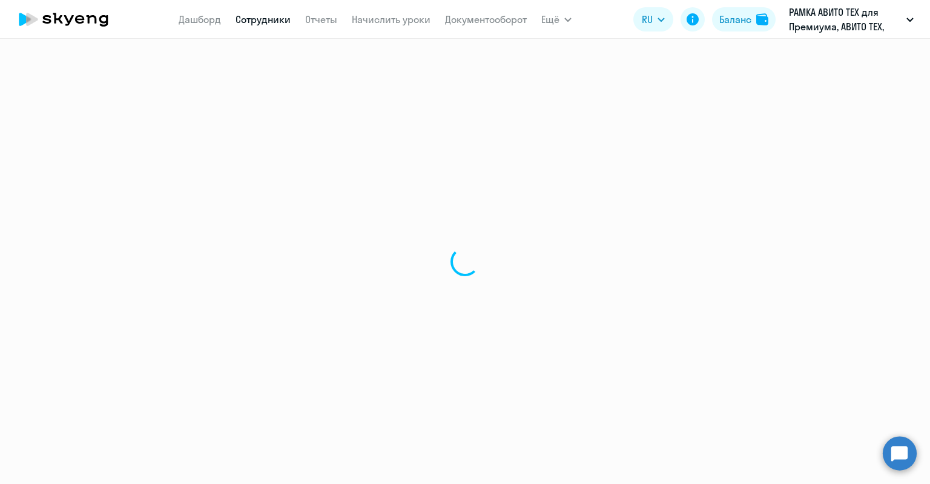
select select "30"
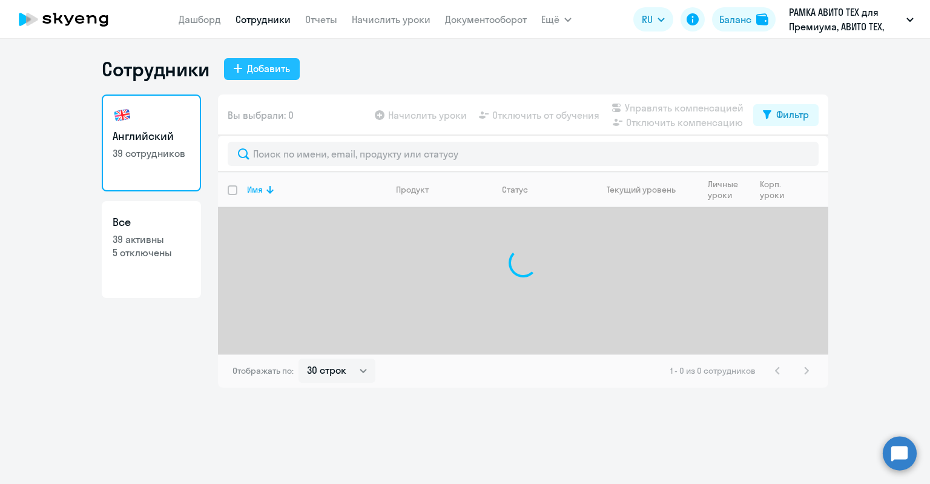
click at [261, 79] on button "Добавить" at bounding box center [262, 69] width 76 height 22
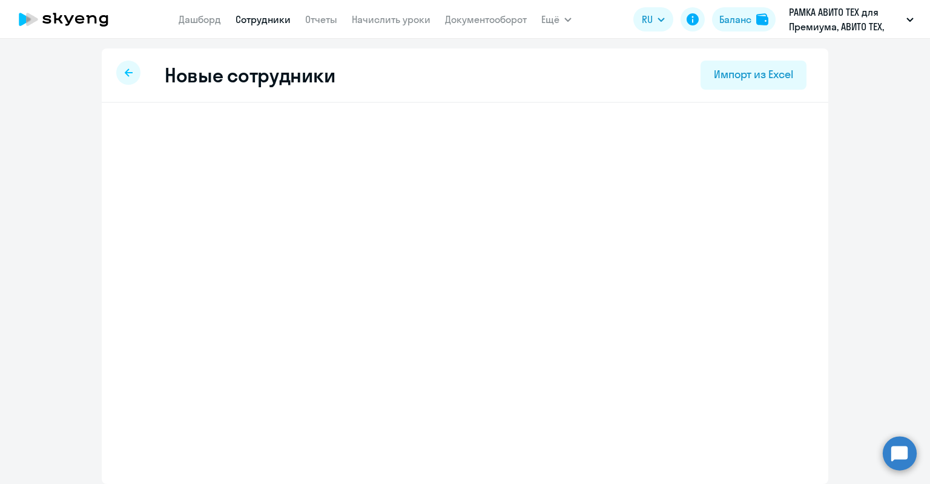
select select "english_adult_not_native_speaker_premium"
select select "3"
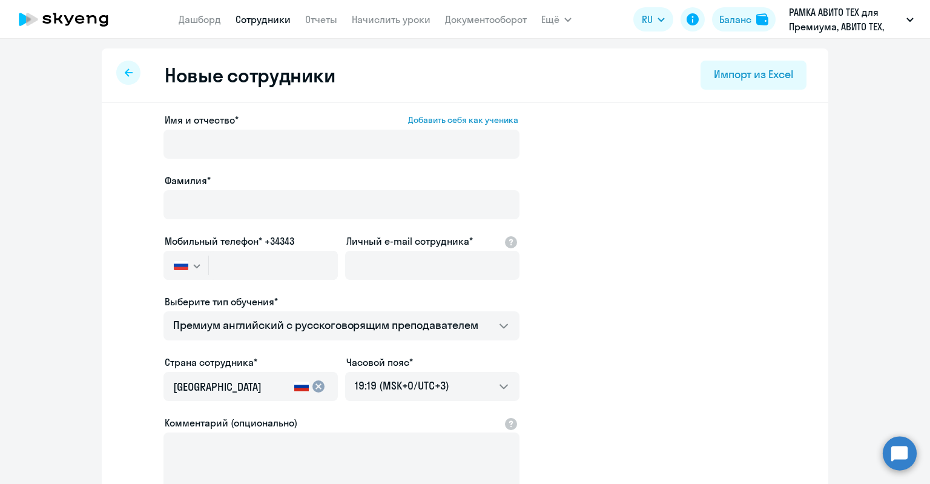
click at [117, 77] on div at bounding box center [128, 73] width 24 height 24
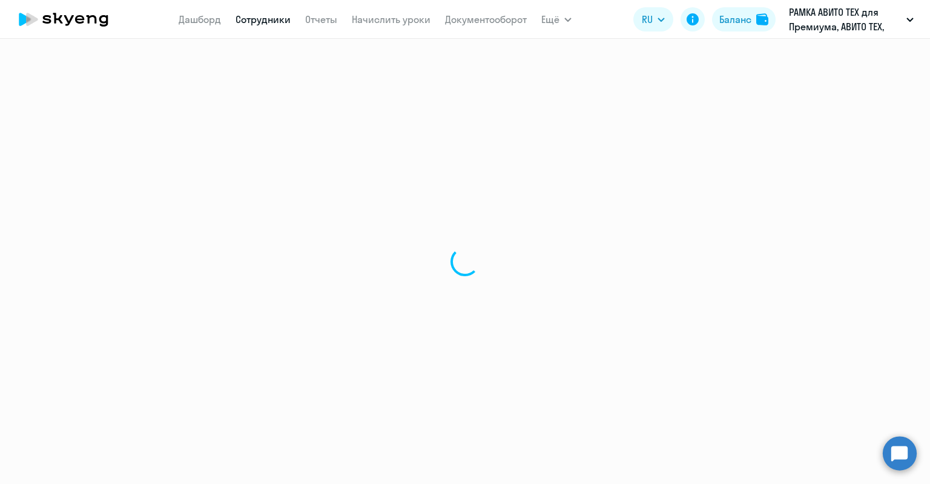
select select "30"
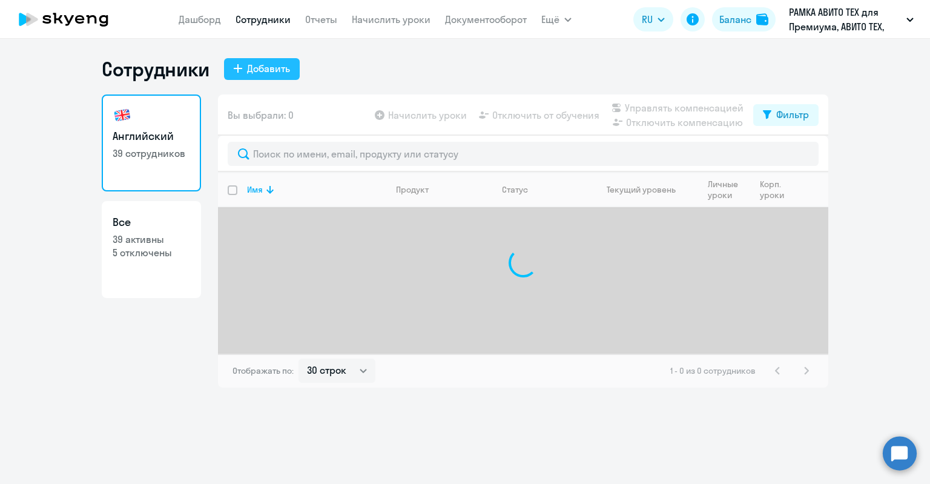
click at [242, 72] on button "Добавить" at bounding box center [262, 69] width 76 height 22
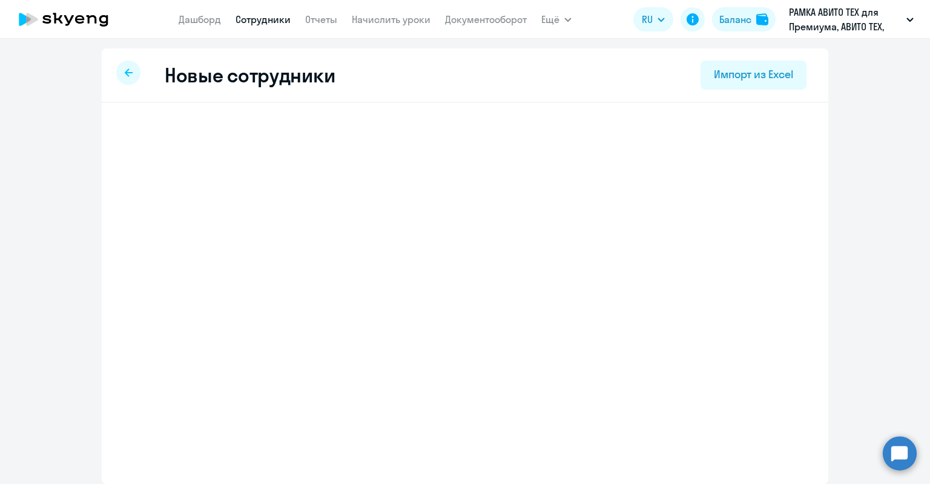
select select "english_adult_not_native_speaker_premium"
select select "3"
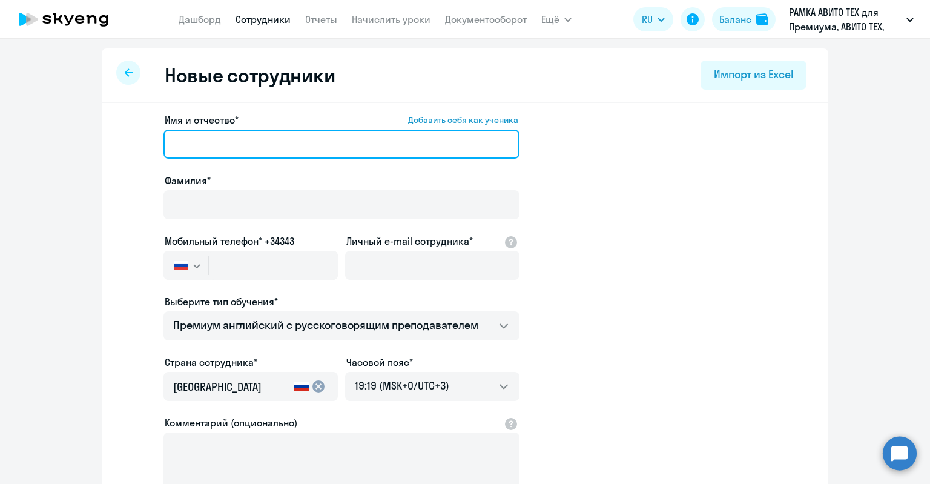
click at [211, 134] on input "Имя и отчество* Добавить себя как ученика" at bounding box center [341, 144] width 356 height 29
paste input "Фаттаева Азалия"
drag, startPoint x: 217, startPoint y: 146, endPoint x: 151, endPoint y: 143, distance: 65.4
click at [151, 143] on app-new-student-form "Имя и отчество* Добавить себя как ученика Фаттаева Азалия Фамилия* Мобильный те…" at bounding box center [465, 329] width 688 height 432
type input "Азалия"
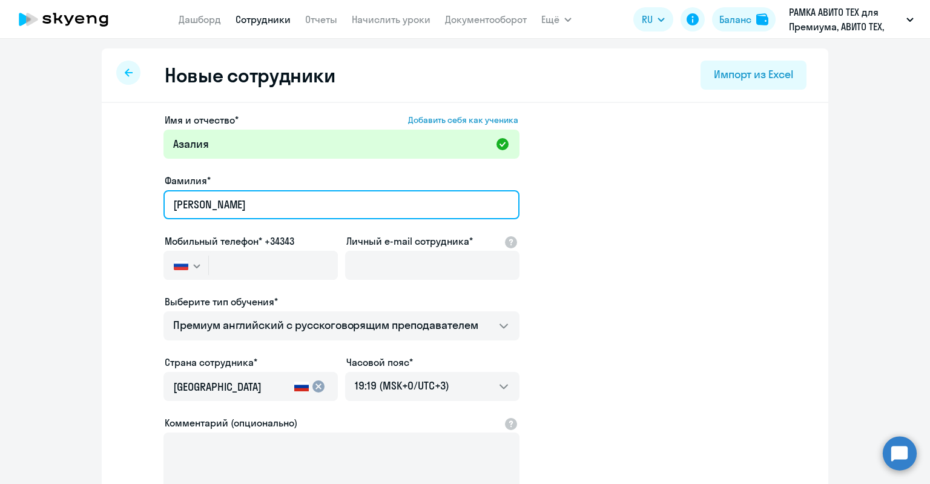
type input "Фаттаева"
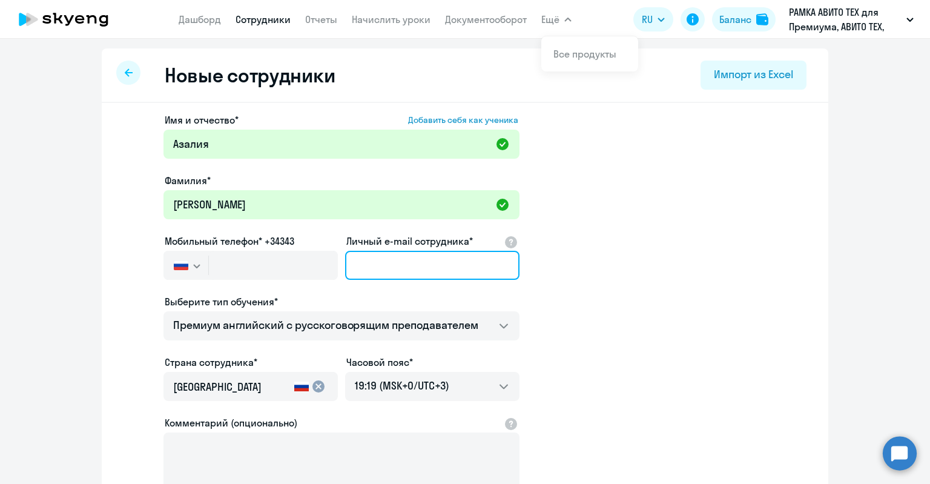
click at [427, 262] on input "Личный e-mail сотрудника*" at bounding box center [432, 265] width 174 height 29
paste input "aafattaeva@avito.ru"
type input "aafattaeva@avito.ru"
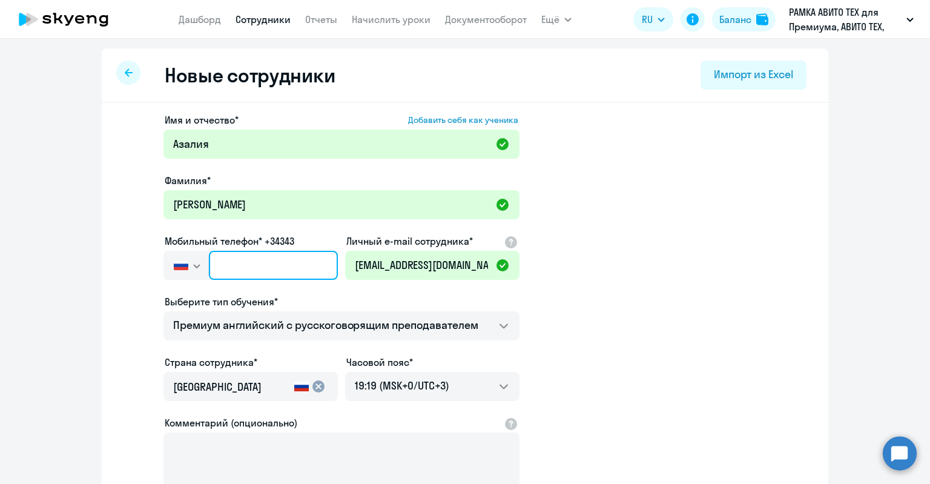
click at [304, 258] on input "text" at bounding box center [273, 265] width 129 height 29
paste input "+7 977 551-87-58"
type input "+7 977 551-87-58"
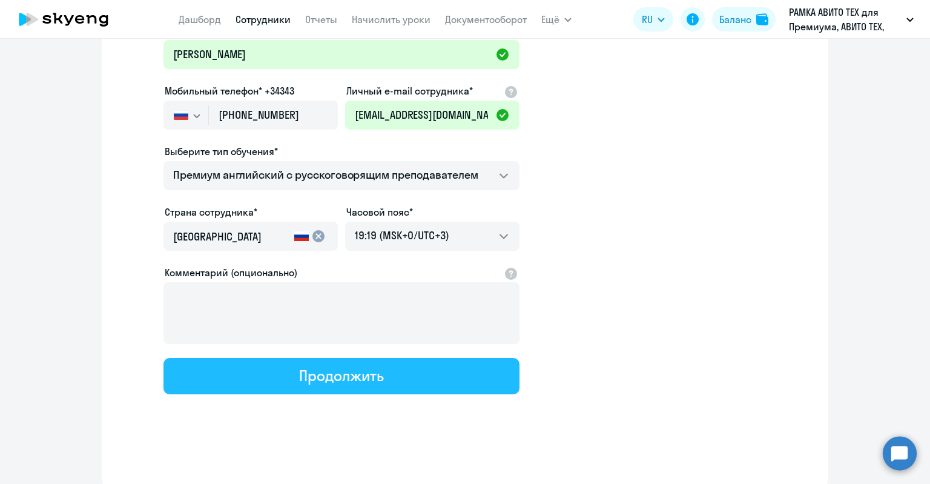
click at [317, 379] on div "Продолжить" at bounding box center [341, 375] width 84 height 19
select select "english_adult_not_native_speaker_premium"
select select "3"
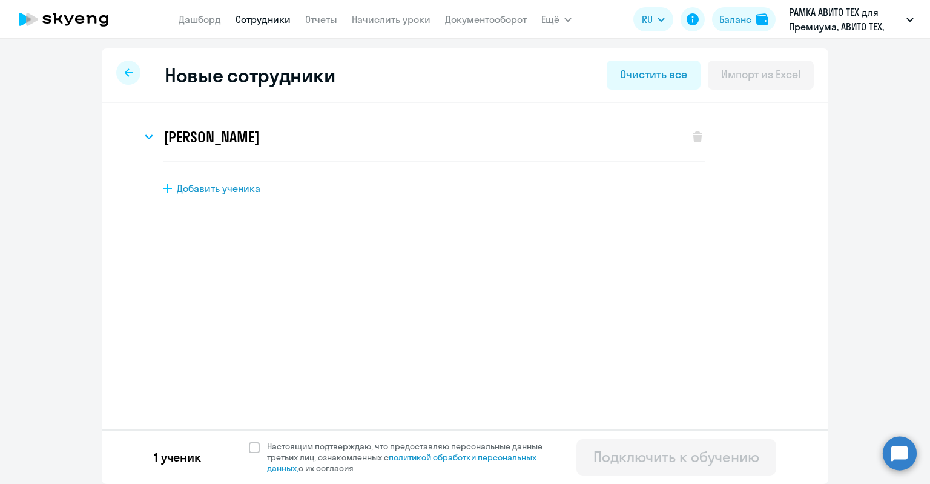
click at [377, 440] on div "1 ученик Настоящим подтверждаю, что предоставляю персональные данные третьих ли…" at bounding box center [465, 456] width 726 height 54
click at [389, 441] on span "Настоящим подтверждаю, что предоставляю персональные данные третьих лиц, ознако…" at bounding box center [412, 457] width 290 height 33
click at [249, 441] on input "Настоящим подтверждаю, что предоставляю персональные данные третьих лиц, ознако…" at bounding box center [248, 440] width 1 height 1
checkbox input "true"
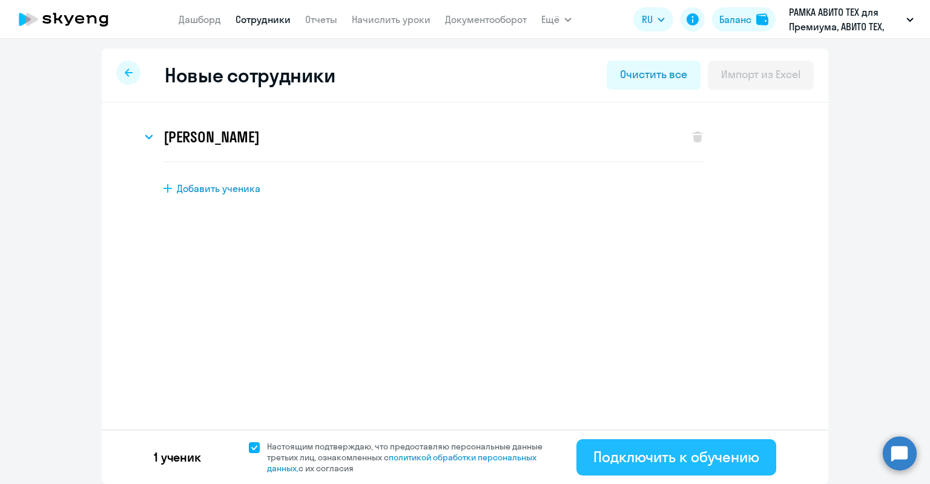
drag, startPoint x: 578, startPoint y: 450, endPoint x: 585, endPoint y: 451, distance: 7.3
click at [585, 451] on button "Подключить к обучению" at bounding box center [676, 457] width 200 height 36
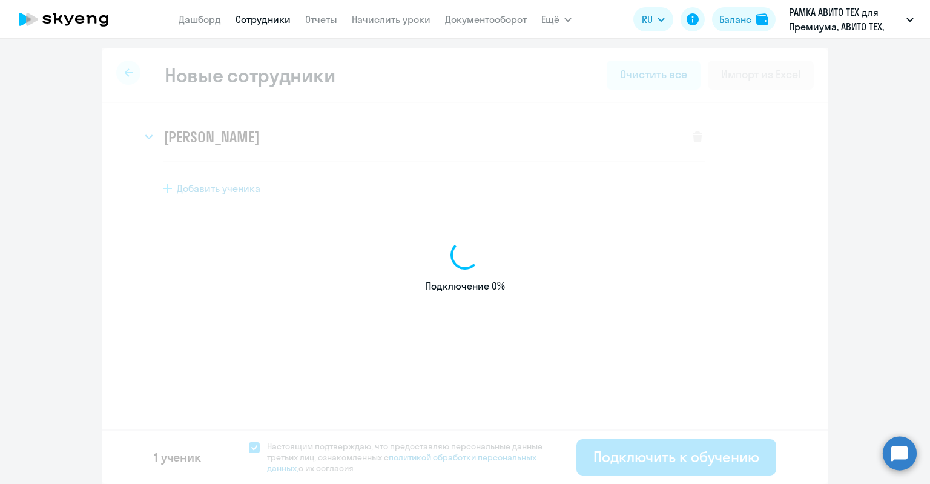
select select "english_adult_not_native_speaker_premium"
select select "3"
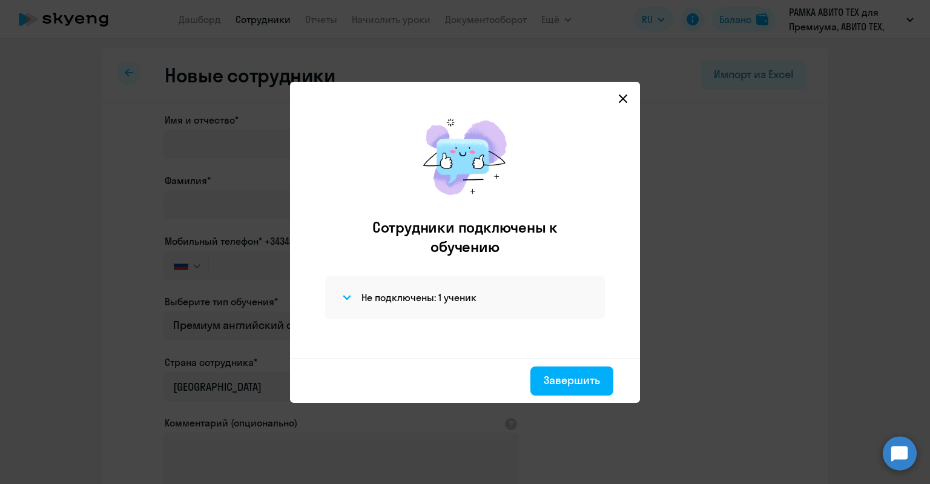
click at [534, 318] on div "Не подключены: 1 ученик" at bounding box center [465, 297] width 280 height 44
click at [513, 297] on div "Не подключены: 1 ученик" at bounding box center [465, 297] width 251 height 15
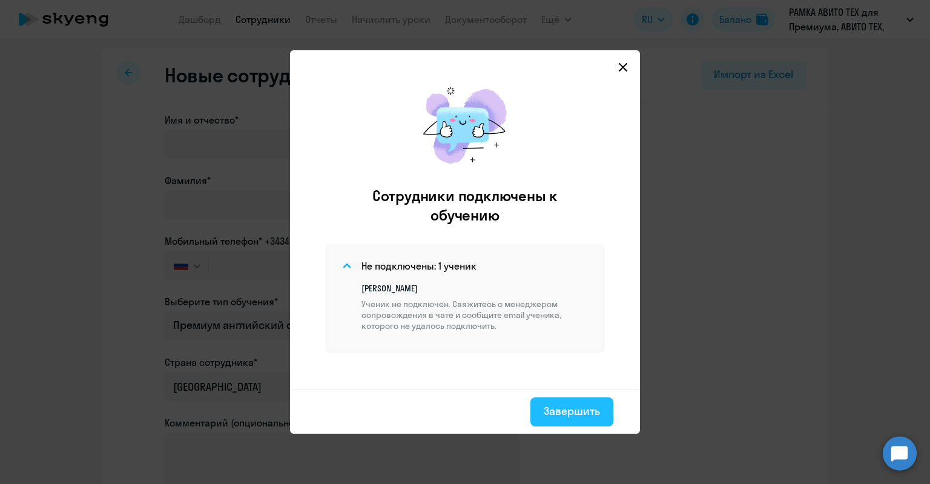
click at [588, 399] on button "Завершить" at bounding box center [571, 411] width 83 height 29
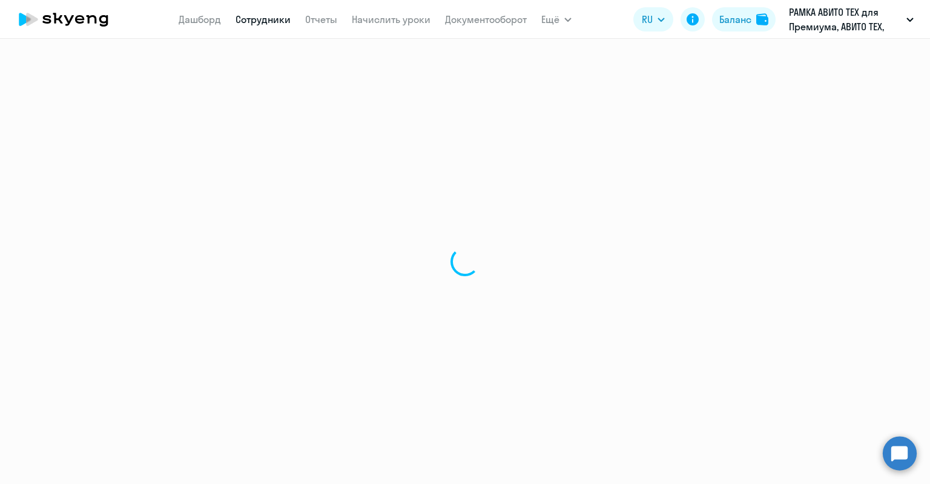
select select "30"
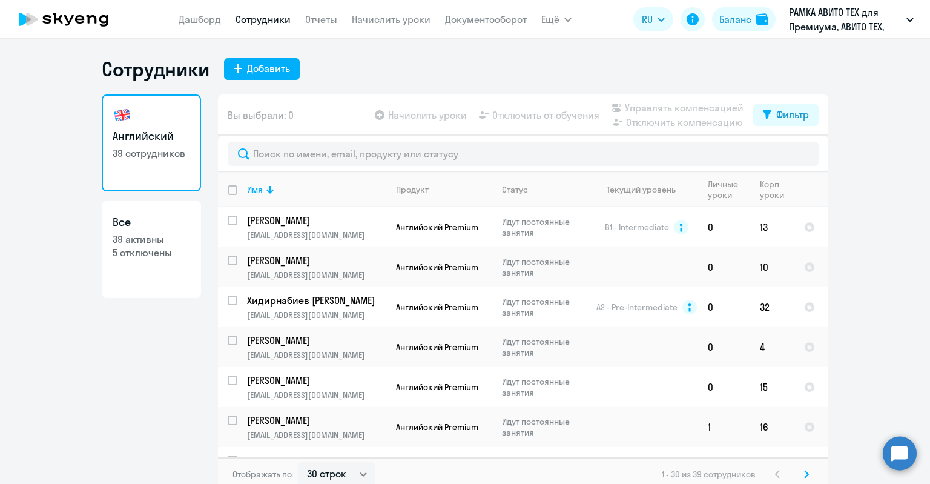
click at [128, 240] on p "39 активны" at bounding box center [151, 238] width 77 height 13
select select "30"
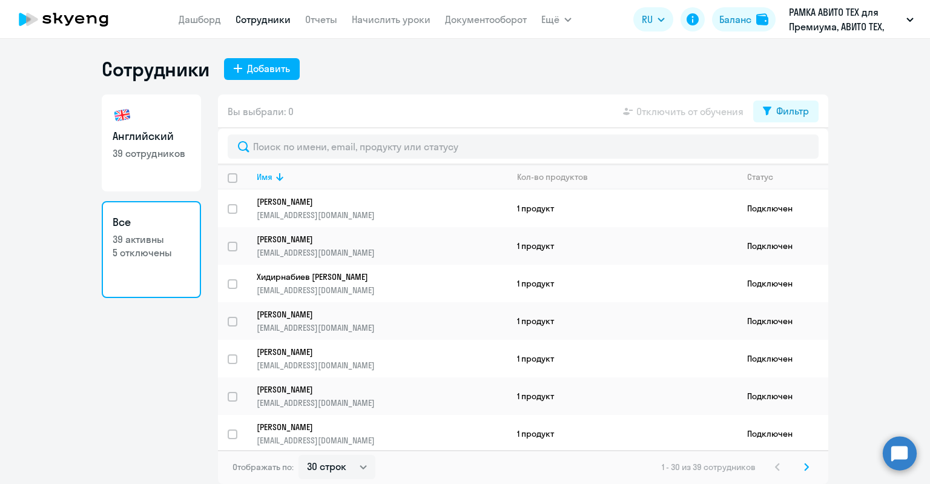
click at [887, 451] on circle at bounding box center [899, 453] width 34 height 34
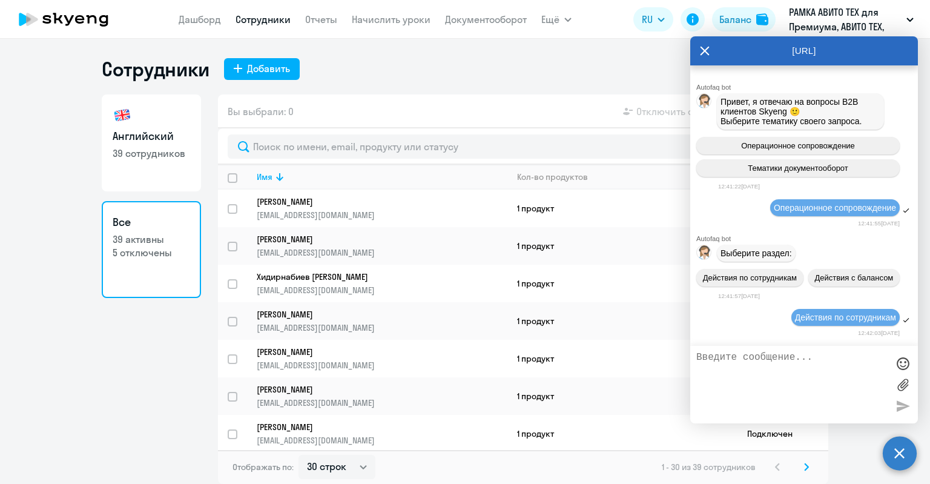
scroll to position [29361, 0]
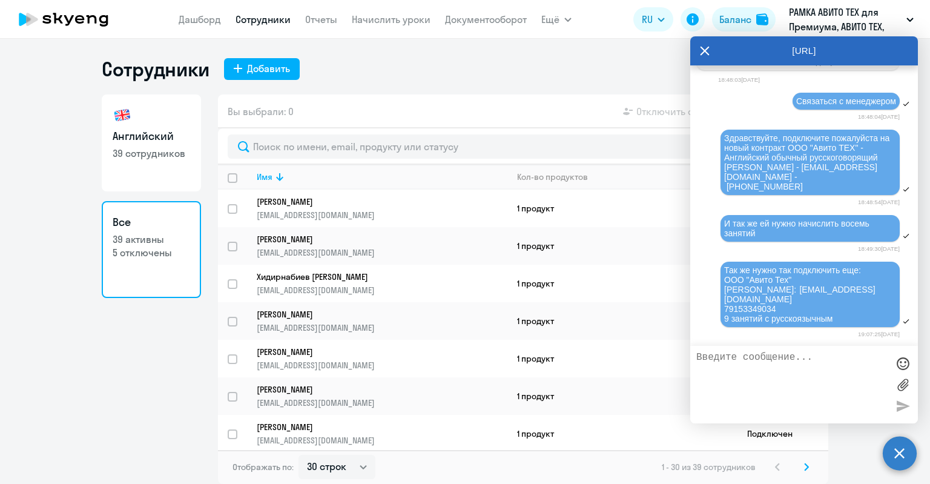
click at [816, 354] on textarea at bounding box center [791, 384] width 191 height 65
paste textarea "79775518758"
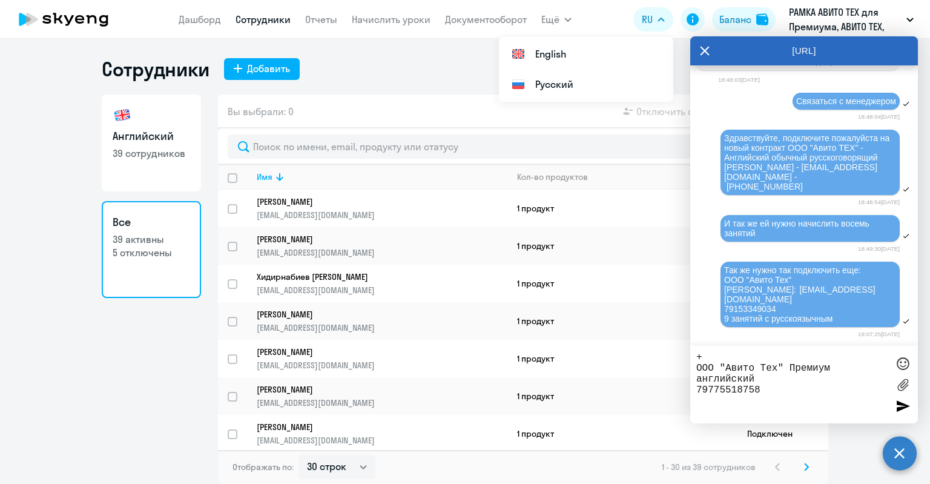
drag, startPoint x: 775, startPoint y: 390, endPoint x: 691, endPoint y: 388, distance: 84.1
click at [684, 386] on body "Дашборд Сотрудники Отчеты Начислить уроки Документооборот Ещё Дашборд Сотрудник…" at bounding box center [465, 242] width 930 height 484
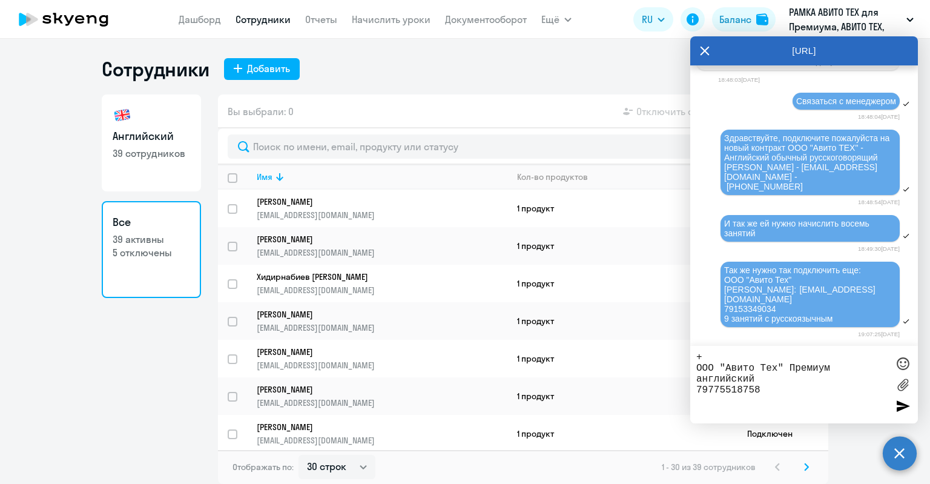
paste textarea "Фаттаева Азалия Азатовна Email: aafattaeva@avito.ru Телефон:"
drag, startPoint x: 744, startPoint y: 388, endPoint x: 688, endPoint y: 395, distance: 56.7
click at [688, 395] on body "Дашборд Сотрудники Отчеты Начислить уроки Документооборот Ещё Дашборд Сотрудник…" at bounding box center [465, 242] width 930 height 484
drag, startPoint x: 833, startPoint y: 390, endPoint x: 789, endPoint y: 389, distance: 44.2
click at [789, 389] on textarea "+ ООО "Авито Тех" Премиум английский Фаттаева Азалия Азатовна Email: aafattaeva…" at bounding box center [791, 384] width 191 height 65
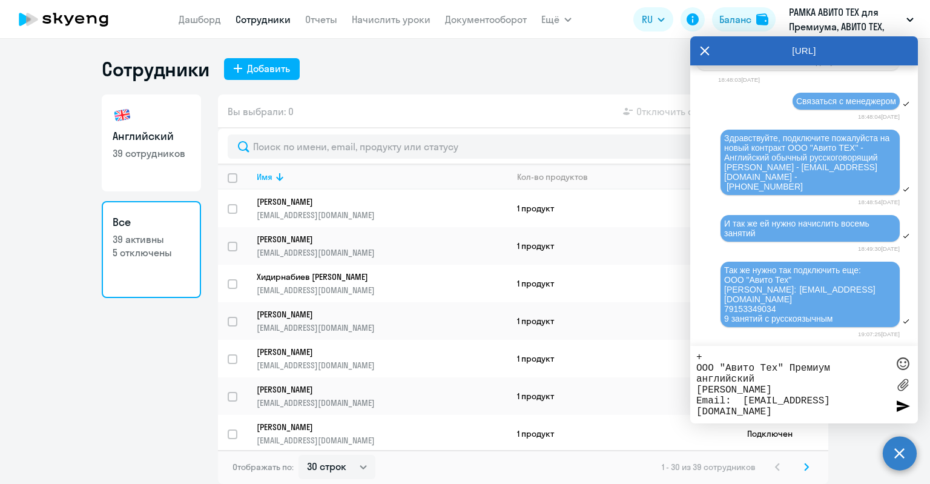
click at [786, 413] on textarea "+ ООО "Авито Тех" Премиум английский Фаттаева Азалия Email: aafattaeva@avito.ru…" at bounding box center [791, 384] width 191 height 65
click at [743, 402] on textarea "+ ООО "Авито Тех" Премиум английский Фаттаева Азалия Email: aafattaeva@avito.ru…" at bounding box center [791, 384] width 191 height 65
click at [816, 378] on textarea "+ ООО "Авито Тех" Премиум английский Фаттаева Азалия Email:aafattaeva@avito.ru …" at bounding box center [791, 384] width 191 height 65
type textarea "+ ООО "Авито Тех" Премиум английский - 24 занятия Фаттаева Азалия Email:aafatta…"
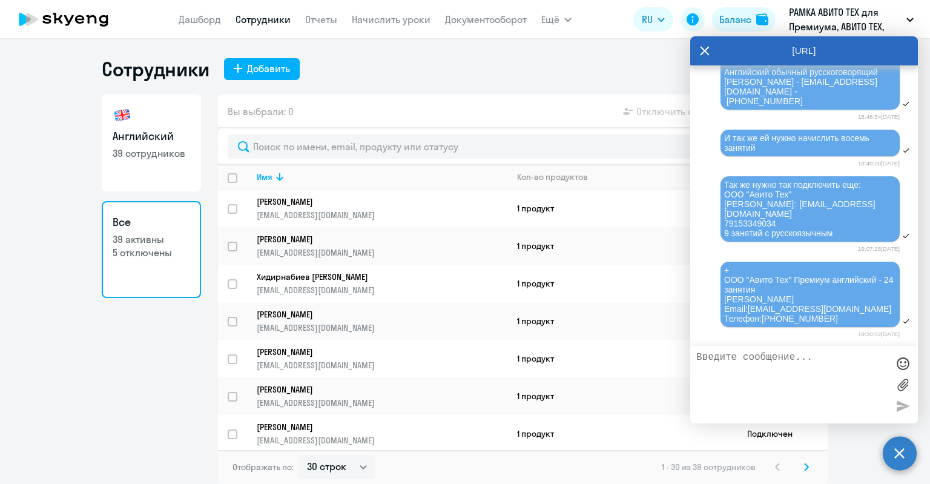
scroll to position [29205, 0]
click at [704, 59] on icon at bounding box center [705, 50] width 10 height 29
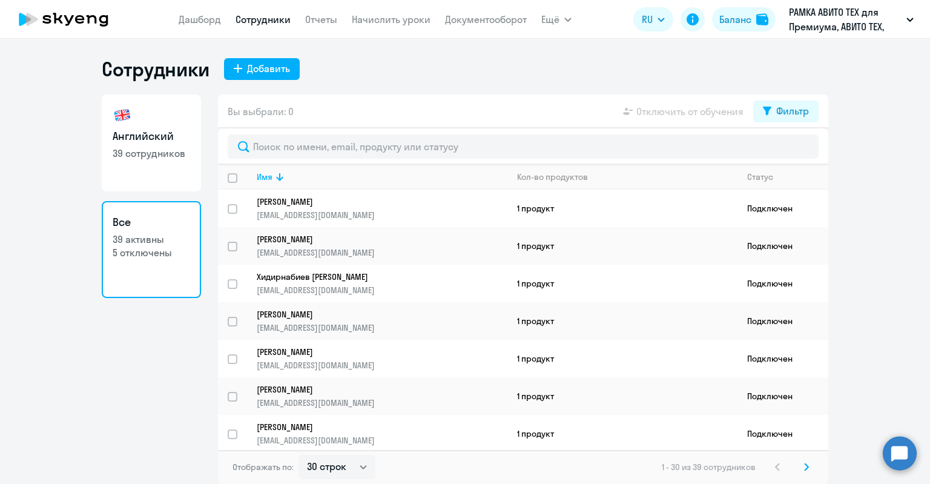
select select "30"
click at [904, 455] on circle at bounding box center [899, 453] width 34 height 34
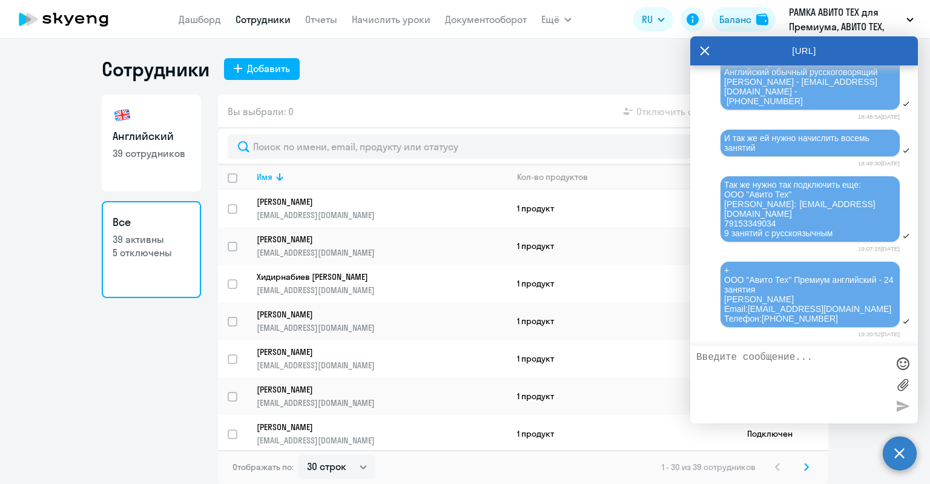
scroll to position [29447, 0]
click at [705, 57] on icon at bounding box center [705, 50] width 10 height 29
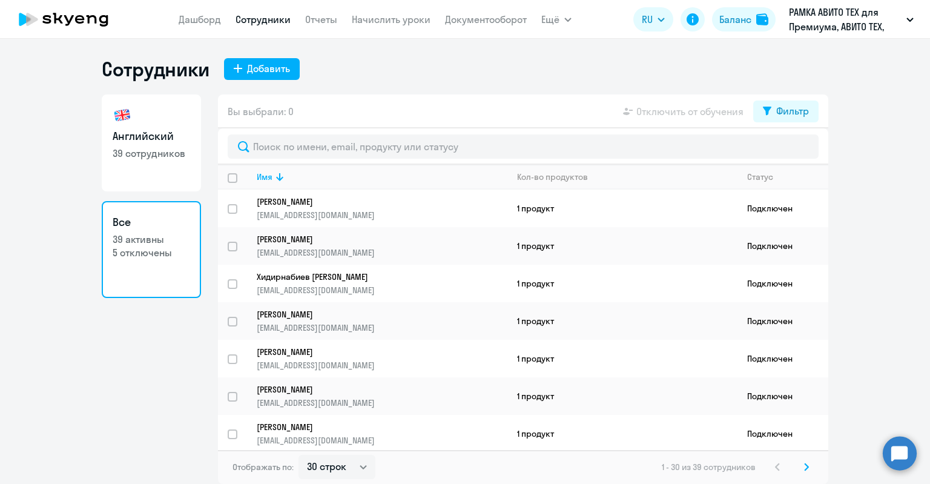
click at [902, 444] on body "Дашборд Сотрудники Отчеты Начислить уроки Документооборот Ещё Дашборд Сотрудник…" at bounding box center [465, 242] width 930 height 484
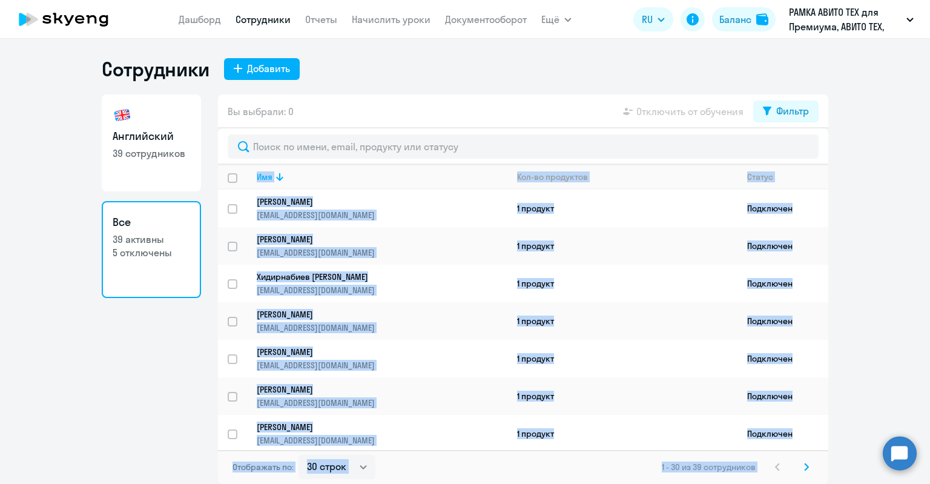
click at [902, 444] on circle at bounding box center [899, 453] width 34 height 34
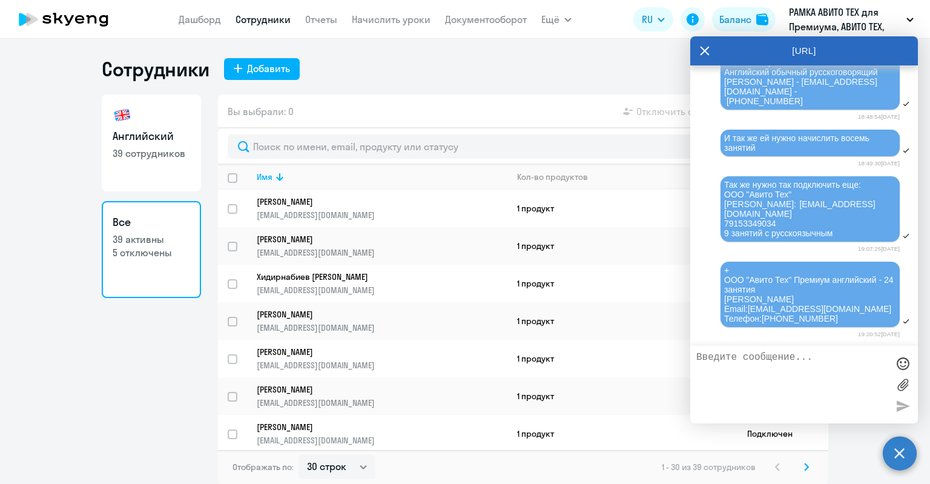
click at [830, 312] on div "+ ООО "Авито Тех" Премиум английский - 24 занятия Фаттаева Азалия Email:aafatta…" at bounding box center [810, 294] width 172 height 58
click at [703, 57] on icon at bounding box center [705, 50] width 10 height 29
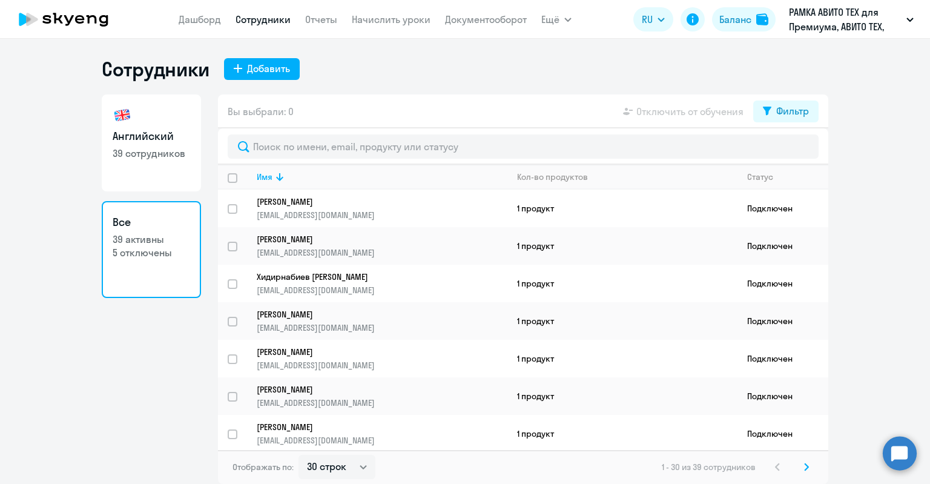
click at [905, 441] on circle at bounding box center [899, 453] width 34 height 34
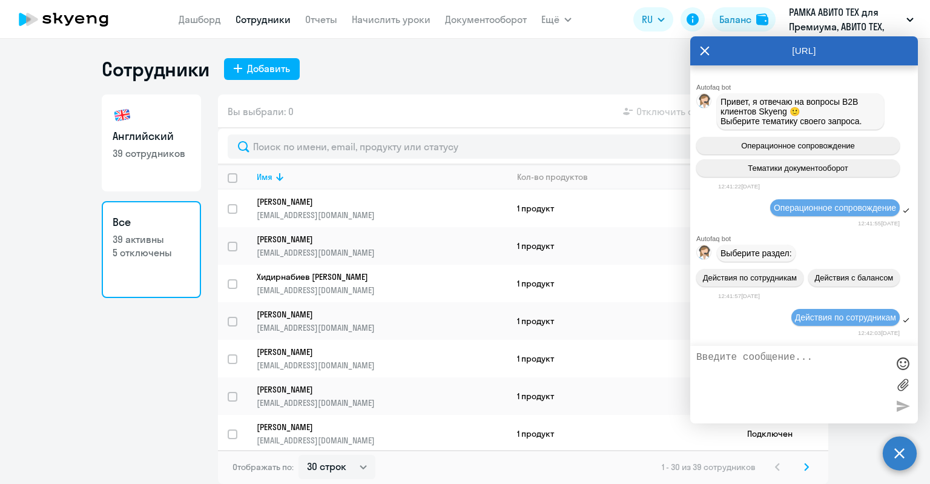
scroll to position [0, 0]
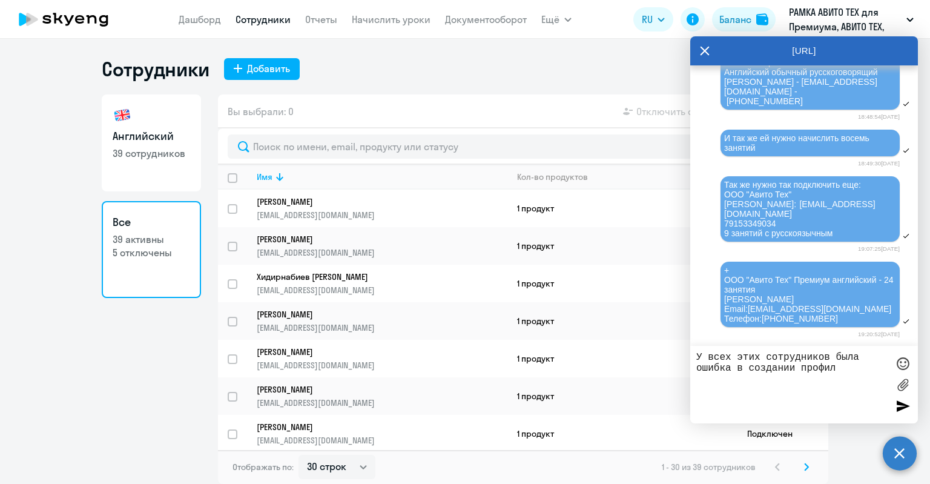
type textarea "У всех этих сотрудников была ошибка в создании профиля"
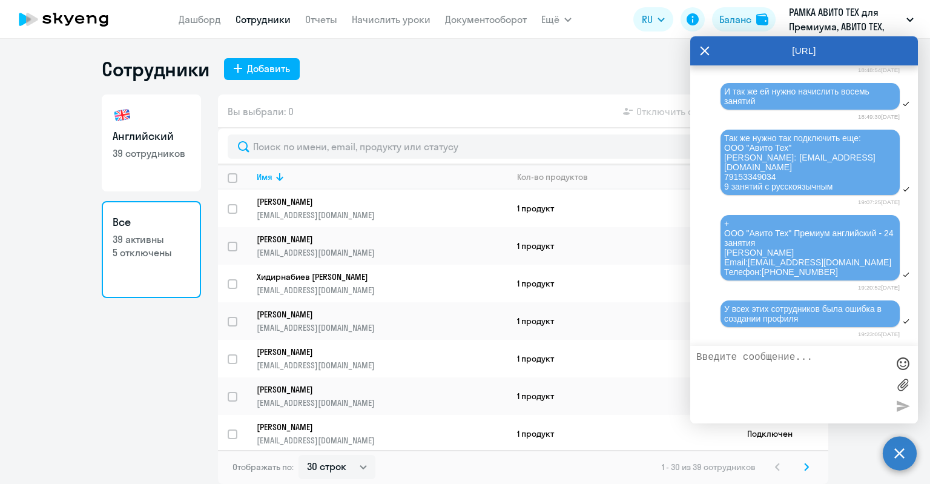
click at [699, 48] on div "[URL]" at bounding box center [804, 50] width 228 height 29
click at [702, 53] on icon at bounding box center [704, 50] width 9 height 9
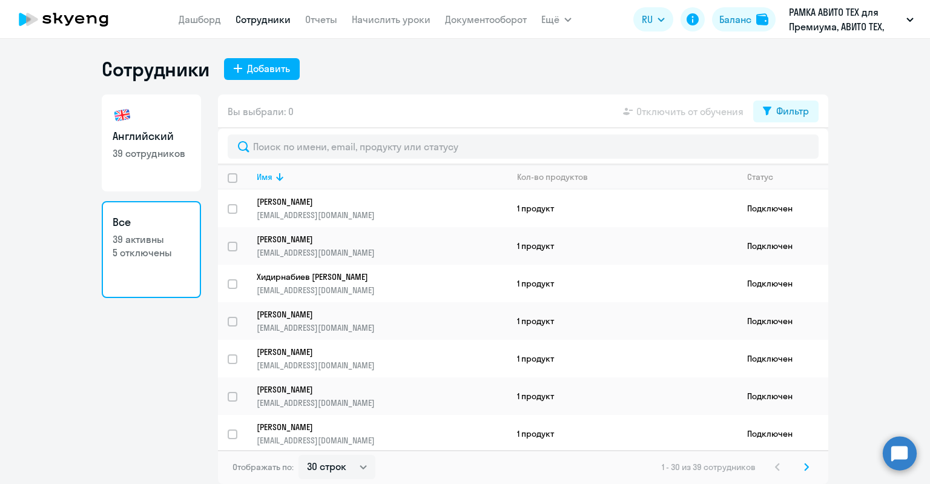
click at [264, 51] on div "Сотрудники Добавить Английский 39 сотрудников Все 39 активны 5 отключены Вы выб…" at bounding box center [465, 261] width 930 height 445
click at [268, 62] on div "Добавить" at bounding box center [268, 68] width 43 height 15
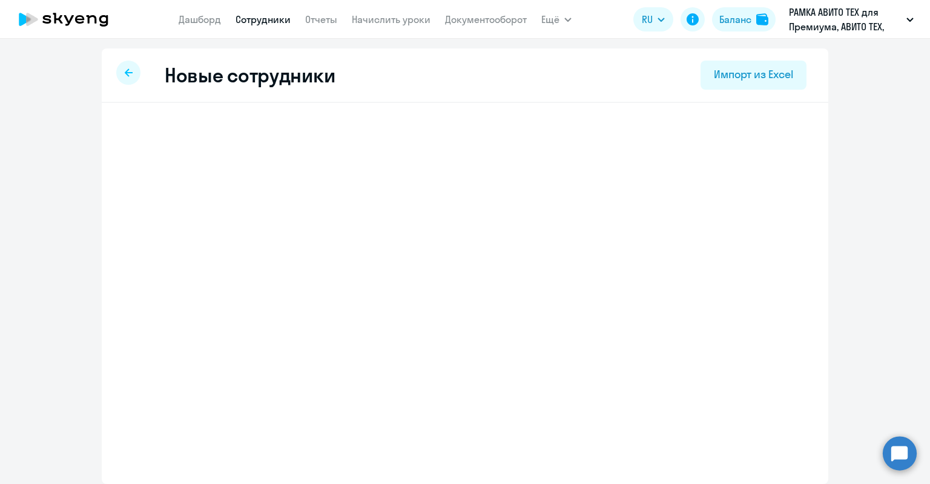
select select "english_adult_not_native_speaker_premium"
select select "3"
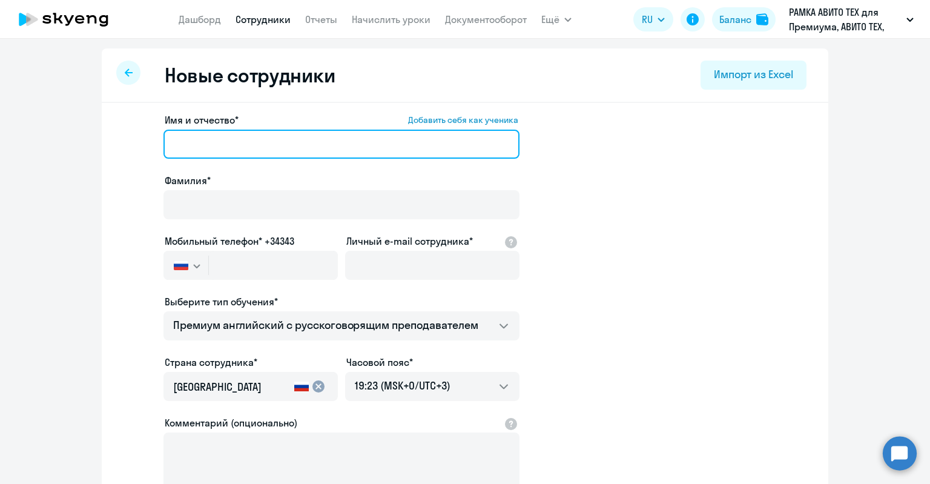
click at [277, 154] on input "Имя и отчество* Добавить себя как ученика" at bounding box center [341, 144] width 356 height 29
paste input "Полевик Ольга"
drag, startPoint x: 214, startPoint y: 145, endPoint x: 169, endPoint y: 148, distance: 44.9
click at [169, 148] on input "Полевик Ольга" at bounding box center [341, 144] width 356 height 29
type input "Ольга"
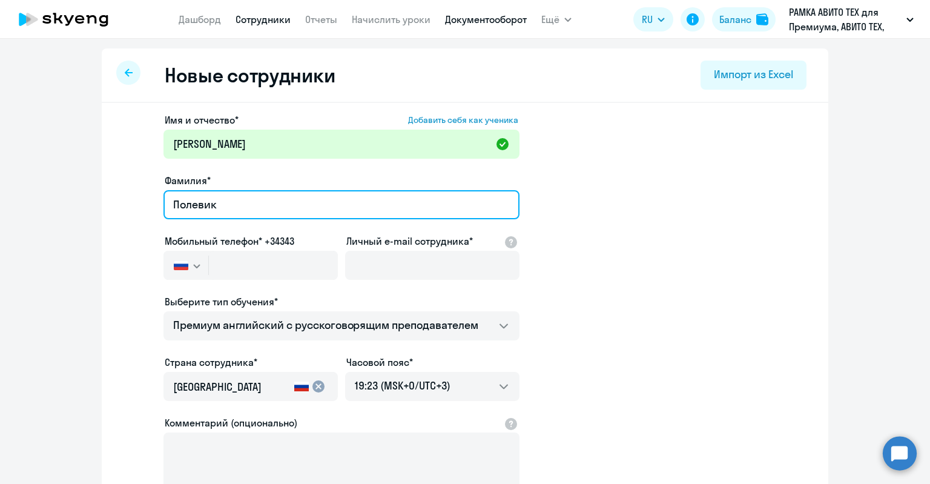
type input "Полевик"
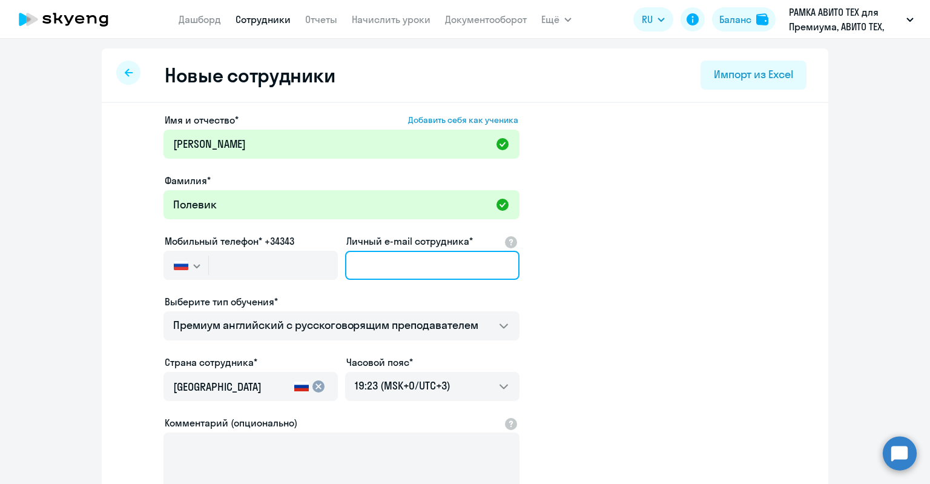
click at [418, 277] on input "Личный e-mail сотрудника*" at bounding box center [432, 265] width 174 height 29
paste input "Полевик Ольга"
type input "Полевик Ольга"
drag, startPoint x: 407, startPoint y: 269, endPoint x: 324, endPoint y: 263, distance: 83.1
click at [324, 263] on div "Имя и отчество* Добавить себя как ученика Ольга Фамилия* Полевик Мобильный теле…" at bounding box center [341, 329] width 356 height 432
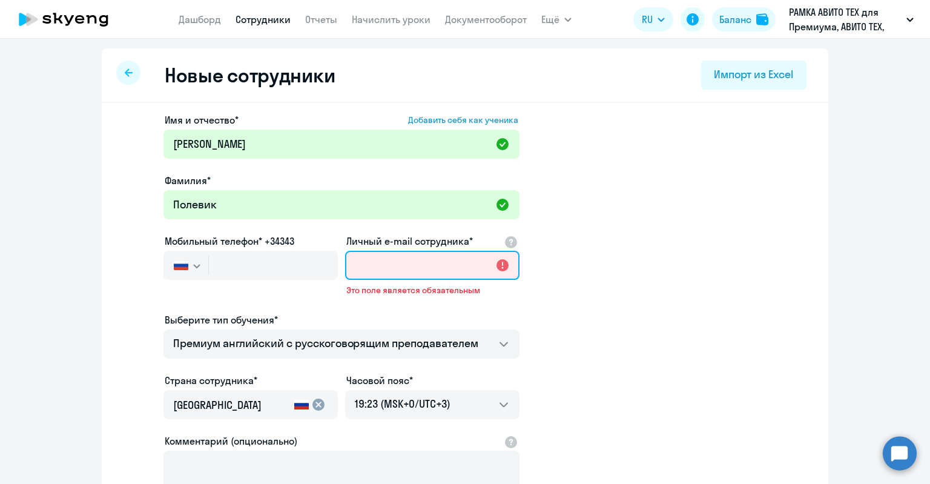
paste input "ovivanova@avito.ru"
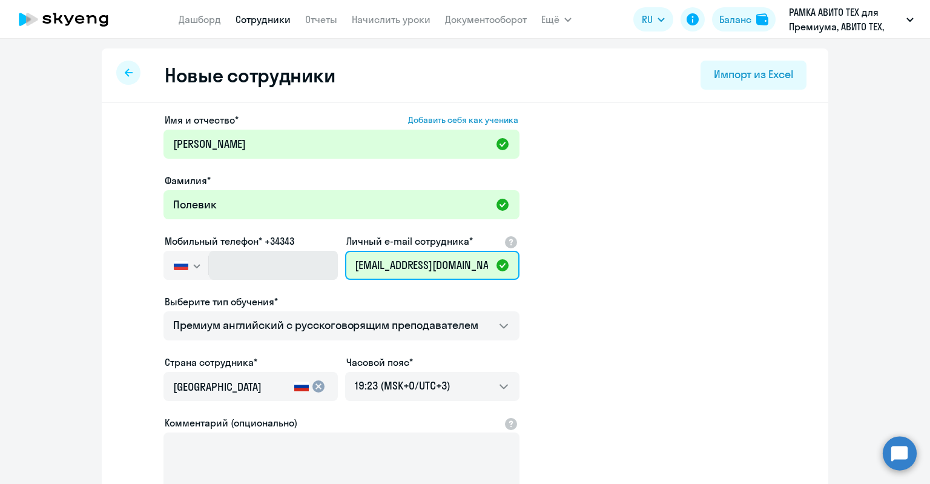
drag, startPoint x: 366, startPoint y: 264, endPoint x: 320, endPoint y: 264, distance: 46.0
click at [320, 264] on div "Имя и отчество* Добавить себя как ученика Ольга Фамилия* Полевик Мобильный теле…" at bounding box center [341, 329] width 356 height 432
type input "ovivanova@avito.ru"
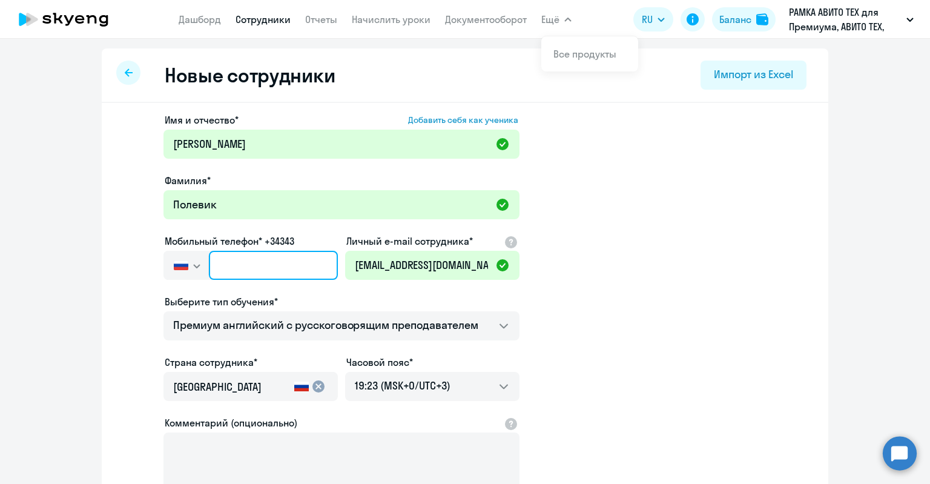
click at [286, 265] on input "text" at bounding box center [273, 265] width 129 height 29
paste input "+7 985 206-97-37"
type input "+7 985 206-97-37"
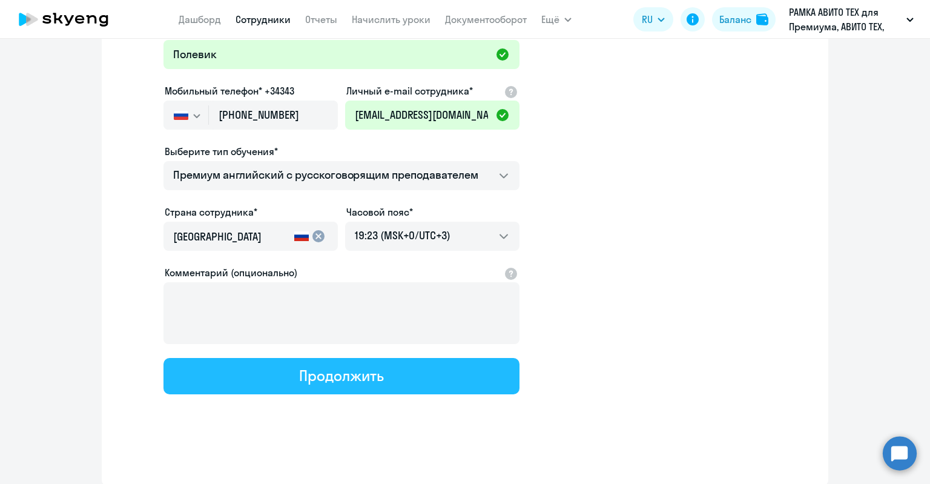
click at [368, 380] on div "Продолжить" at bounding box center [341, 375] width 84 height 19
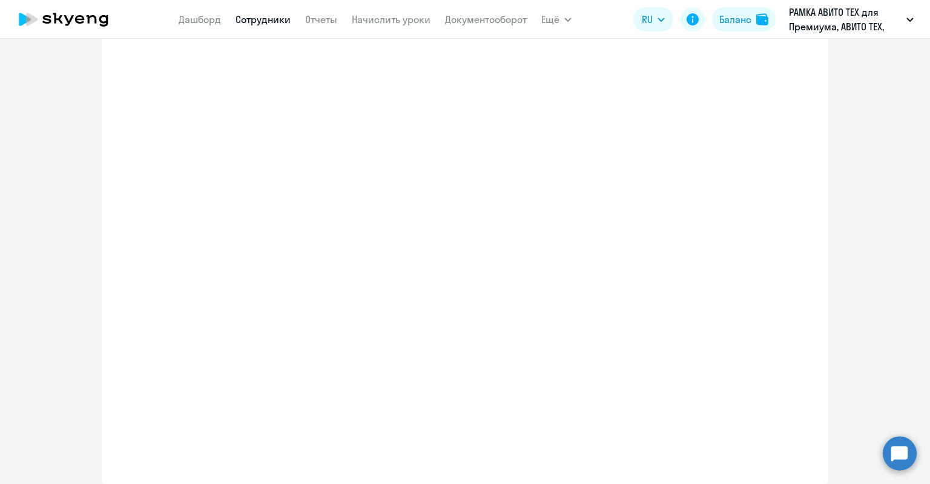
select select "english_adult_not_native_speaker_premium"
select select "3"
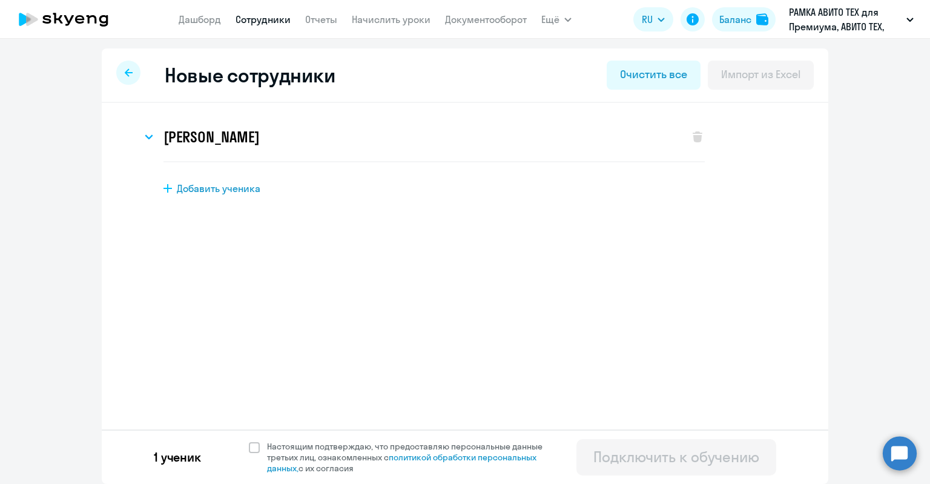
click at [386, 440] on div "1 ученик Настоящим подтверждаю, что предоставляю персональные данные третьих ли…" at bounding box center [465, 456] width 726 height 54
click at [444, 443] on span "Настоящим подтверждаю, что предоставляю персональные данные третьих лиц, ознако…" at bounding box center [412, 457] width 290 height 33
click at [249, 441] on input "Настоящим подтверждаю, что предоставляю персональные данные третьих лиц, ознако…" at bounding box center [248, 440] width 1 height 1
checkbox input "true"
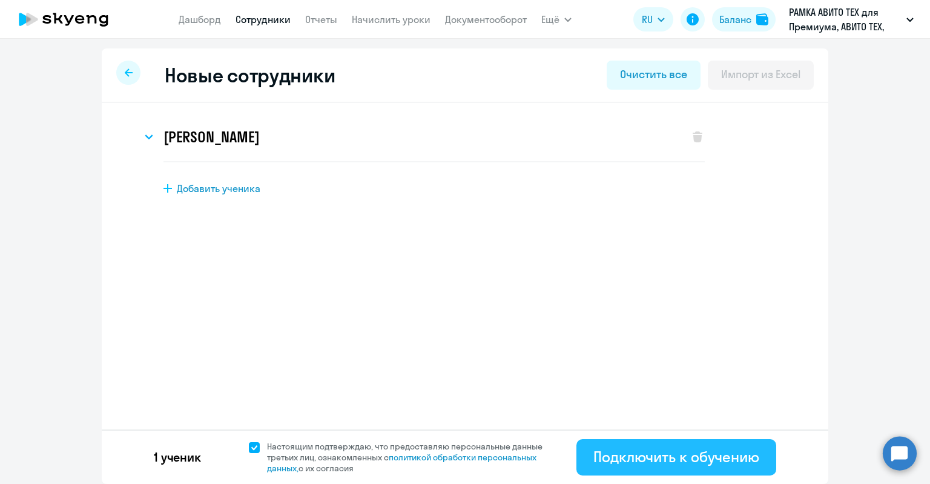
click at [633, 448] on div "Подключить к обучению" at bounding box center [676, 456] width 166 height 19
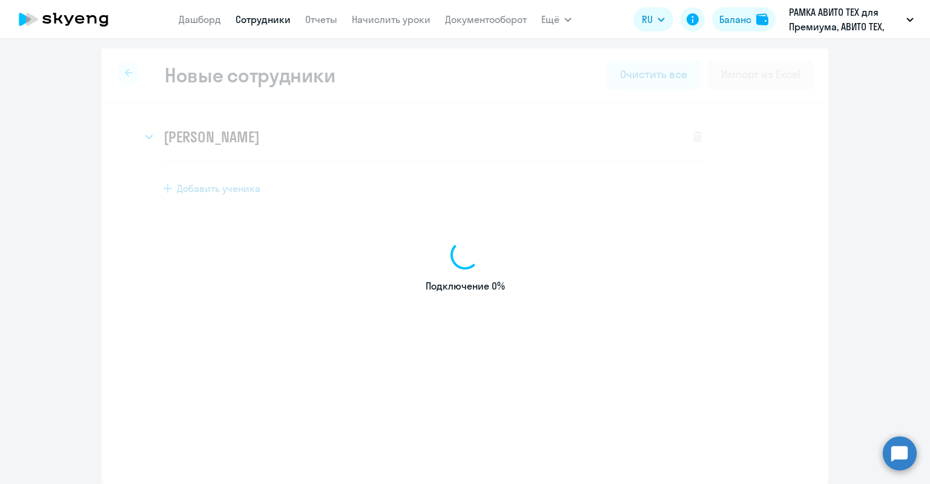
select select "english_adult_not_native_speaker_premium"
select select "3"
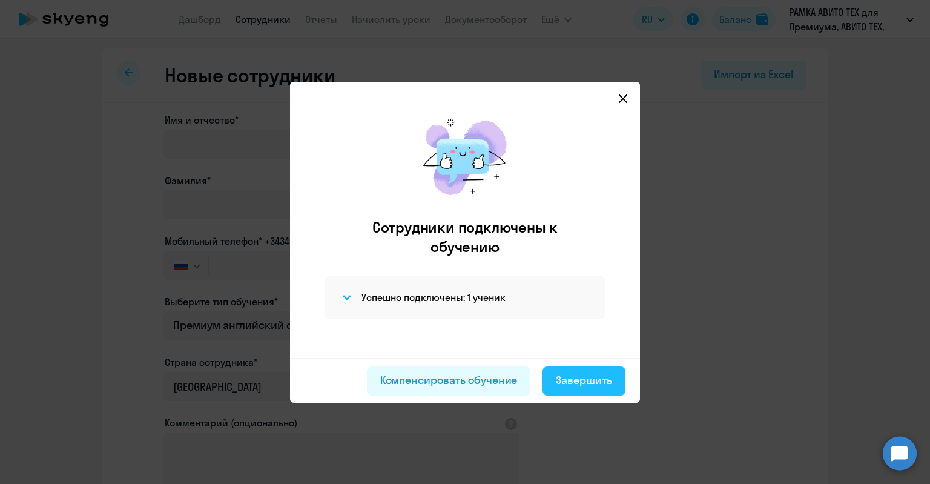
click at [560, 371] on button "Завершить" at bounding box center [583, 380] width 83 height 29
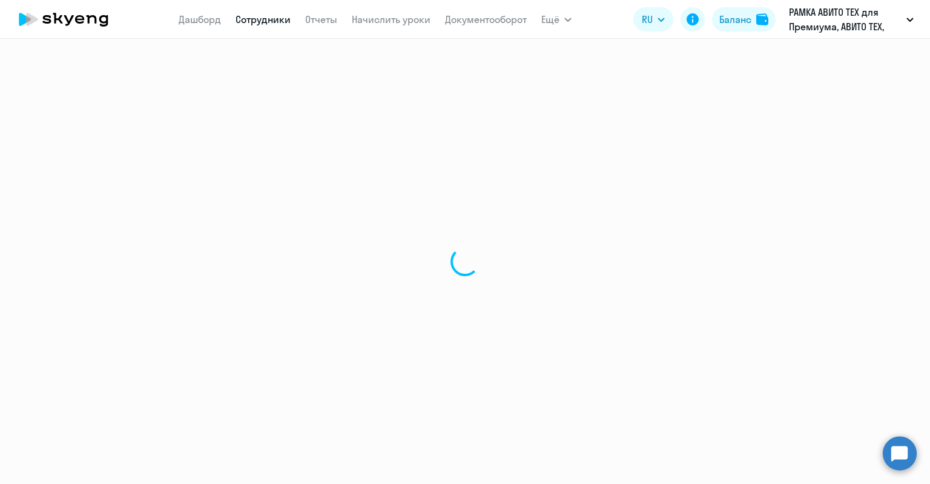
select select "30"
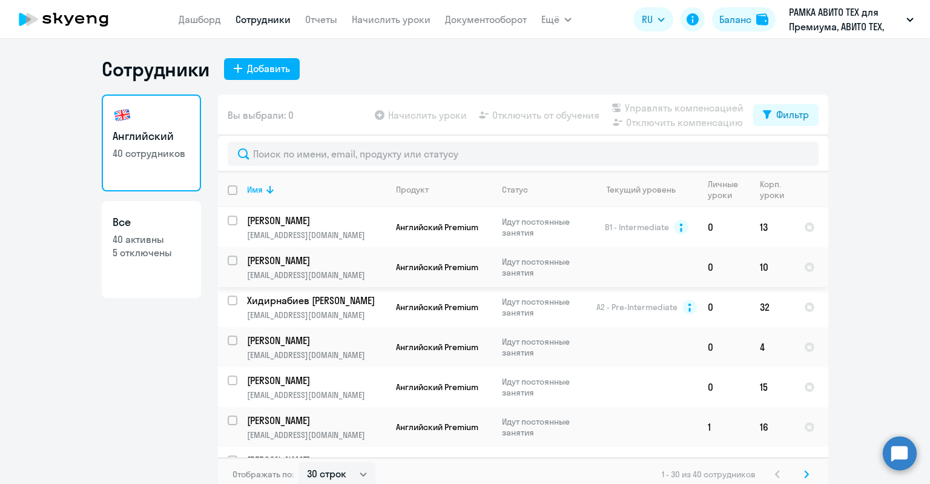
click at [172, 250] on p "5 отключены" at bounding box center [151, 252] width 77 height 13
select select "30"
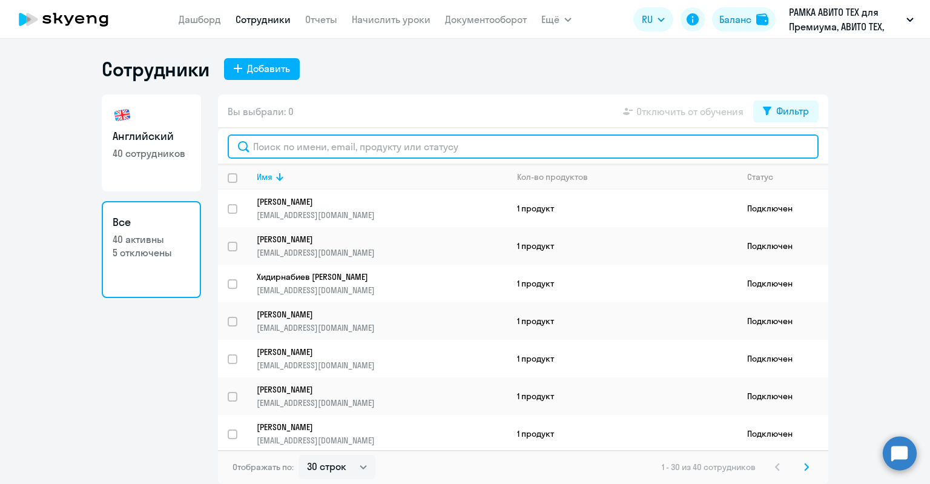
click at [297, 154] on input "text" at bounding box center [523, 146] width 591 height 24
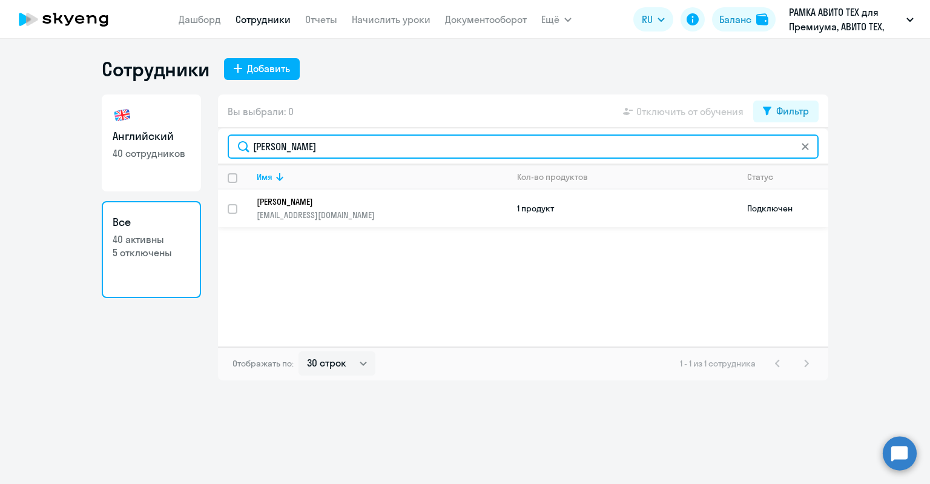
type input "ольга"
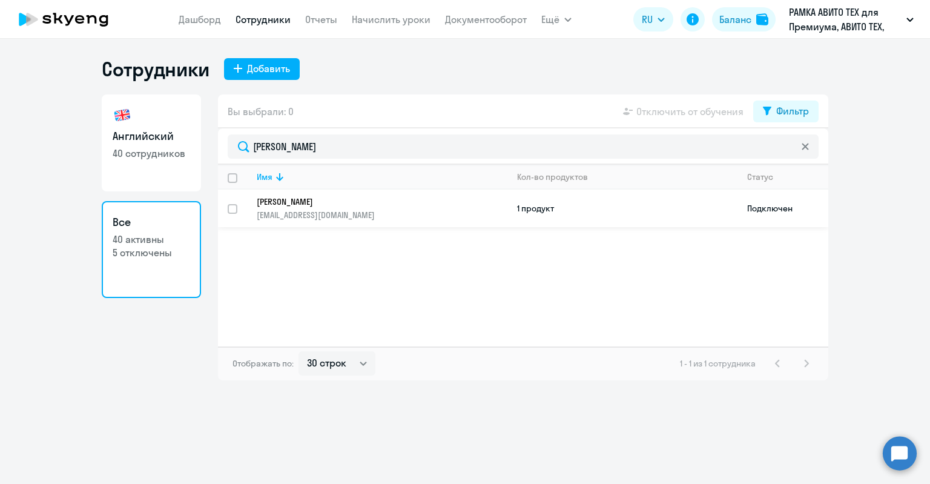
click at [322, 209] on p "1velvetred@list.ru" at bounding box center [382, 214] width 250 height 11
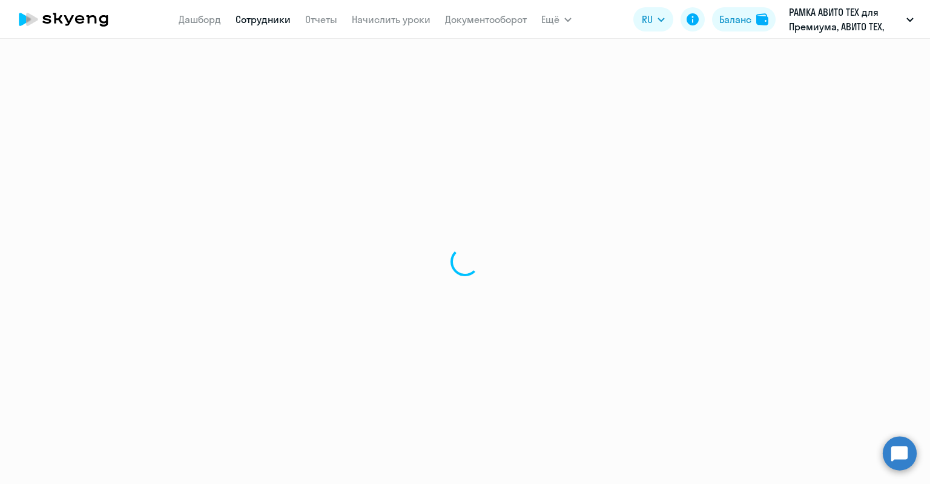
select select "english"
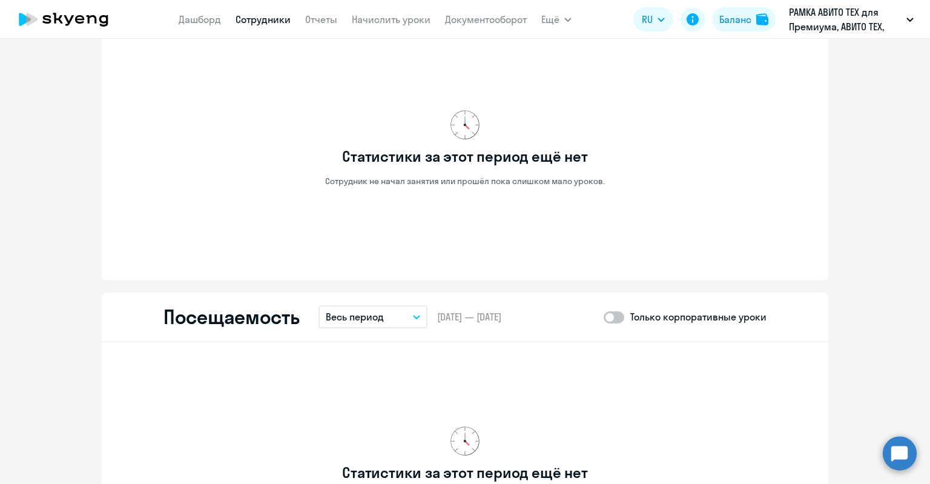
scroll to position [968, 0]
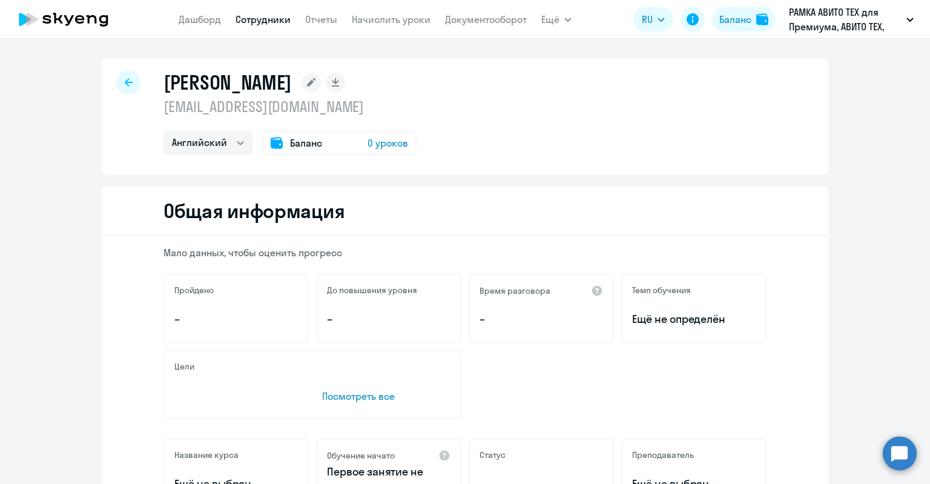
select select "30"
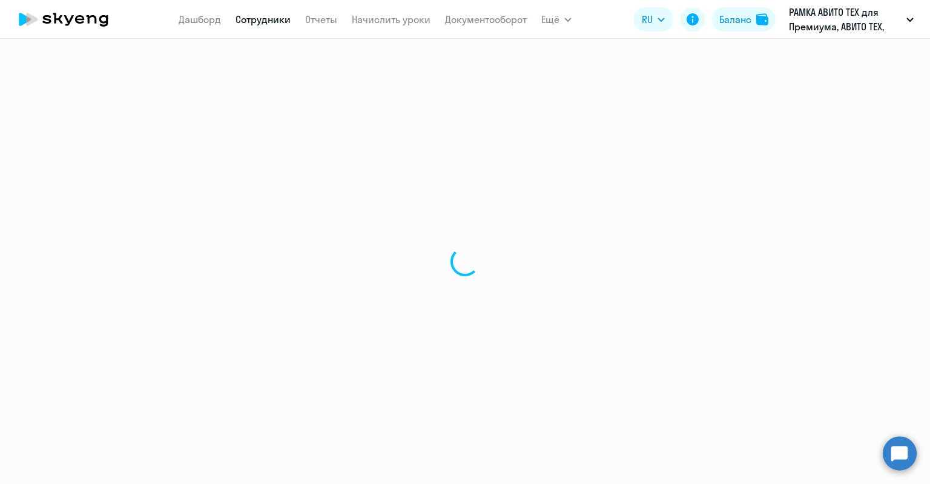
select select "english"
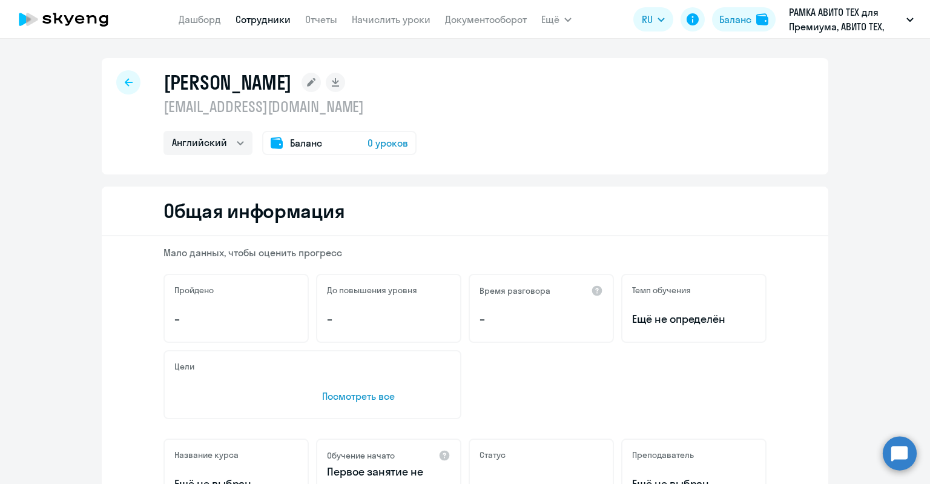
select select "english"
click at [129, 83] on div at bounding box center [128, 82] width 24 height 24
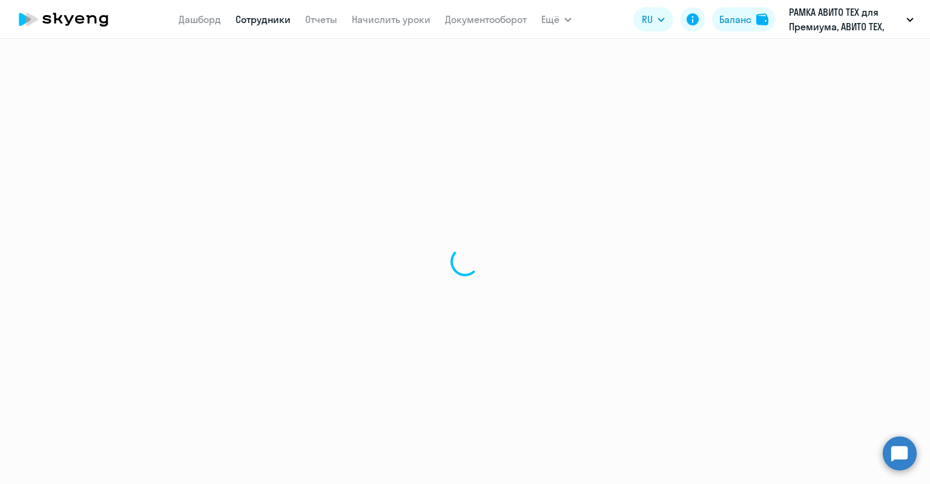
select select "30"
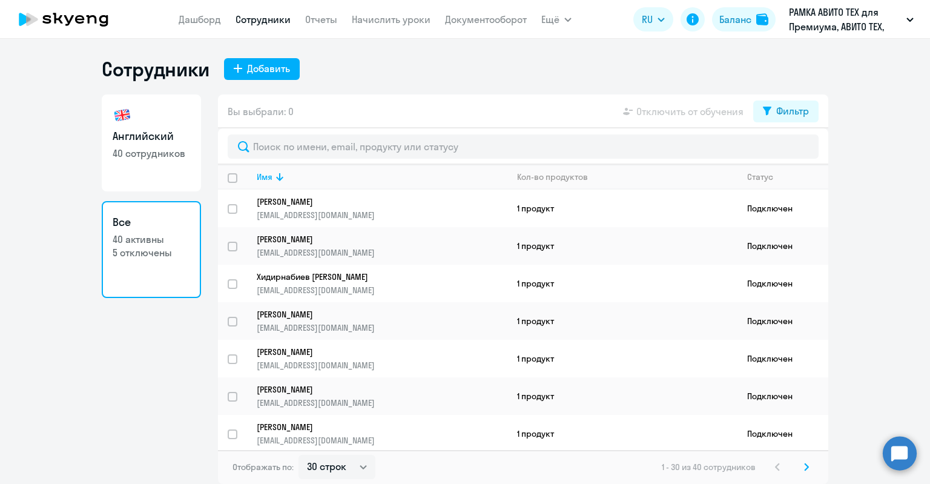
click at [156, 107] on link "Английский 40 сотрудников" at bounding box center [151, 142] width 99 height 97
select select "30"
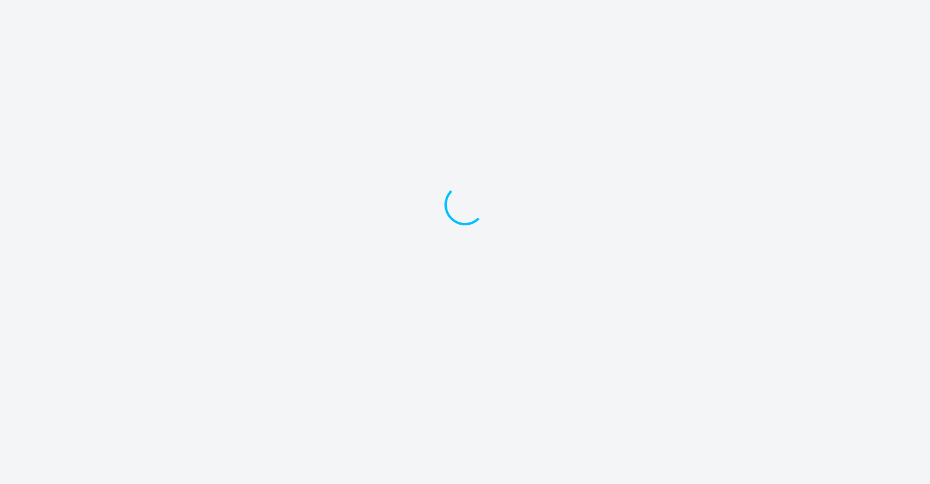
select select "30"
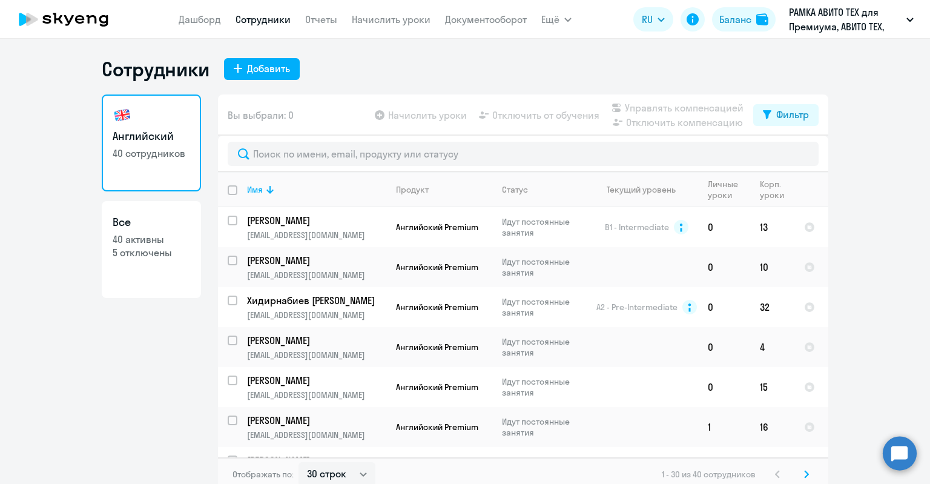
click at [177, 243] on p "40 активны" at bounding box center [151, 238] width 77 height 13
select select "30"
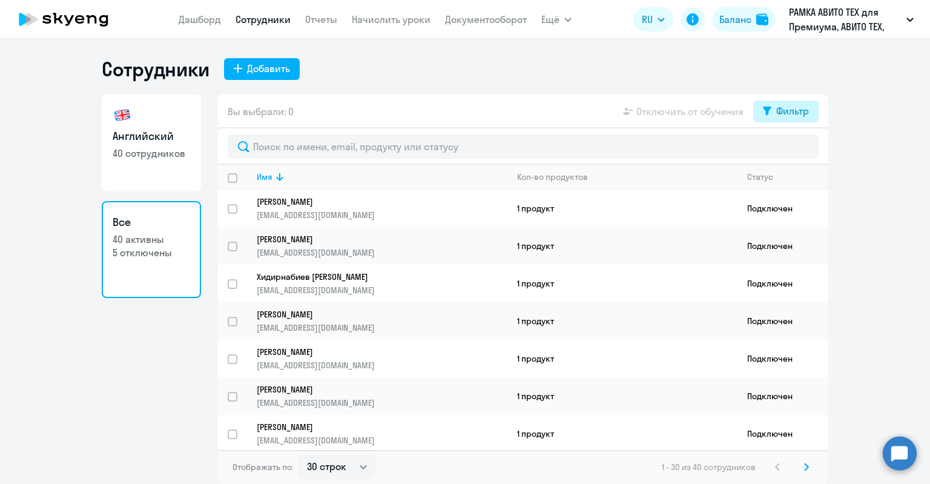
click at [760, 111] on button "Фильтр" at bounding box center [785, 111] width 65 height 22
click at [811, 155] on div "Показать отключенных от обучения" at bounding box center [720, 153] width 195 height 51
click at [805, 151] on span at bounding box center [798, 151] width 21 height 12
click at [788, 151] on input "checkbox" at bounding box center [787, 150] width 1 height 1
checkbox input "true"
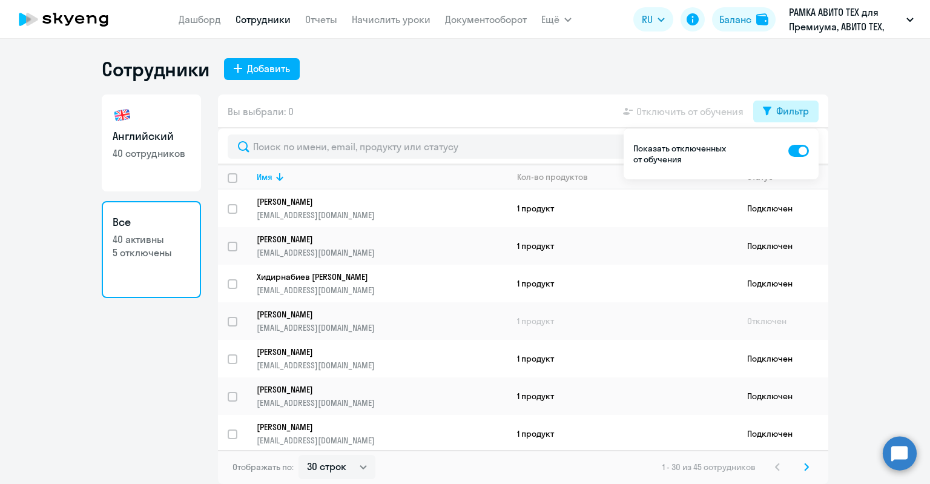
click at [787, 109] on div "Фильтр" at bounding box center [792, 110] width 33 height 15
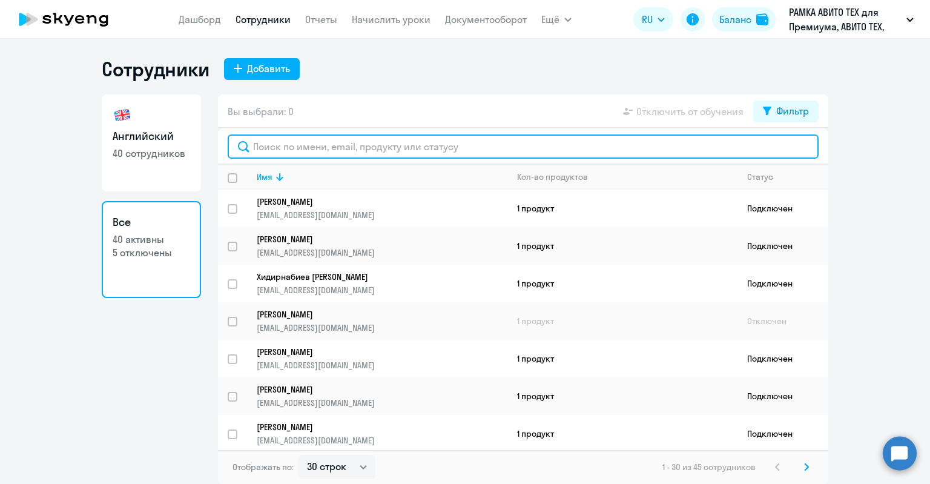
click at [485, 151] on input "text" at bounding box center [523, 146] width 591 height 24
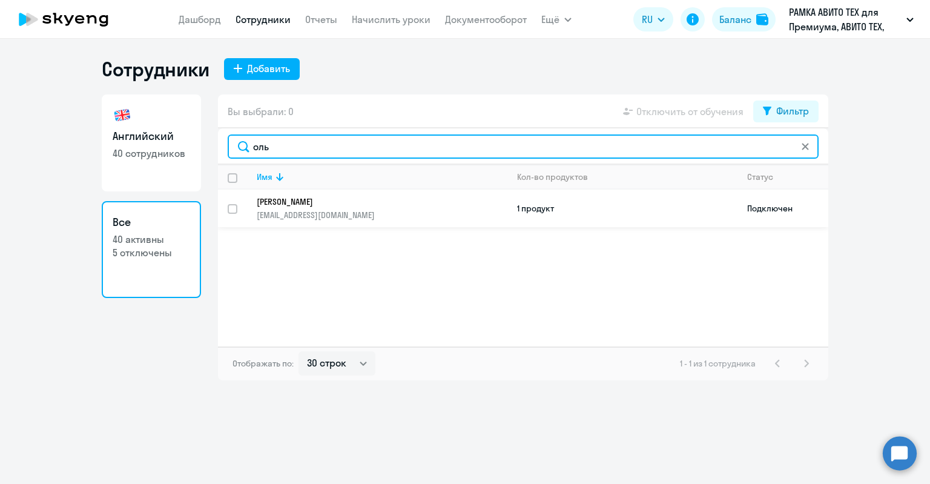
type input "оль"
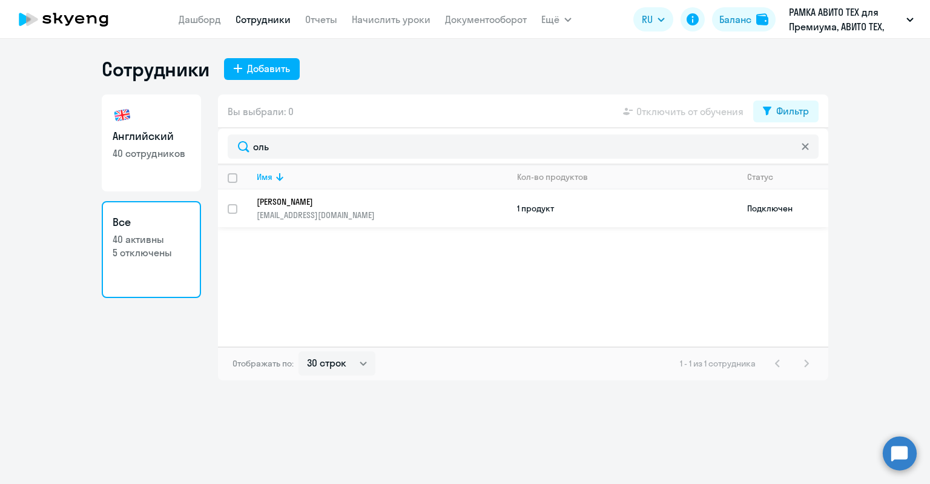
click at [413, 208] on link "[PERSON_NAME] [EMAIL_ADDRESS][DOMAIN_NAME]" at bounding box center [382, 208] width 250 height 24
select select "english"
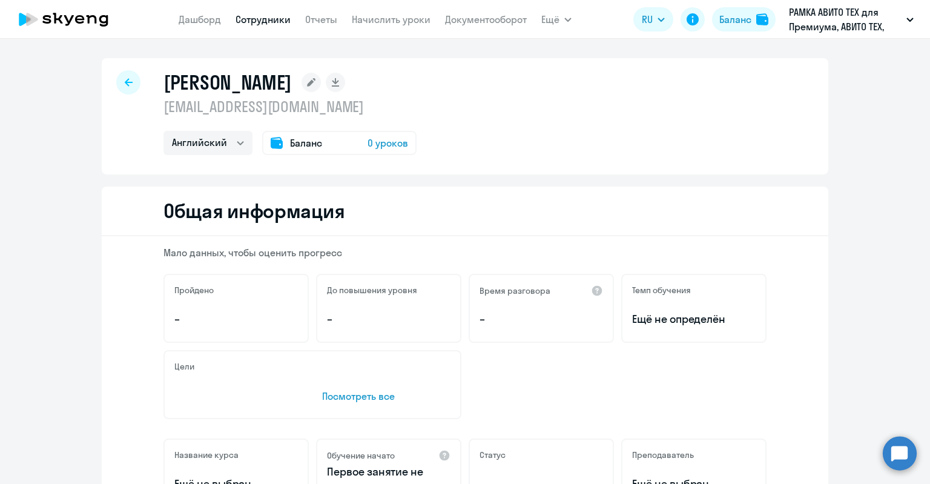
click at [304, 81] on rect at bounding box center [310, 82] width 19 height 19
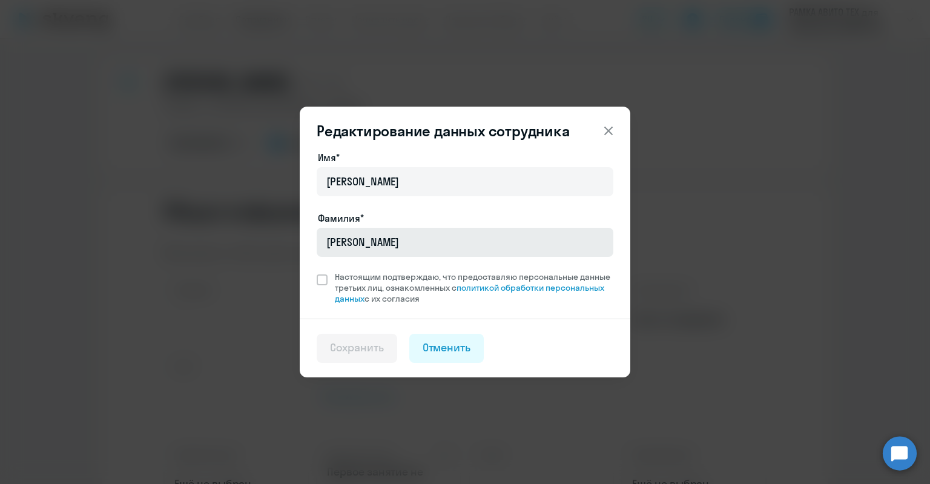
drag, startPoint x: 377, startPoint y: 227, endPoint x: 351, endPoint y: 230, distance: 26.2
click at [352, 230] on div "Фамилия* [PERSON_NAME]" at bounding box center [465, 236] width 297 height 51
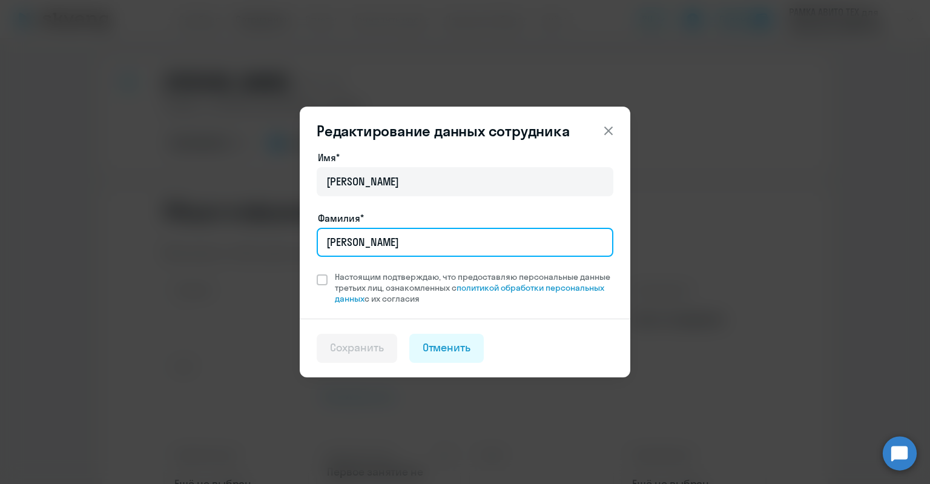
drag, startPoint x: 363, startPoint y: 235, endPoint x: 346, endPoint y: 237, distance: 17.6
click at [298, 237] on div "Редактирование данных сотрудника Имя* [PERSON_NAME]* [PERSON_NAME] подтверждаю,…" at bounding box center [465, 242] width 586 height 339
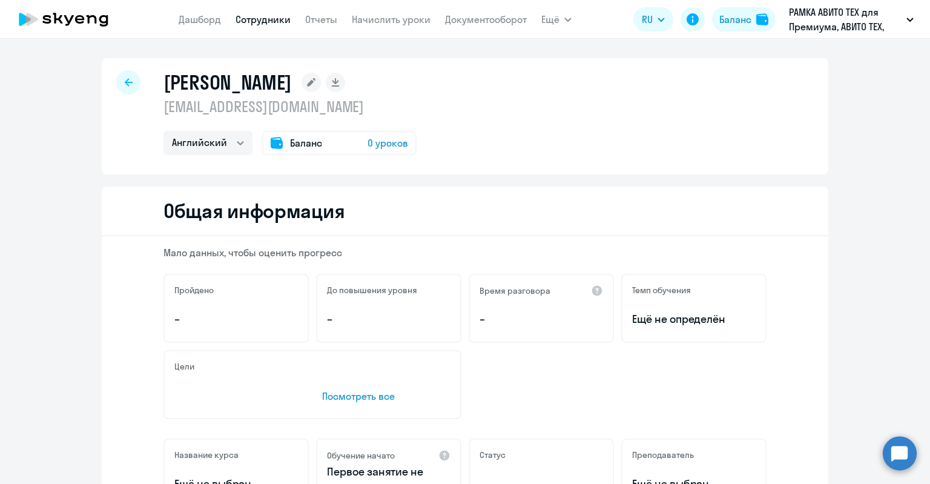
click at [408, 237] on div "Мало данных, чтобы оценить прогресс Пройдено – До повышения уровня – Время разг…" at bounding box center [465, 419] width 726 height 367
click at [307, 88] on rect at bounding box center [310, 82] width 19 height 19
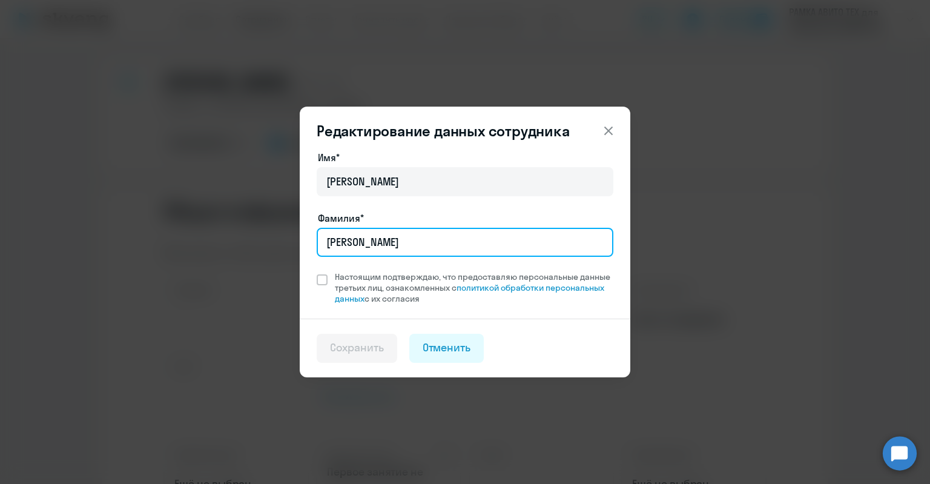
drag, startPoint x: 303, startPoint y: 241, endPoint x: 283, endPoint y: 241, distance: 19.4
click at [283, 241] on div "Редактирование данных сотрудника Имя* [PERSON_NAME]* [PERSON_NAME] подтверждаю,…" at bounding box center [465, 242] width 586 height 339
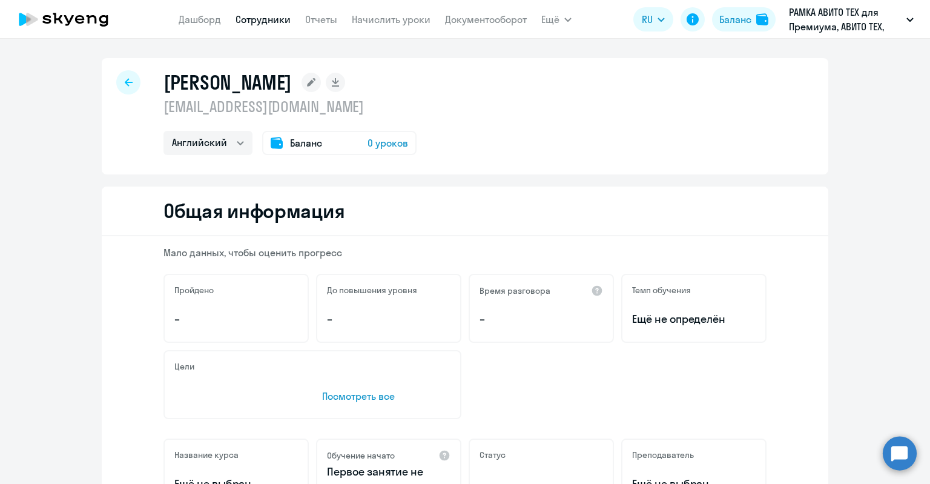
click at [312, 87] on rect at bounding box center [310, 82] width 19 height 19
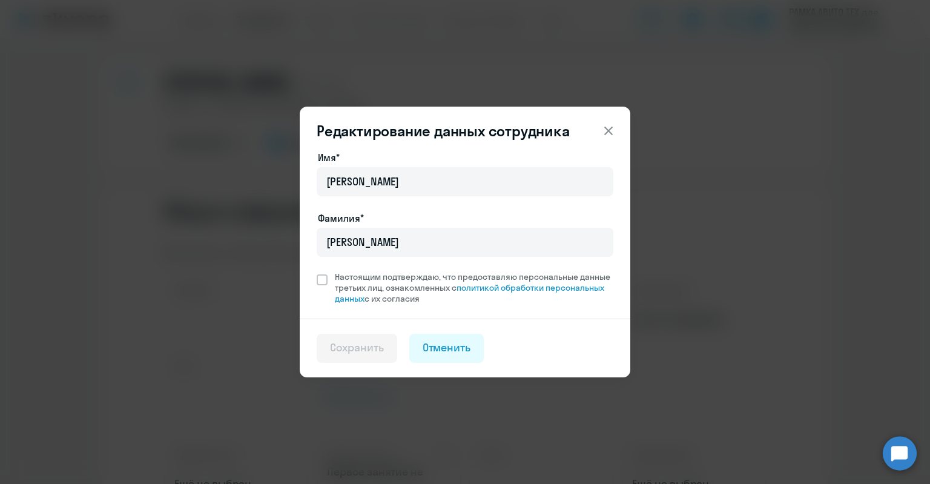
click at [411, 223] on div "Фамилия*" at bounding box center [465, 218] width 297 height 15
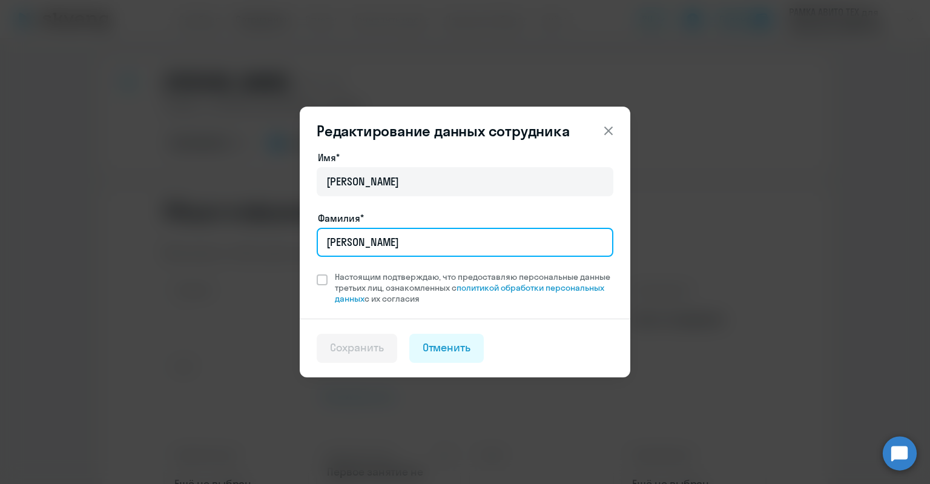
click at [415, 235] on input "[PERSON_NAME]" at bounding box center [465, 242] width 297 height 29
type input "Полевик"
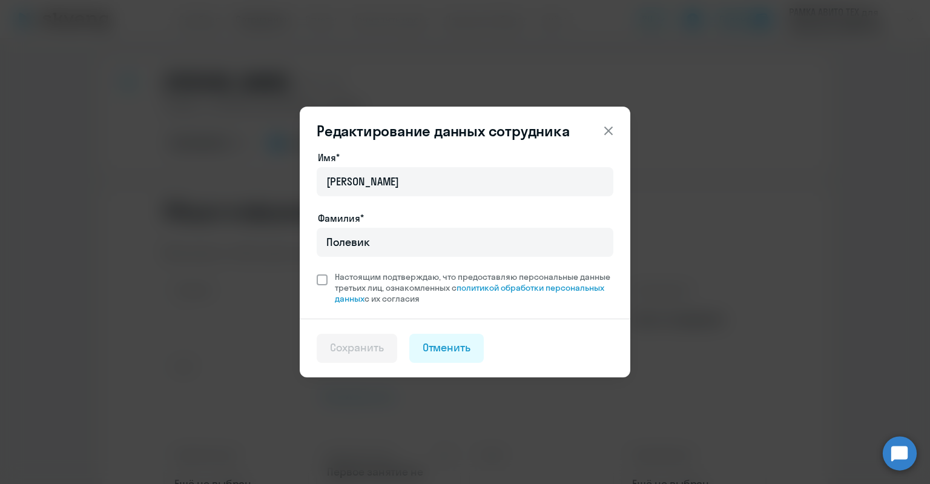
click at [351, 272] on span "Настоящим подтверждаю, что предоставляю персональные данные третьих лиц, ознако…" at bounding box center [474, 287] width 278 height 33
click at [317, 271] on input "Настоящим подтверждаю, что предоставляю персональные данные третьих лиц, ознако…" at bounding box center [316, 271] width 1 height 1
checkbox input "true"
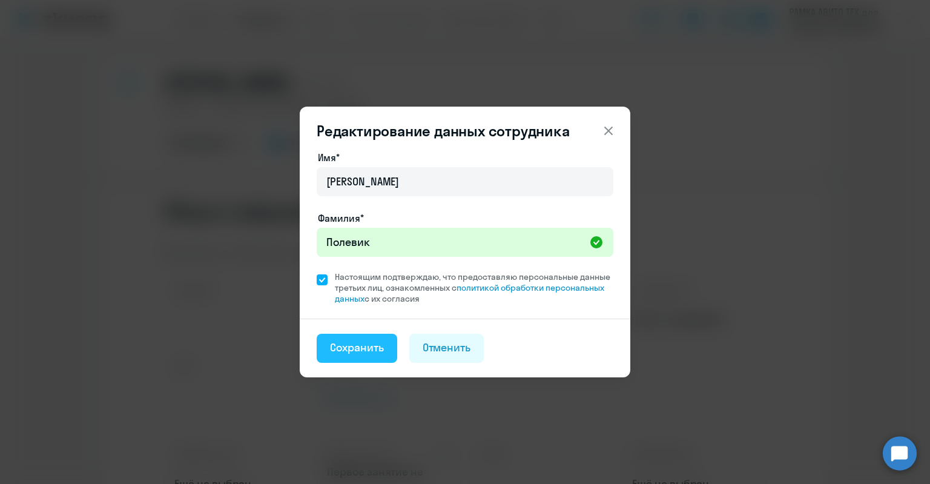
click at [353, 346] on div "Сохранить" at bounding box center [357, 348] width 54 height 16
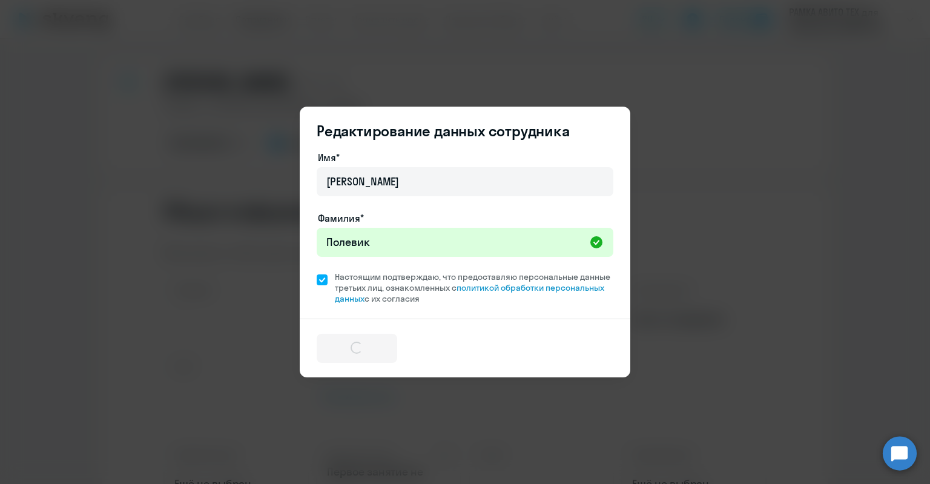
select select "english"
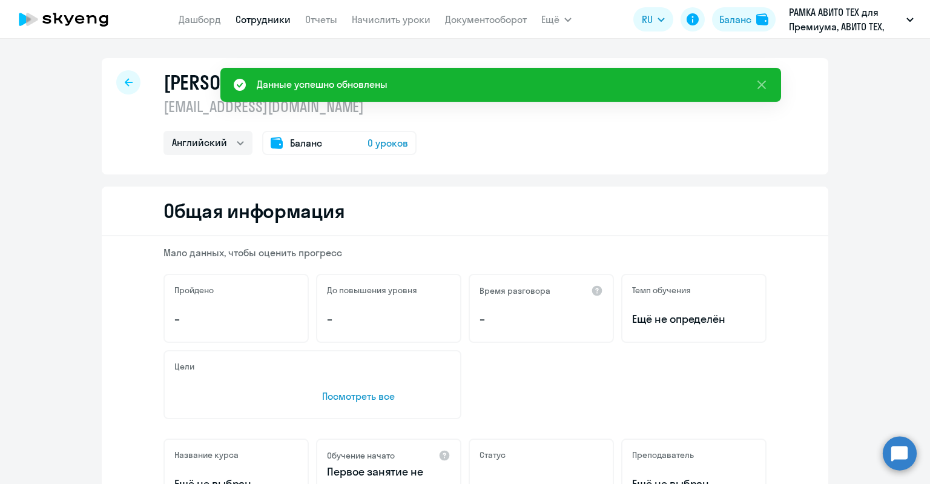
click at [316, 139] on span "Баланс" at bounding box center [306, 143] width 32 height 15
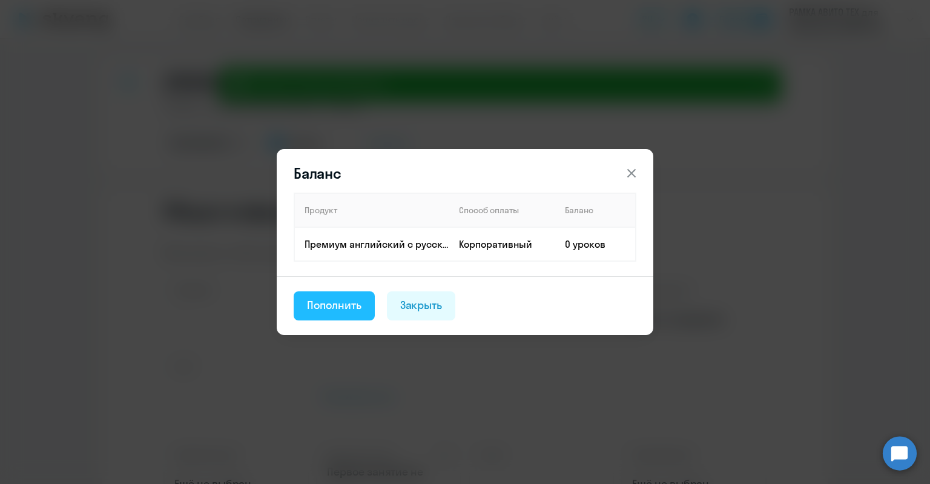
click at [339, 308] on div "Пополнить" at bounding box center [334, 305] width 54 height 16
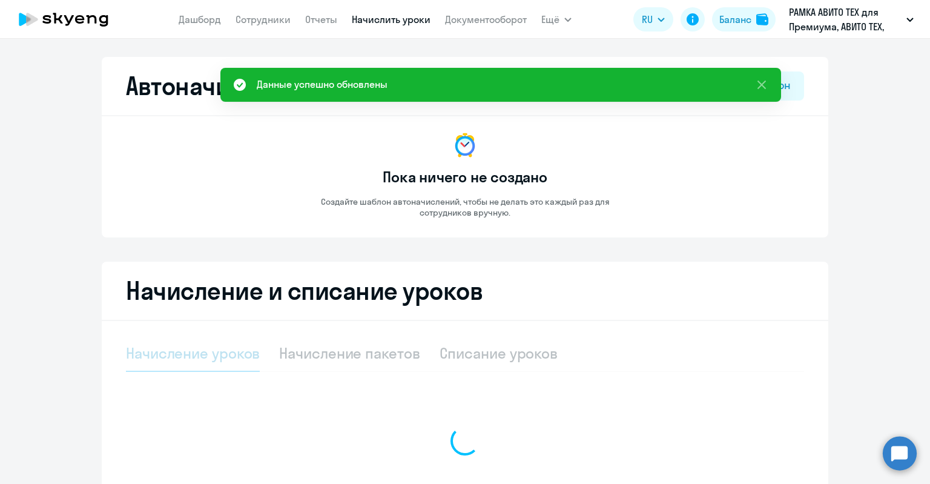
select select "10"
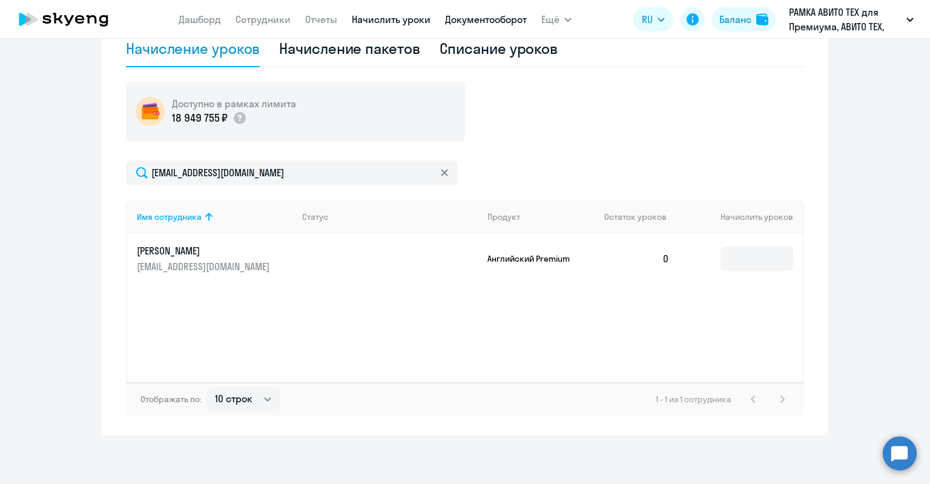
scroll to position [304, 0]
click at [733, 261] on input at bounding box center [756, 259] width 73 height 24
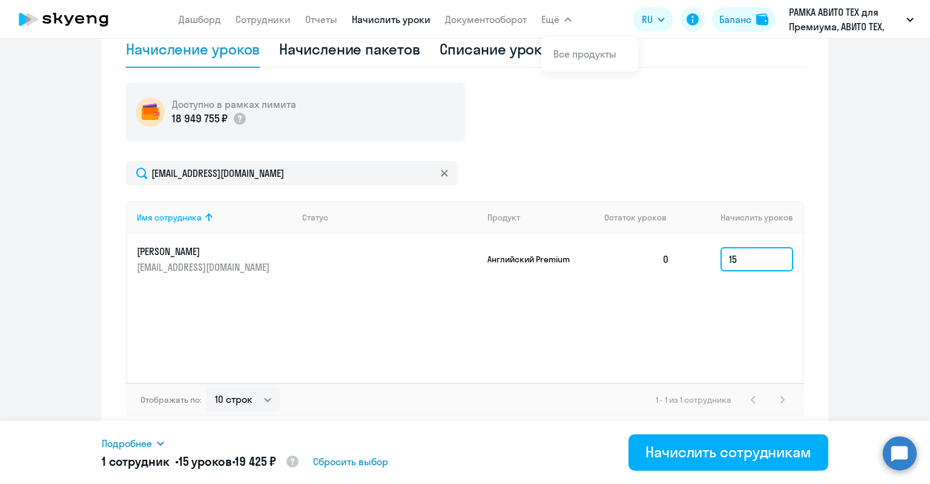
drag, startPoint x: 736, startPoint y: 257, endPoint x: 660, endPoint y: 250, distance: 75.9
click at [660, 250] on tr "[PERSON_NAME] [EMAIL_ADDRESS][DOMAIN_NAME] Английский Premium 0 15" at bounding box center [464, 259] width 675 height 51
type input "30"
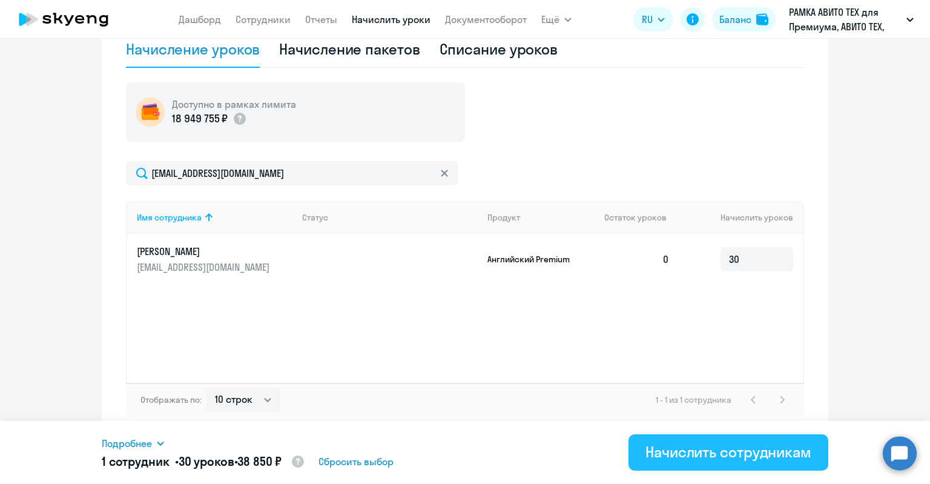
click at [709, 447] on div "Начислить сотрудникам" at bounding box center [728, 451] width 166 height 19
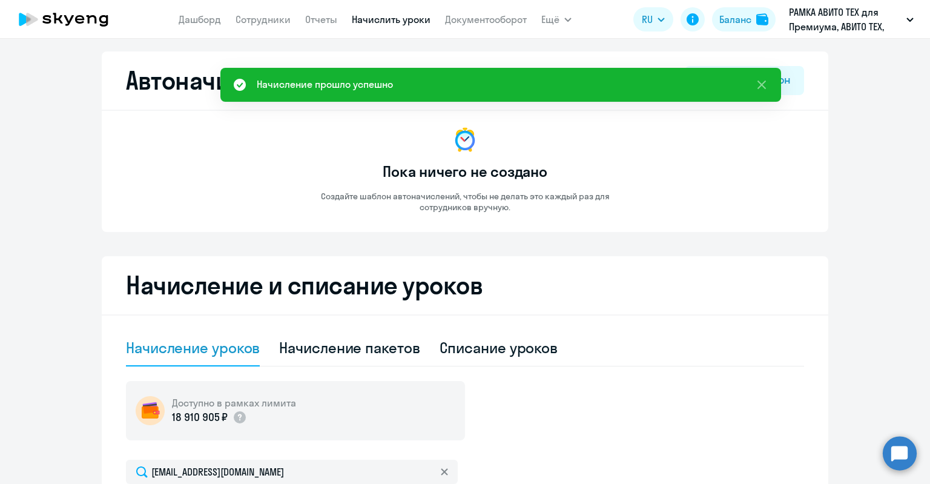
scroll to position [0, 0]
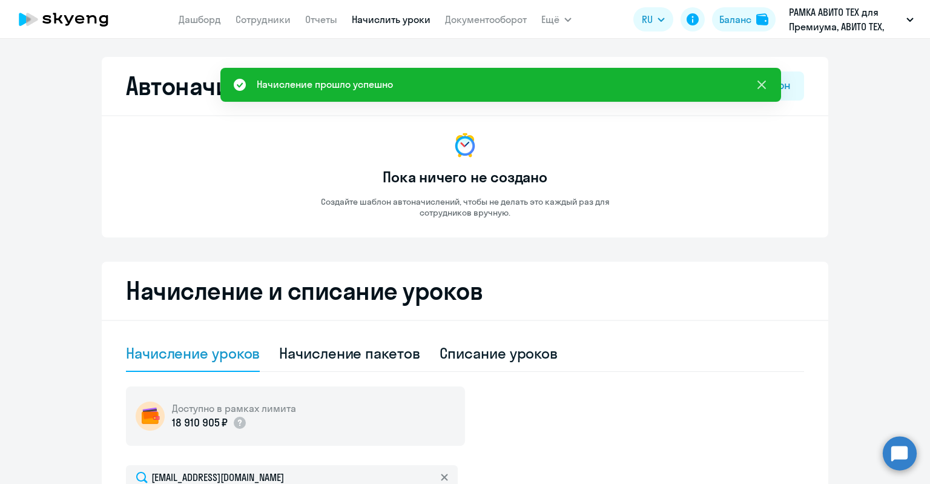
click at [758, 84] on icon at bounding box center [761, 84] width 15 height 15
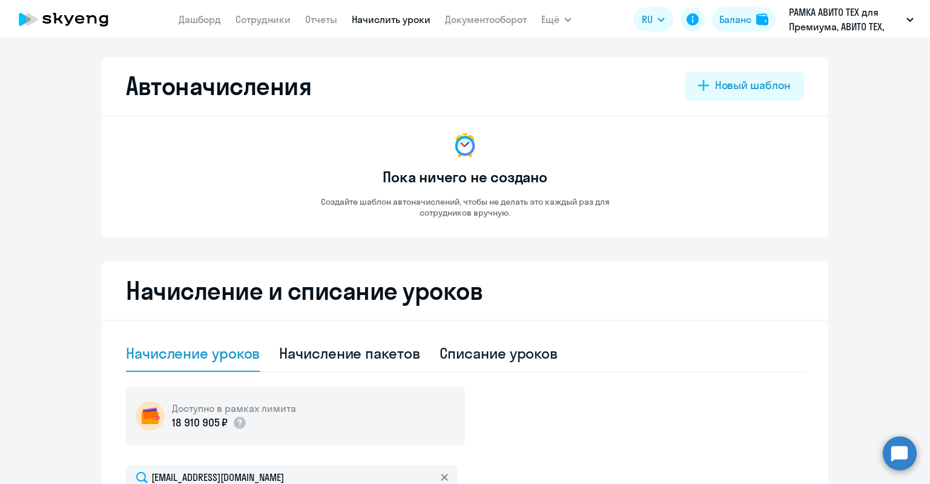
click at [896, 458] on circle at bounding box center [899, 453] width 34 height 34
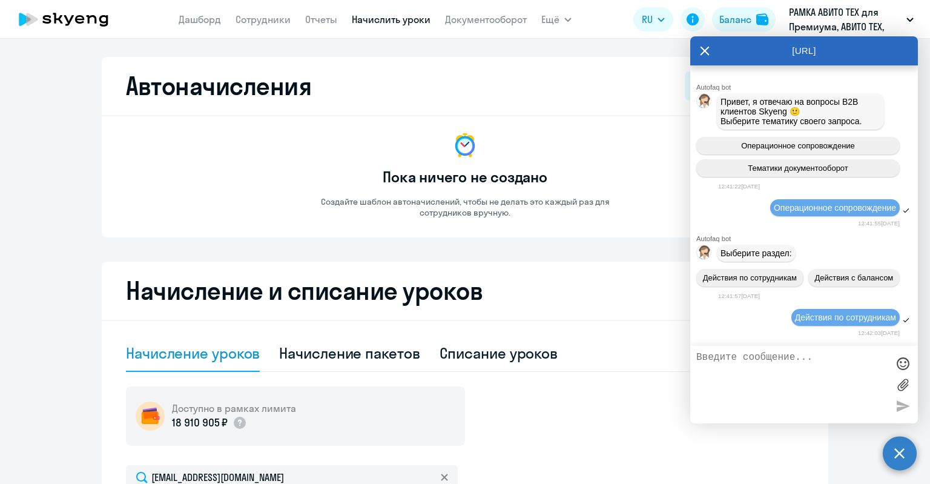
scroll to position [29493, 0]
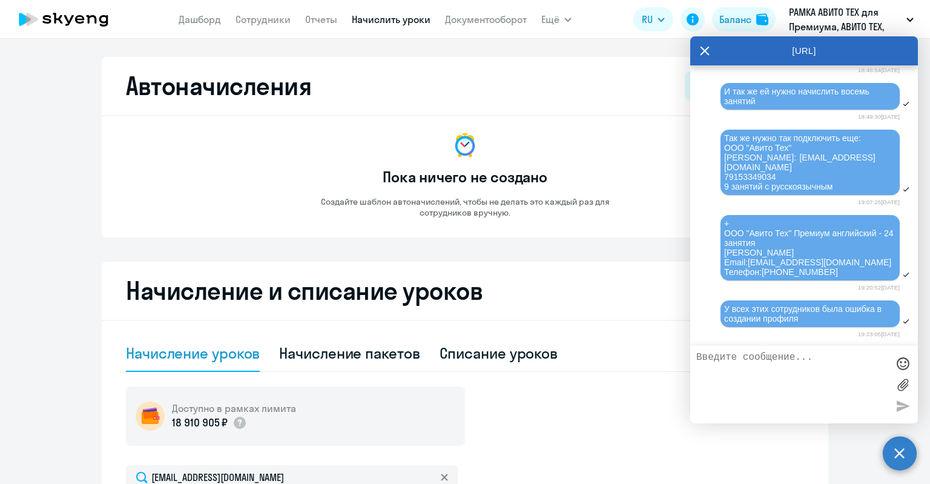
click at [896, 458] on circle at bounding box center [899, 453] width 34 height 34
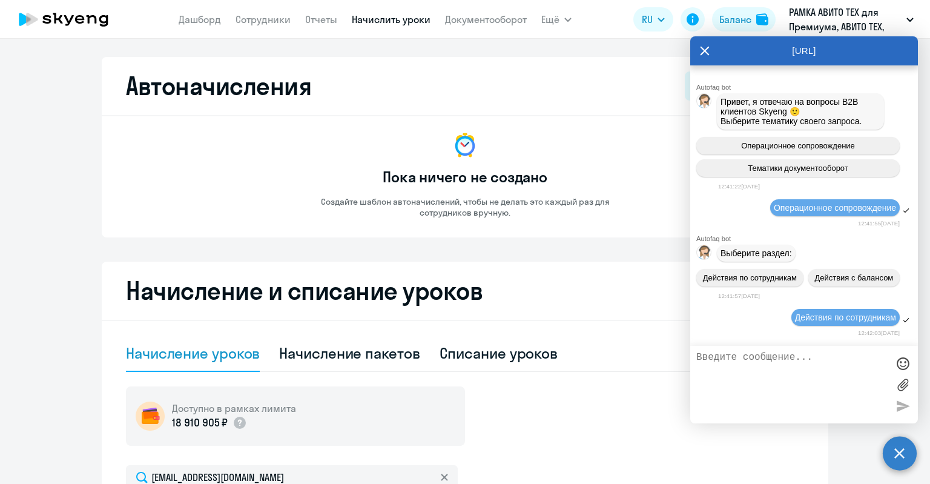
scroll to position [0, 0]
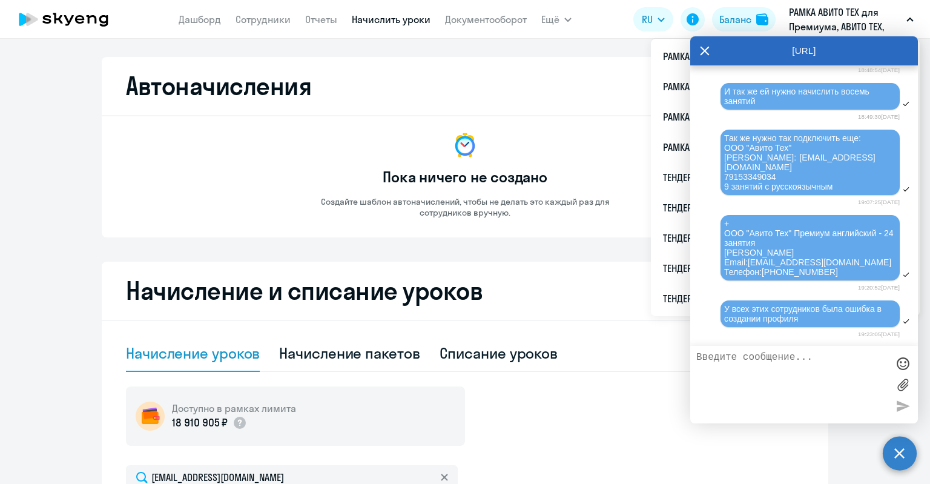
click at [707, 48] on icon at bounding box center [705, 50] width 10 height 29
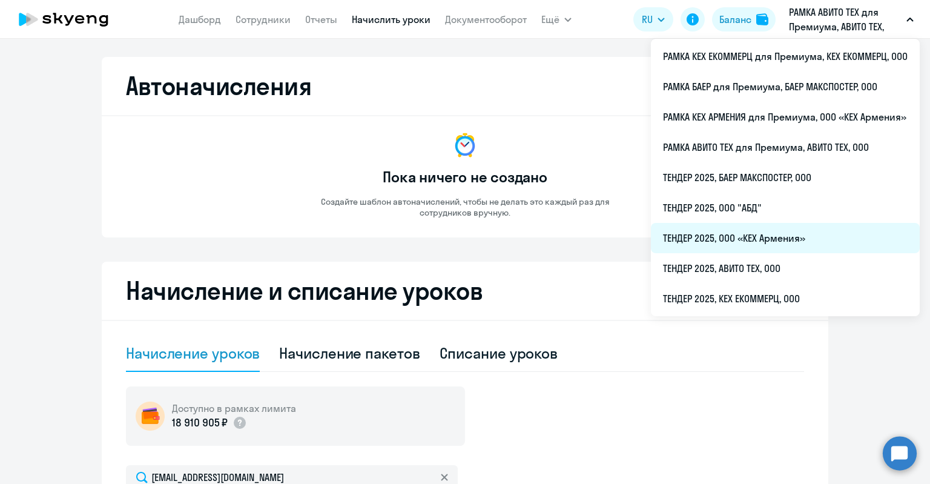
click at [734, 237] on li "ТЕНДЕР 2025, ООО «КЕХ Армения»" at bounding box center [785, 238] width 269 height 30
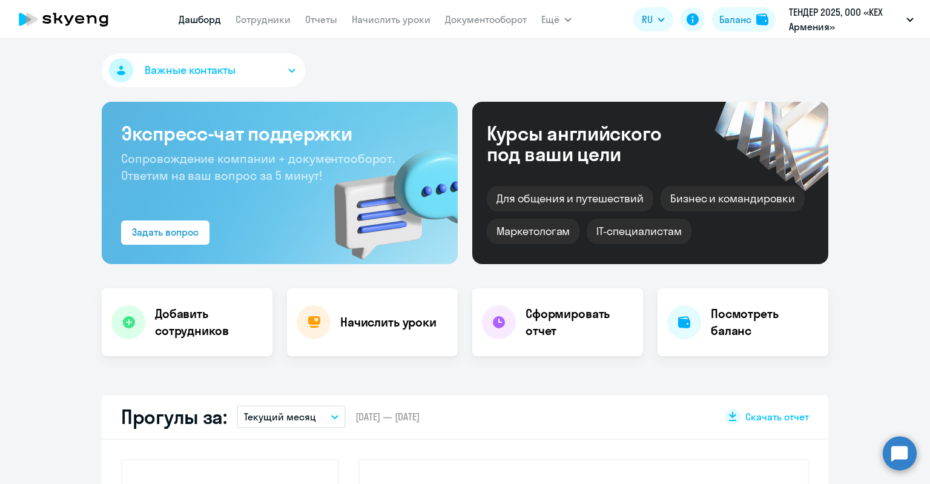
select select "30"
click at [272, 22] on link "Сотрудники" at bounding box center [262, 19] width 55 height 12
select select "30"
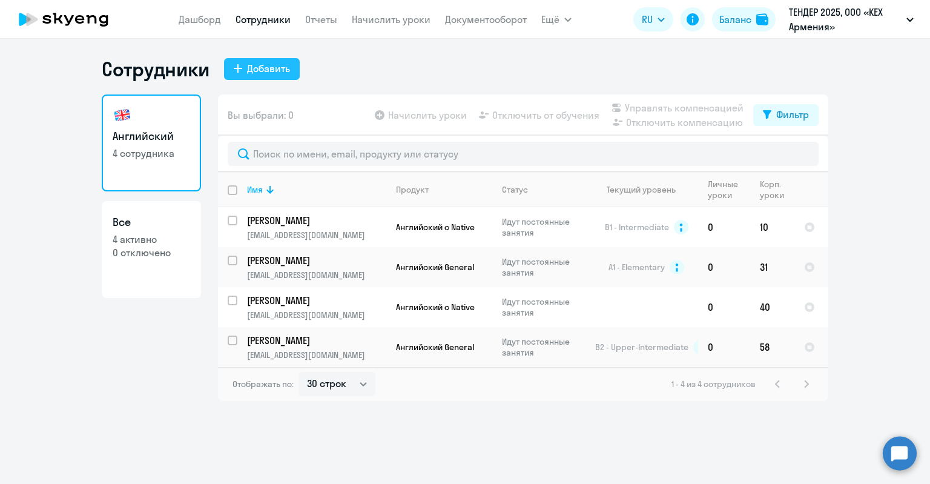
click at [252, 73] on div "Добавить" at bounding box center [268, 68] width 43 height 15
select select "english_adult_not_native_speaker"
select select "3"
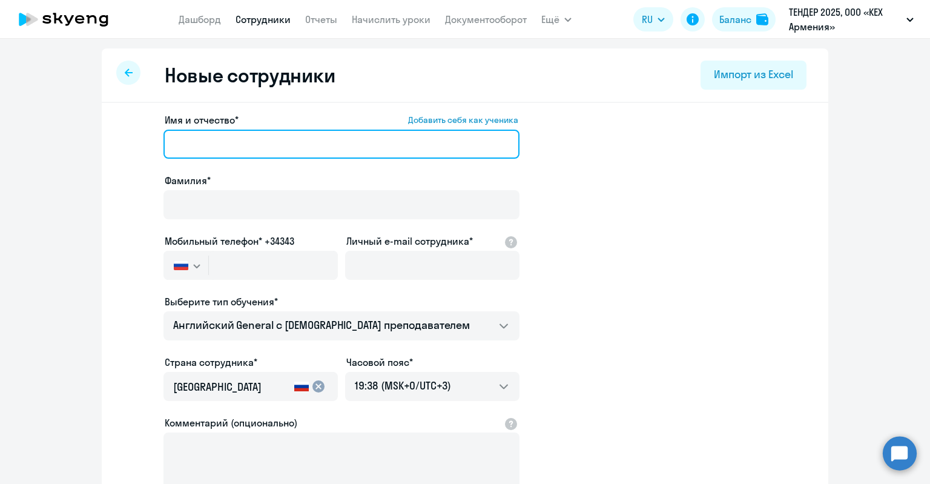
click at [243, 149] on input "Имя и отчество* Добавить себя как ученика" at bounding box center [341, 144] width 356 height 29
paste input "Нижегородова Мария"
drag, startPoint x: 278, startPoint y: 145, endPoint x: 249, endPoint y: 138, distance: 29.9
click at [249, 138] on input "Нижегородова Мария" at bounding box center [341, 144] width 356 height 29
click at [174, 143] on input "НМарияижегородова" at bounding box center [341, 144] width 356 height 29
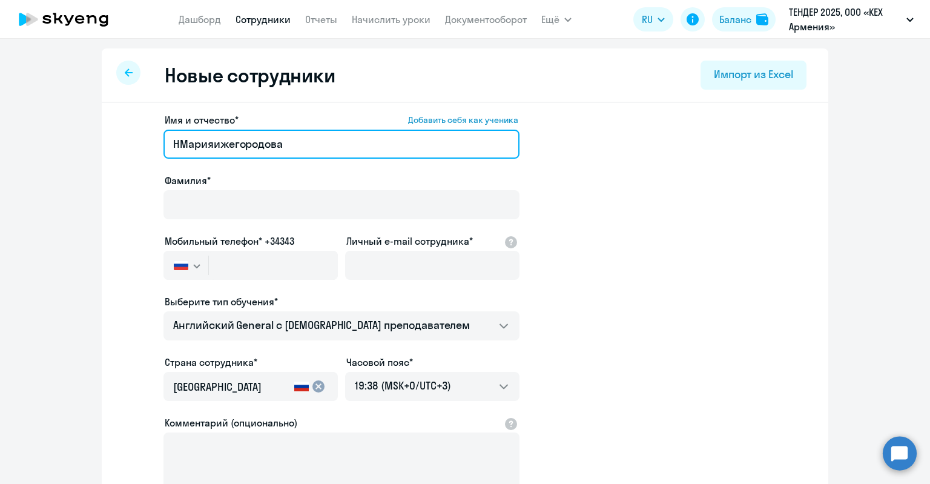
drag, startPoint x: 287, startPoint y: 148, endPoint x: 67, endPoint y: 114, distance: 222.3
click at [67, 114] on ng-component "Новые сотрудники Импорт из Excel Имя и отчество* Добавить себя как ученика НМар…" at bounding box center [465, 341] width 930 height 586
paste input "жегородова Мария"
drag, startPoint x: 247, startPoint y: 144, endPoint x: 165, endPoint y: 134, distance: 82.9
click at [165, 134] on input "Нижегородова Мария" at bounding box center [341, 144] width 356 height 29
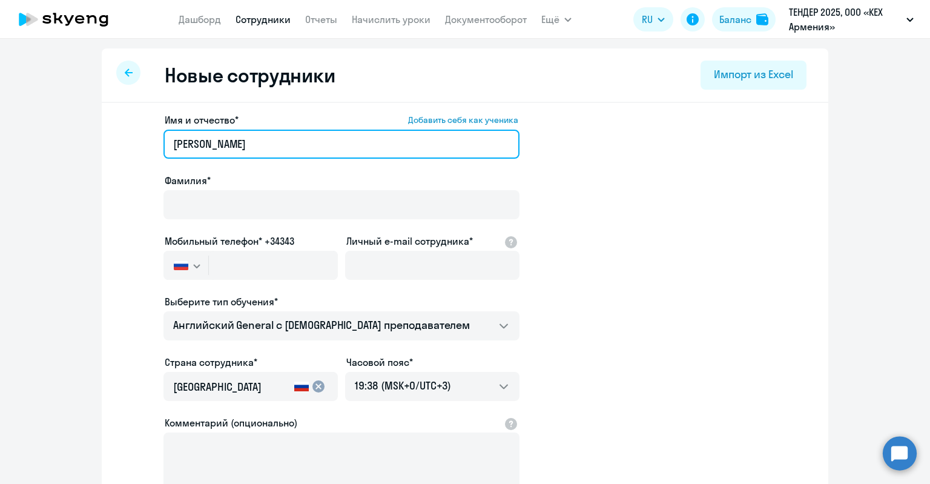
type input "Мария"
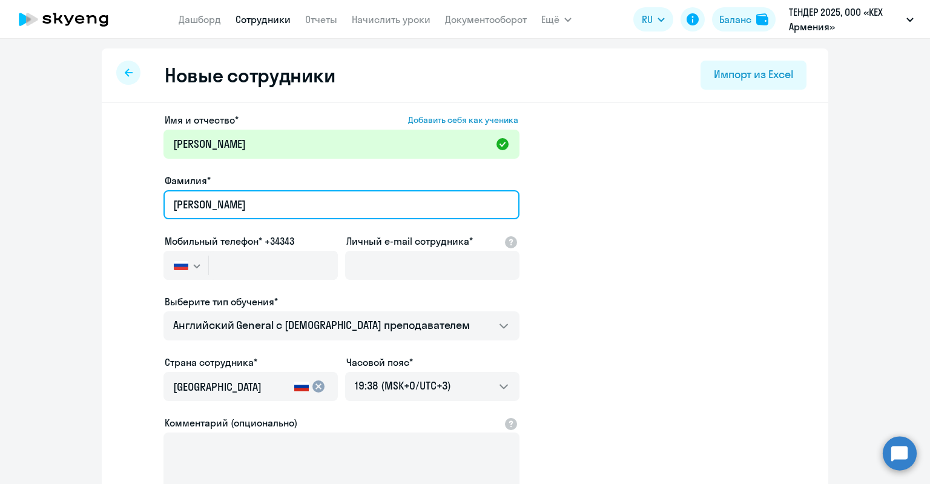
click at [199, 209] on input "Нижегородова" at bounding box center [341, 204] width 356 height 29
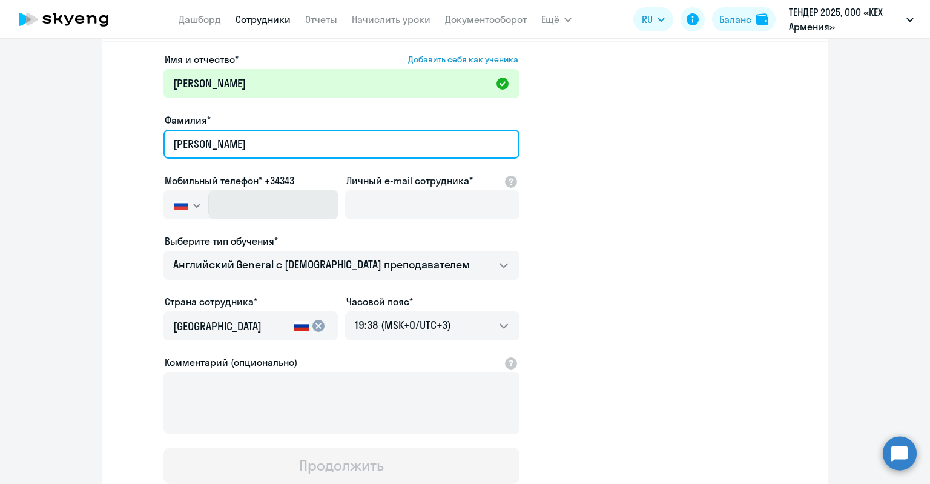
type input "Нижегородова"
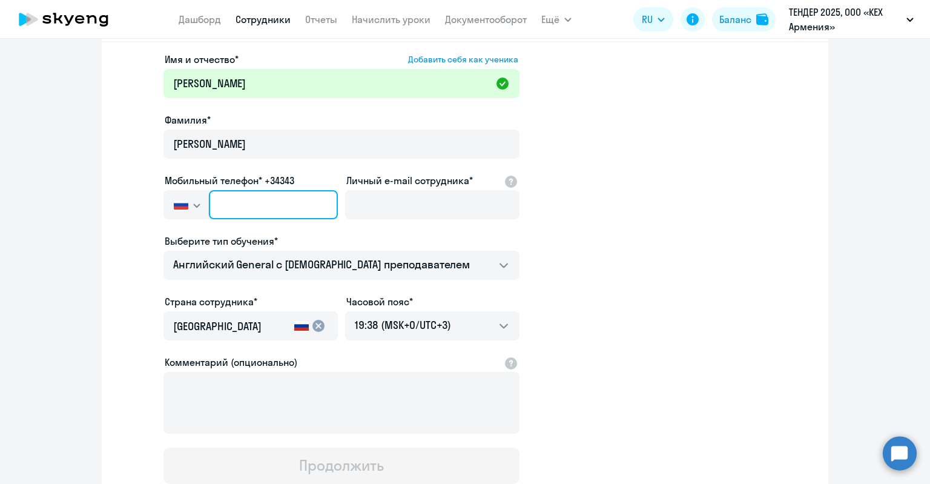
click at [237, 204] on input "text" at bounding box center [273, 204] width 129 height 29
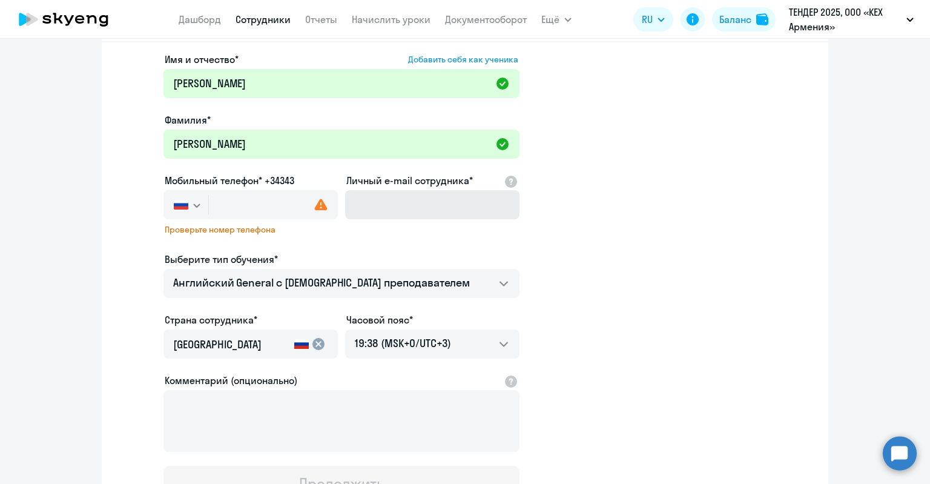
click at [373, 217] on div "Личный e-mail сотрудника*" at bounding box center [432, 198] width 174 height 51
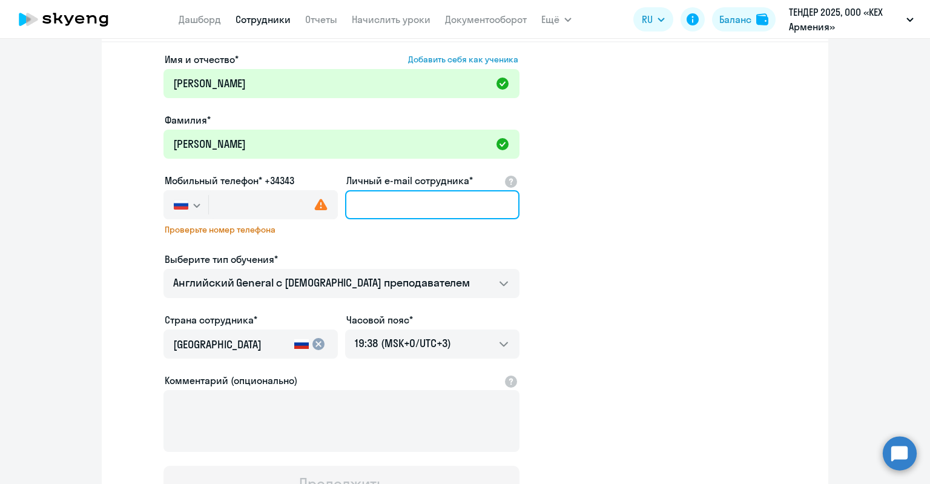
click at [381, 202] on input "Личный e-mail сотрудника*" at bounding box center [432, 204] width 174 height 29
paste input "mnnizhegorodova@avito.ru"
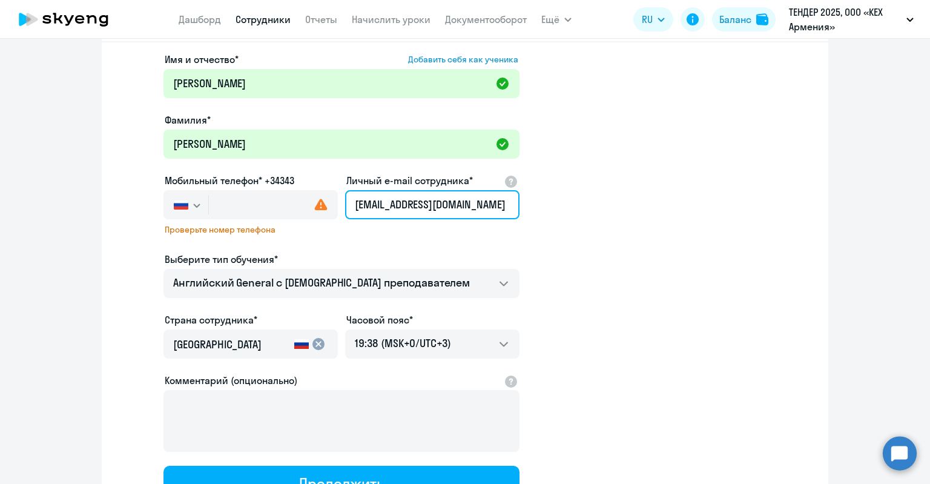
scroll to position [0, 0]
drag, startPoint x: 366, startPoint y: 204, endPoint x: 320, endPoint y: 206, distance: 46.7
click at [320, 206] on div "Имя и отчество* Добавить себя как ученика Мария Фамилия* Нижегородова Мобильный…" at bounding box center [341, 277] width 356 height 450
type input "mnnizhegorodova@avito.ru"
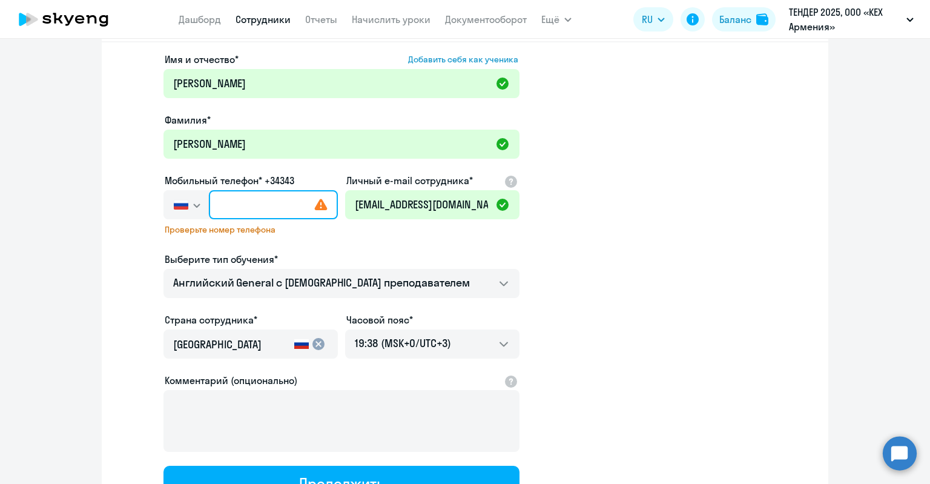
click at [285, 208] on input "text" at bounding box center [273, 204] width 129 height 29
paste input "+7 926 648-88-17"
type input "+7 926 648-88-17"
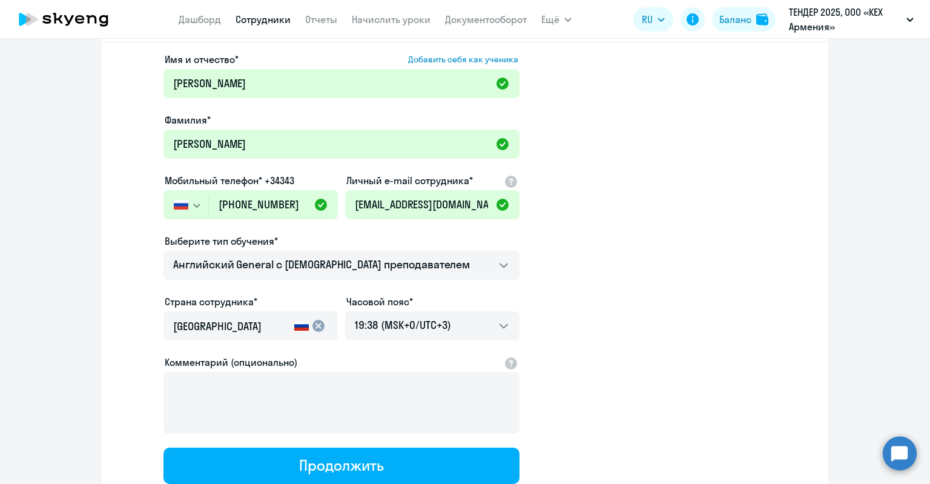
click at [333, 237] on div "Выберите тип обучения*" at bounding box center [341, 241] width 356 height 15
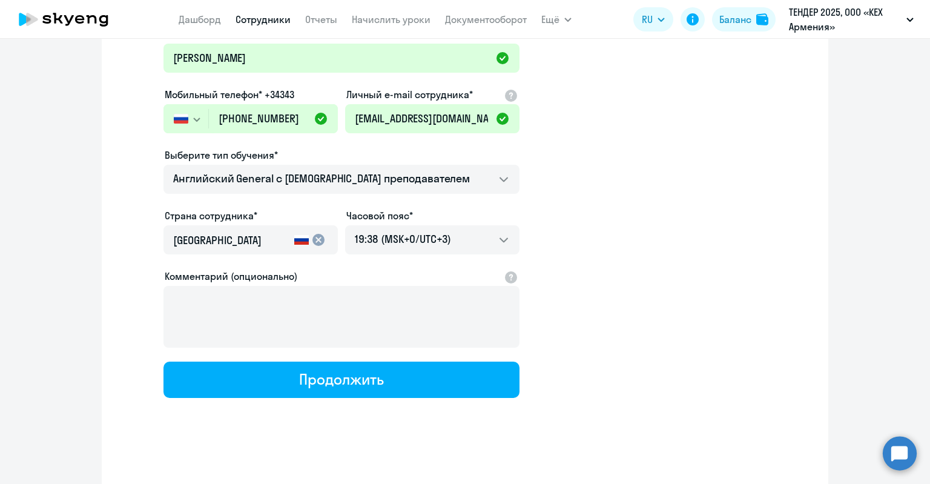
scroll to position [150, 0]
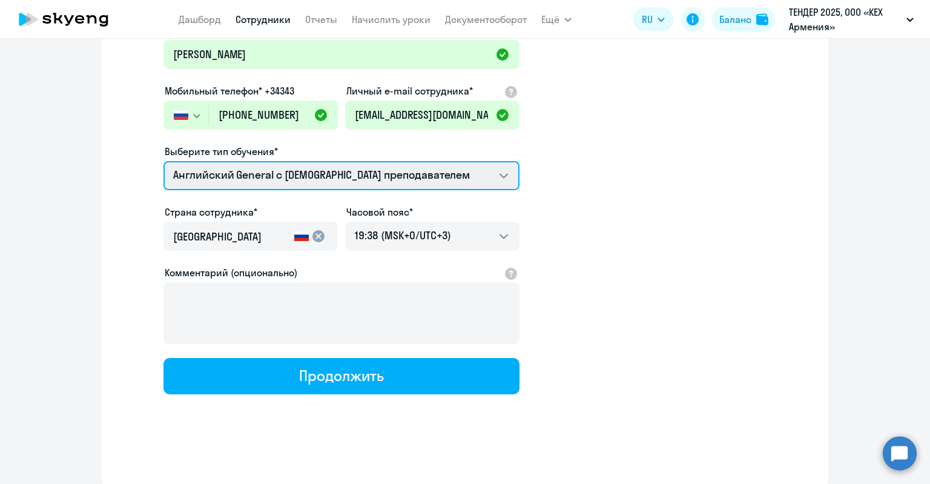
click at [332, 179] on select "Screening Test Английский General с англоговорящим преподавателем Английский Ge…" at bounding box center [341, 175] width 356 height 29
click at [330, 179] on select "Screening Test Английский General с англоговорящим преподавателем Английский Ge…" at bounding box center [341, 175] width 356 height 29
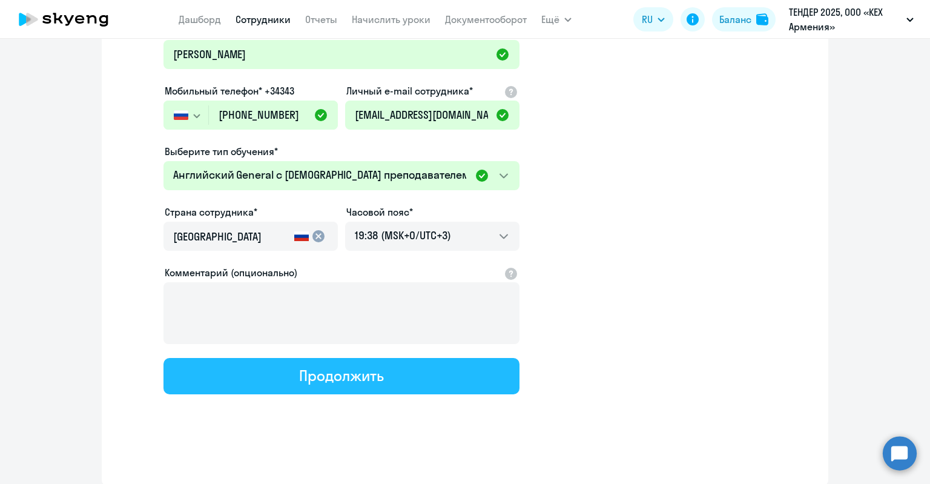
click at [351, 367] on div "Продолжить" at bounding box center [341, 375] width 84 height 19
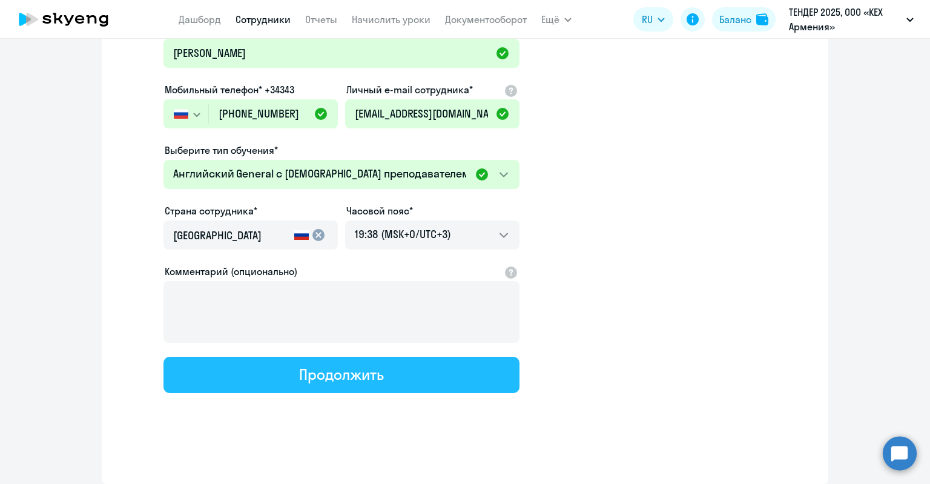
select select "english_adult_not_native_speaker"
select select "3"
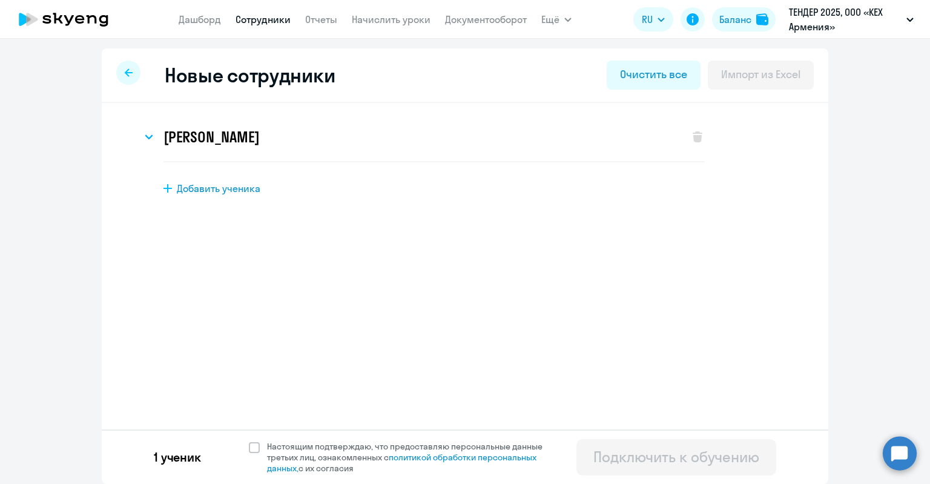
scroll to position [0, 0]
click at [338, 450] on span "Настоящим подтверждаю, что предоставляю персональные данные третьих лиц, ознако…" at bounding box center [412, 457] width 290 height 33
click at [249, 441] on input "Настоящим подтверждаю, что предоставляю персональные данные третьих лиц, ознако…" at bounding box center [248, 440] width 1 height 1
checkbox input "true"
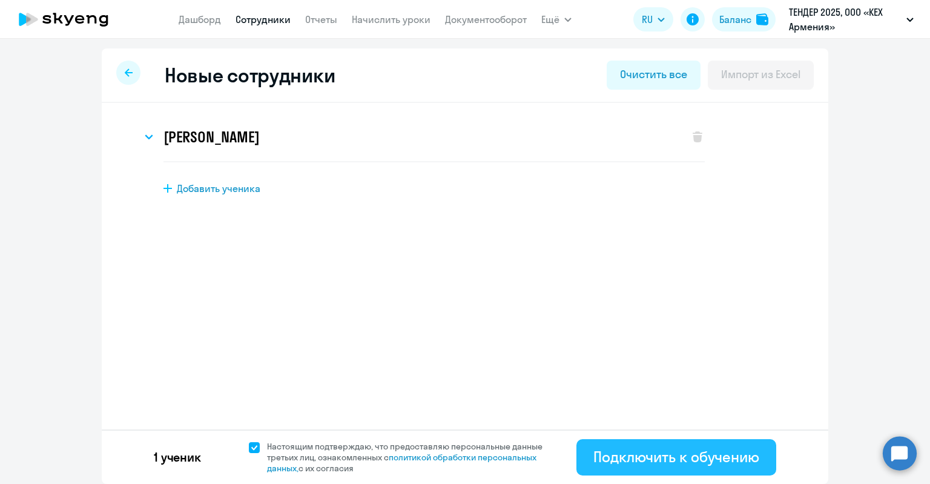
click at [614, 453] on div "Подключить к обучению" at bounding box center [676, 456] width 166 height 19
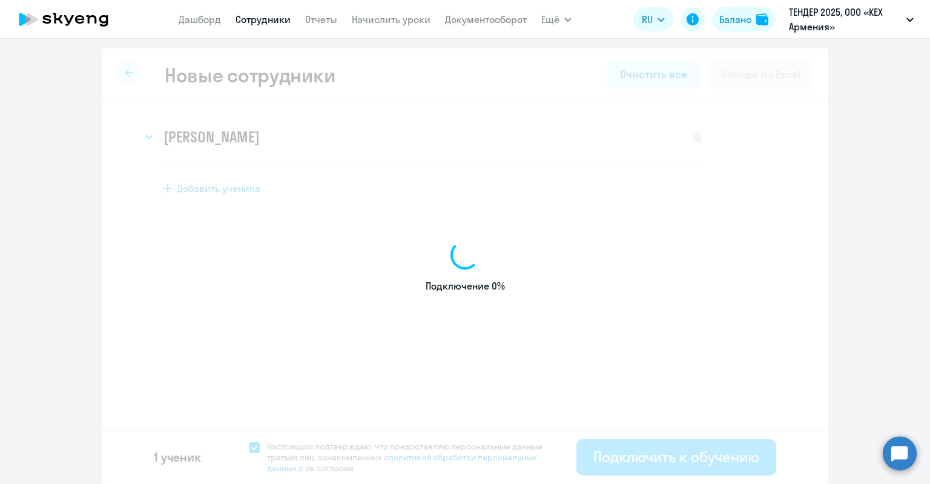
select select "english_adult_not_native_speaker"
select select "3"
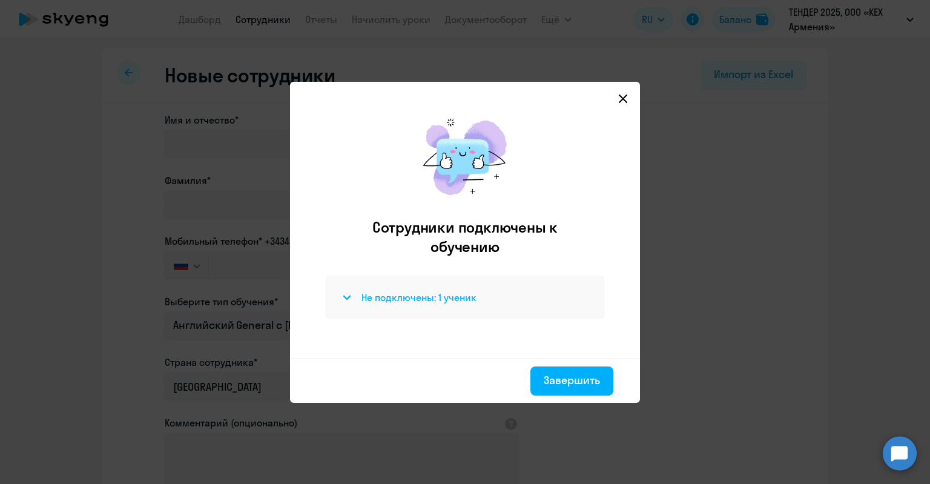
click at [461, 300] on h4 "Не подключены: 1 ученик" at bounding box center [418, 297] width 115 height 13
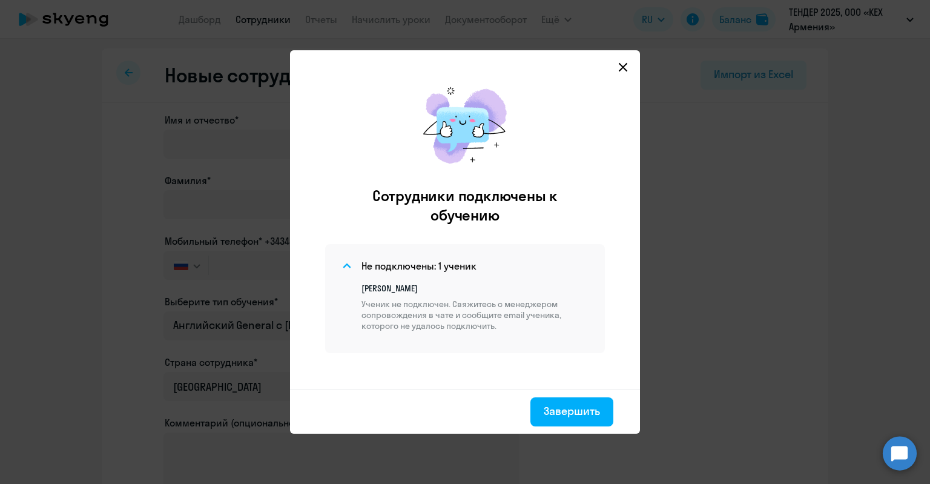
click at [559, 410] on div "Завершить" at bounding box center [572, 411] width 56 height 16
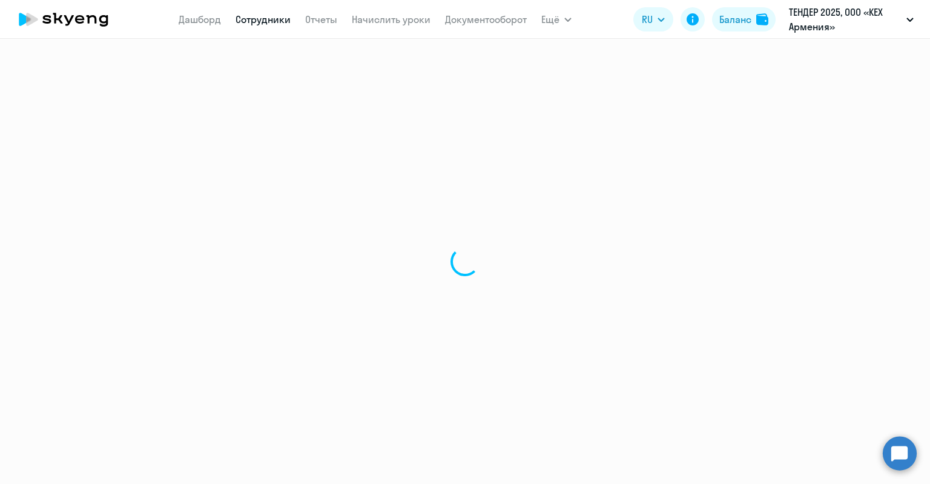
select select "30"
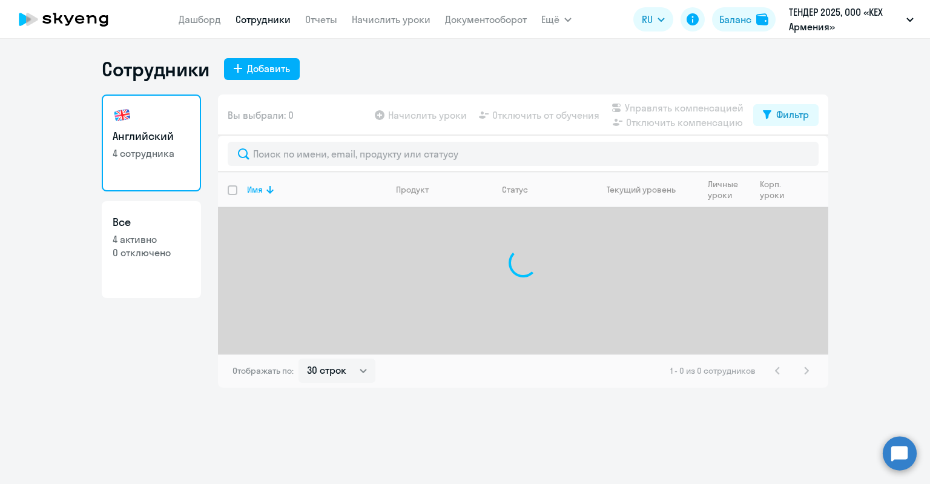
click at [882, 455] on circle at bounding box center [899, 453] width 34 height 34
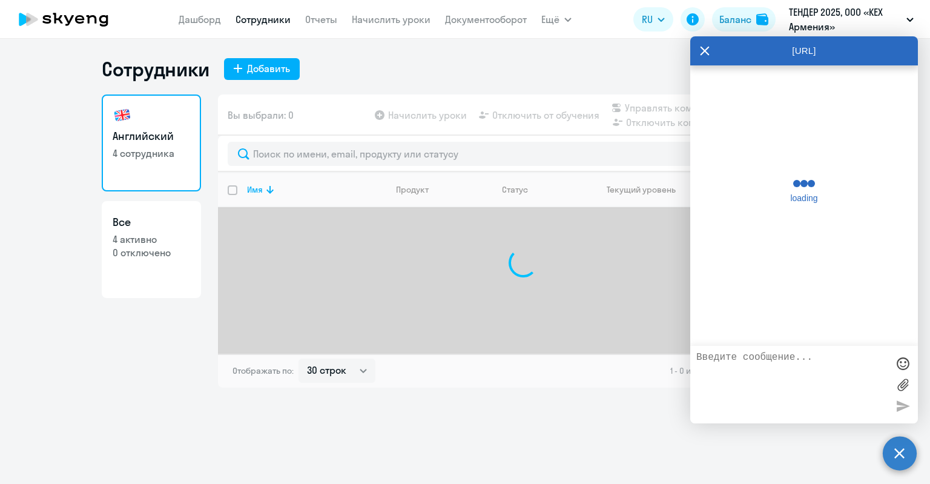
scroll to position [29488, 0]
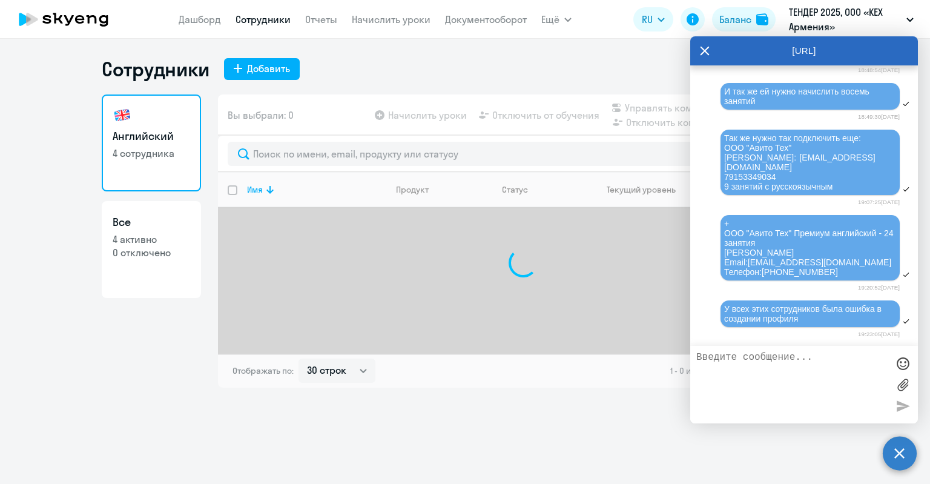
click at [830, 368] on textarea at bounding box center [791, 384] width 191 height 65
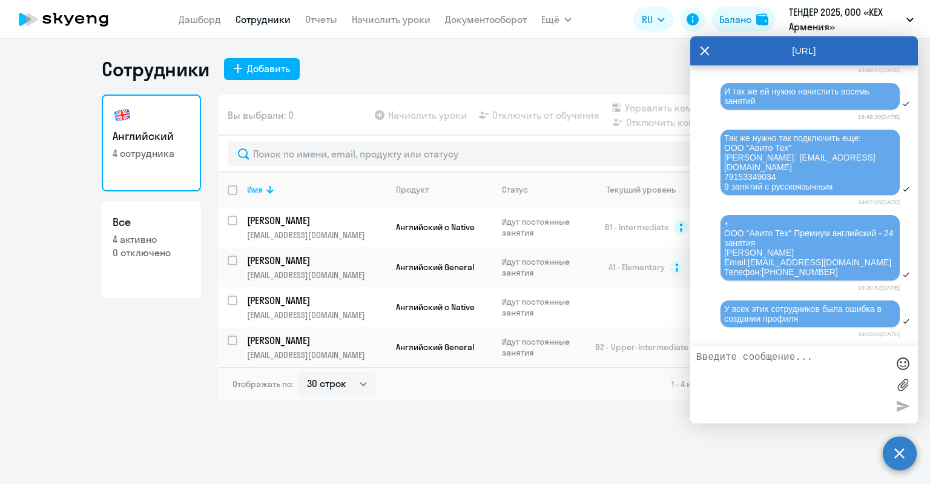
scroll to position [0, 0]
paste textarea "79266488817"
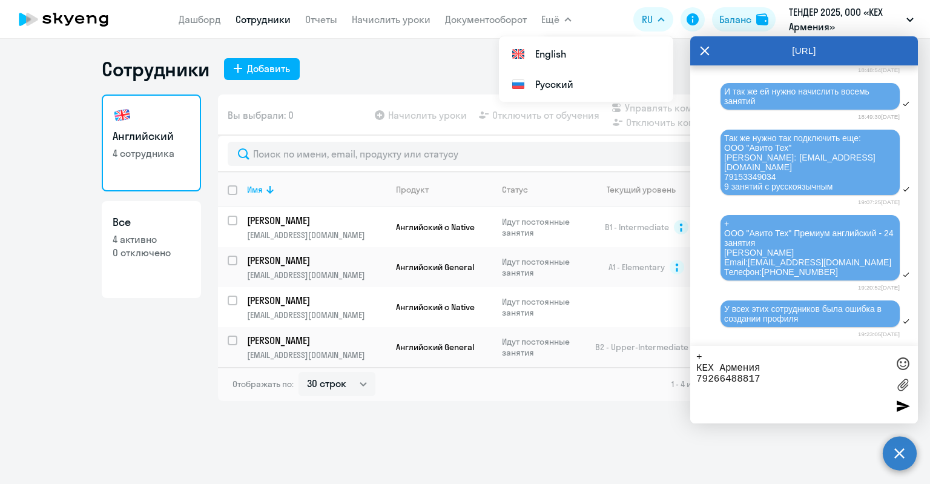
click at [729, 352] on textarea "+ КЕХ Армения 79266488817" at bounding box center [791, 384] width 191 height 65
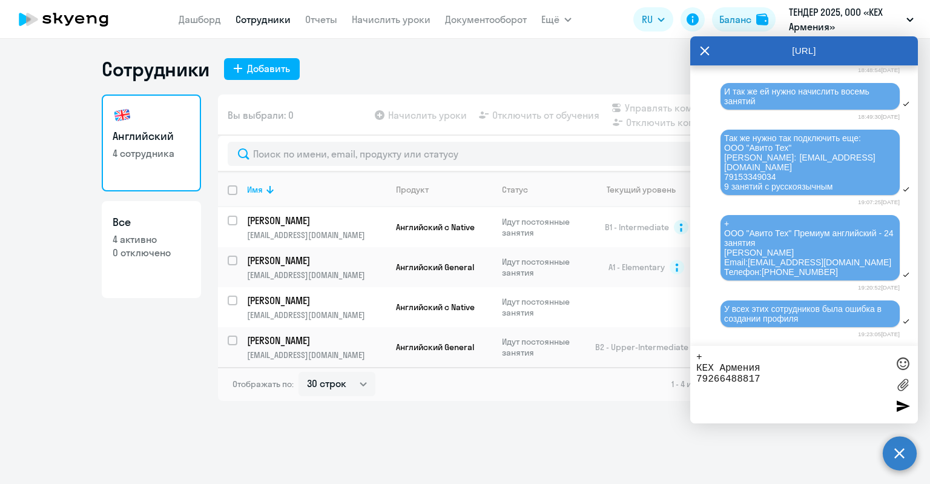
click at [767, 373] on textarea "+ КЕХ Армения 79266488817" at bounding box center [791, 384] width 191 height 65
click at [767, 369] on textarea "+ КЕХ Армения 79266488817" at bounding box center [791, 384] width 191 height 65
click at [749, 377] on textarea "+ КЕХ Армения 79266488817" at bounding box center [791, 384] width 191 height 65
paste textarea "Нижегородова Мария Николова Email: mnnizhegorodova@avito.ru"
drag, startPoint x: 738, startPoint y: 380, endPoint x: 701, endPoint y: 377, distance: 37.0
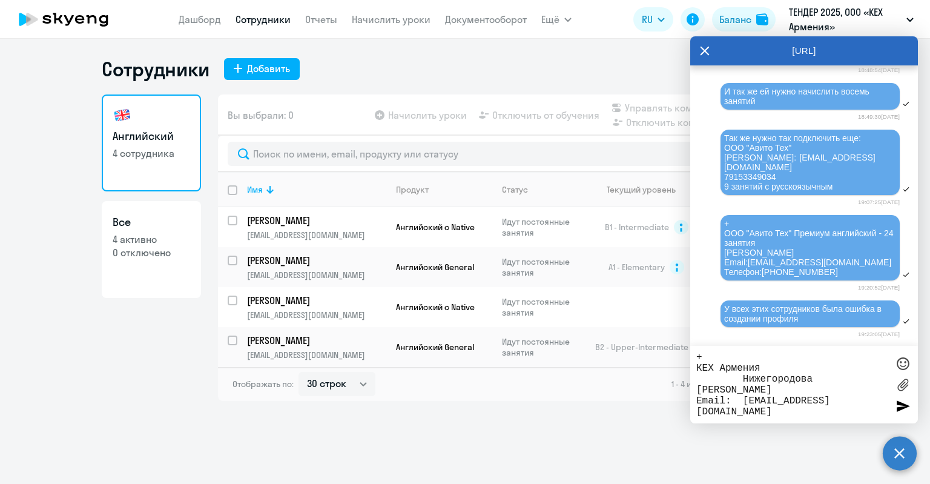
click at [701, 377] on textarea "+ КЕХ Армения Нижегородова Мария Николова Email: mnnizhegorodova@avito.ru 79266…" at bounding box center [791, 384] width 191 height 65
click at [741, 391] on textarea "+ КЕХ Армения Нижегородова Мария Николова Email: mnnizhegorodova@avito.ru 79266…" at bounding box center [791, 384] width 191 height 65
click at [826, 370] on textarea "+ КЕХ Армения Нижегородова Мария Николова Email:mnnizhegorodova@avito.ru 792664…" at bounding box center [791, 384] width 191 height 65
click at [772, 405] on textarea "+ КЕХ Армения Нижегородова Мария Николова Email:mnnizhegorodova@avito.ru 792664…" at bounding box center [791, 384] width 191 height 65
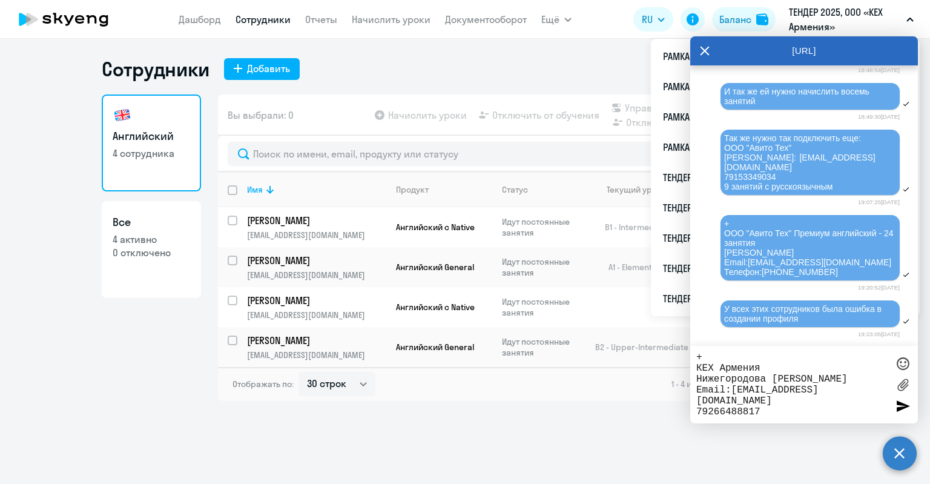
click at [764, 366] on textarea "+ КЕХ Армения Нижегородова Мария Николова Email:mnnizhegorodova@avito.ru 792664…" at bounding box center [791, 384] width 191 height 65
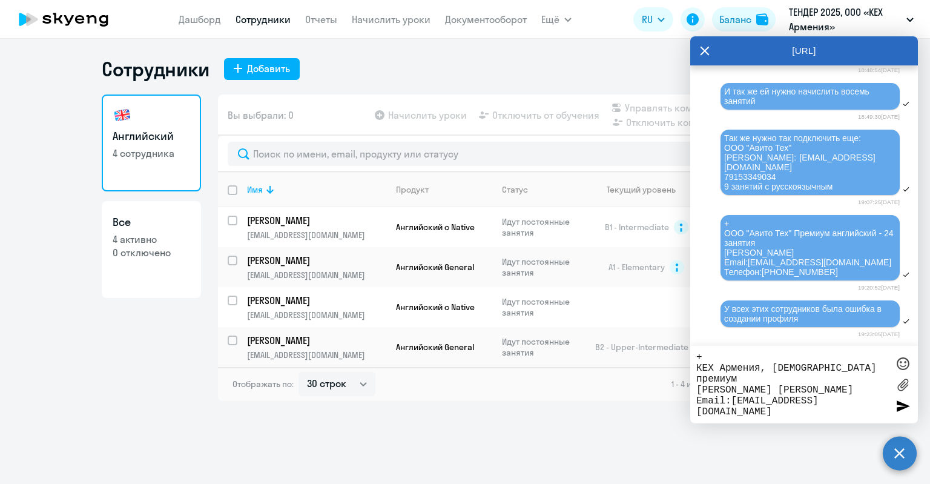
click at [773, 408] on textarea "+ КЕХ Армения, английский премиум Нижегородова Мария Николова Email:mnnizhegoro…" at bounding box center [791, 384] width 191 height 65
type textarea "+ КЕХ Армения, английский премиум Нижегородова Мария Николова Email:mnnizhegoro…"
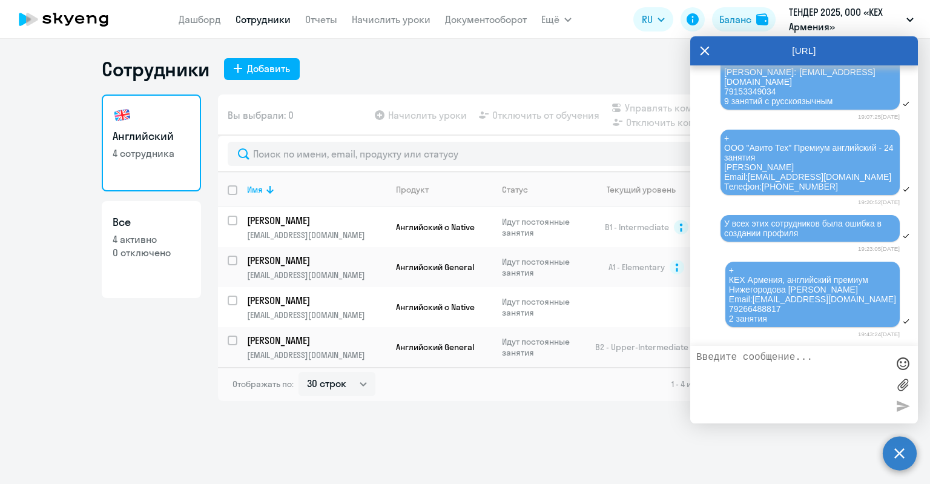
scroll to position [29579, 0]
click at [703, 48] on icon at bounding box center [705, 50] width 10 height 29
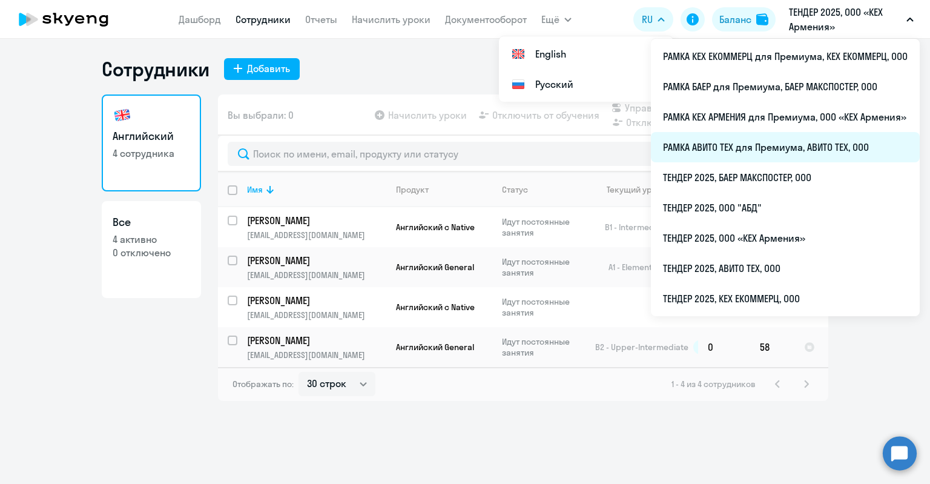
click at [720, 147] on li "РАМКА АВИТО ТЕХ для Премиума, АВИТО ТЕХ, ООО" at bounding box center [785, 147] width 269 height 30
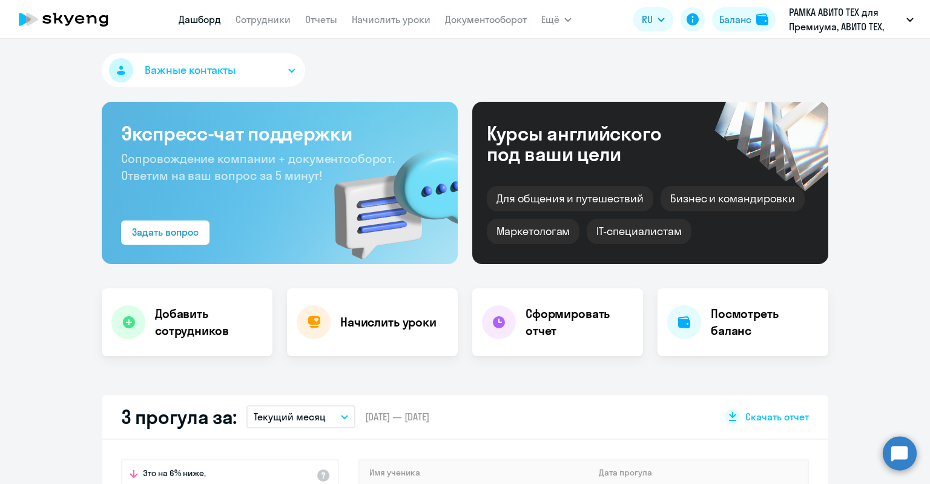
select select "30"
click at [274, 25] on link "Сотрудники" at bounding box center [262, 19] width 55 height 12
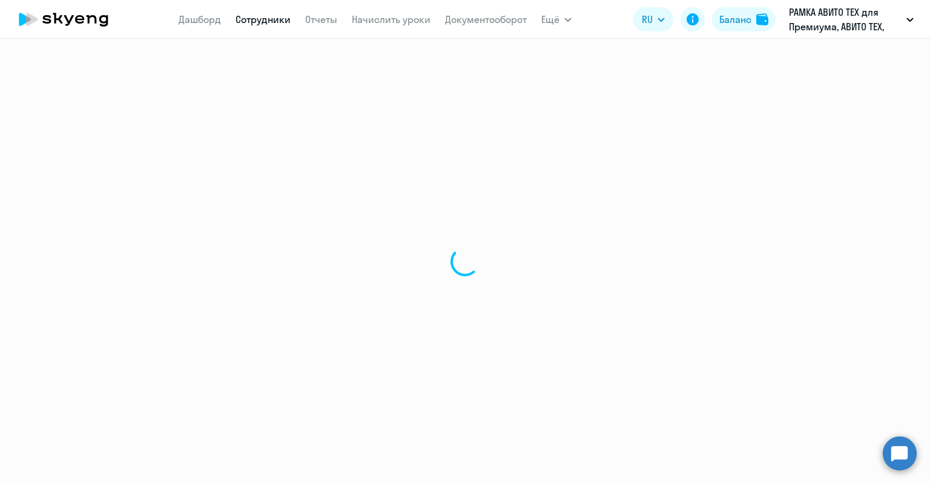
select select "30"
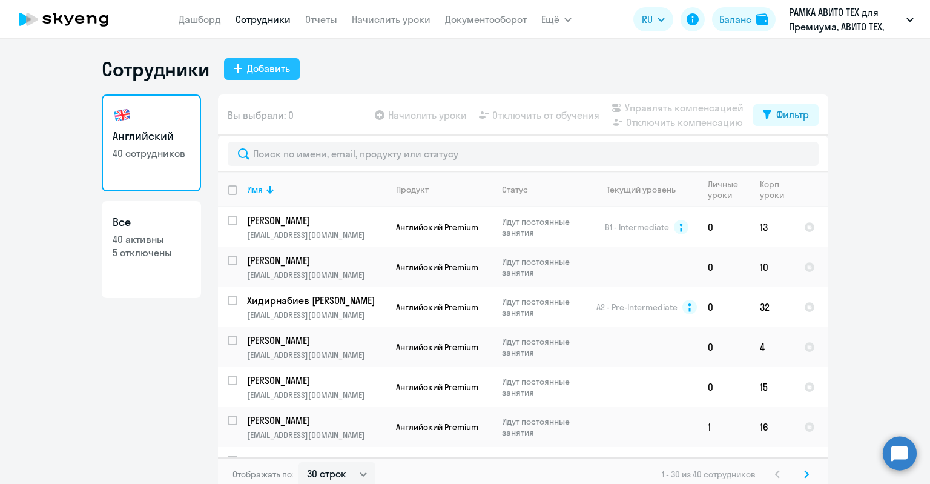
click at [243, 59] on button "Добавить" at bounding box center [262, 69] width 76 height 22
select select "english_adult_not_native_speaker_premium"
select select "3"
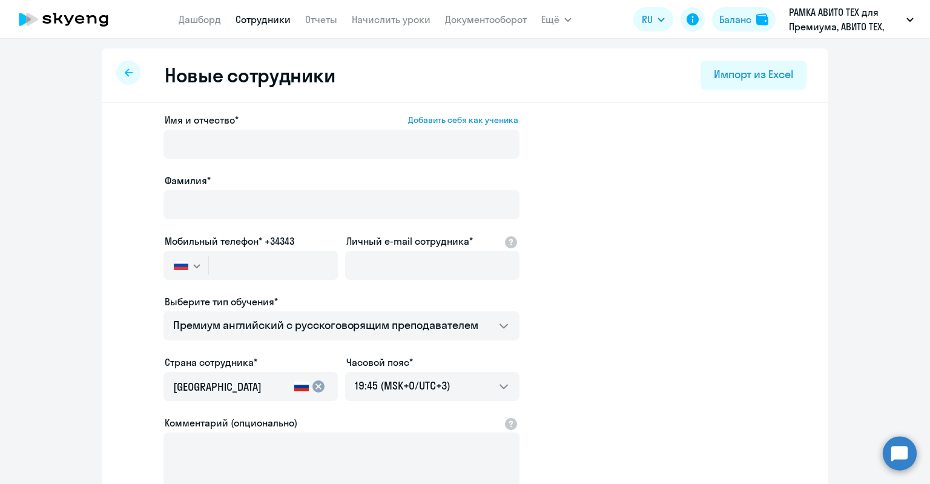
click at [233, 123] on label "Имя и отчество* Добавить себя как ученика" at bounding box center [341, 120] width 353 height 15
click at [233, 130] on input "Имя и отчество* Добавить себя как ученика" at bounding box center [341, 144] width 356 height 29
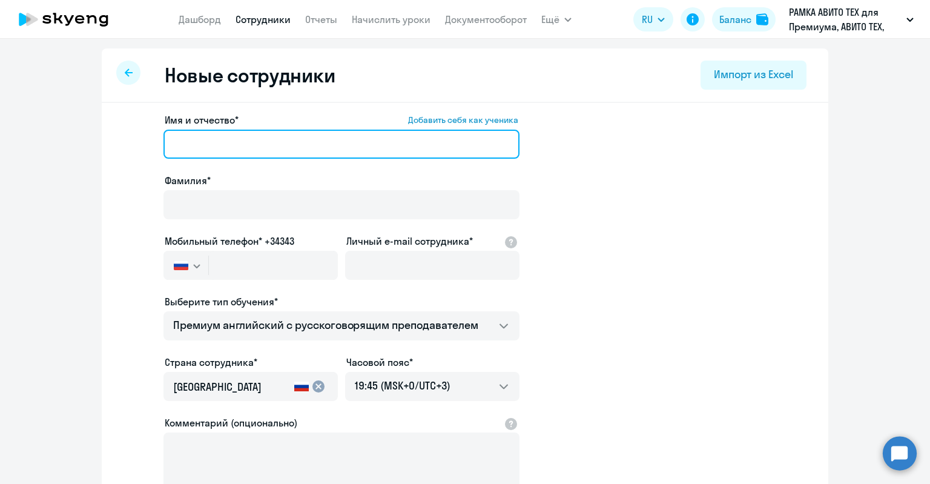
paste input "Конюхова Софья"
drag, startPoint x: 220, startPoint y: 142, endPoint x: 168, endPoint y: 140, distance: 51.5
click at [168, 140] on input "Конюхова Софья" at bounding box center [341, 144] width 356 height 29
type input "Софья"
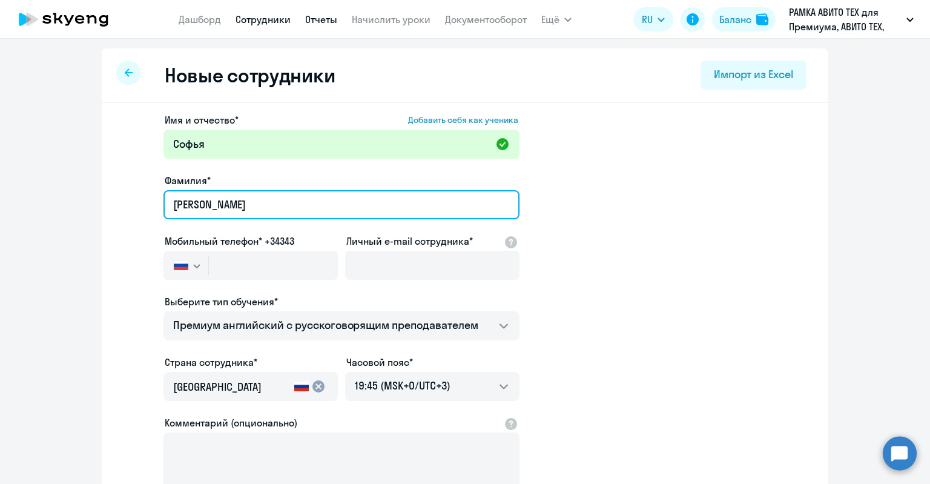
type input "Конюхова"
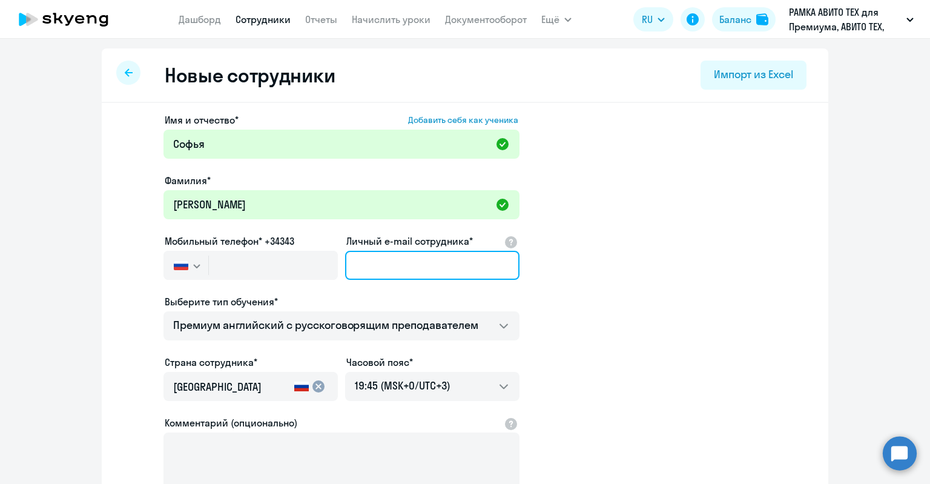
click at [407, 260] on input "Личный e-mail сотрудника*" at bounding box center [432, 265] width 174 height 29
paste input "sekonyukhova@avito.ru"
drag, startPoint x: 368, startPoint y: 268, endPoint x: 309, endPoint y: 262, distance: 59.0
click at [309, 262] on div "Имя и отчество* Добавить себя как ученика Софья Фамилия* Конюхова Мобильный тел…" at bounding box center [341, 329] width 356 height 432
type input "sekonyukhova@avito.ru"
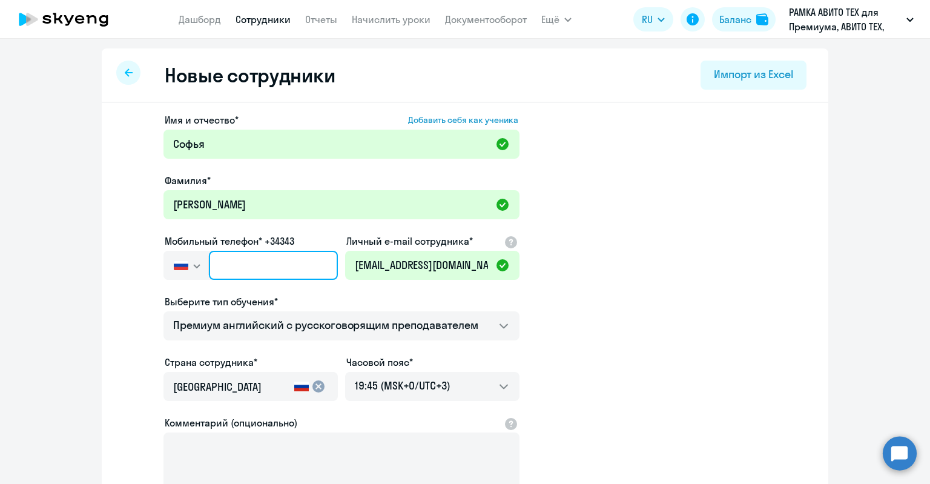
click at [286, 263] on input "text" at bounding box center [273, 265] width 129 height 29
paste input "+7 910 764-77-61"
type input "+7 910 764-77-61"
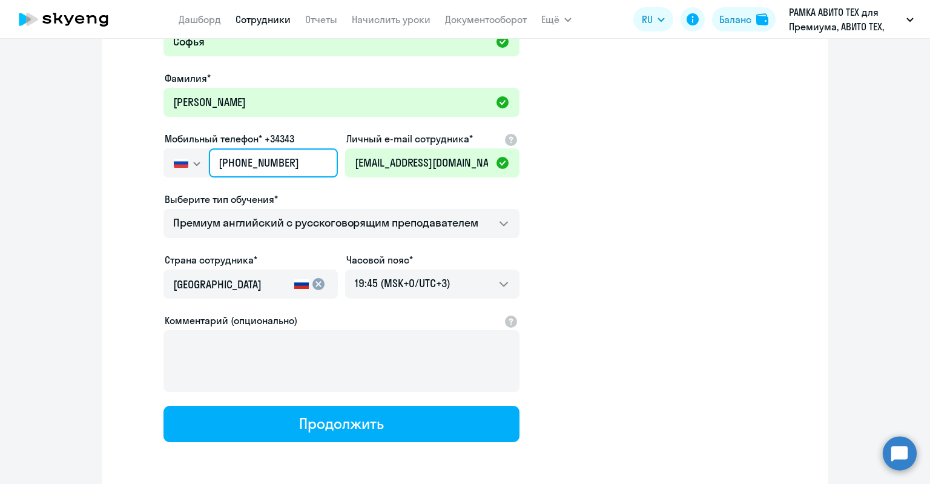
scroll to position [121, 0]
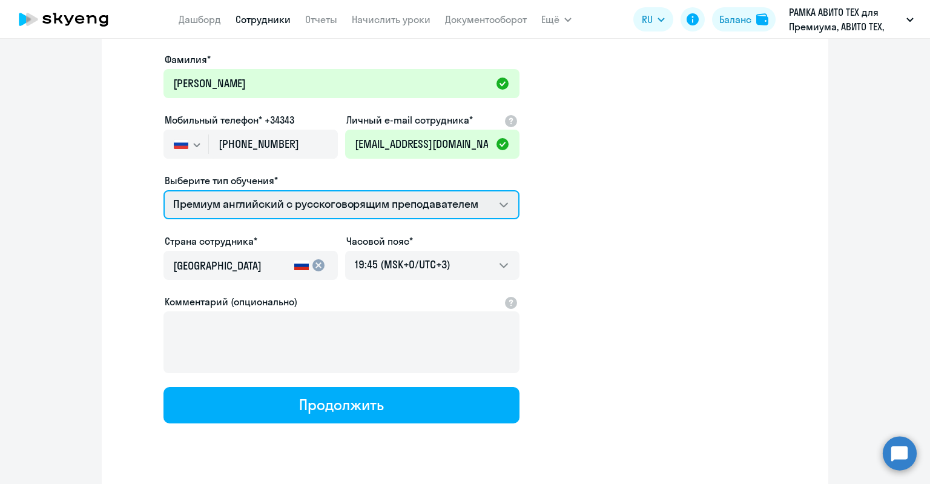
click at [286, 200] on select "Премиум английский с русскоговорящим преподавателем" at bounding box center [341, 204] width 356 height 29
drag, startPoint x: 287, startPoint y: 199, endPoint x: 302, endPoint y: 272, distance: 74.2
click at [287, 199] on select "Премиум английский с русскоговорящим преподавателем" at bounding box center [341, 204] width 356 height 29
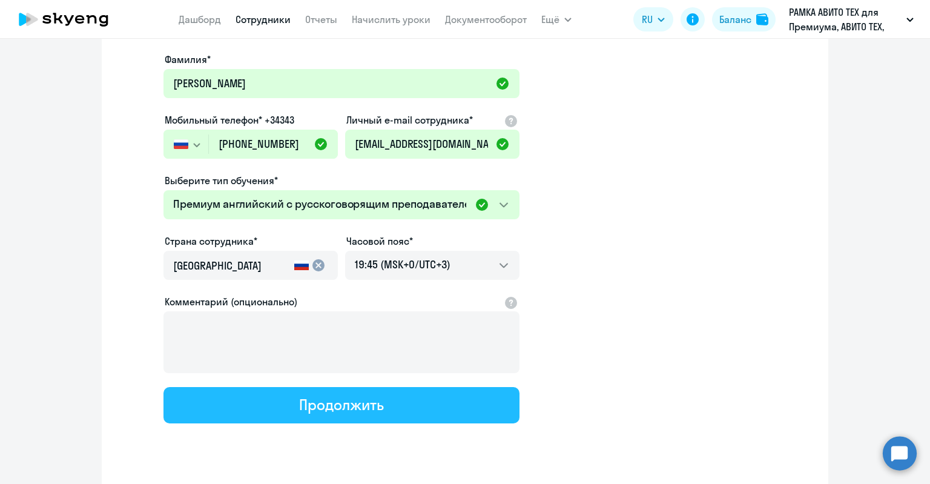
click at [304, 410] on div "Продолжить" at bounding box center [341, 404] width 84 height 19
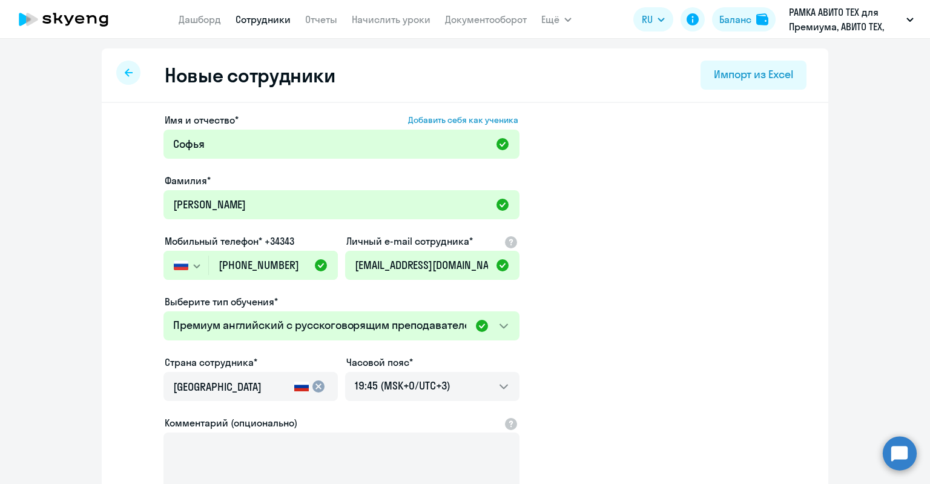
select select "english_adult_not_native_speaker_premium"
select select "3"
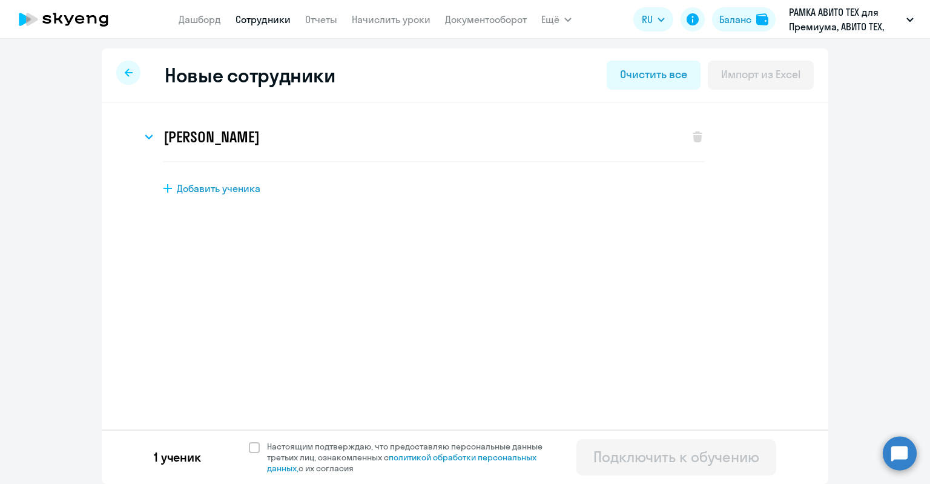
scroll to position [0, 0]
click at [281, 444] on span "Настоящим подтверждаю, что предоставляю персональные данные третьих лиц, ознако…" at bounding box center [412, 457] width 290 height 33
click at [249, 441] on input "Настоящим подтверждаю, что предоставляю персональные данные третьих лиц, ознако…" at bounding box center [248, 440] width 1 height 1
checkbox input "true"
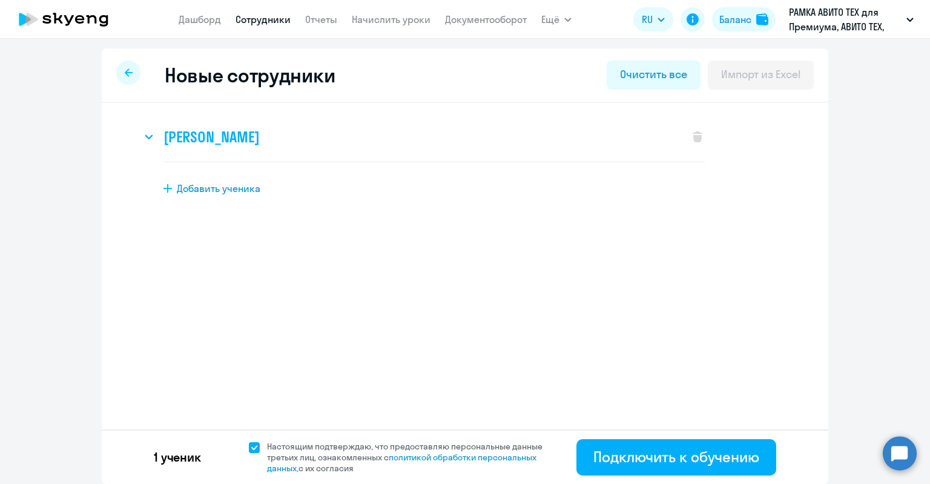
click at [166, 135] on h3 "Софья Конюхова" at bounding box center [211, 136] width 96 height 19
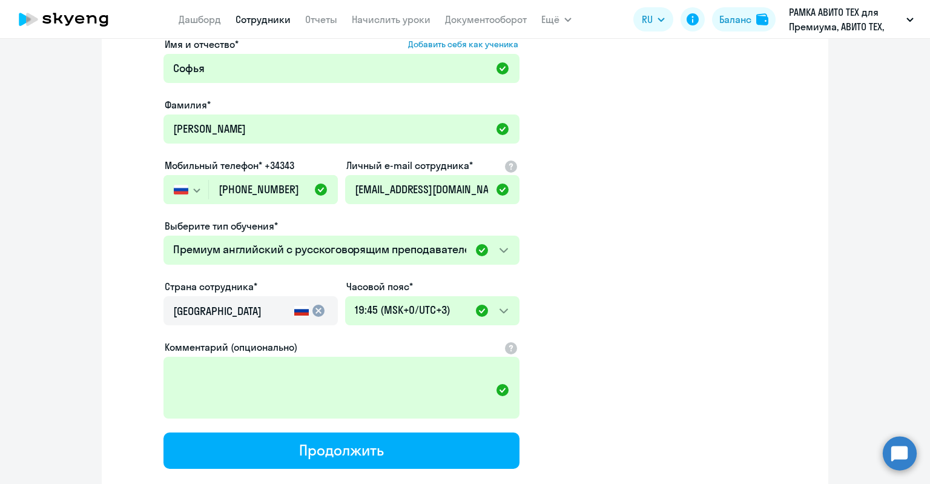
scroll to position [182, 0]
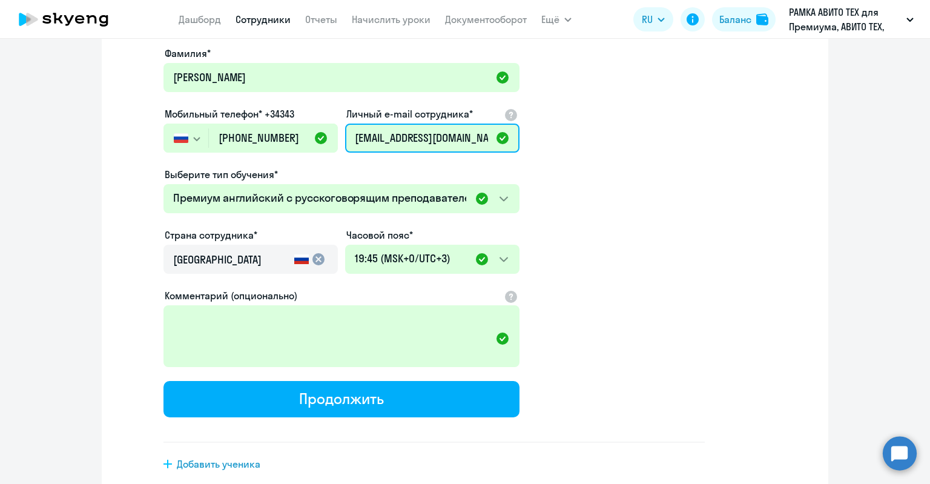
drag, startPoint x: 352, startPoint y: 143, endPoint x: 479, endPoint y: 133, distance: 127.6
click at [479, 133] on input "sekonyukhova@avito.ru" at bounding box center [432, 137] width 174 height 29
paste input "hivesonya@gmail.com"
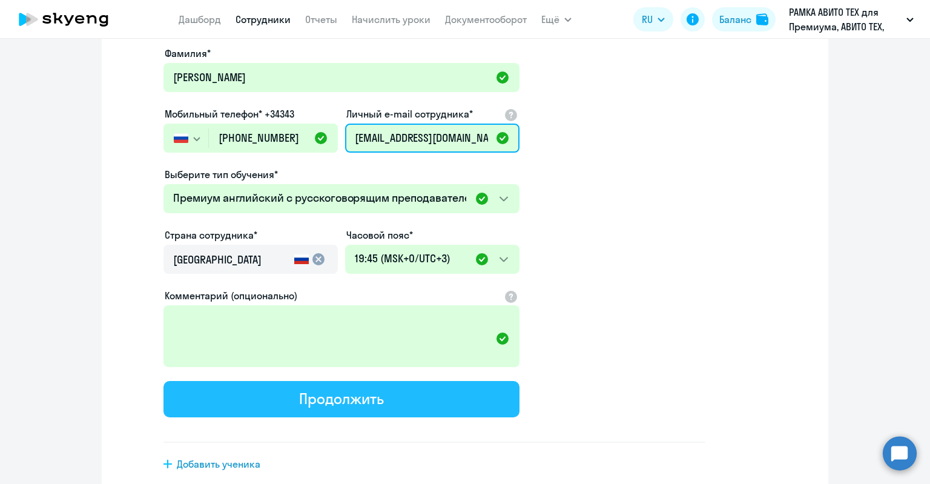
type input "hivesonya@gmail.com"
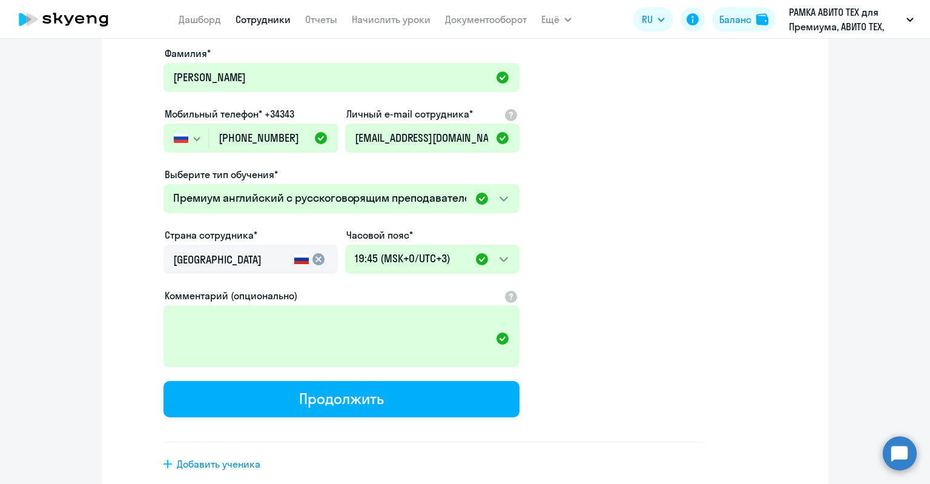
click at [367, 404] on div "Продолжить" at bounding box center [341, 398] width 84 height 19
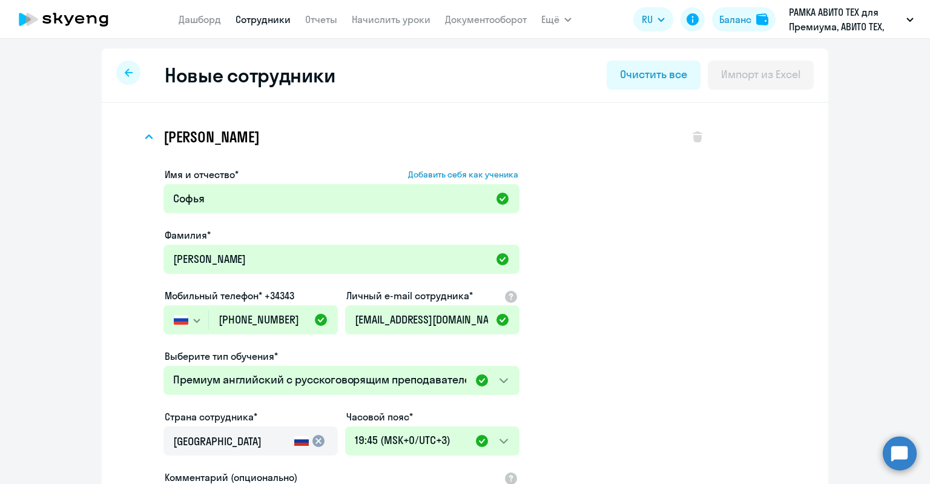
select select "english_adult_not_native_speaker_premium"
select select "3"
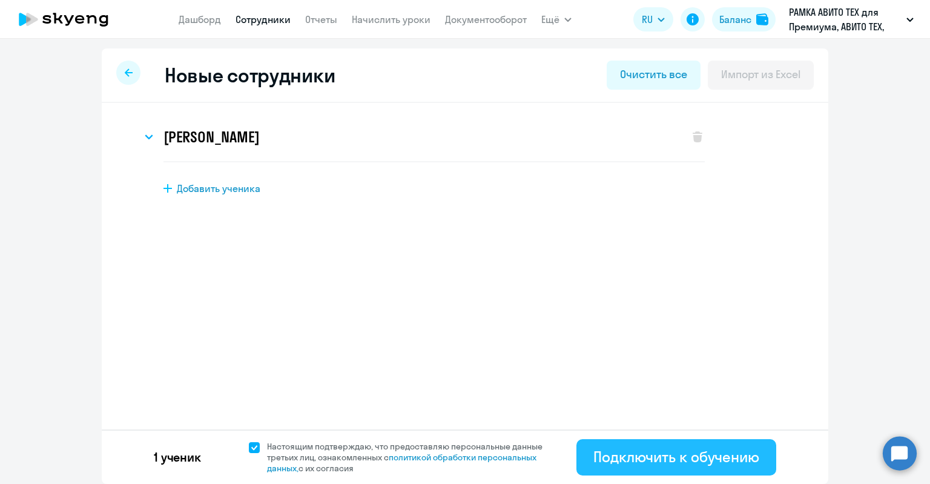
click at [609, 452] on div "Подключить к обучению" at bounding box center [676, 456] width 166 height 19
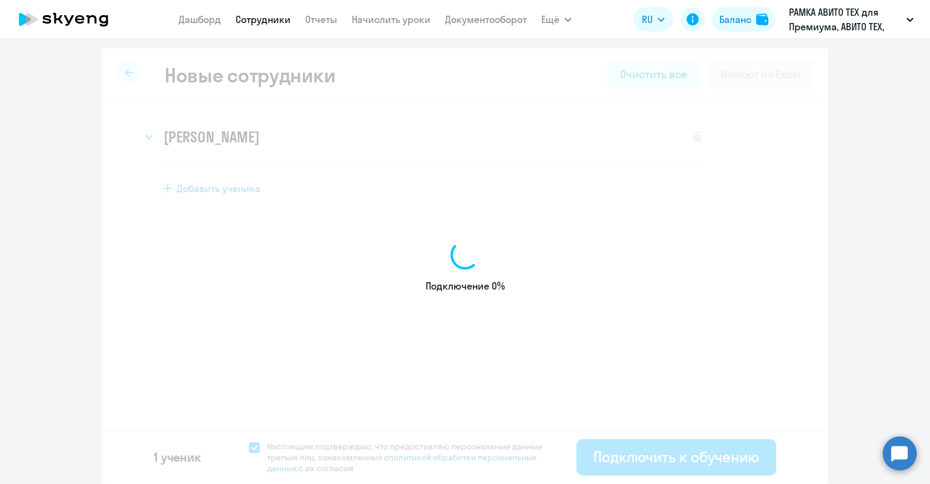
select select "english_adult_not_native_speaker_premium"
select select "3"
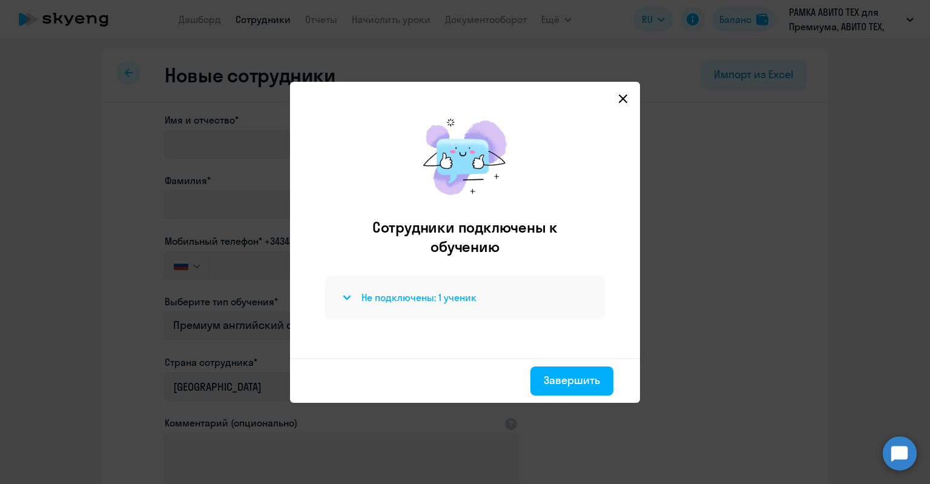
click at [490, 295] on div "Не подключены: 1 ученик" at bounding box center [465, 297] width 251 height 15
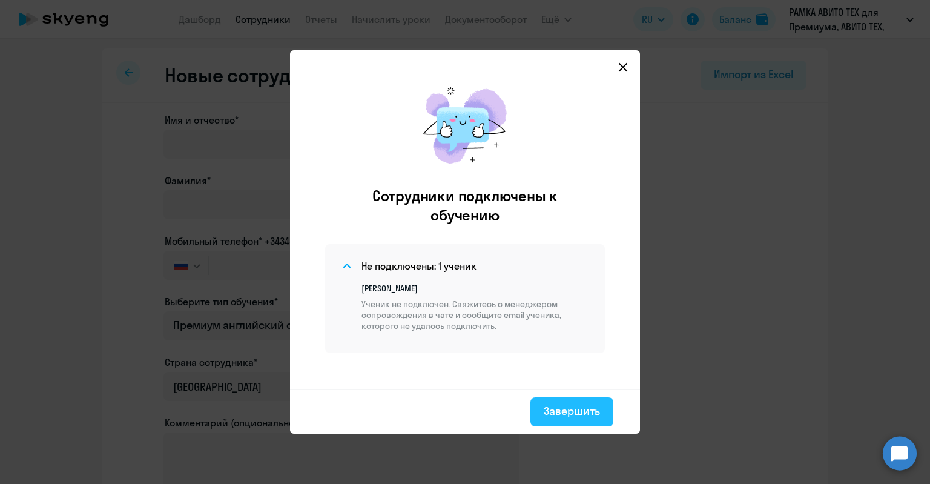
click at [570, 410] on div "Завершить" at bounding box center [572, 411] width 56 height 16
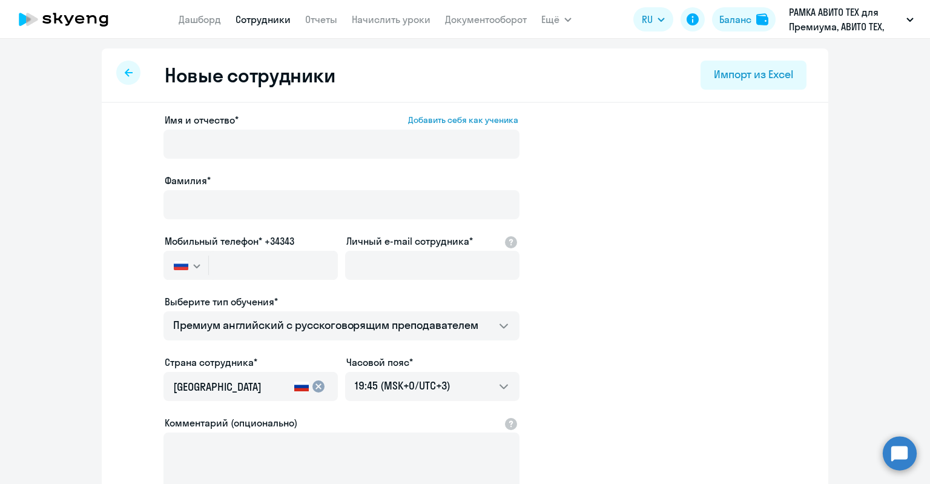
select select "30"
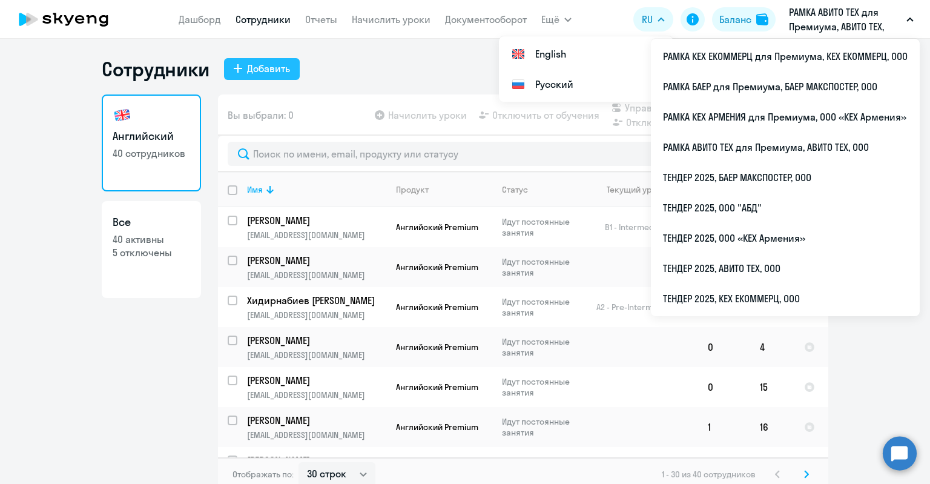
click at [271, 76] on button "Добавить" at bounding box center [262, 69] width 76 height 22
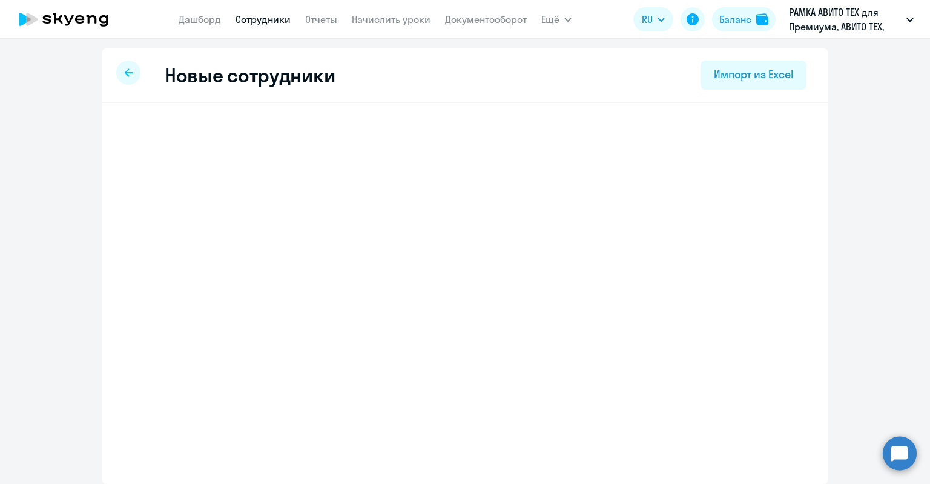
select select "english_adult_not_native_speaker_premium"
select select "3"
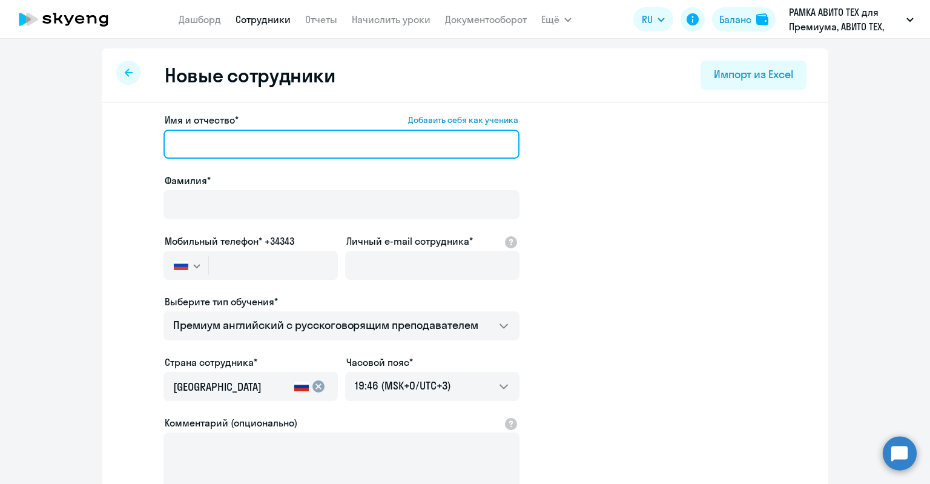
click at [246, 146] on input "Имя и отчество* Добавить себя как ученика" at bounding box center [341, 144] width 356 height 29
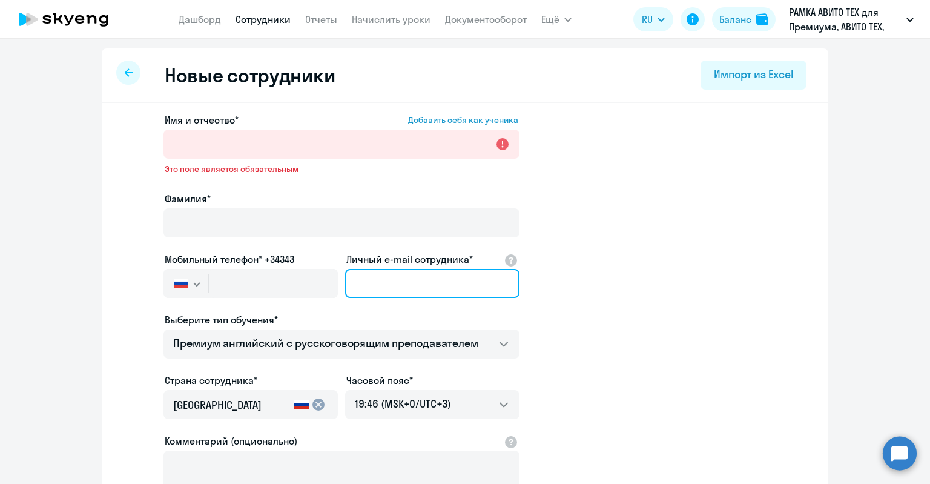
click at [387, 274] on input "Личный e-mail сотрудника*" at bounding box center [432, 283] width 174 height 29
paste input "Конюхова Софья"
type input "Конюхова Софья"
drag, startPoint x: 454, startPoint y: 283, endPoint x: 300, endPoint y: 272, distance: 154.1
click at [300, 272] on div "Имя и отчество* Добавить себя как ученика Это поле является обязательным Фамили…" at bounding box center [341, 338] width 356 height 450
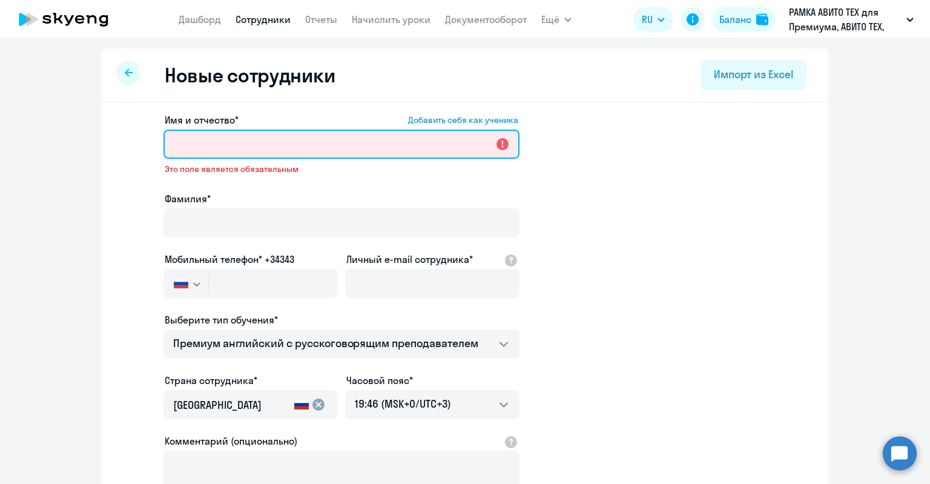
drag, startPoint x: 301, startPoint y: 157, endPoint x: 297, endPoint y: 149, distance: 8.9
click at [301, 157] on input "Имя и отчество* Добавить себя как ученика" at bounding box center [341, 144] width 356 height 29
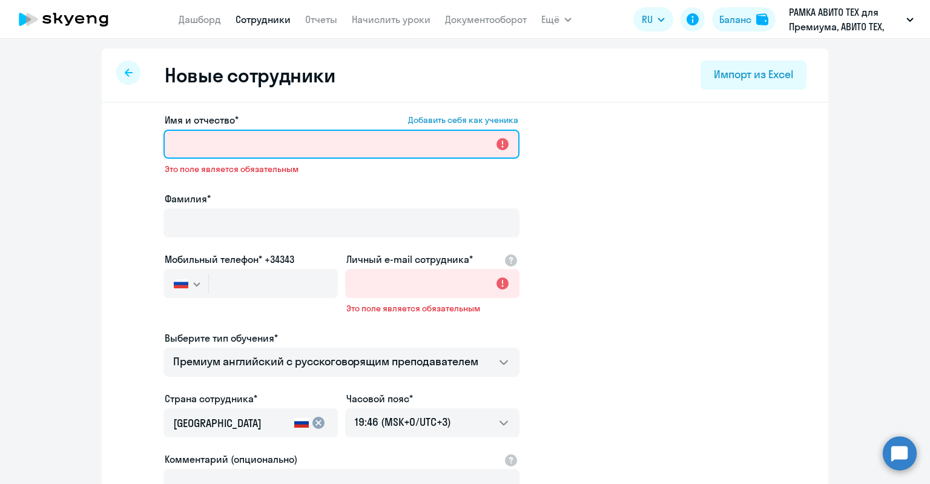
paste input "Конюхова Софья"
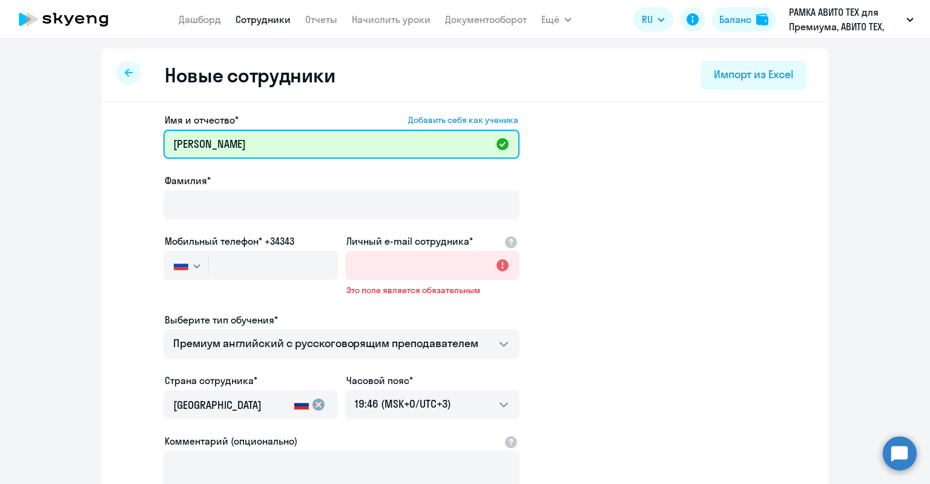
drag, startPoint x: 188, startPoint y: 148, endPoint x: 124, endPoint y: 156, distance: 64.1
click at [122, 153] on app-new-student-form "Имя и отчество* Добавить себя как ученика Конюхова Софья Фамилия* Мобильный тел…" at bounding box center [465, 338] width 688 height 450
drag, startPoint x: 223, startPoint y: 142, endPoint x: 169, endPoint y: 143, distance: 53.9
click at [169, 142] on input "Конюхова Софья" at bounding box center [341, 144] width 356 height 29
type input "Софья"
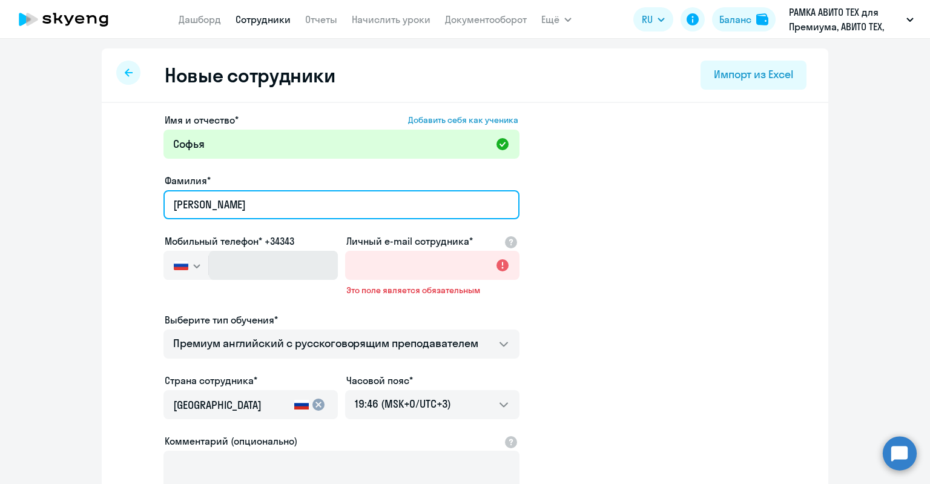
type input "Конюхова"
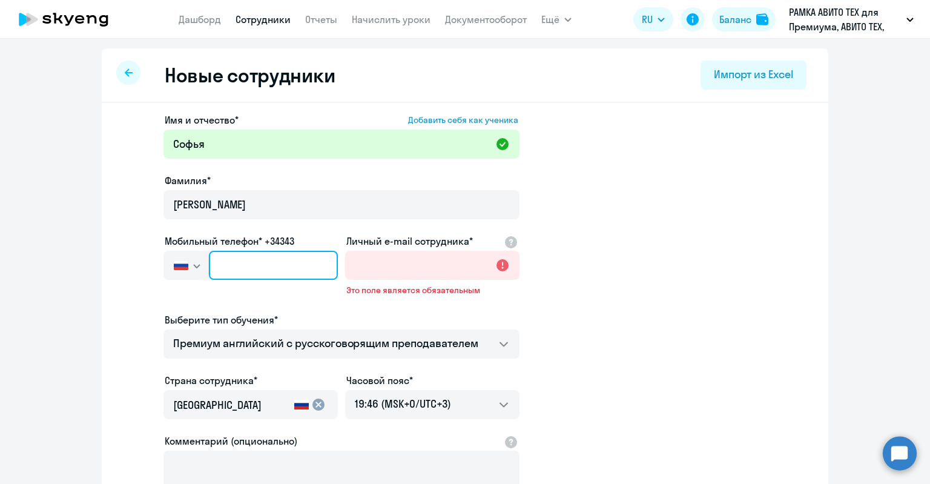
click at [271, 269] on input "text" at bounding box center [273, 265] width 129 height 29
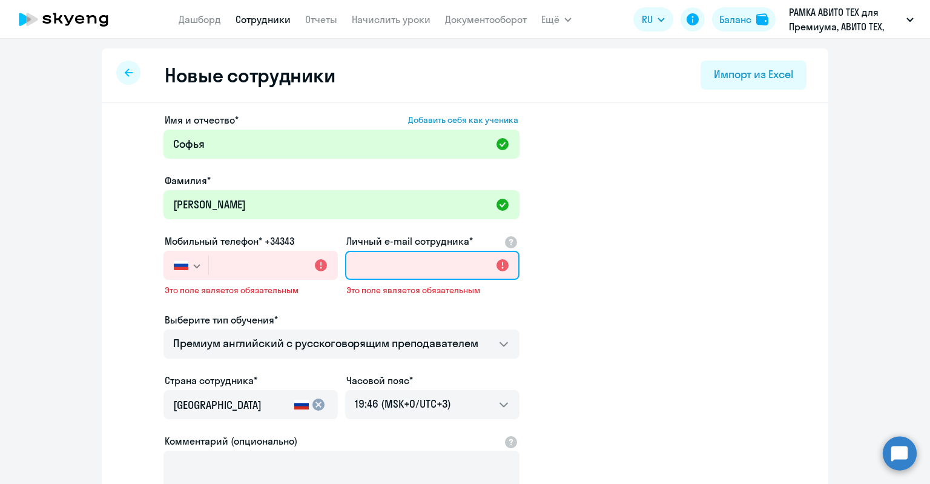
click at [387, 257] on input "Личный e-mail сотрудника*" at bounding box center [432, 265] width 174 height 29
paste input "sekonyukhova@avito.ru"
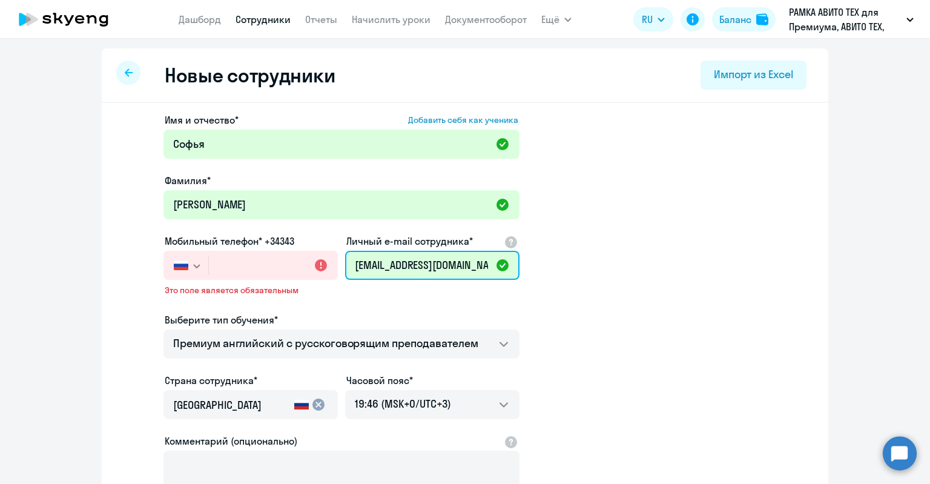
drag, startPoint x: 365, startPoint y: 263, endPoint x: 312, endPoint y: 263, distance: 53.3
click at [312, 263] on div "Имя и отчество* Добавить себя как ученика Софья Фамилия* Конюхова Мобильный тел…" at bounding box center [341, 338] width 356 height 450
type input "sekonyukhova@avito.ru"
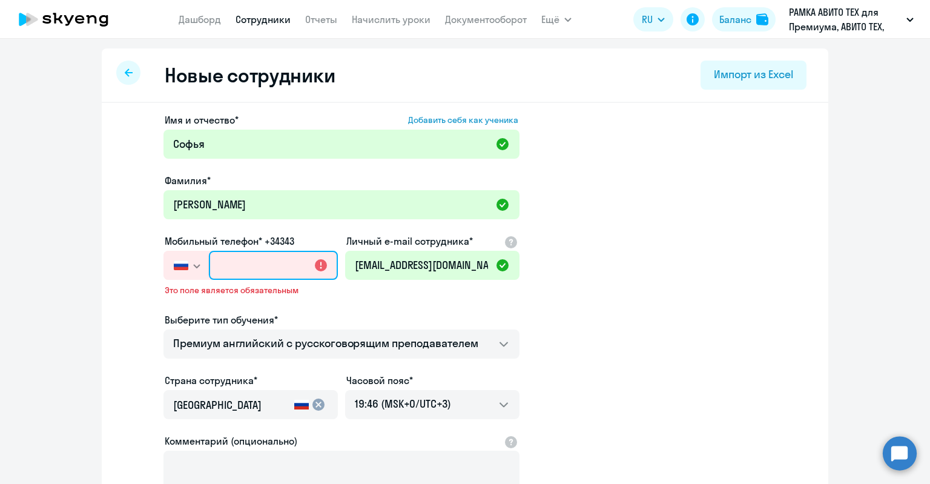
click at [271, 263] on input "text" at bounding box center [273, 265] width 129 height 29
paste input "+7 910 764-77-61"
type input "+7 910 764-77-61"
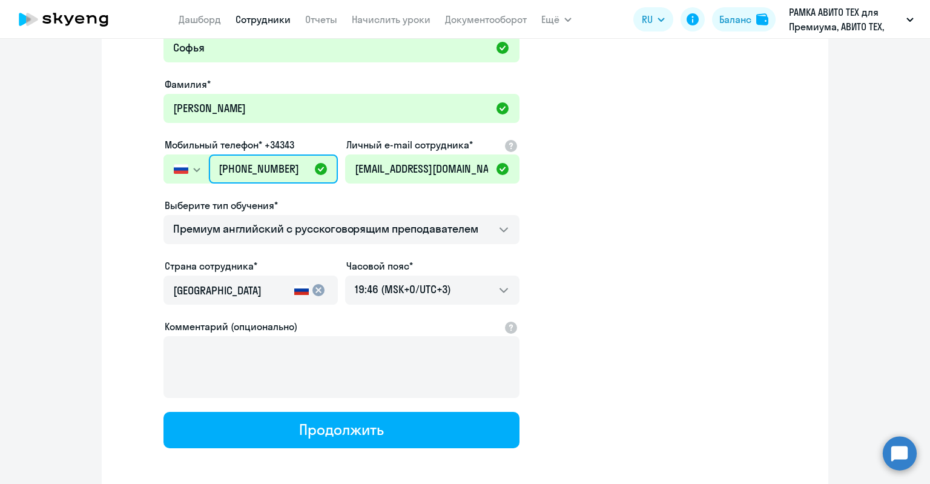
scroll to position [150, 0]
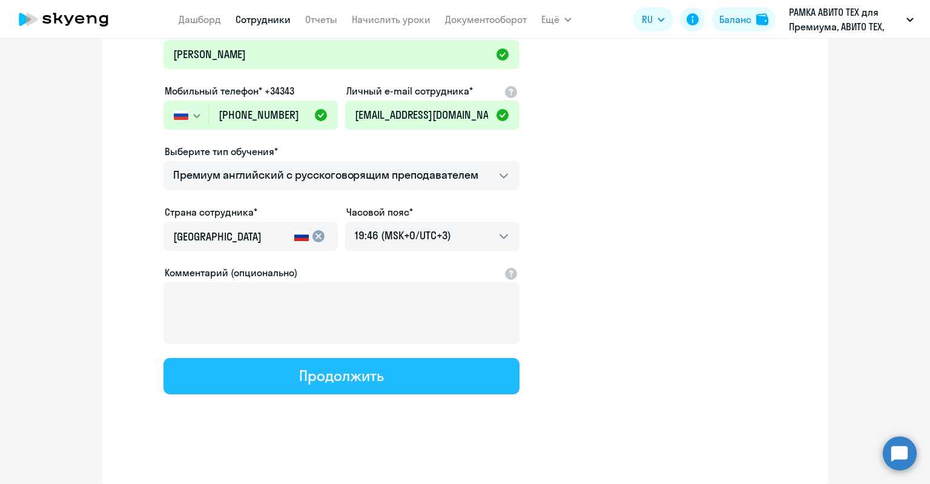
click at [307, 377] on div "Продолжить" at bounding box center [341, 375] width 84 height 19
select select "english_adult_not_native_speaker_premium"
select select "3"
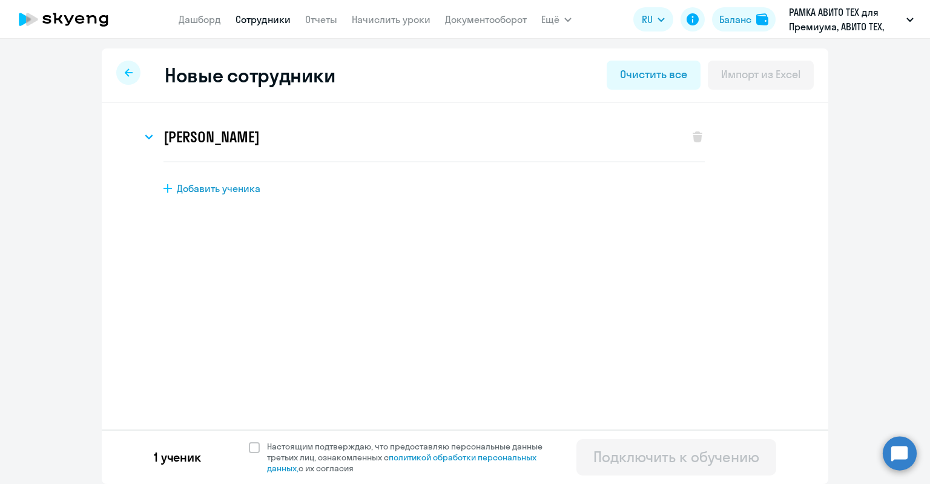
scroll to position [0, 0]
click at [271, 445] on span "Настоящим подтверждаю, что предоставляю персональные данные третьих лиц, ознако…" at bounding box center [412, 457] width 290 height 33
click at [249, 441] on input "Настоящим подтверждаю, что предоставляю персональные данные третьих лиц, ознако…" at bounding box center [248, 440] width 1 height 1
checkbox input "true"
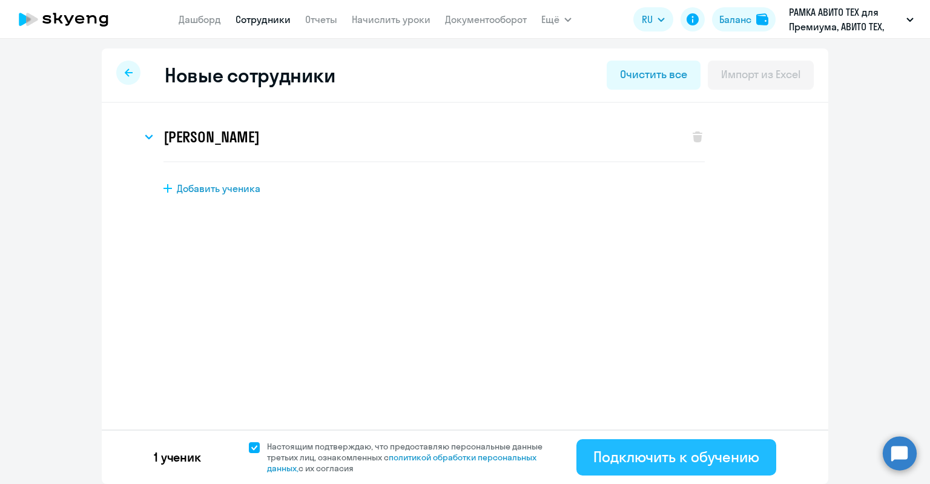
click at [608, 449] on div "Подключить к обучению" at bounding box center [676, 456] width 166 height 19
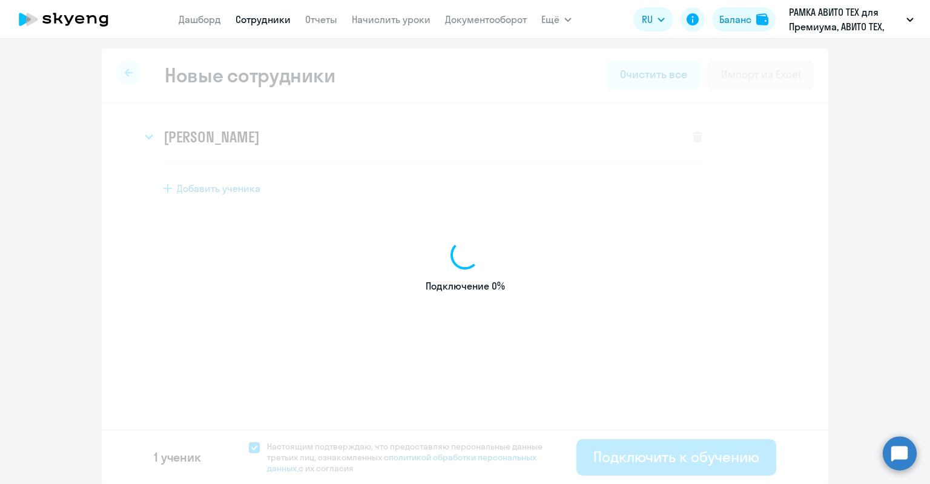
select select "english_adult_not_native_speaker_premium"
select select "3"
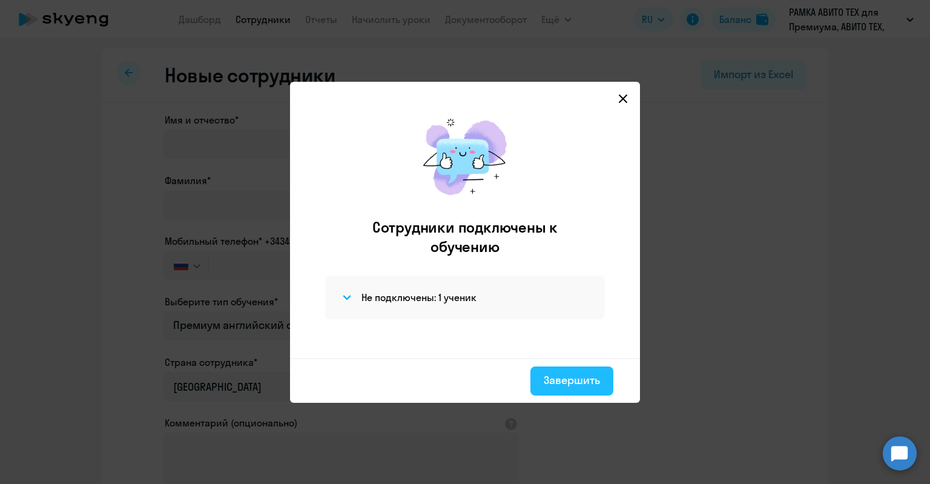
click at [567, 390] on button "Завершить" at bounding box center [571, 380] width 83 height 29
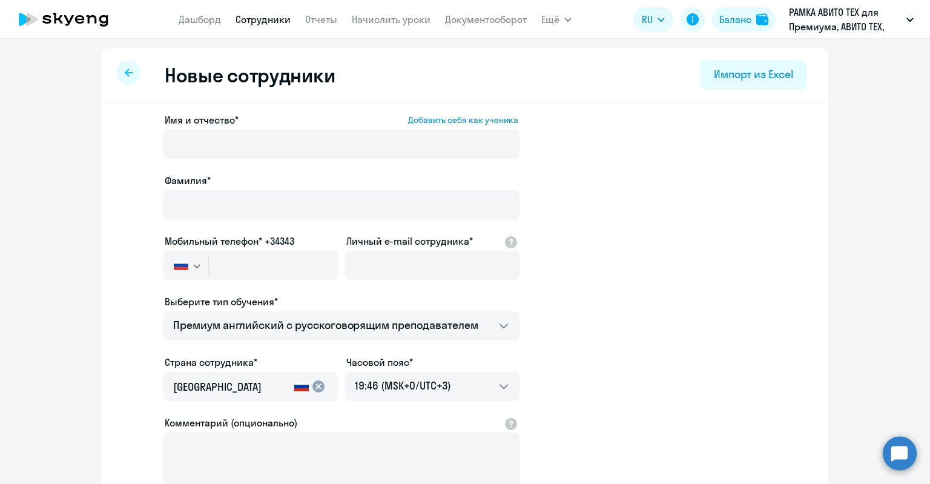
select select "30"
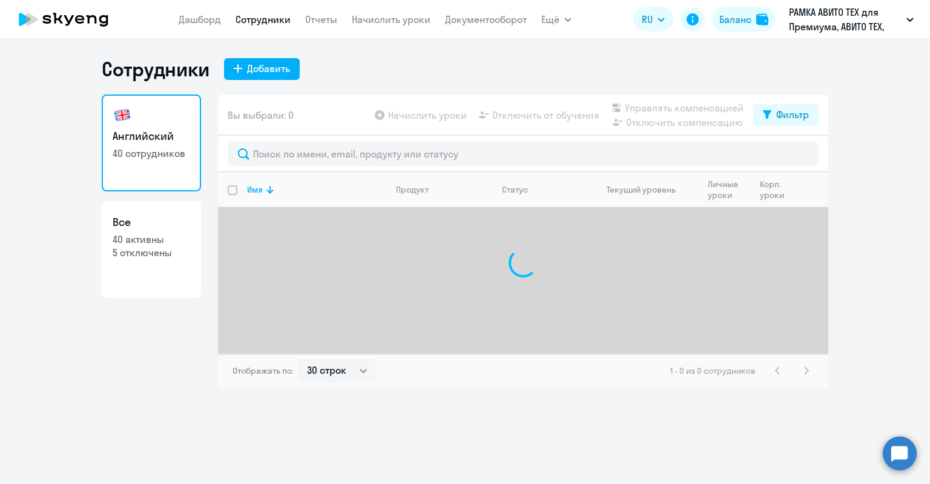
click at [918, 455] on div "Сотрудники Добавить Английский 40 сотрудников Все 40 активны 5 отключены Вы выб…" at bounding box center [465, 261] width 930 height 445
click at [908, 450] on circle at bounding box center [899, 453] width 34 height 34
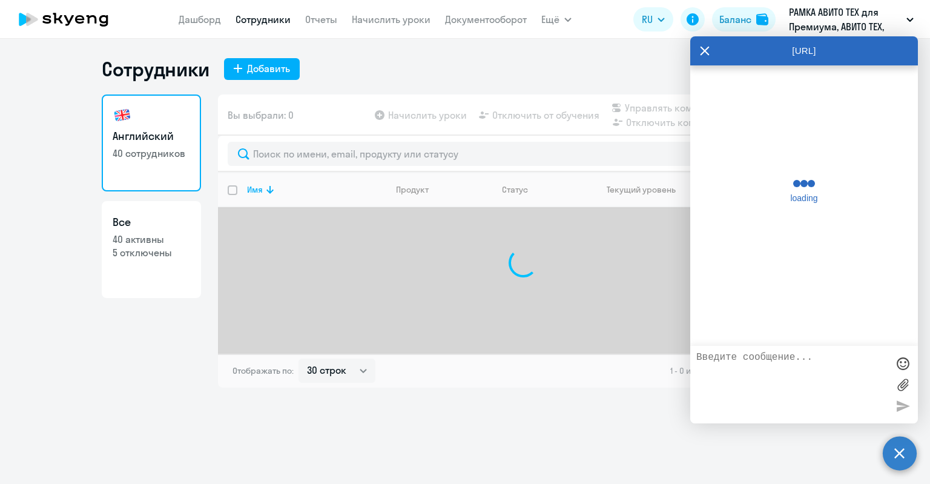
scroll to position [29574, 0]
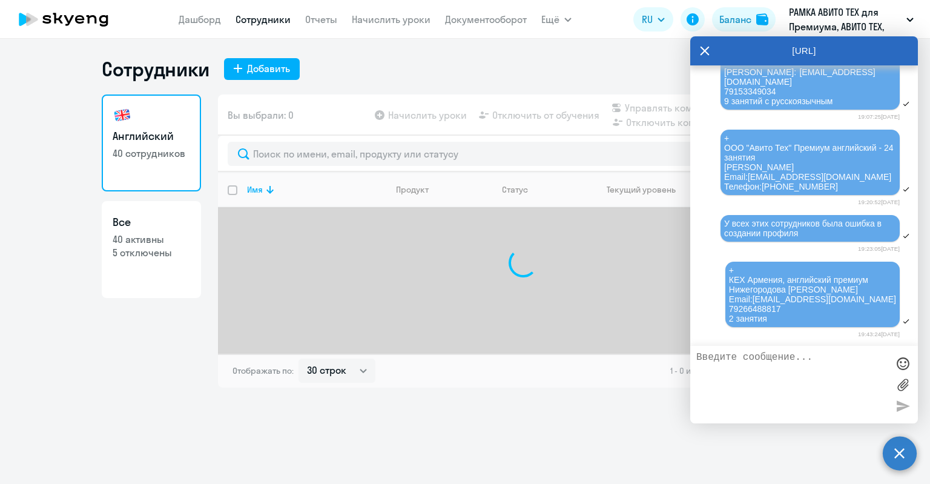
click at [817, 373] on textarea at bounding box center [791, 384] width 191 height 65
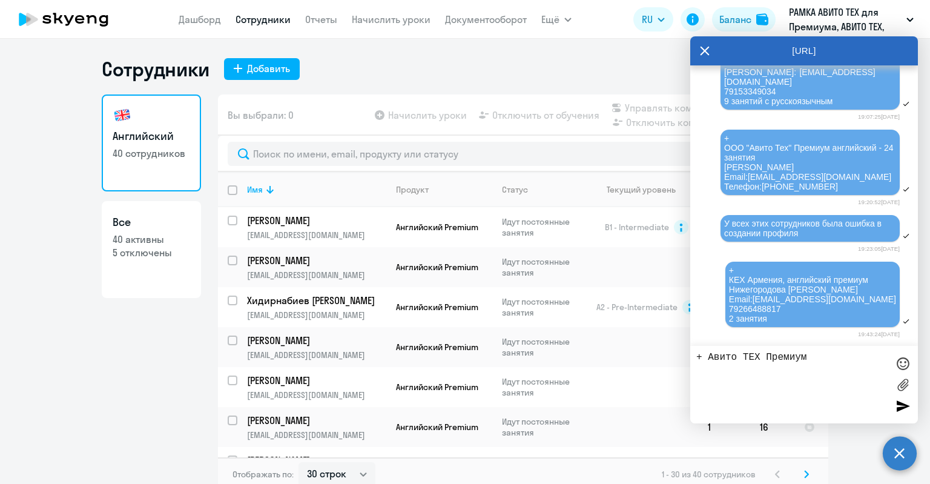
paste textarea "79107647761"
drag, startPoint x: 744, startPoint y: 369, endPoint x: 671, endPoint y: 370, distance: 73.9
click at [671, 370] on body "Дашборд Сотрудники Отчеты Начислить уроки Документооборот Ещё Дашборд Сотрудник…" at bounding box center [465, 242] width 930 height 484
type textarea "+ Авито ТЕХ Премиум 79107647761"
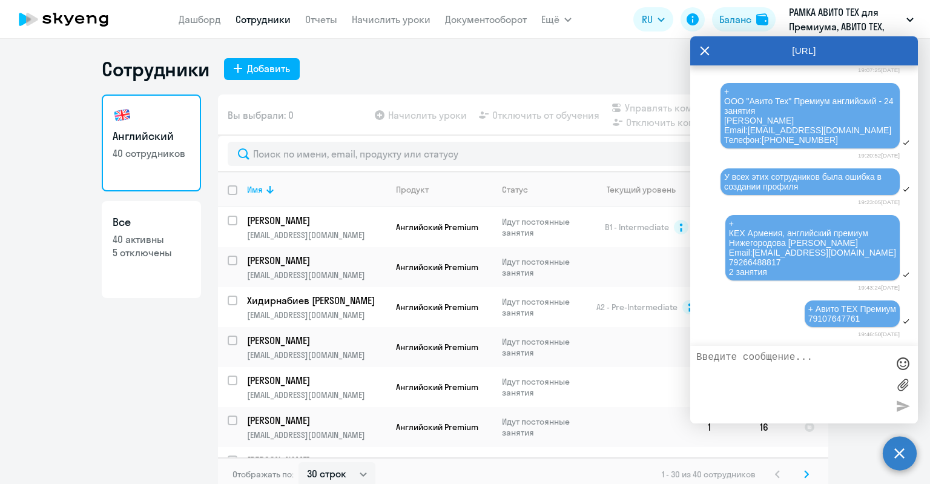
scroll to position [29625, 0]
click at [846, 315] on span "+ Авито ТЕХ Премиум 79107647761" at bounding box center [852, 313] width 88 height 19
drag, startPoint x: 846, startPoint y: 315, endPoint x: 844, endPoint y: 325, distance: 9.9
click at [844, 325] on div "+ Авито ТЕХ Премиум 79107647761" at bounding box center [851, 313] width 95 height 27
drag, startPoint x: 798, startPoint y: 307, endPoint x: 857, endPoint y: 320, distance: 60.1
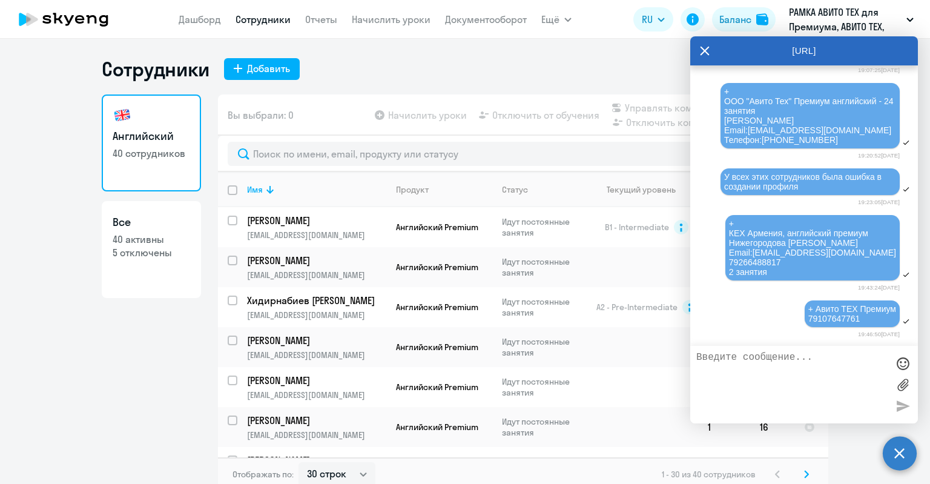
click at [857, 320] on div "+ Авито ТЕХ Премиум 79107647761" at bounding box center [852, 313] width 88 height 19
copy span "+ Авито ТЕХ Премиум 79107647761"
click at [775, 365] on textarea at bounding box center [791, 384] width 191 height 65
paste textarea "+ Авито ТЕХ Премиум 79107647761"
click at [699, 367] on textarea "+ Авито ТЕХ Премиум 79107647761" at bounding box center [791, 384] width 191 height 65
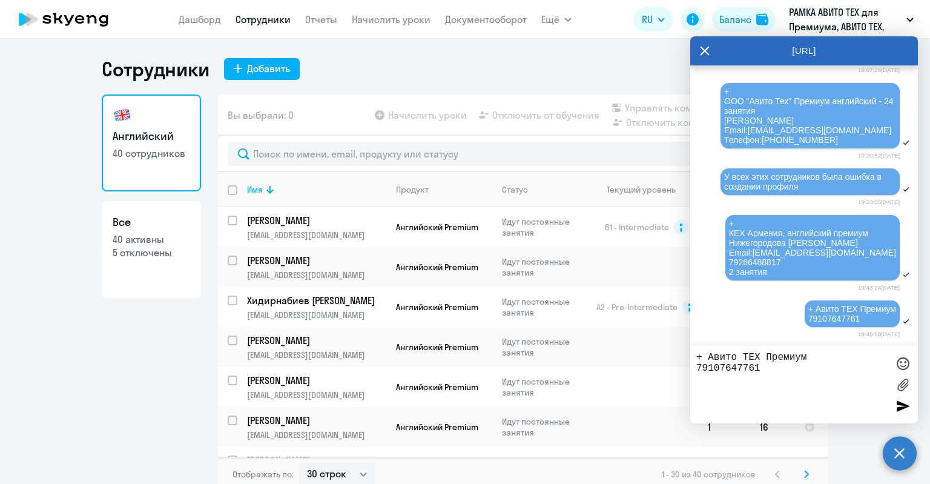
click at [696, 367] on textarea "+ Авито ТЕХ Премиум 79107647761" at bounding box center [791, 384] width 191 height 65
click at [712, 363] on textarea "+ Авито ТЕХ Премиум 79107647761" at bounding box center [791, 384] width 191 height 65
paste textarea "Конюхова Софья Евгеньевна Email: sekonyukhova@avito.ru"
drag, startPoint x: 847, startPoint y: 367, endPoint x: 784, endPoint y: 370, distance: 63.6
click at [784, 370] on textarea "+ Авито ТЕХ Премиум Конюхова Софья Евгеньевна Email: sekonyukhova@avito.ru 7910…" at bounding box center [791, 384] width 191 height 65
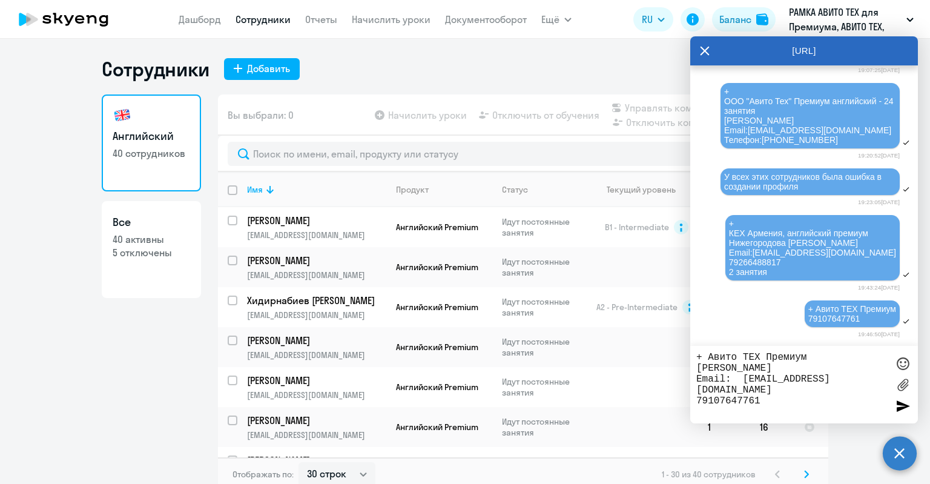
drag, startPoint x: 870, startPoint y: 378, endPoint x: 739, endPoint y: 378, distance: 130.7
click at [739, 378] on textarea "+ Авито ТЕХ Премиум Конюхова Софья Email: sekonyukhova@avito.ru 79107647761" at bounding box center [791, 384] width 191 height 65
paste textarea "hivesonya@gmail.com"
click at [739, 380] on textarea "+ Авито ТЕХ Премиум Конюхова Софья Email: hivesonya@gmail.com 79107647761" at bounding box center [791, 384] width 191 height 65
click at [770, 387] on textarea "+ Авито ТЕХ Премиум Конюхова Софья Email:hivesonya@gmail.com 79107647761" at bounding box center [791, 384] width 191 height 65
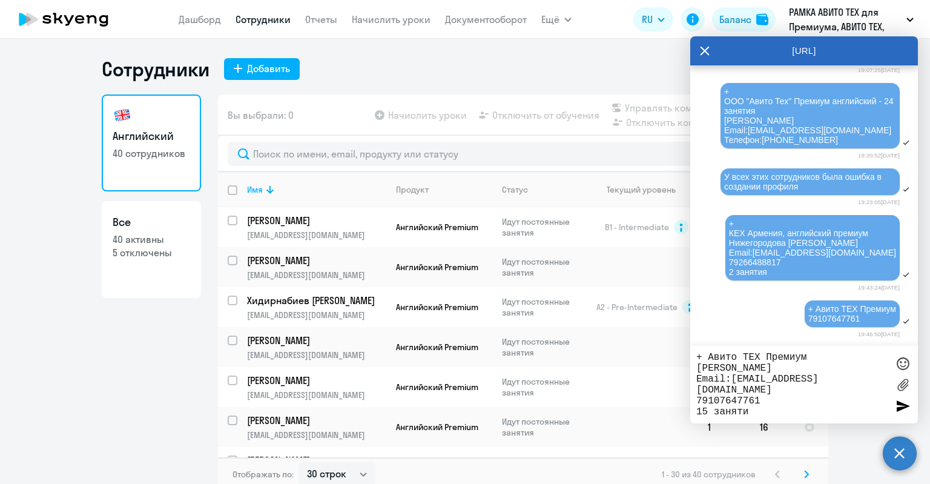
type textarea "+ Авито ТЕХ Премиум Конюхова Софья Email:hivesonya@gmail.com 79107647761 15 зан…"
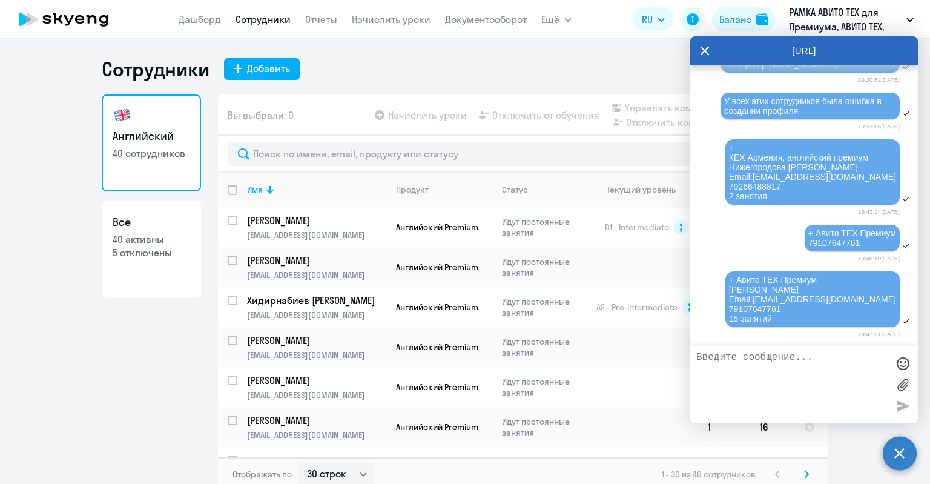
scroll to position [29701, 0]
click at [703, 49] on icon at bounding box center [704, 50] width 9 height 9
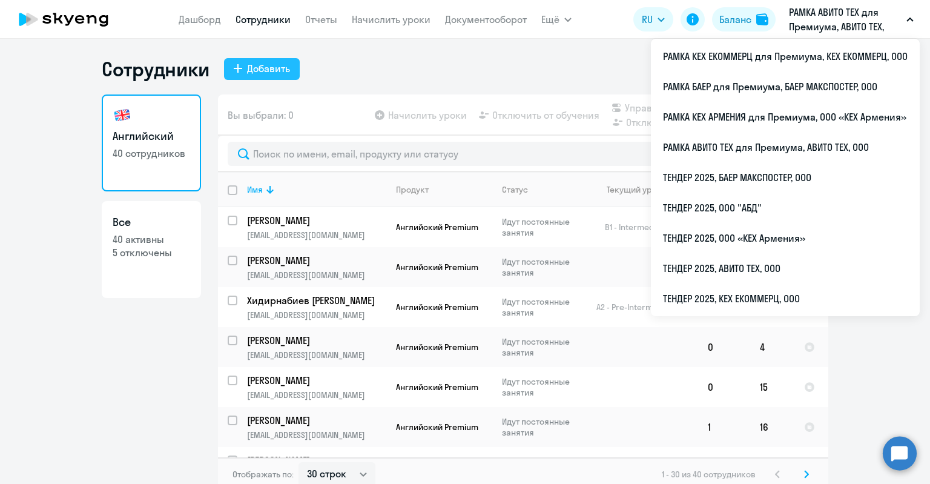
click at [248, 69] on div "Добавить" at bounding box center [268, 68] width 43 height 15
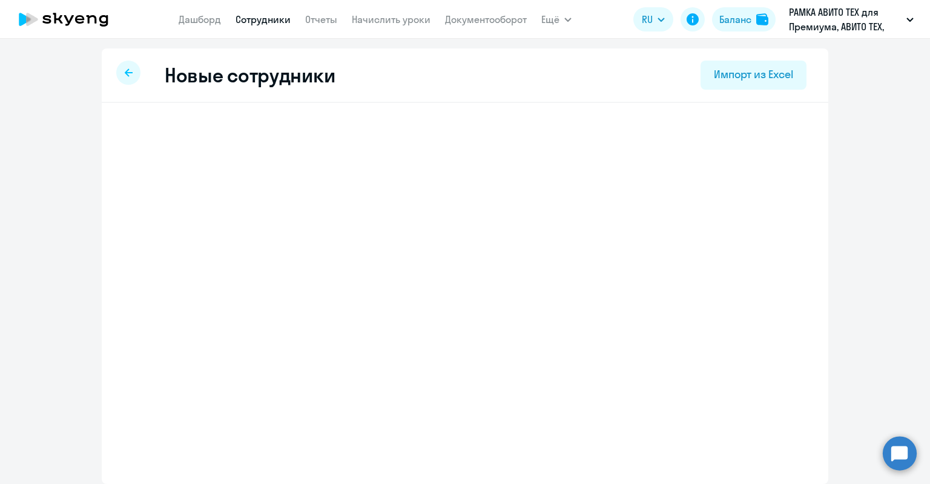
select select "english_adult_not_native_speaker_premium"
select select "3"
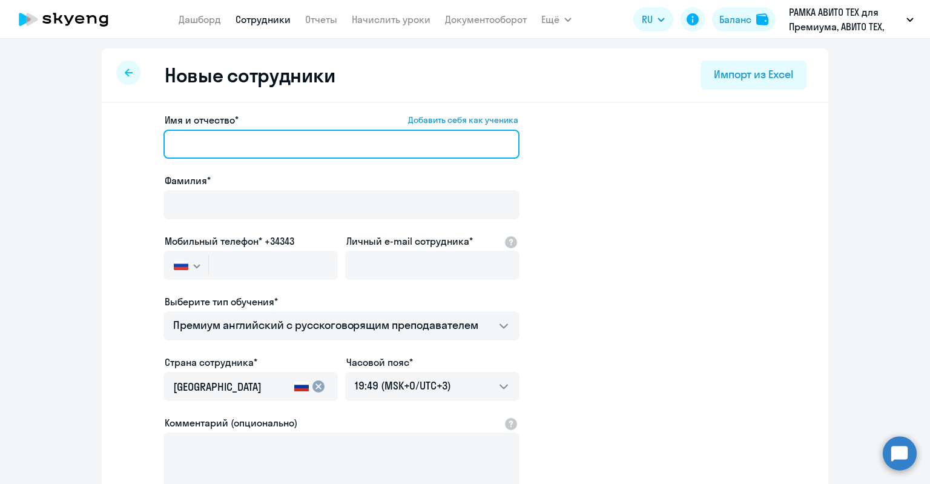
click at [257, 151] on input "Имя и отчество* Добавить себя как ученика" at bounding box center [341, 144] width 356 height 29
paste input "Михеев Александр Георгиевич"
drag, startPoint x: 324, startPoint y: 143, endPoint x: 285, endPoint y: 142, distance: 38.7
click at [285, 142] on input "Михеев Александр Георгиевич" at bounding box center [341, 144] width 356 height 29
drag, startPoint x: 186, startPoint y: 146, endPoint x: 172, endPoint y: 148, distance: 14.0
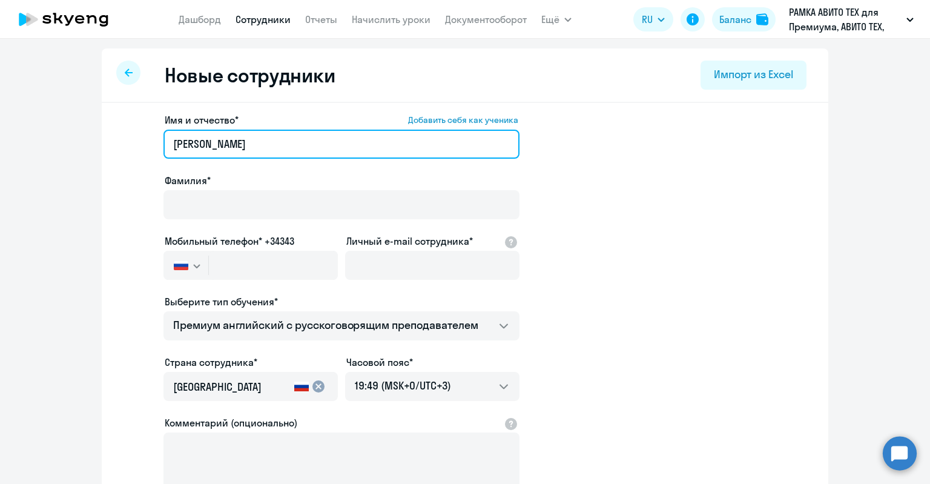
click at [156, 148] on app-new-student-form "Имя и отчество* Добавить себя как ученика Михеев Александр Фамилия* Мобильный т…" at bounding box center [465, 329] width 688 height 432
drag, startPoint x: 206, startPoint y: 147, endPoint x: 169, endPoint y: 148, distance: 37.5
click at [169, 148] on input "[PERSON_NAME]" at bounding box center [341, 144] width 356 height 29
type input "Александр"
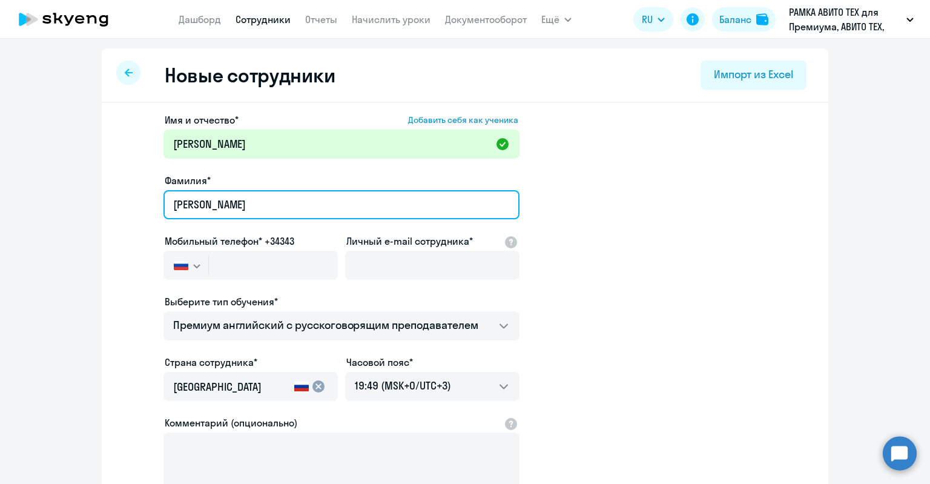
type input "Михеев"
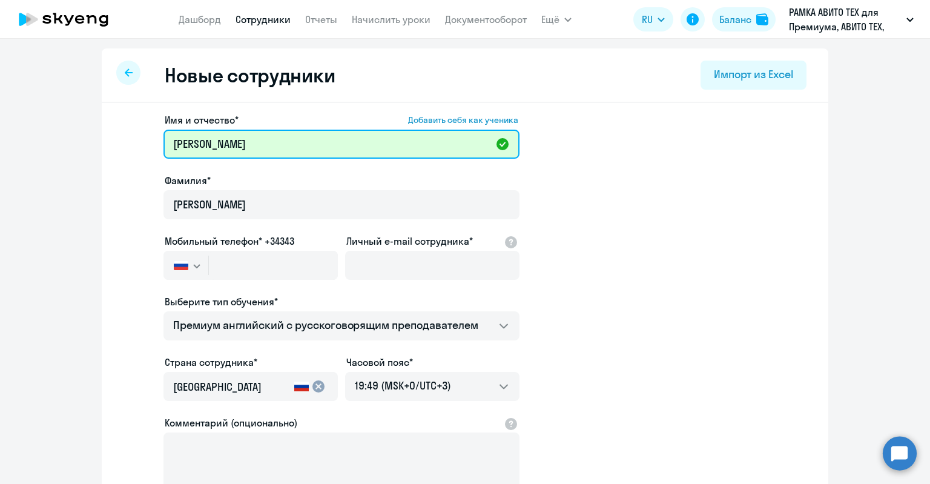
click at [189, 145] on input "Александр" at bounding box center [341, 144] width 356 height 29
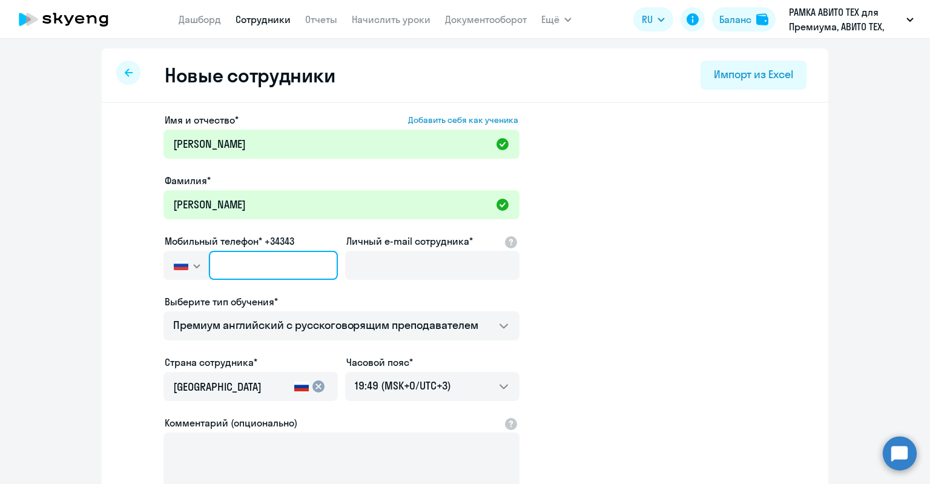
drag, startPoint x: 256, startPoint y: 261, endPoint x: 250, endPoint y: 274, distance: 14.1
click at [255, 261] on input "text" at bounding box center [273, 265] width 129 height 29
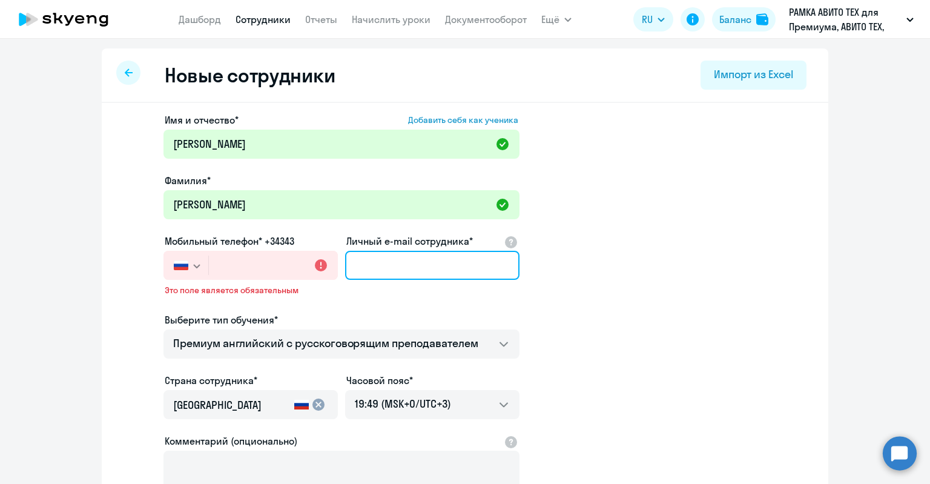
click at [387, 260] on input "Личный e-mail сотрудника*" at bounding box center [432, 265] width 174 height 29
paste input "[EMAIL_ADDRESS][DOMAIN_NAME]"
drag, startPoint x: 364, startPoint y: 266, endPoint x: 310, endPoint y: 251, distance: 56.0
click at [315, 252] on div "Имя и отчество* Добавить себя как ученика Александр Фамилия* Михеев Мобильный т…" at bounding box center [341, 338] width 356 height 450
type input "[EMAIL_ADDRESS][DOMAIN_NAME]"
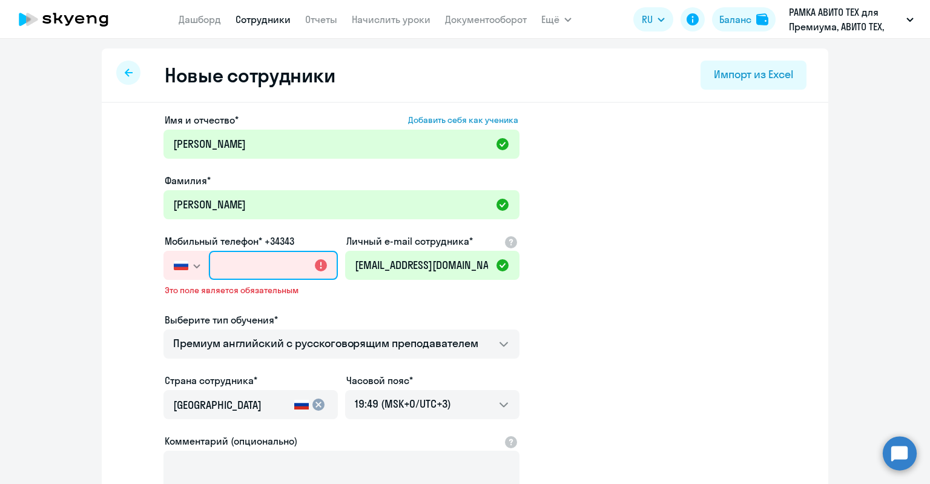
click at [283, 255] on input "text" at bounding box center [273, 265] width 129 height 29
paste input "+7 999 111-58-22"
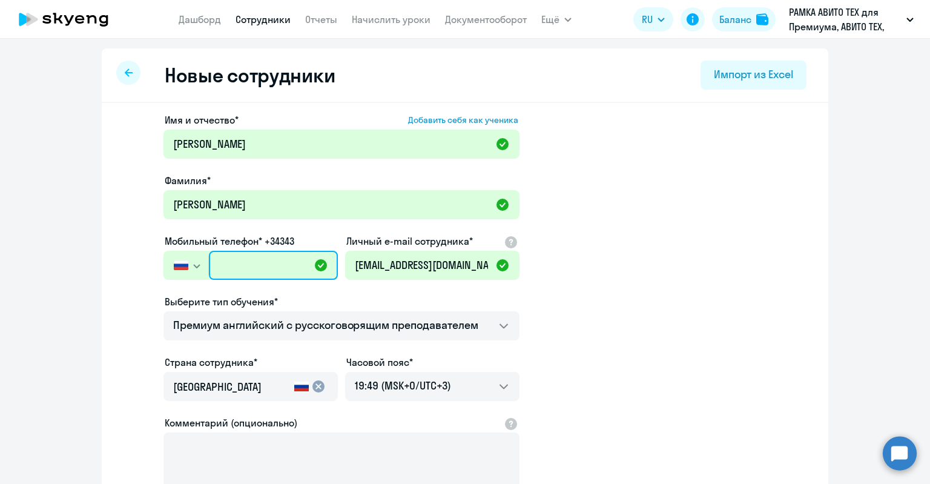
type input "+7 999 111-58-22"
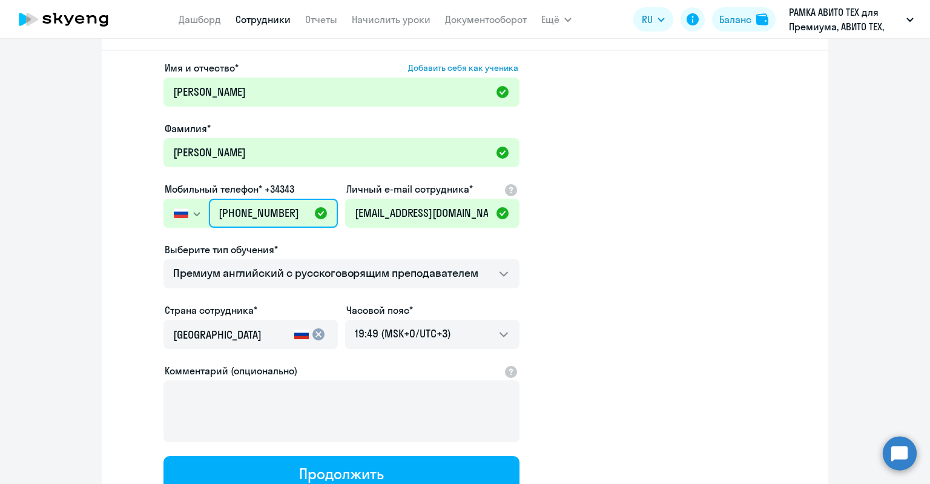
scroll to position [61, 0]
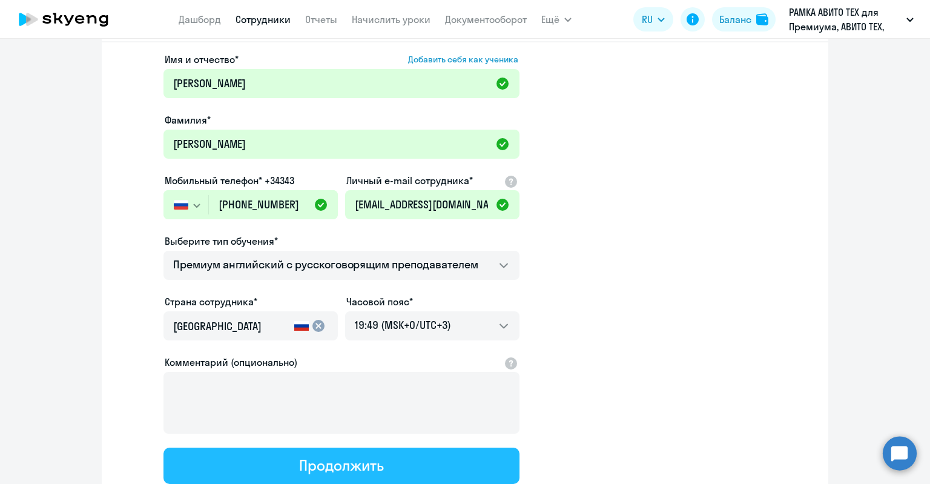
click at [312, 476] on button "Продолжить" at bounding box center [341, 465] width 356 height 36
select select "english_adult_not_native_speaker_premium"
select select "3"
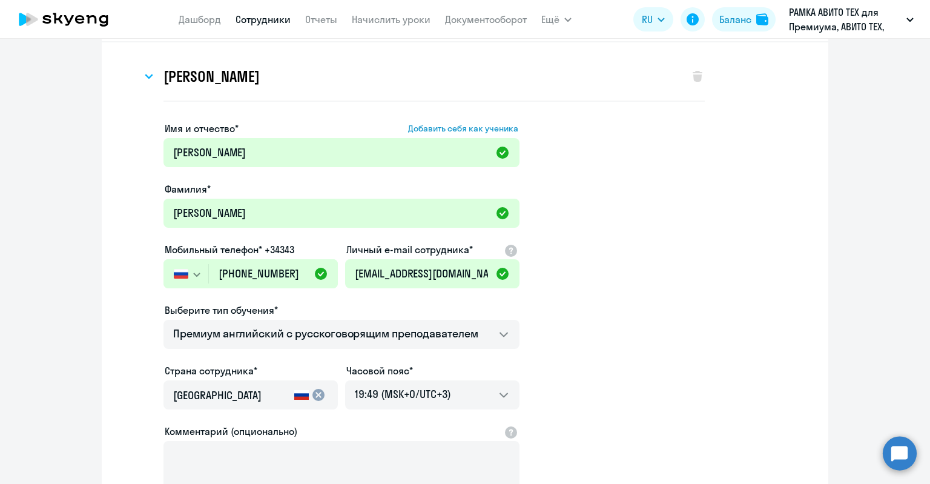
scroll to position [0, 0]
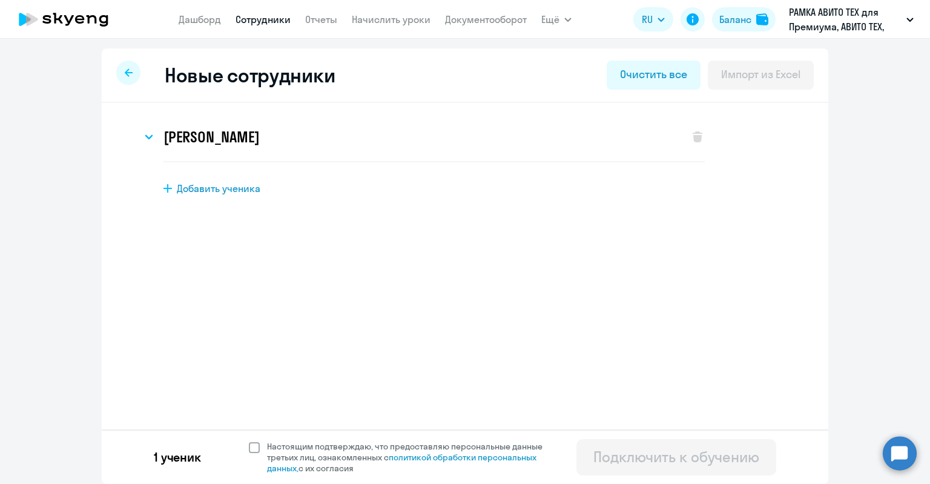
click at [473, 447] on span "Настоящим подтверждаю, что предоставляю персональные данные третьих лиц, ознако…" at bounding box center [412, 457] width 290 height 33
click at [249, 441] on input "Настоящим подтверждаю, что предоставляю персональные данные третьих лиц, ознако…" at bounding box center [248, 440] width 1 height 1
checkbox input "true"
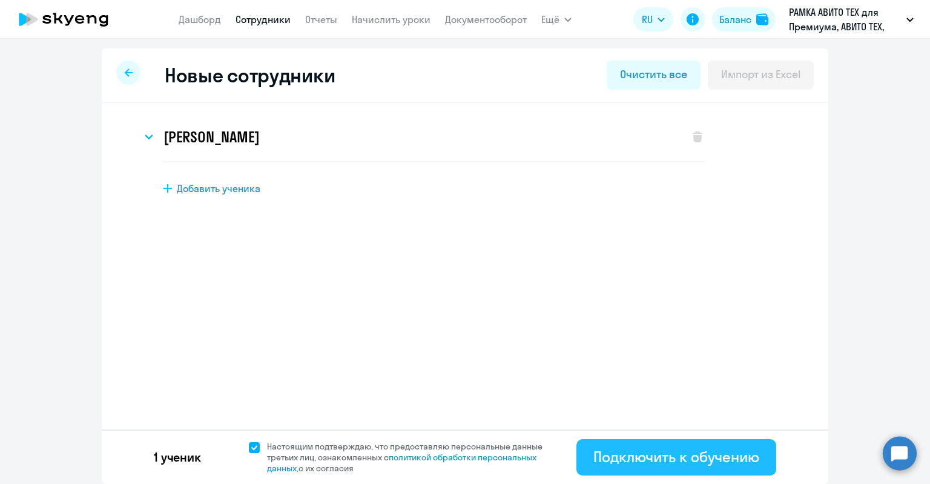
click at [652, 449] on div "Подключить к обучению" at bounding box center [676, 456] width 166 height 19
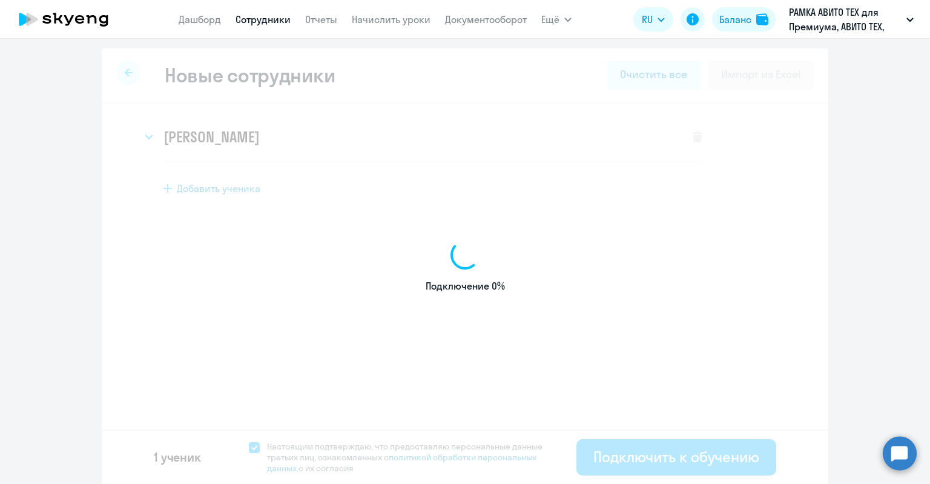
select select "english_adult_not_native_speaker_premium"
select select "3"
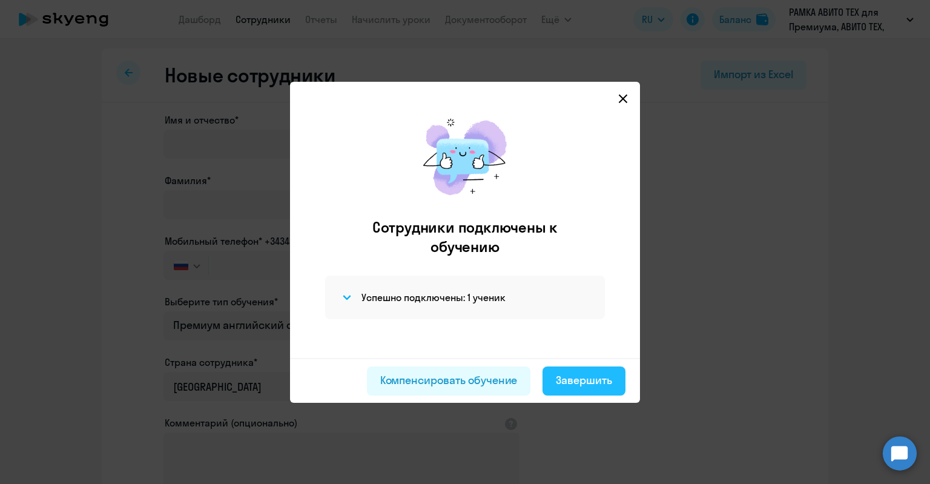
click at [572, 372] on button "Завершить" at bounding box center [583, 380] width 83 height 29
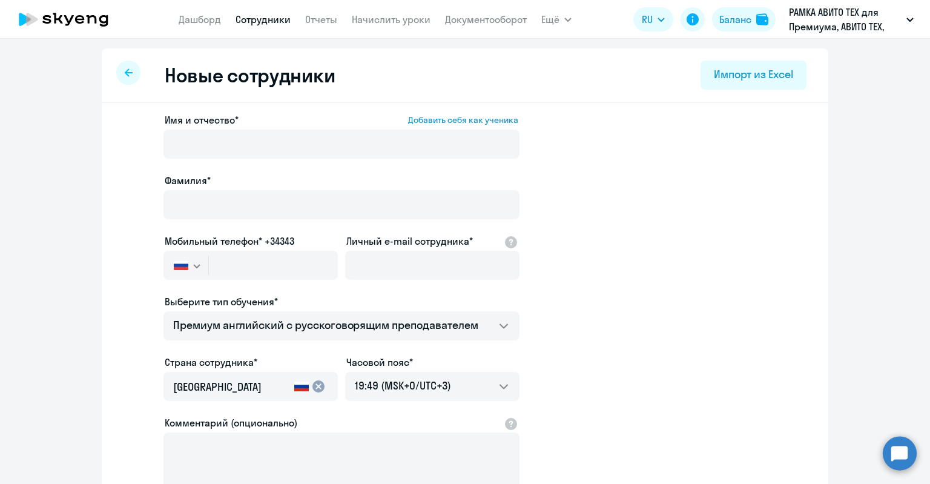
select select "30"
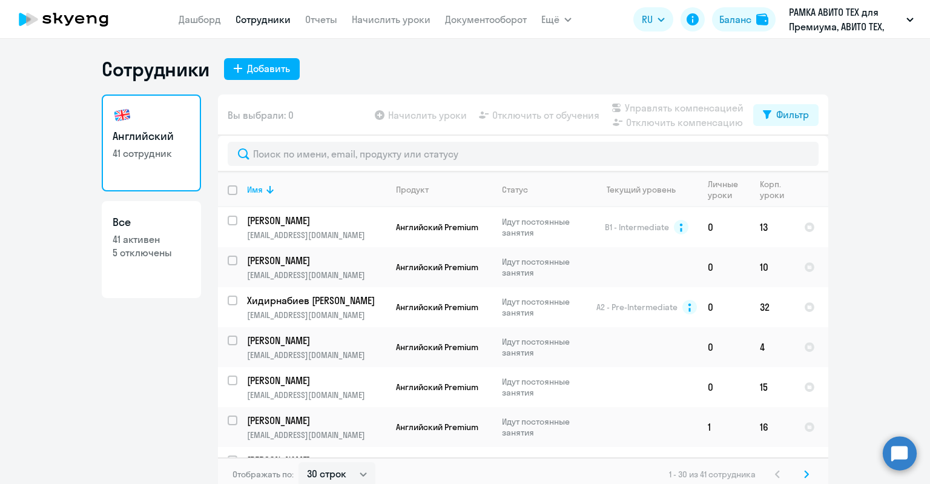
click at [146, 258] on p "5 отключены" at bounding box center [151, 252] width 77 height 13
select select "30"
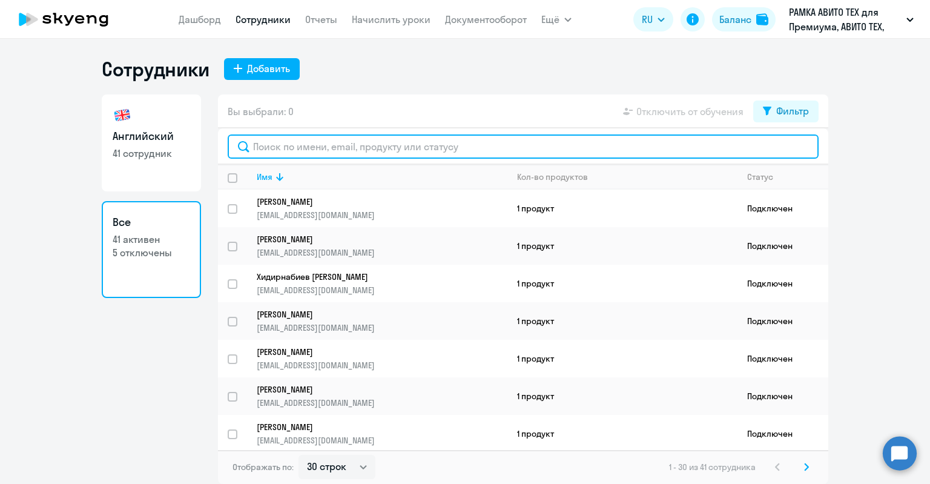
click at [350, 145] on input "text" at bounding box center [523, 146] width 591 height 24
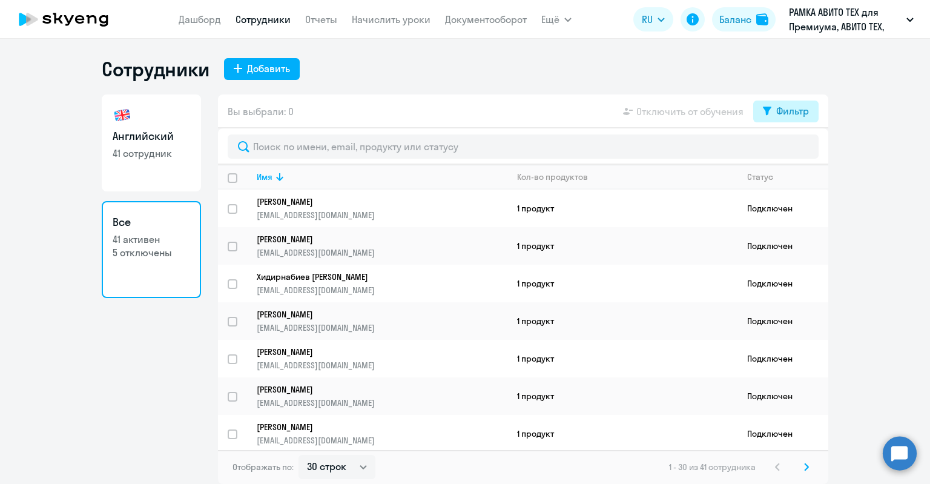
click at [773, 117] on button "Фильтр" at bounding box center [785, 111] width 65 height 22
click at [801, 156] on span at bounding box center [798, 151] width 21 height 12
click at [788, 151] on input "checkbox" at bounding box center [787, 150] width 1 height 1
checkbox input "true"
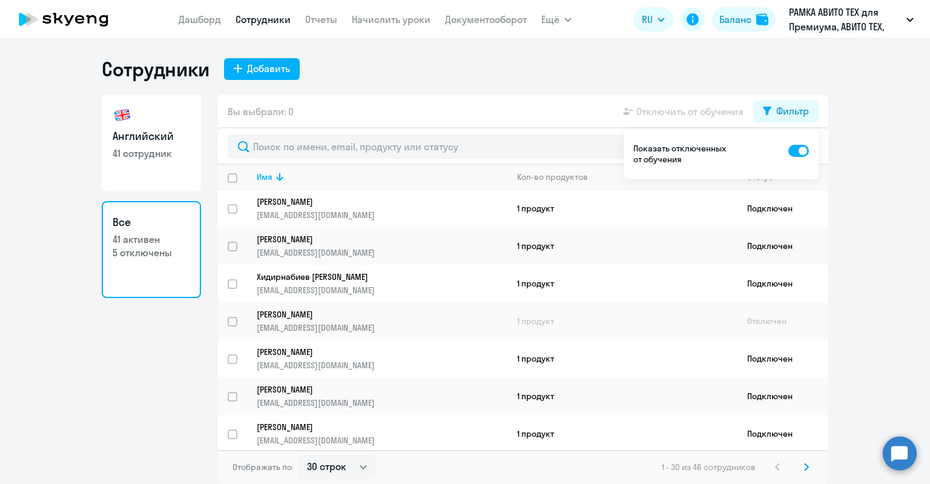
click at [482, 78] on div "Сотрудники Добавить" at bounding box center [465, 69] width 726 height 24
click at [734, 81] on div "Сотрудники Добавить Английский 41 сотрудник Все 41 активен 5 отключены Вы выбра…" at bounding box center [465, 270] width 726 height 427
click at [788, 111] on div "Фильтр" at bounding box center [792, 110] width 33 height 15
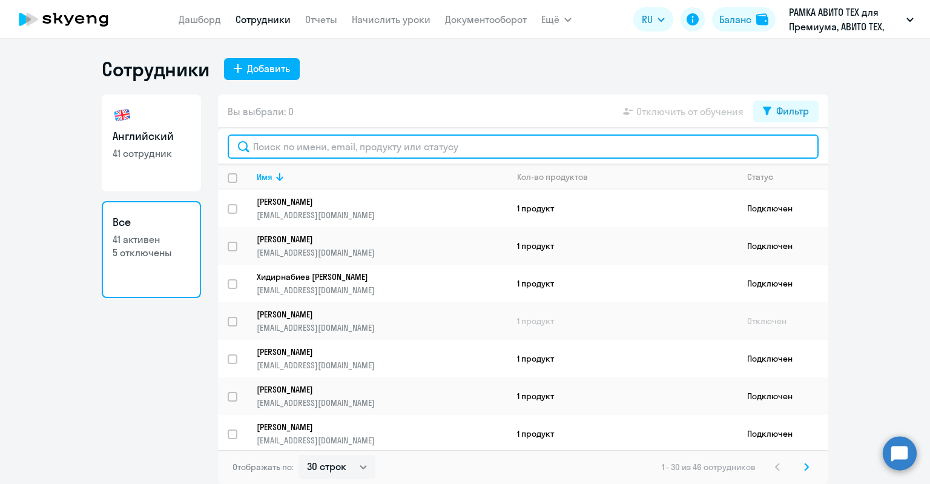
click at [649, 153] on input "text" at bounding box center [523, 146] width 591 height 24
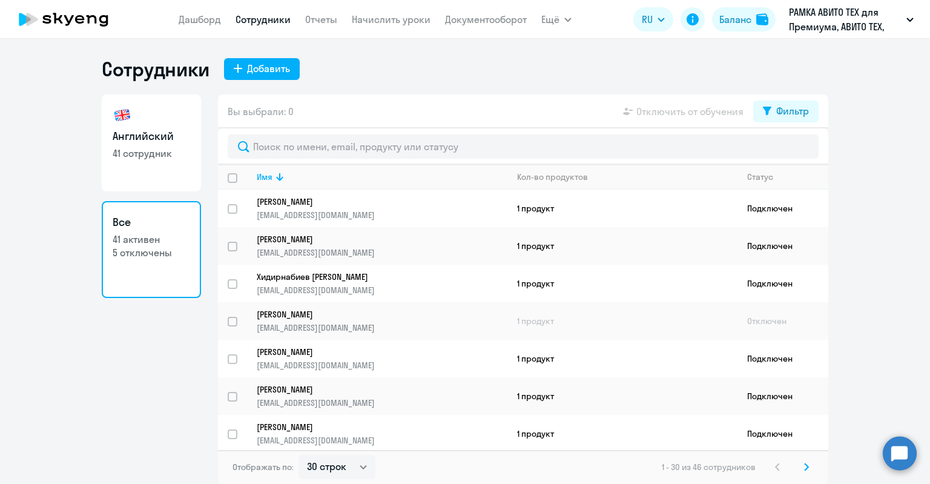
click at [575, 83] on div "Сотрудники Добавить Английский 41 сотрудник Все 41 активен 5 отключены Вы выбра…" at bounding box center [465, 270] width 726 height 427
click at [259, 76] on button "Добавить" at bounding box center [262, 69] width 76 height 22
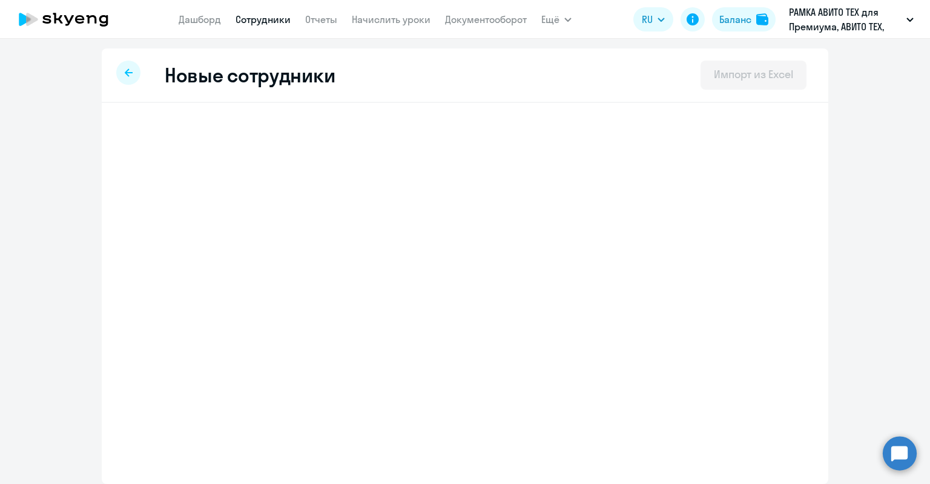
select select "english_adult_not_native_speaker_premium"
select select "3"
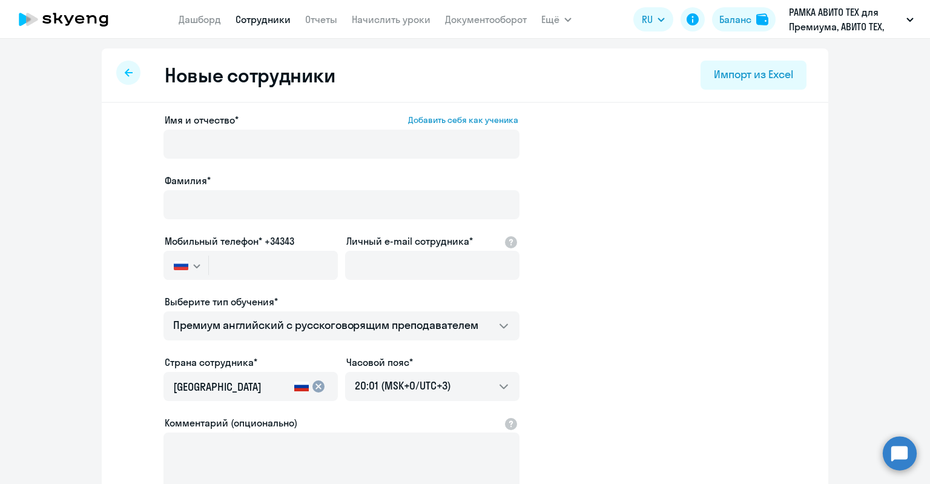
click at [259, 76] on h2 "Новые сотрудники" at bounding box center [250, 75] width 170 height 24
click at [131, 79] on div at bounding box center [128, 73] width 24 height 24
select select "30"
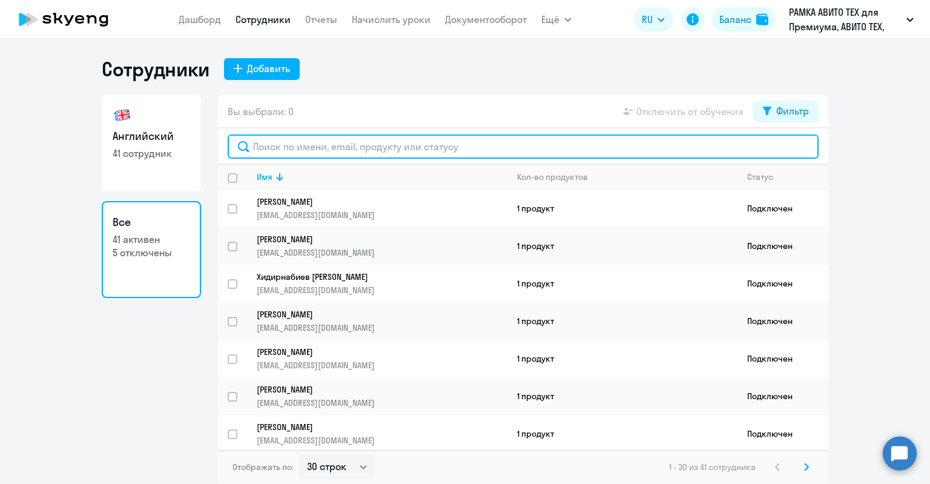
click at [297, 146] on input "text" at bounding box center [523, 146] width 591 height 24
paste input "[PERSON_NAME]"
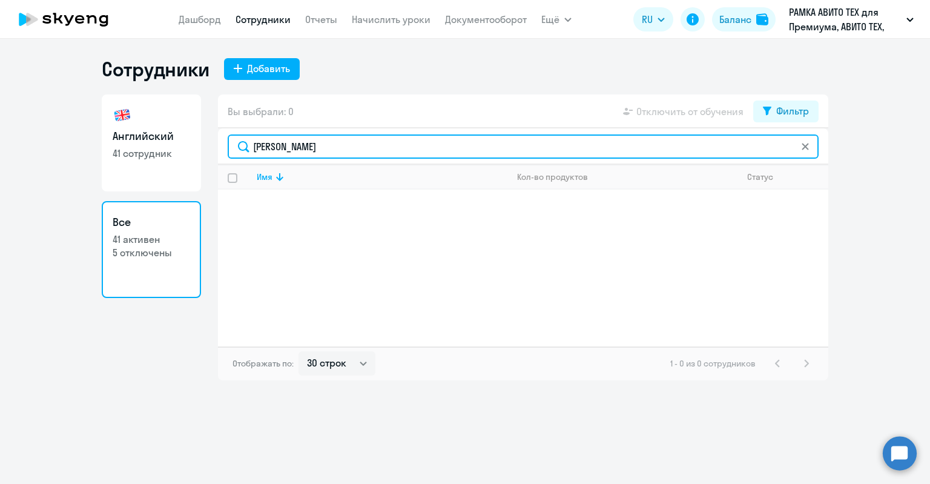
drag, startPoint x: 266, startPoint y: 151, endPoint x: 222, endPoint y: 156, distance: 44.4
click at [216, 155] on div "Английский 41 сотрудник Все 41 активен 5 отключены Вы выбрали: 0 Отключить от о…" at bounding box center [465, 237] width 726 height 286
drag, startPoint x: 350, startPoint y: 142, endPoint x: 286, endPoint y: 143, distance: 64.2
click at [286, 143] on input "[PERSON_NAME]" at bounding box center [523, 146] width 591 height 24
type input "Михеев"
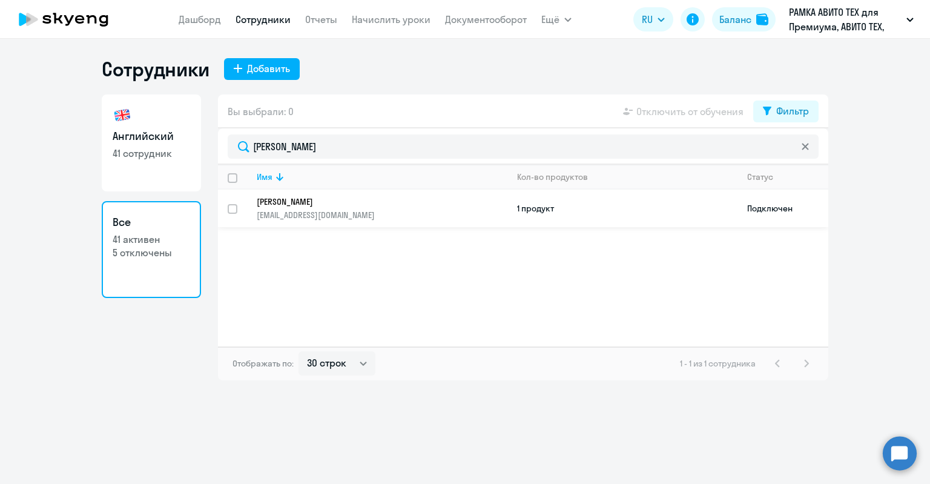
click at [305, 196] on p "[PERSON_NAME]" at bounding box center [374, 201] width 234 height 11
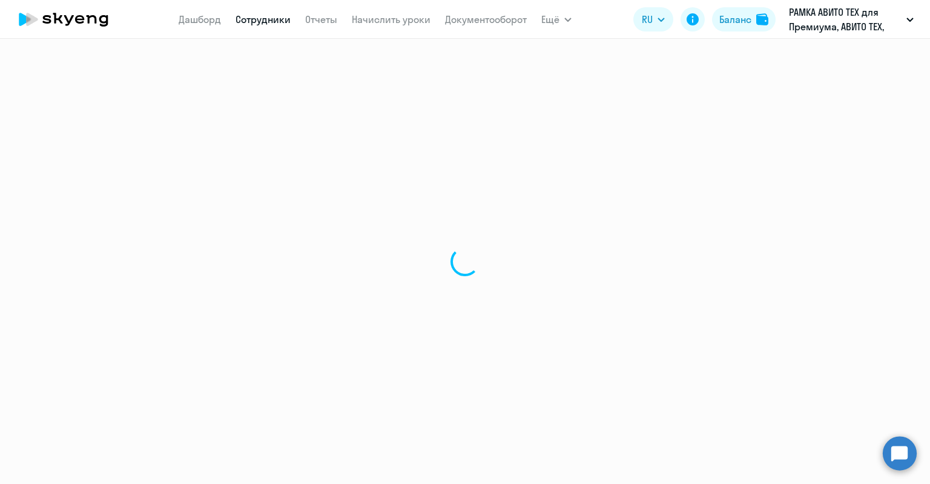
select select "english"
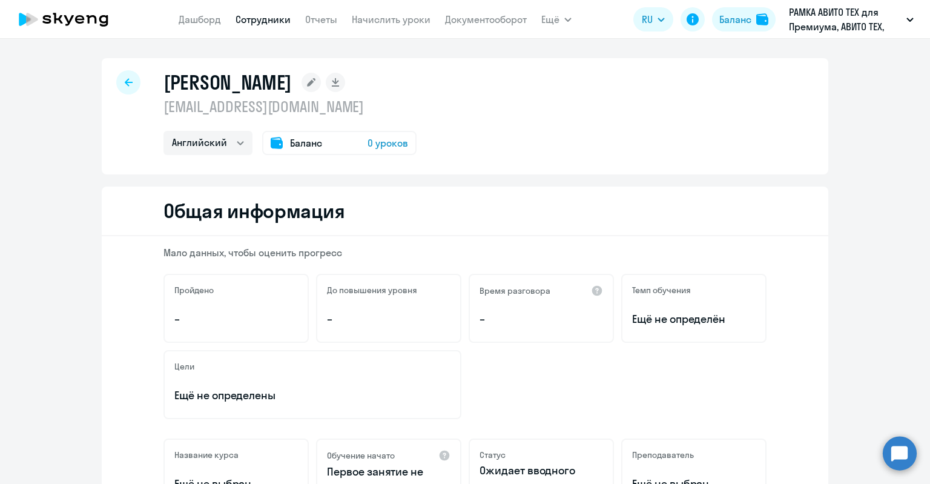
click at [347, 145] on div "Баланс 0 уроков" at bounding box center [339, 143] width 154 height 24
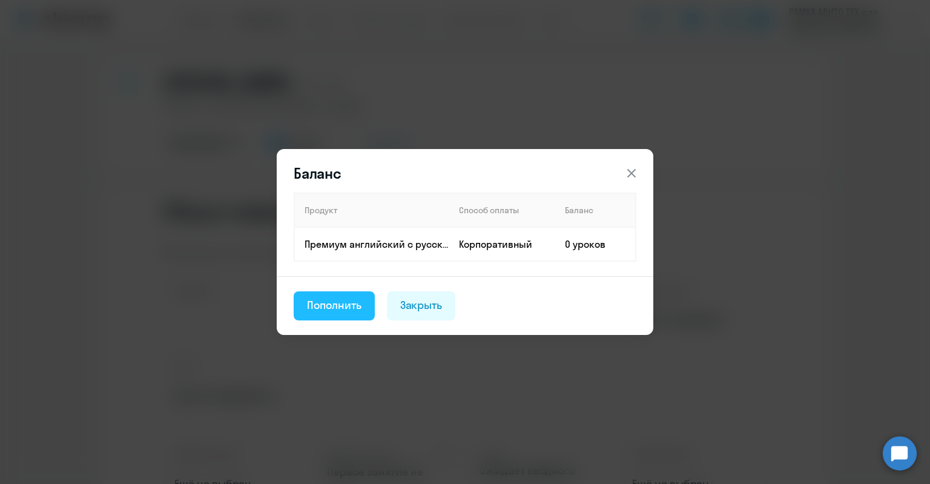
click at [354, 312] on button "Пополнить" at bounding box center [334, 305] width 81 height 29
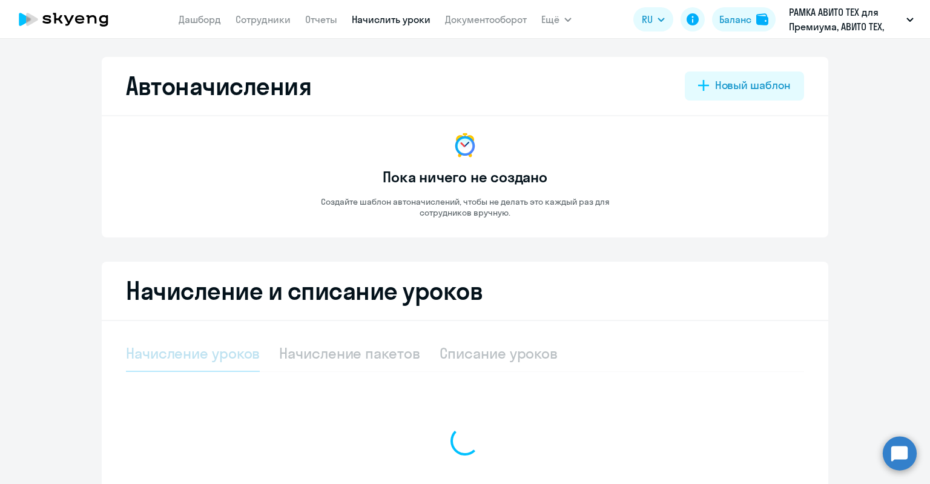
select select "10"
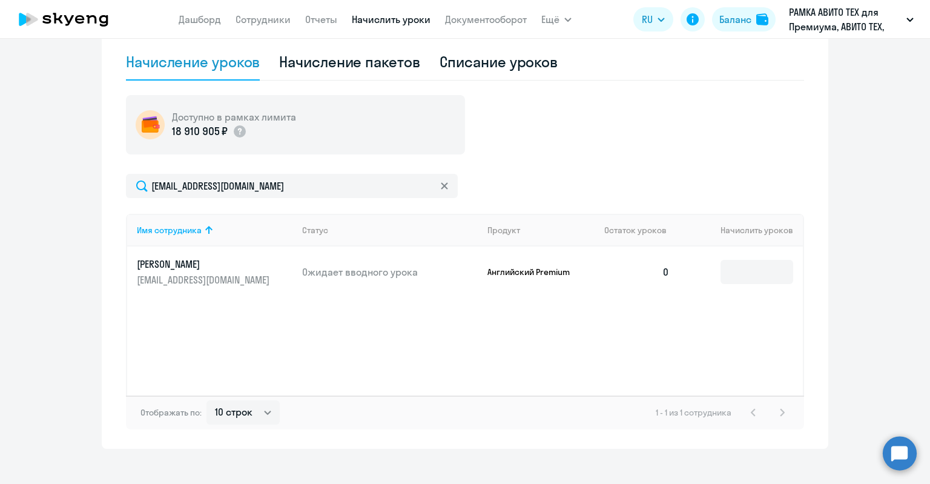
scroll to position [304, 0]
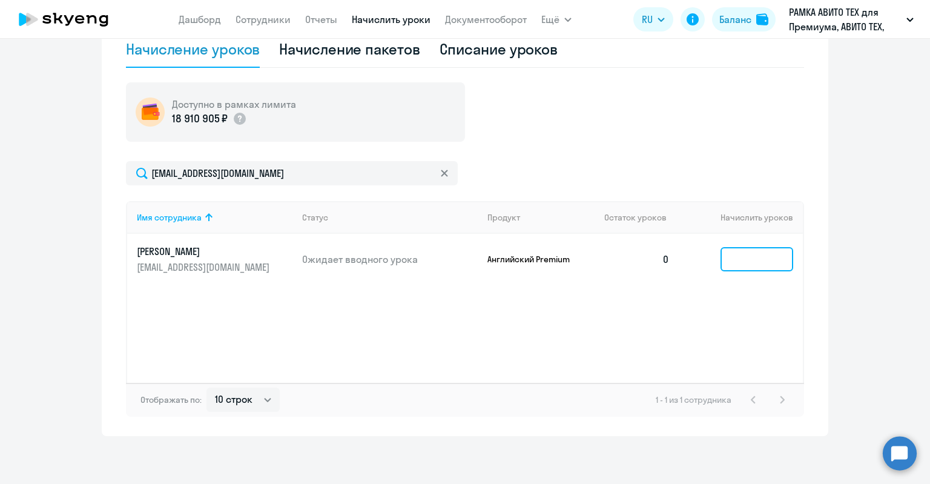
click at [732, 255] on input at bounding box center [756, 259] width 73 height 24
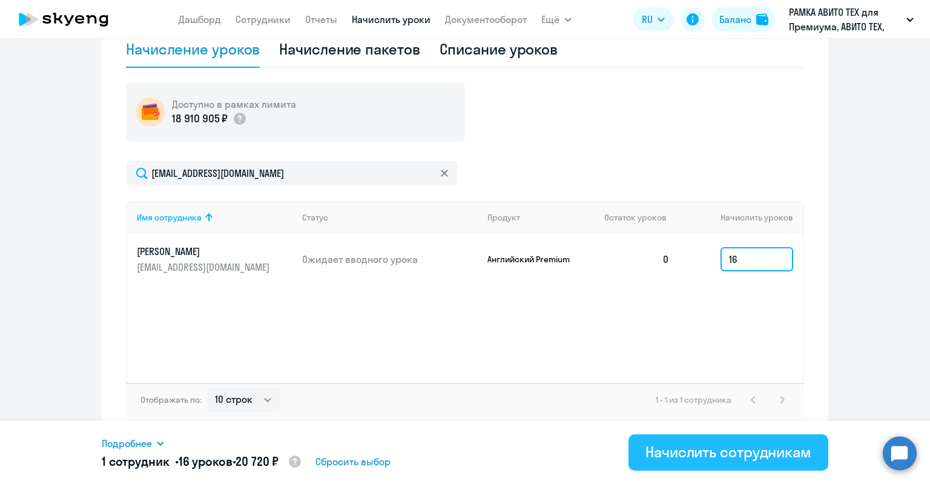
type input "16"
click at [720, 445] on div "Начислить сотрудникам" at bounding box center [728, 451] width 166 height 19
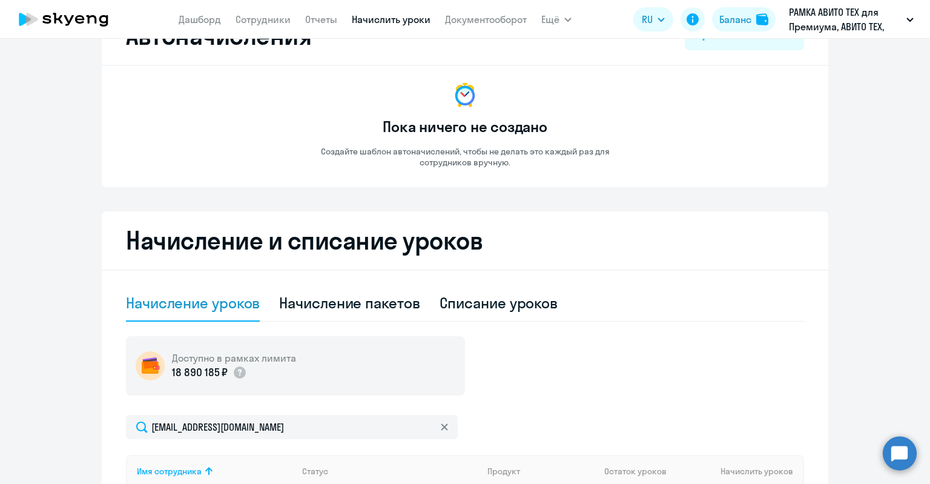
scroll to position [0, 0]
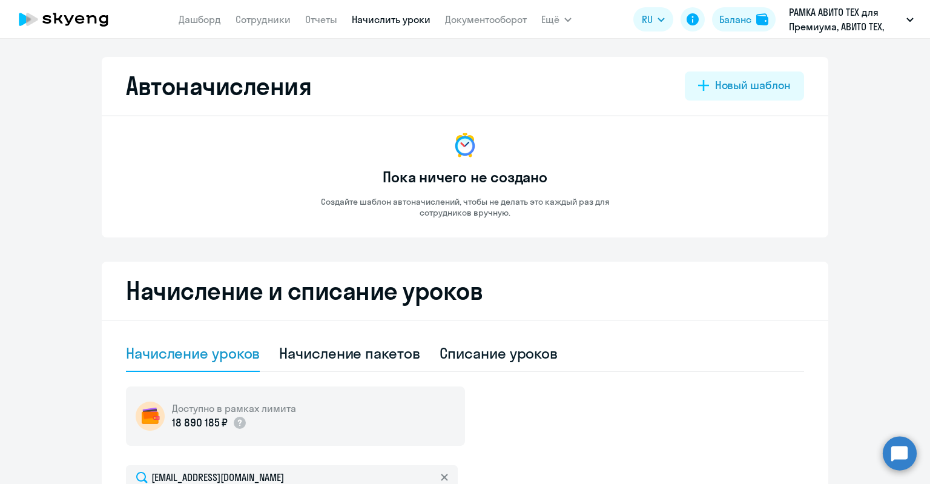
click at [262, 26] on app-menu-item-link "Сотрудники" at bounding box center [262, 19] width 55 height 15
click at [258, 18] on link "Сотрудники" at bounding box center [262, 19] width 55 height 12
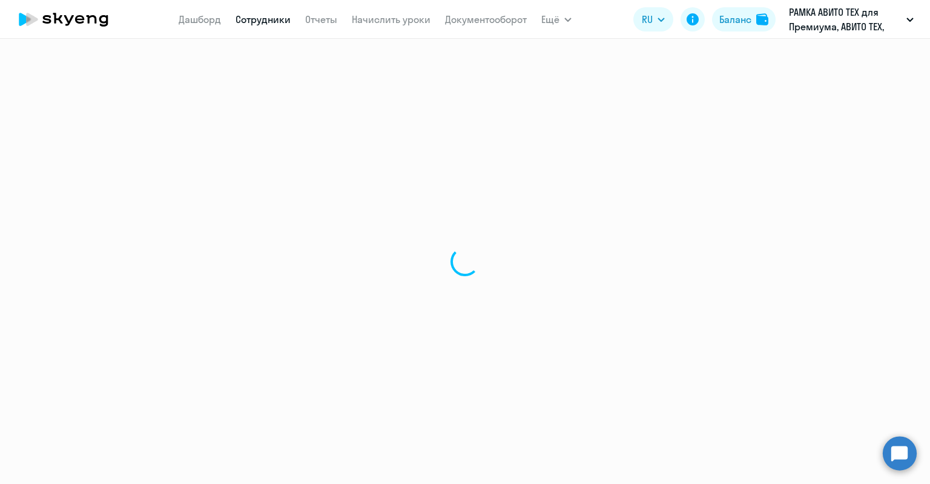
select select "30"
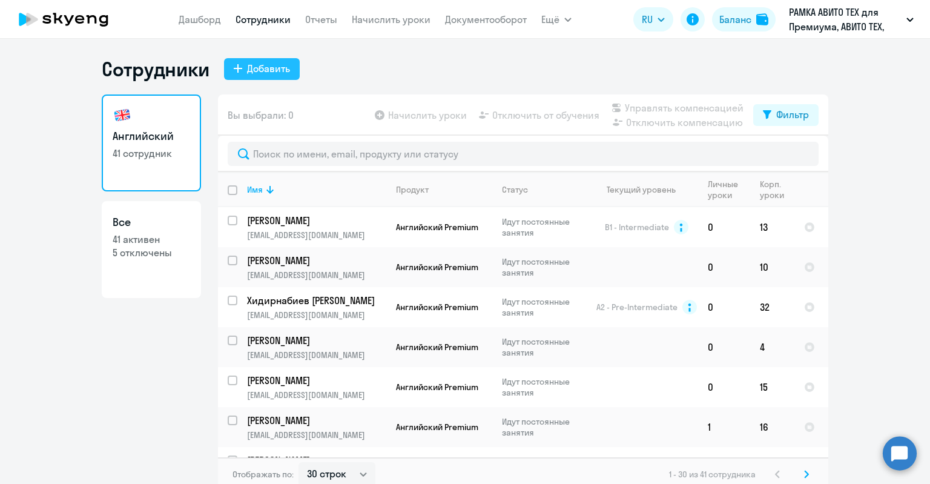
click at [261, 71] on div "Добавить" at bounding box center [268, 68] width 43 height 15
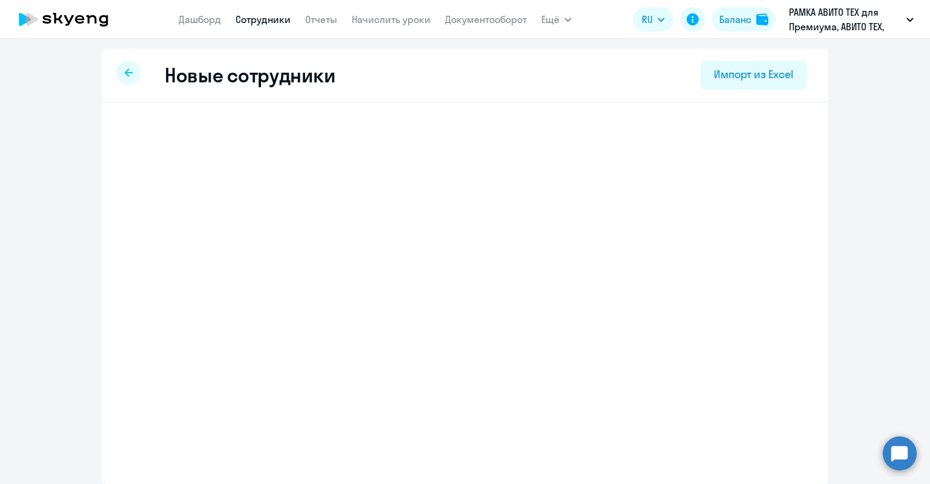
select select "english_adult_not_native_speaker_premium"
select select "3"
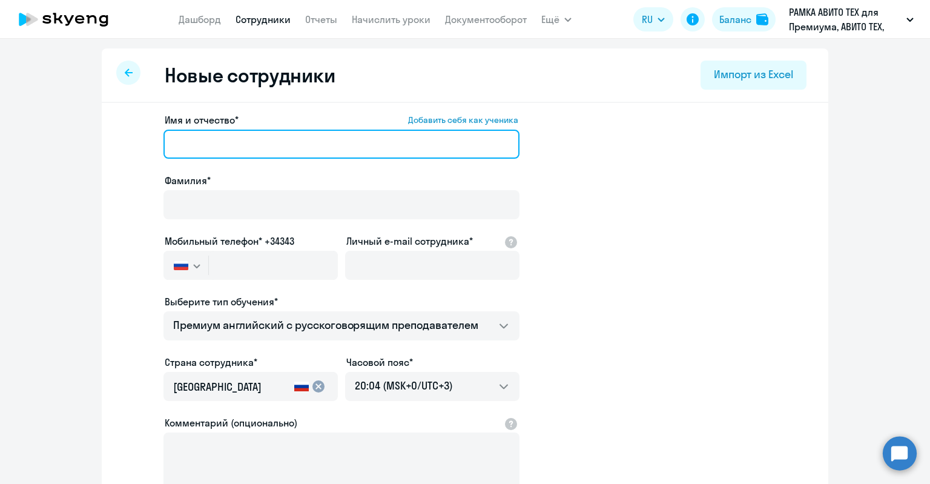
click at [334, 140] on input "Имя и отчество* Добавить себя как ученика" at bounding box center [341, 144] width 356 height 29
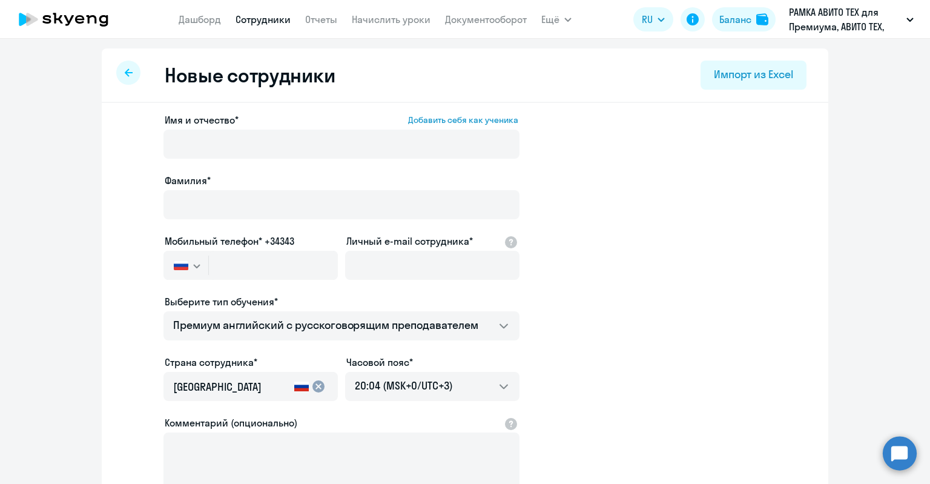
click at [125, 70] on icon at bounding box center [129, 72] width 8 height 8
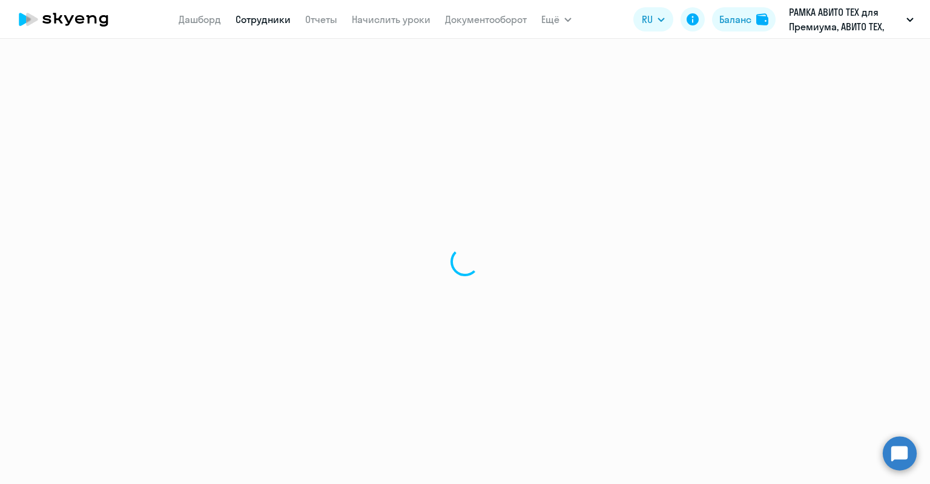
select select "30"
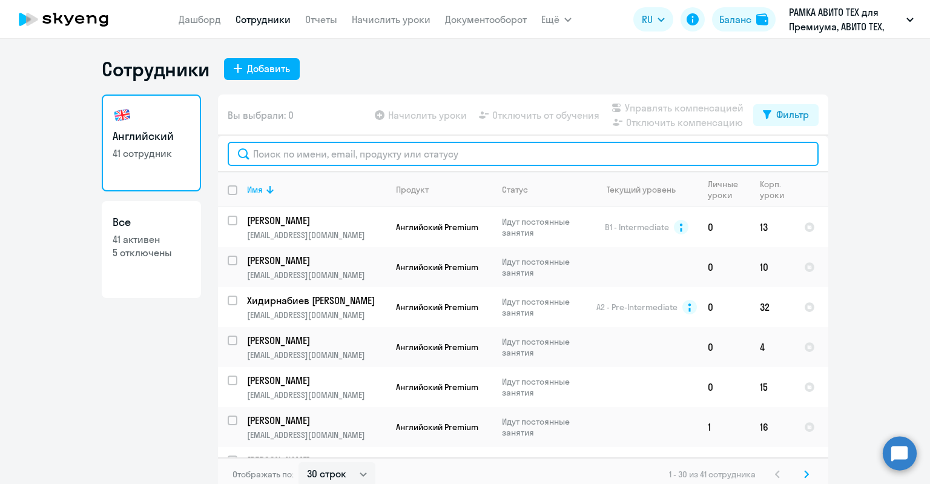
click at [281, 154] on input "text" at bounding box center [523, 154] width 591 height 24
paste input "[PERSON_NAME]"
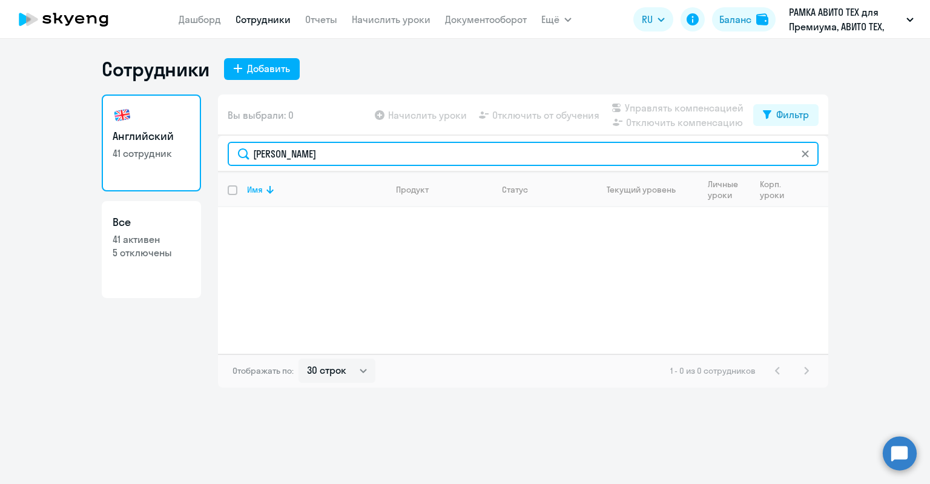
type input "[PERSON_NAME]"
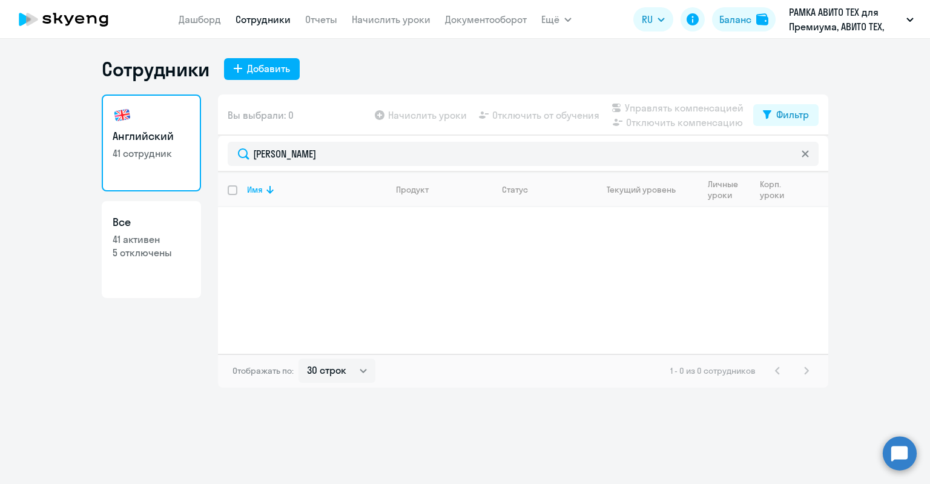
click at [173, 220] on h3 "Все" at bounding box center [151, 222] width 77 height 16
select select "30"
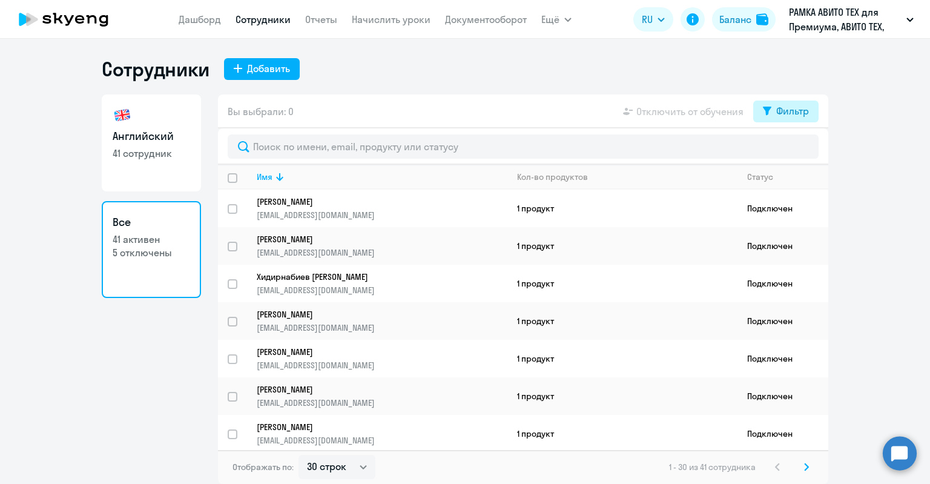
click at [777, 120] on button "Фильтр" at bounding box center [785, 111] width 65 height 22
click at [721, 155] on p "Показать отключенных от обучения" at bounding box center [681, 154] width 96 height 22
click at [789, 149] on span at bounding box center [798, 151] width 21 height 12
click at [788, 150] on input "checkbox" at bounding box center [787, 150] width 1 height 1
checkbox input "true"
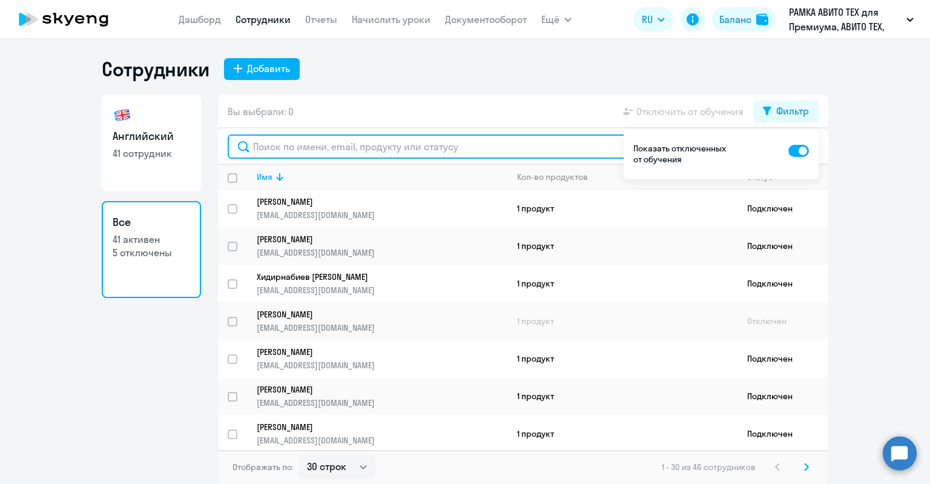
click at [467, 155] on input "text" at bounding box center [523, 146] width 591 height 24
paste input "[PERSON_NAME]"
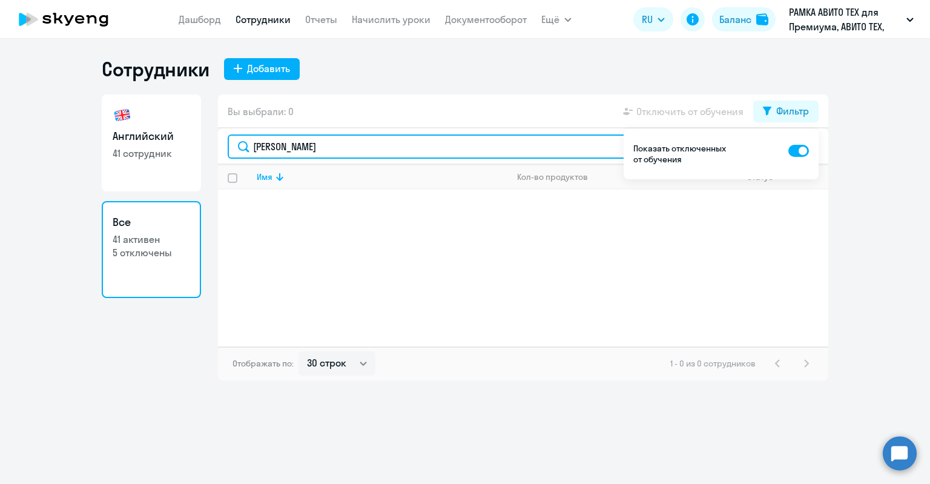
type input "[PERSON_NAME]"
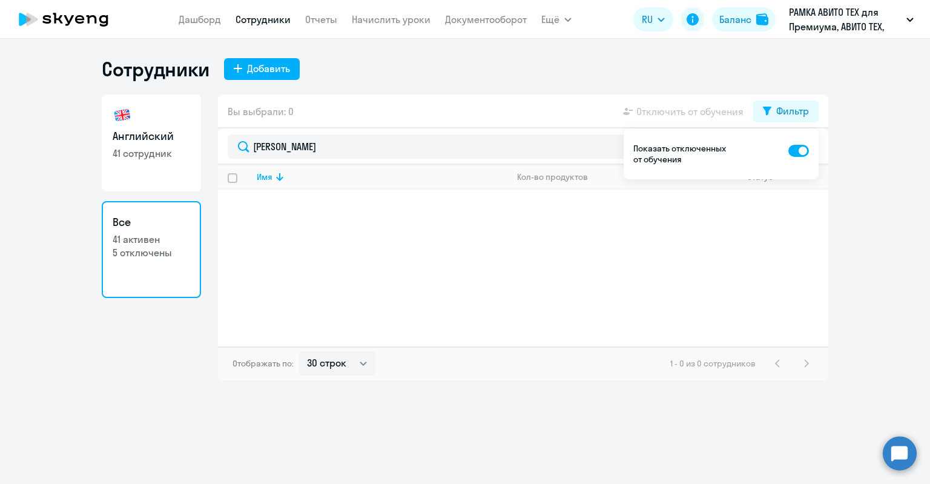
click at [410, 101] on div "Вы выбрали: 0 Отключить от обучения Фильтр" at bounding box center [523, 111] width 610 height 34
click at [156, 134] on h3 "Английский" at bounding box center [151, 136] width 77 height 16
select select "30"
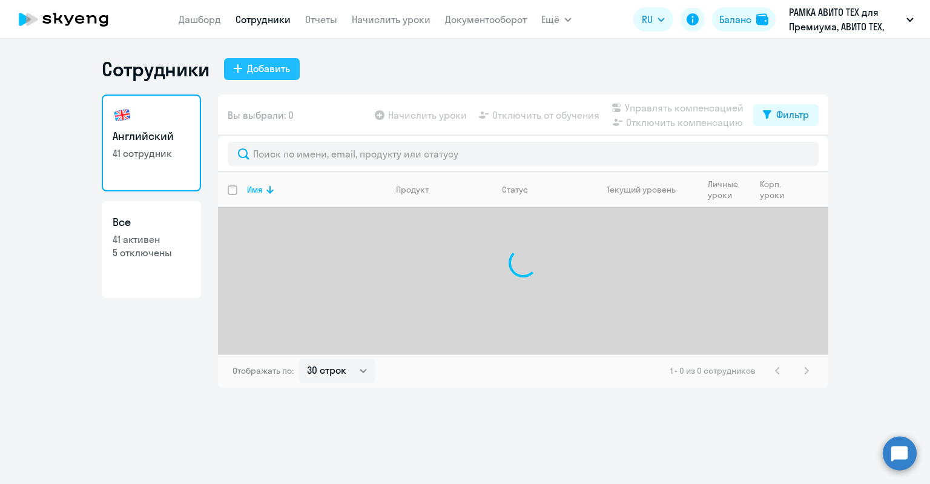
click at [280, 60] on button "Добавить" at bounding box center [262, 69] width 76 height 22
select select "english_adult_not_native_speaker_premium"
select select "3"
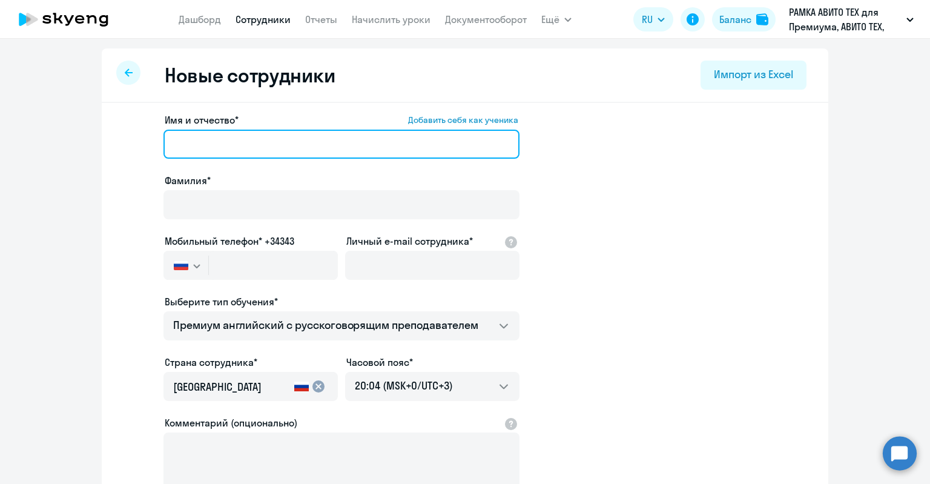
click at [349, 140] on input "Имя и отчество* Добавить себя как ученика" at bounding box center [341, 144] width 356 height 29
paste input "[PERSON_NAME]"
drag, startPoint x: 255, startPoint y: 143, endPoint x: 212, endPoint y: 145, distance: 43.6
click at [212, 145] on input "[PERSON_NAME]" at bounding box center [341, 144] width 356 height 29
drag, startPoint x: 206, startPoint y: 145, endPoint x: 173, endPoint y: 144, distance: 32.7
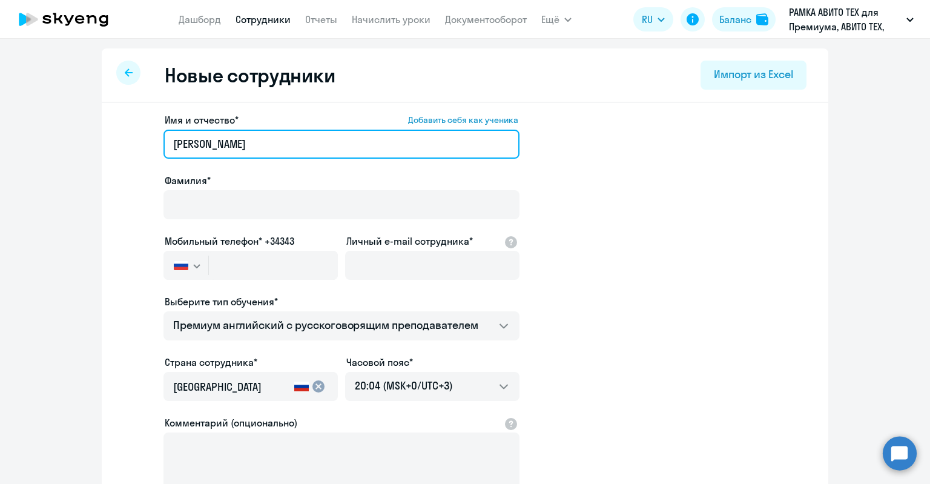
click at [163, 146] on input "[PERSON_NAME]" at bounding box center [341, 144] width 356 height 29
type input "Евгений"
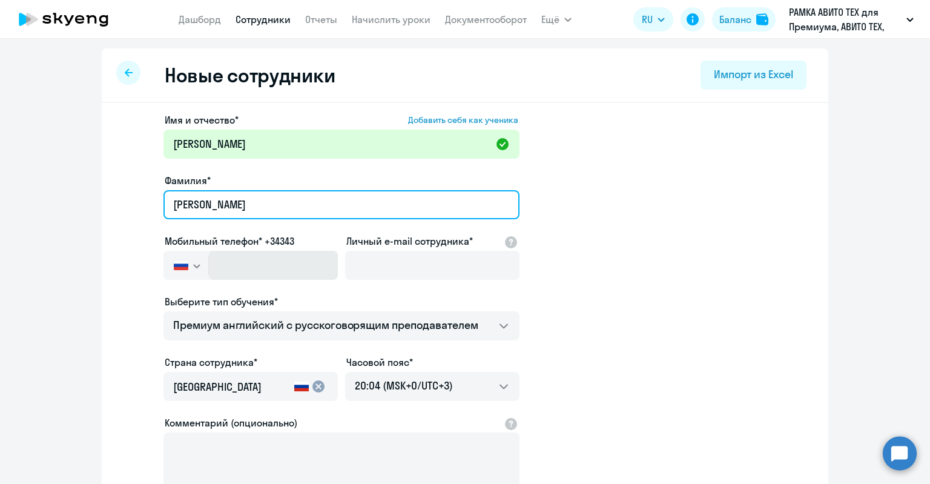
type input "[PERSON_NAME]"
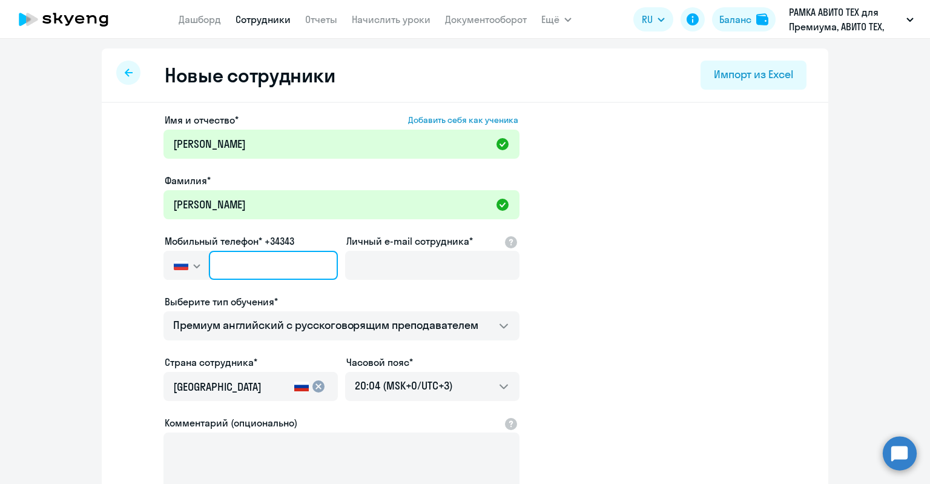
click at [268, 261] on input "text" at bounding box center [273, 265] width 129 height 29
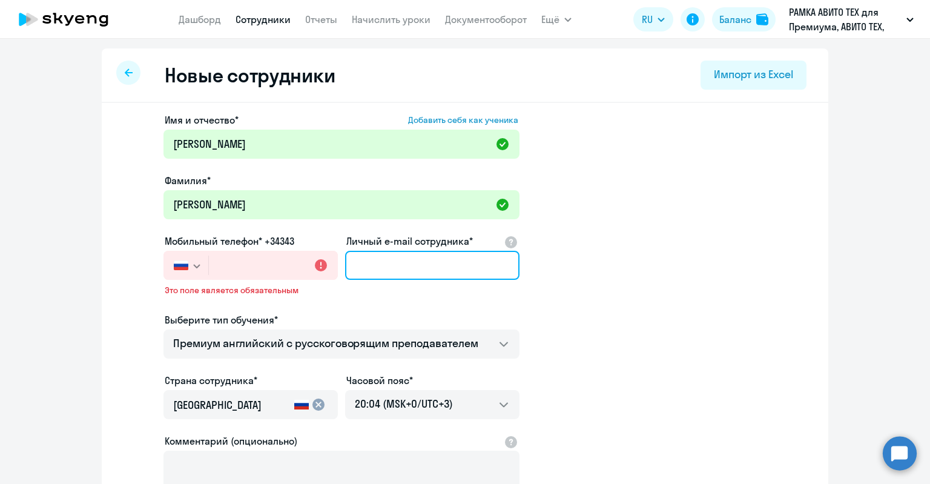
click at [419, 257] on input "Личный e-mail сотрудника*" at bounding box center [432, 265] width 174 height 29
paste input "[EMAIL_ADDRESS][DOMAIN_NAME]"
drag, startPoint x: 367, startPoint y: 262, endPoint x: 325, endPoint y: 242, distance: 46.8
click at [326, 244] on div "Имя и отчество* Добавить себя как ученика Евгений Фамилия* Чернов Мобильный тел…" at bounding box center [341, 338] width 356 height 450
type input "[EMAIL_ADDRESS][DOMAIN_NAME]"
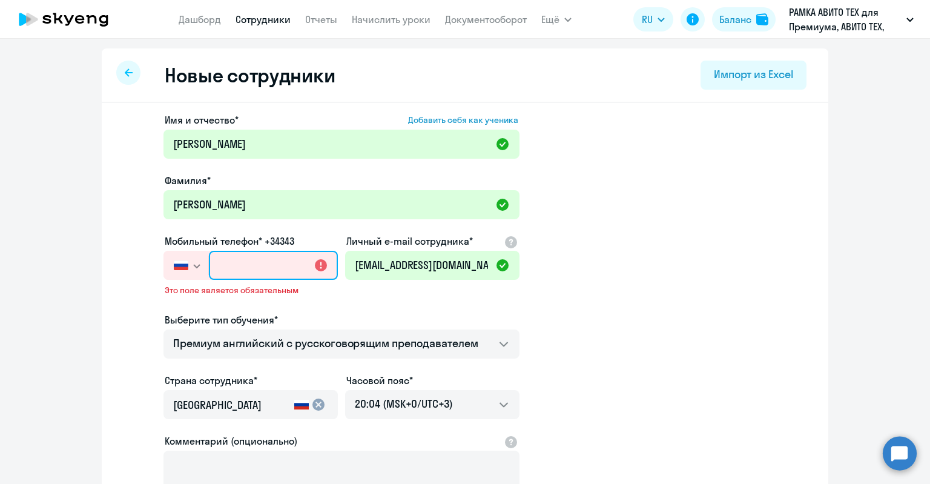
click at [289, 272] on input "text" at bounding box center [273, 265] width 129 height 29
paste input "+7 977 176-17-72"
type input "+7 977 176-17-72"
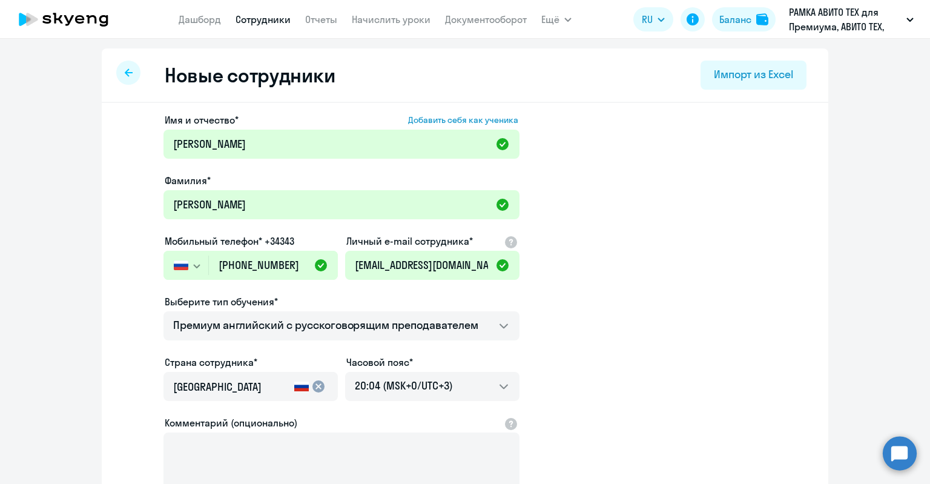
click at [301, 287] on ds-form-field "Мобильный телефон* +34343 Россия +7 Казахстан +7 Украина +380 Беларусь (Белорус…" at bounding box center [250, 264] width 174 height 61
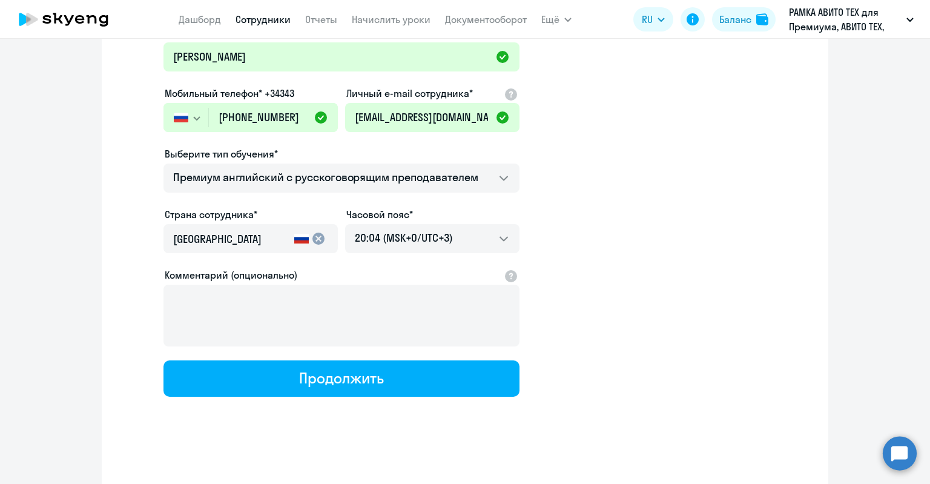
scroll to position [150, 0]
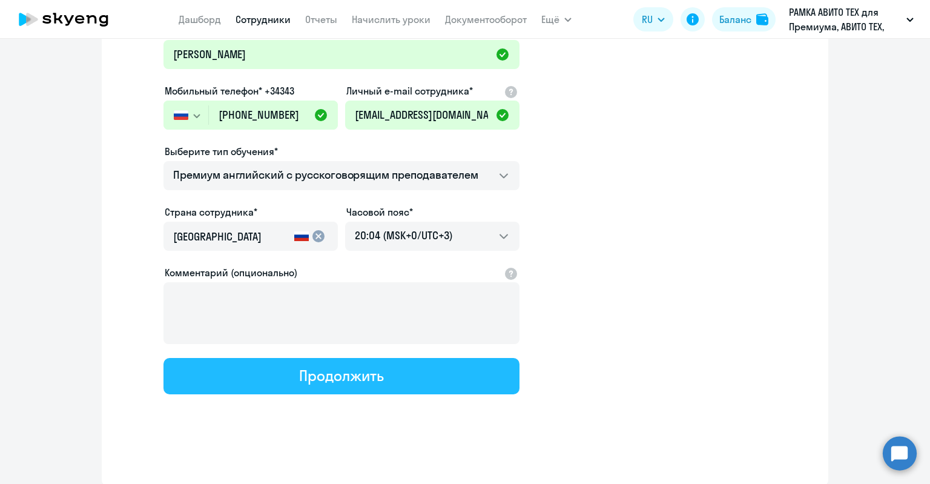
click at [299, 378] on div "Продолжить" at bounding box center [341, 375] width 84 height 19
select select "english_adult_not_native_speaker_premium"
select select "3"
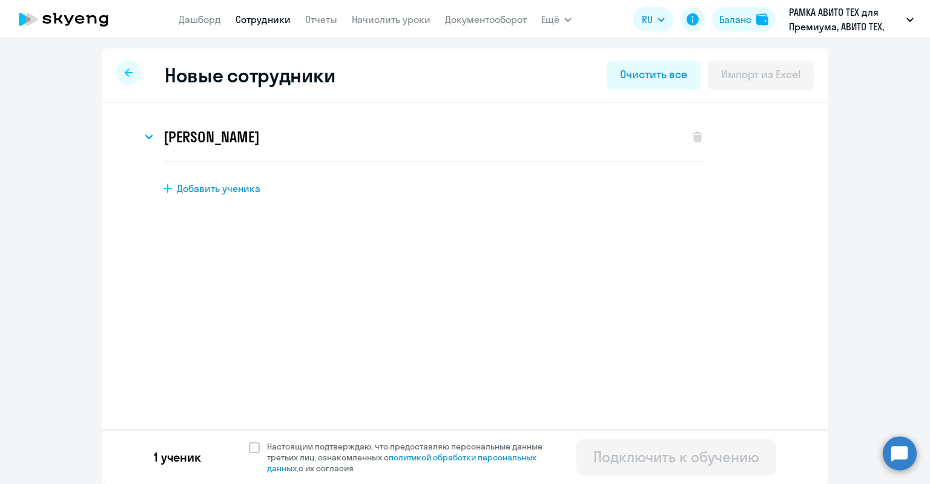
scroll to position [0, 0]
click at [297, 470] on link "политикой обработки персональных данных," at bounding box center [401, 463] width 269 height 22
click at [311, 450] on span "Настоящим подтверждаю, что предоставляю персональные данные третьих лиц, ознако…" at bounding box center [412, 457] width 290 height 33
click at [249, 441] on input "Настоящим подтверждаю, что предоставляю персональные данные третьих лиц, ознако…" at bounding box center [248, 440] width 1 height 1
checkbox input "true"
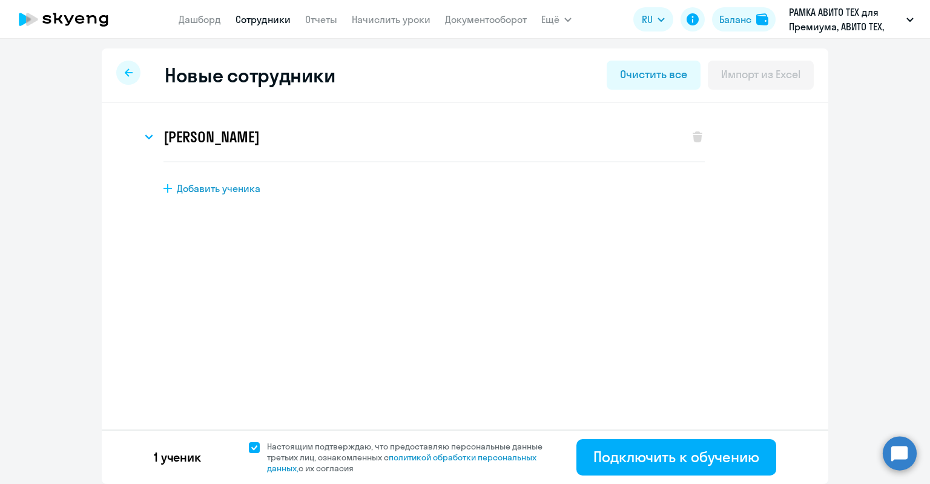
click at [665, 438] on div "1 ученик Настоящим подтверждаю, что предоставляю персональные данные третьих ли…" at bounding box center [465, 456] width 726 height 54
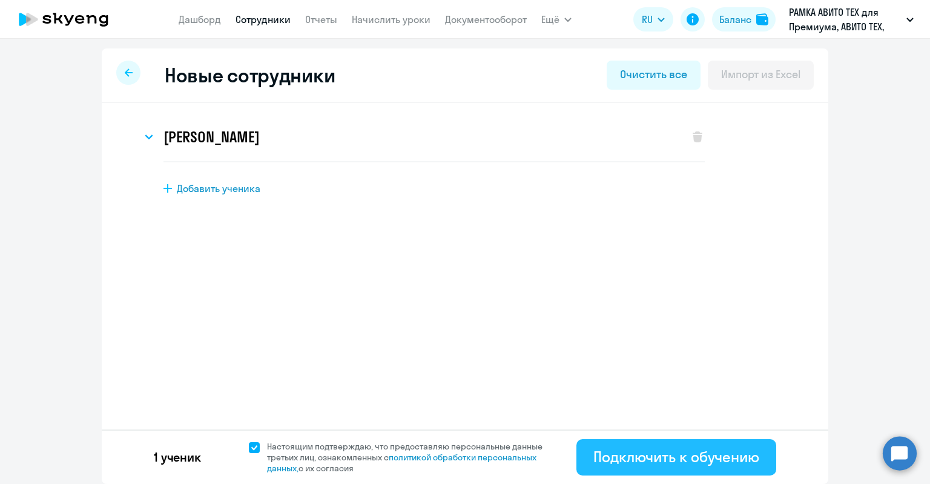
click at [665, 441] on button "Подключить к обучению" at bounding box center [676, 457] width 200 height 36
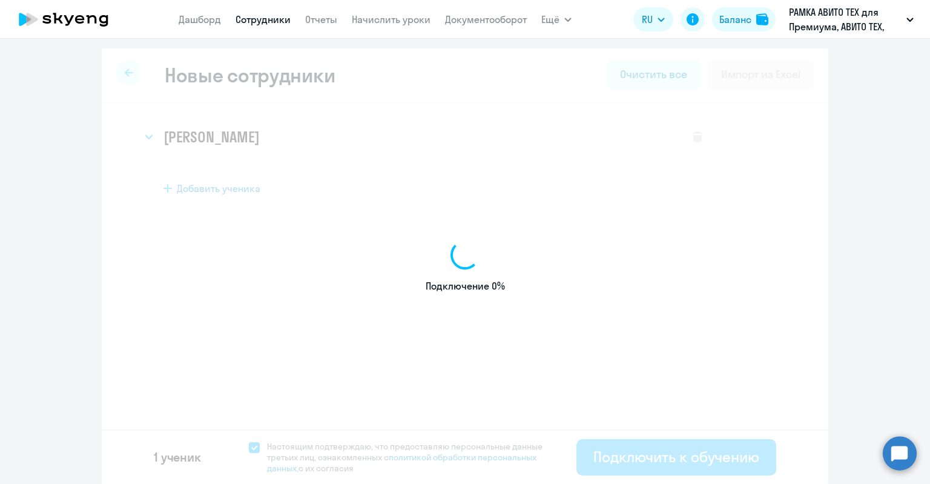
select select "english_adult_not_native_speaker_premium"
select select "3"
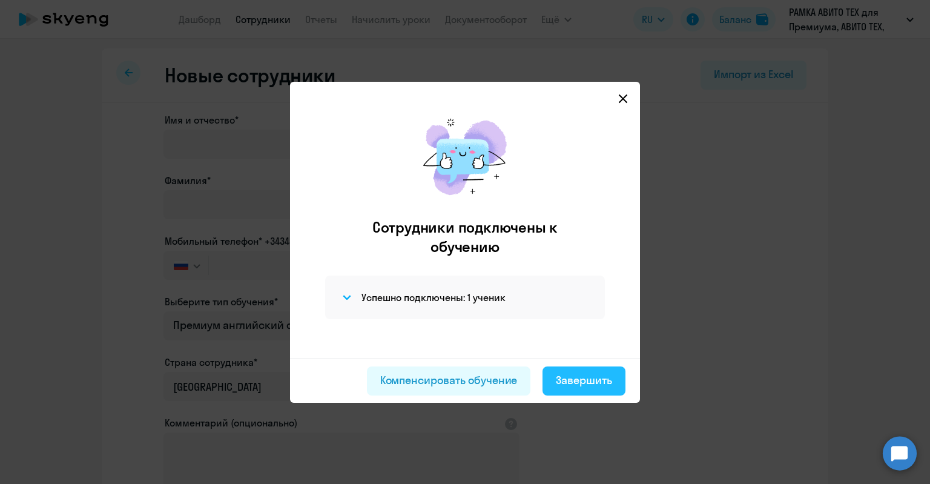
click at [565, 373] on div "Завершить" at bounding box center [584, 380] width 56 height 16
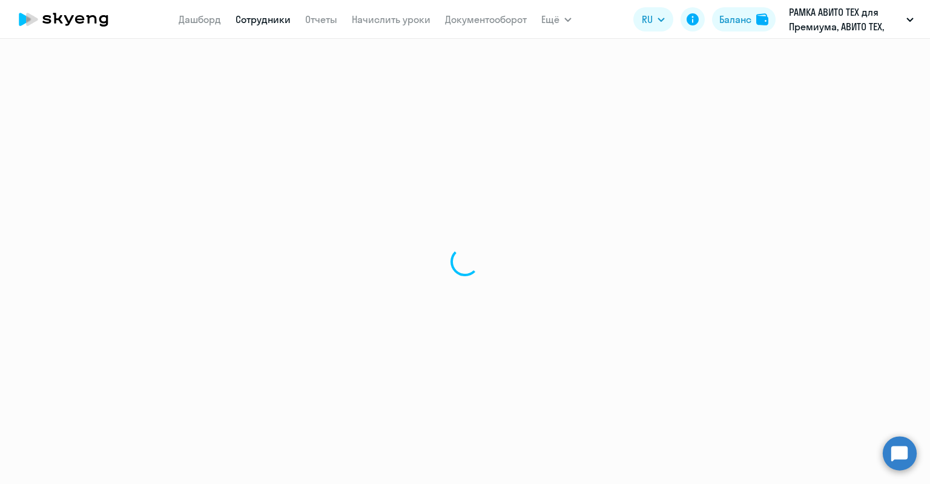
select select "30"
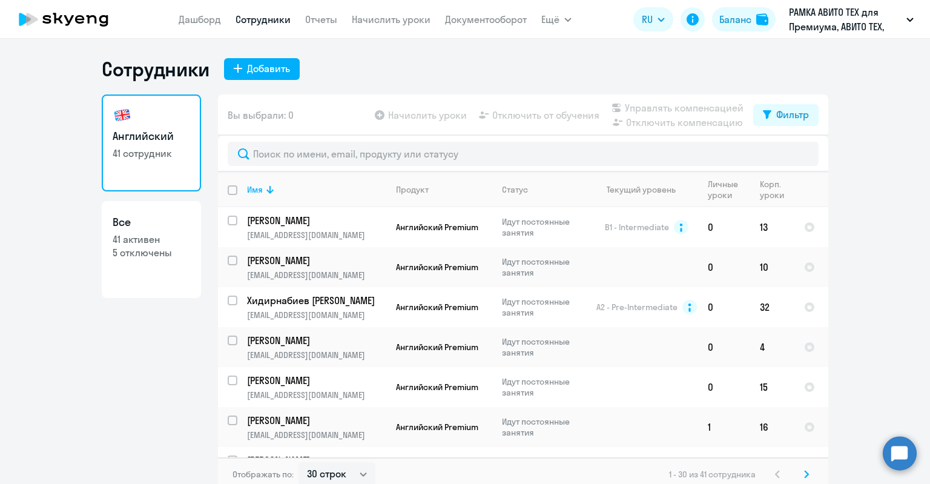
click at [196, 246] on link "Все 41 активен 5 отключены" at bounding box center [151, 249] width 99 height 97
select select "30"
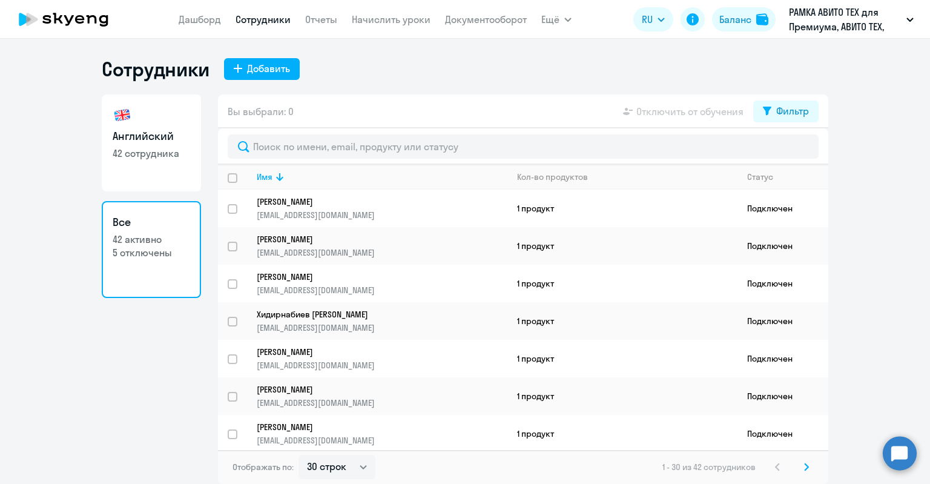
select select "30"
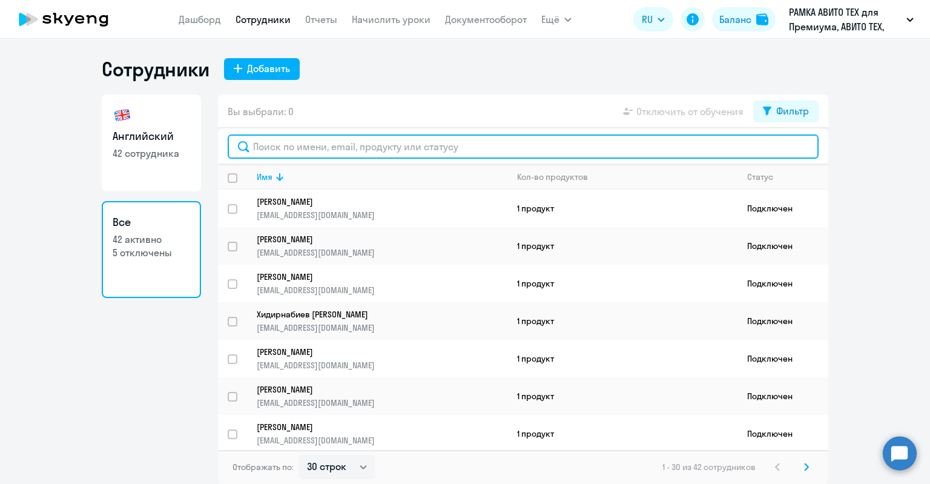
click at [333, 151] on input "text" at bounding box center [523, 146] width 591 height 24
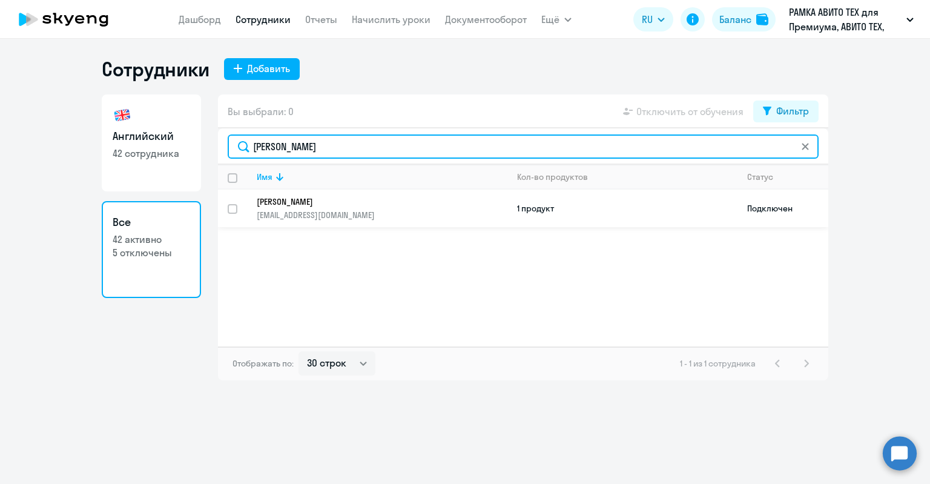
type input "[PERSON_NAME]"
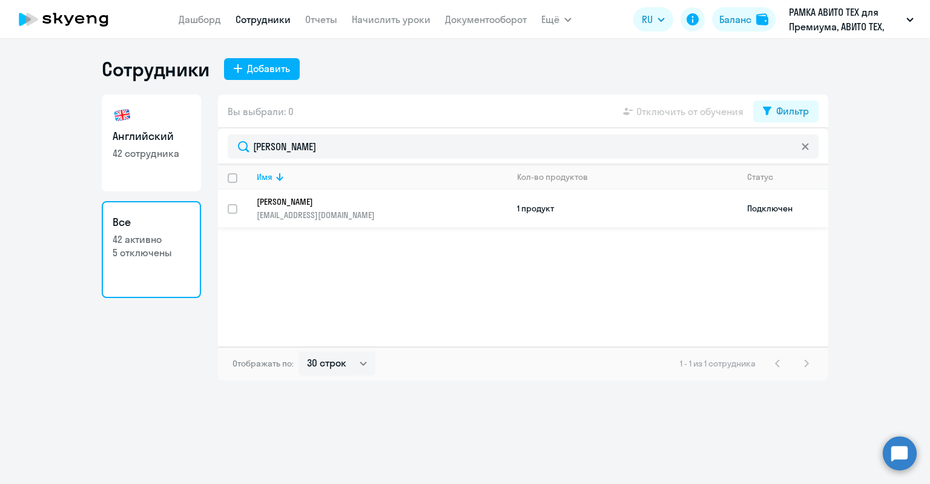
click at [336, 199] on p "[PERSON_NAME]" at bounding box center [374, 201] width 234 height 11
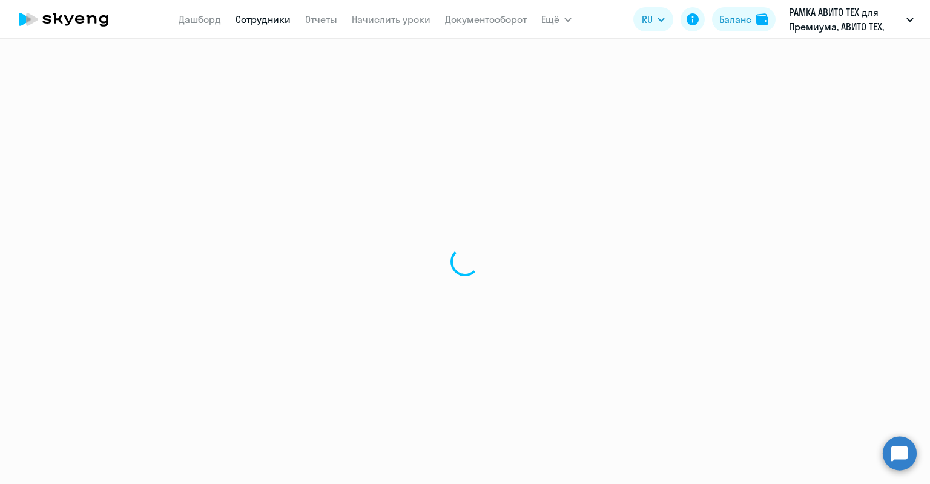
select select "english"
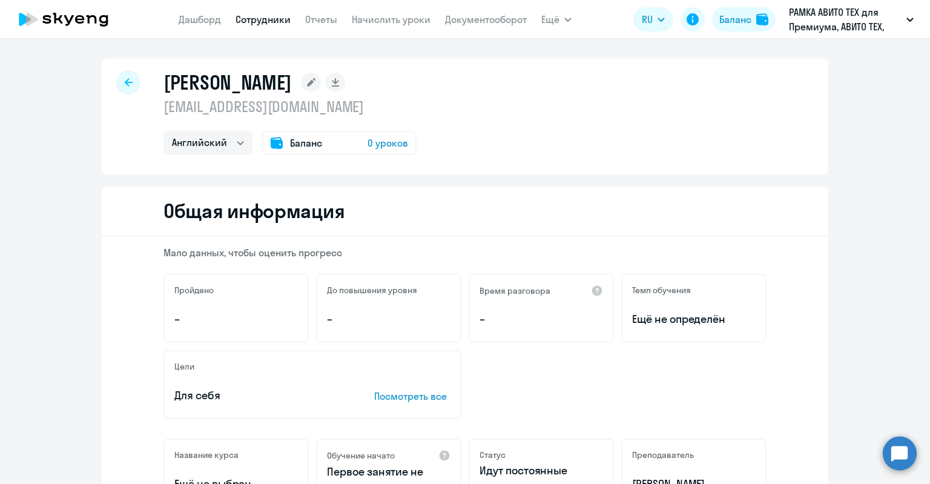
click at [308, 133] on div "Баланс 0 уроков" at bounding box center [339, 143] width 154 height 24
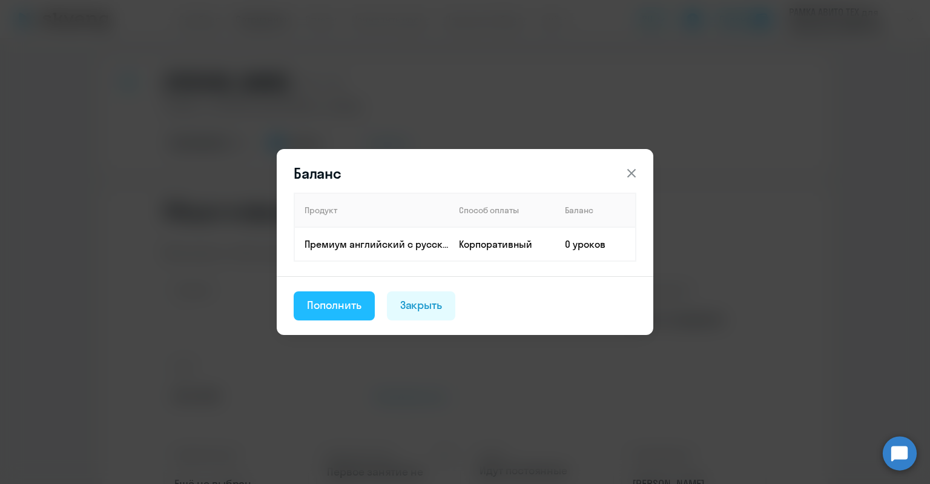
click at [323, 298] on div "Пополнить" at bounding box center [334, 305] width 54 height 16
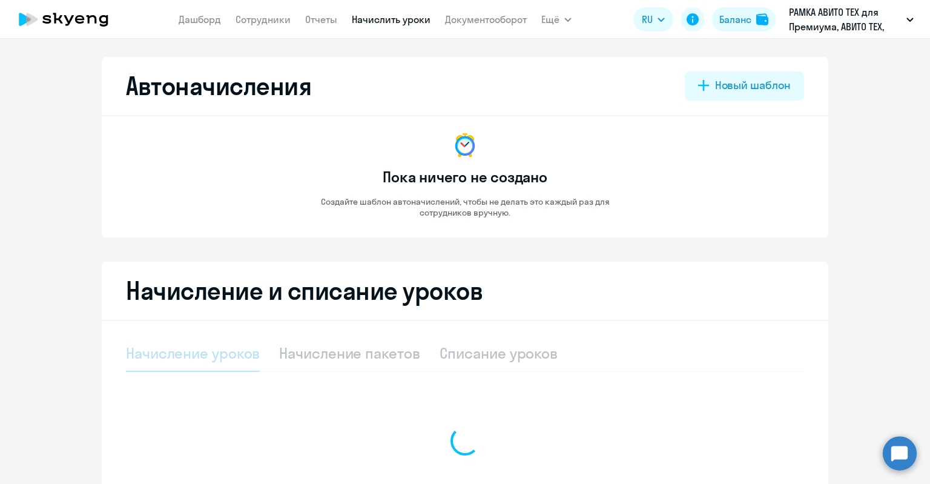
select select "10"
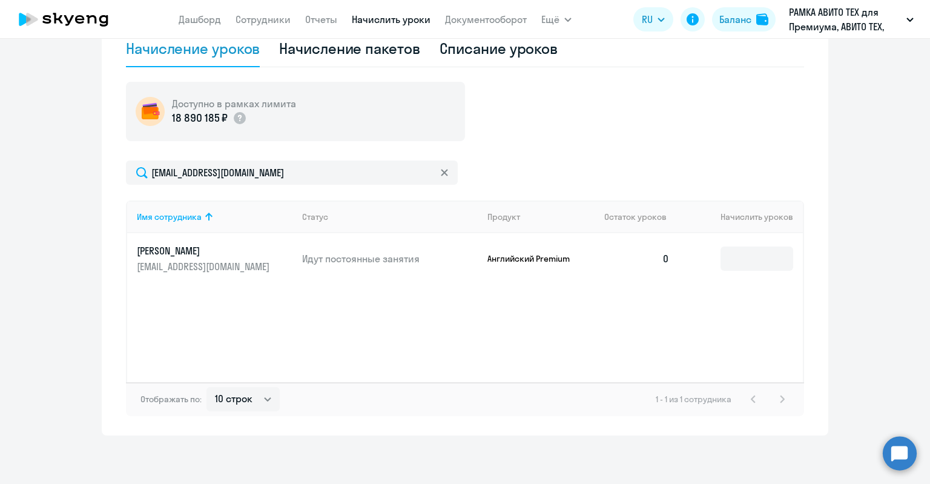
scroll to position [304, 0]
click at [766, 254] on input at bounding box center [756, 259] width 73 height 24
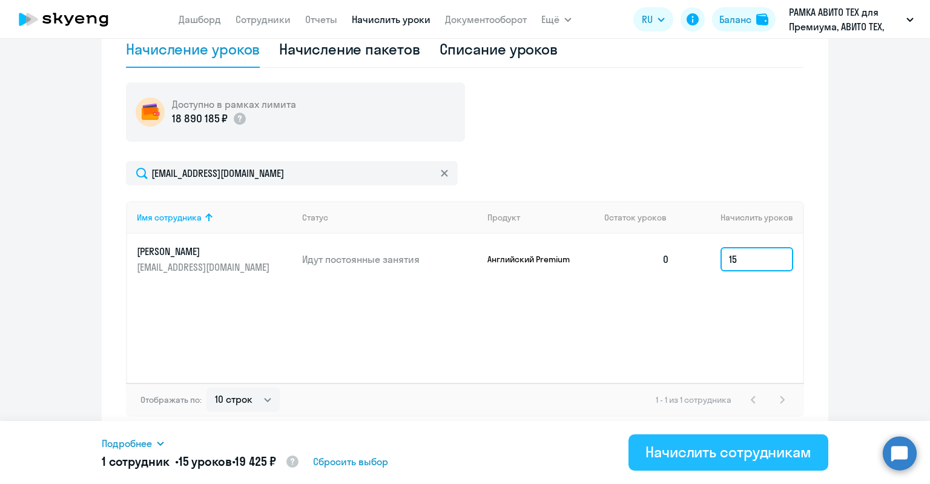
type input "15"
click at [701, 436] on button "Начислить сотрудникам" at bounding box center [728, 452] width 200 height 36
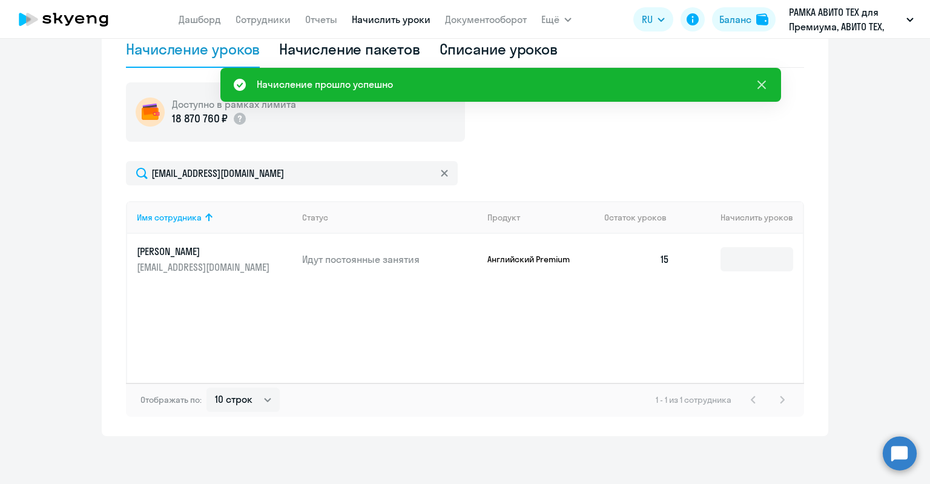
click at [765, 85] on icon at bounding box center [761, 84] width 15 height 15
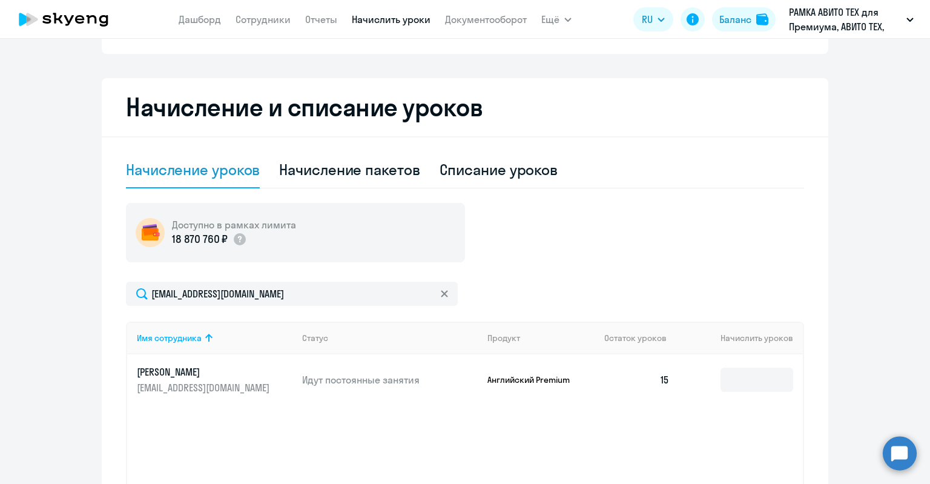
scroll to position [183, 0]
click at [614, 232] on div "Доступно в рамках лимита 18 870 760 ₽" at bounding box center [465, 232] width 678 height 59
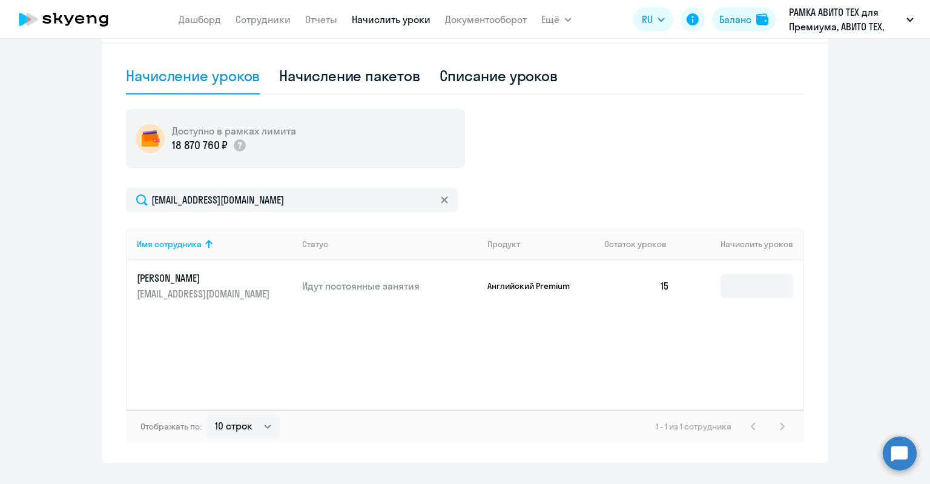
scroll to position [304, 0]
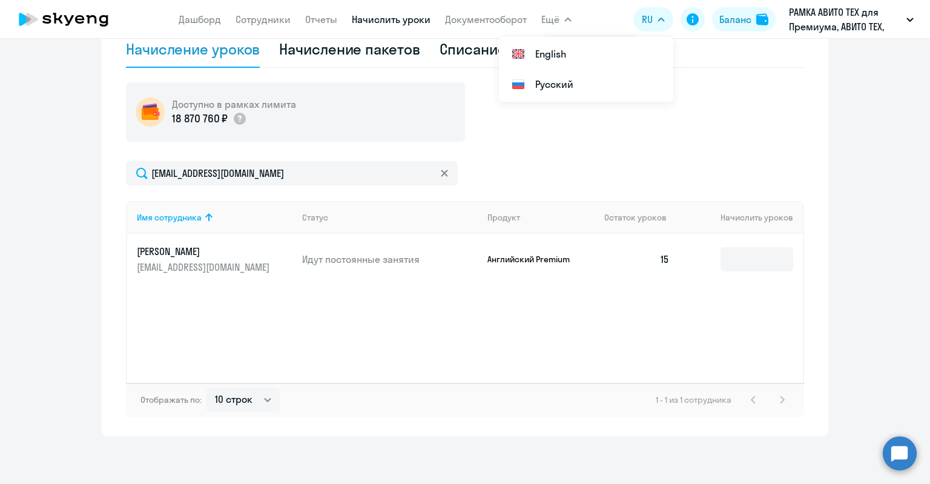
click at [899, 441] on circle at bounding box center [899, 453] width 34 height 34
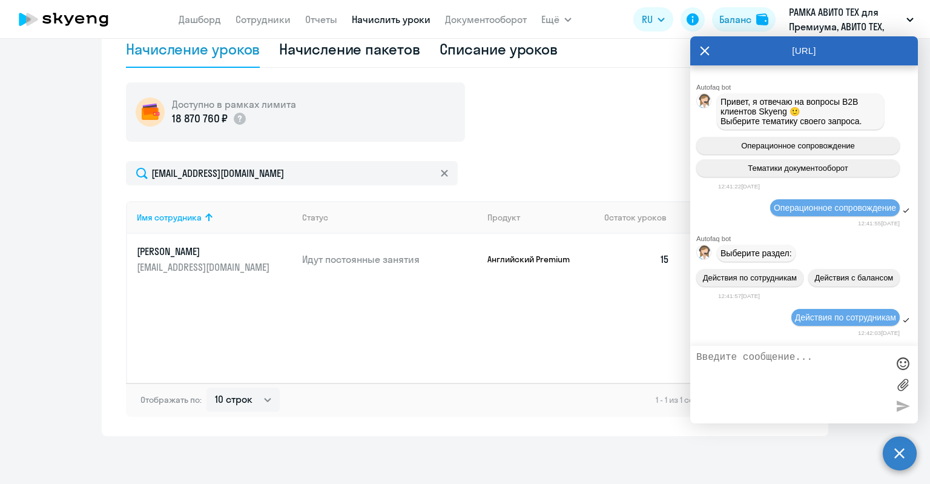
scroll to position [29701, 0]
